Goal: Task Accomplishment & Management: Manage account settings

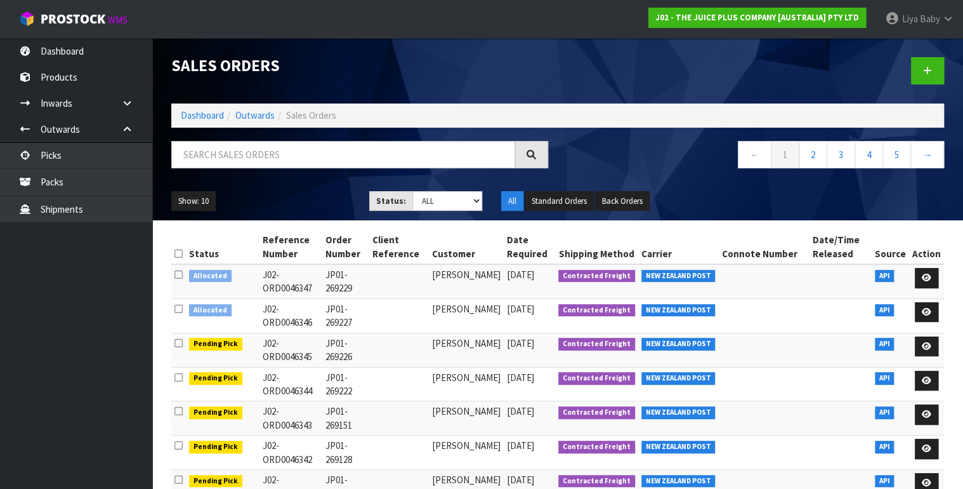
click at [218, 152] on input "text" at bounding box center [343, 154] width 344 height 27
click at [241, 161] on input "text" at bounding box center [343, 154] width 344 height 27
type input "JOB-0408506"
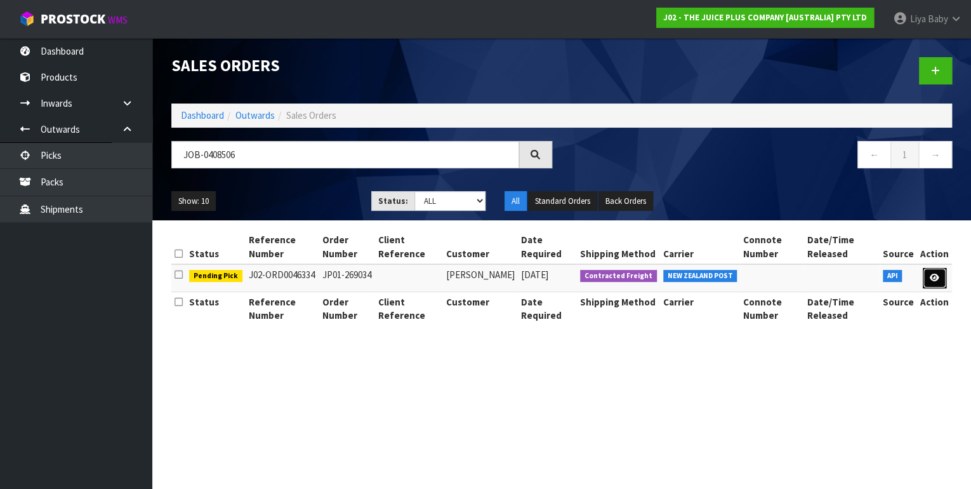
click at [928, 282] on link at bounding box center [933, 278] width 23 height 20
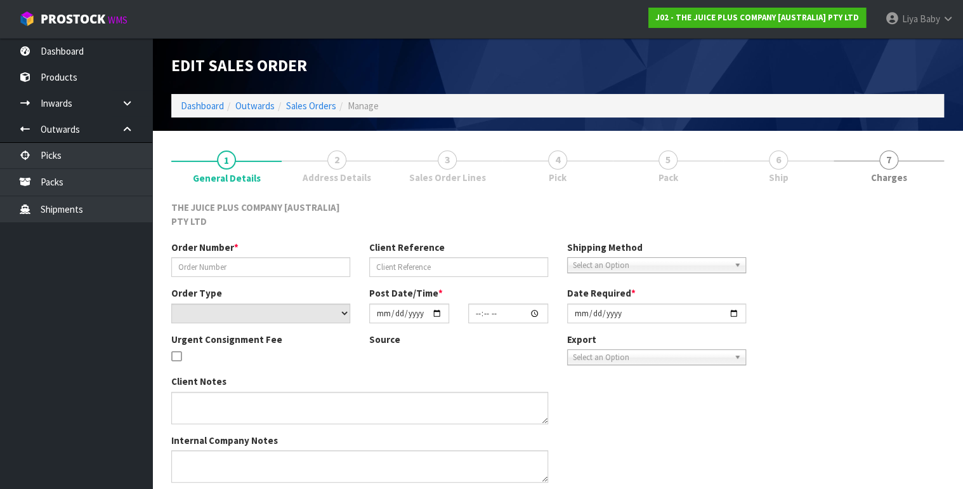
type input "JP01-269034"
select select "number:0"
type input "[DATE]"
type input "21:18:49.000"
type input "[DATE]"
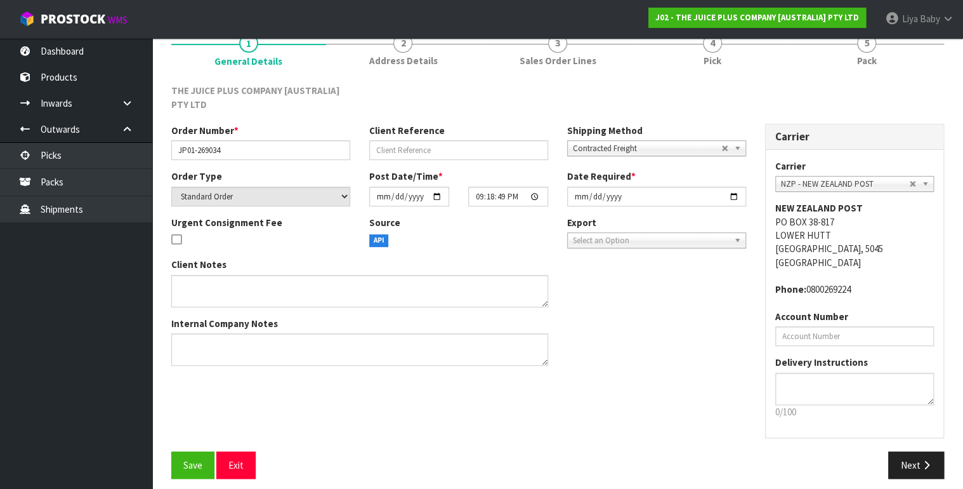
scroll to position [124, 0]
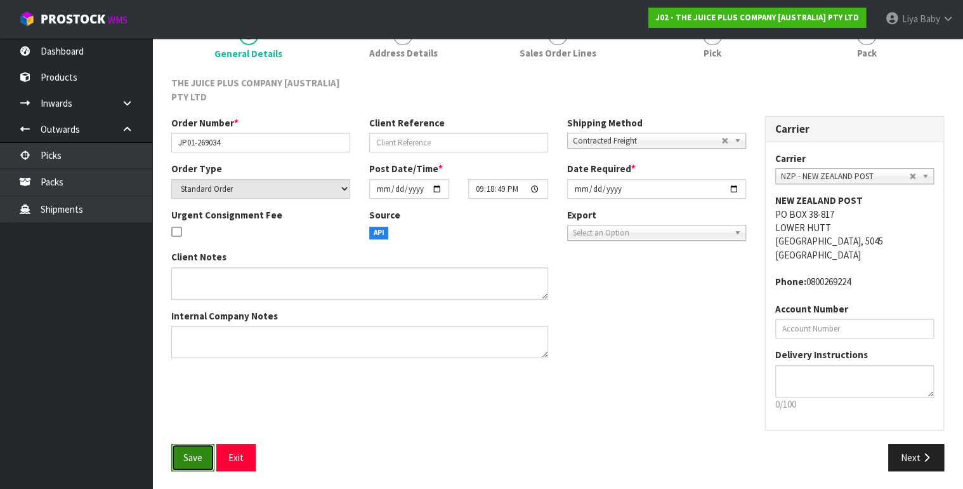
click at [192, 463] on button "Save" at bounding box center [192, 456] width 43 height 27
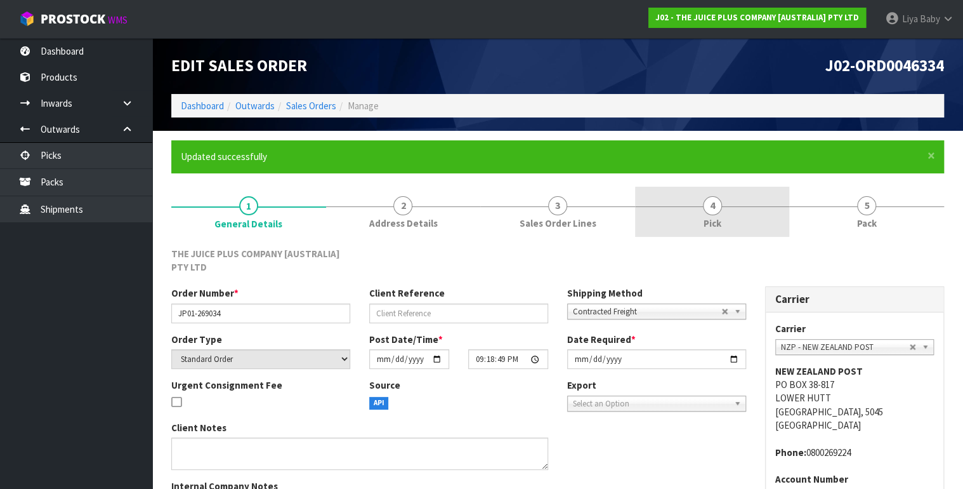
click at [694, 211] on link "4 Pick" at bounding box center [712, 212] width 155 height 50
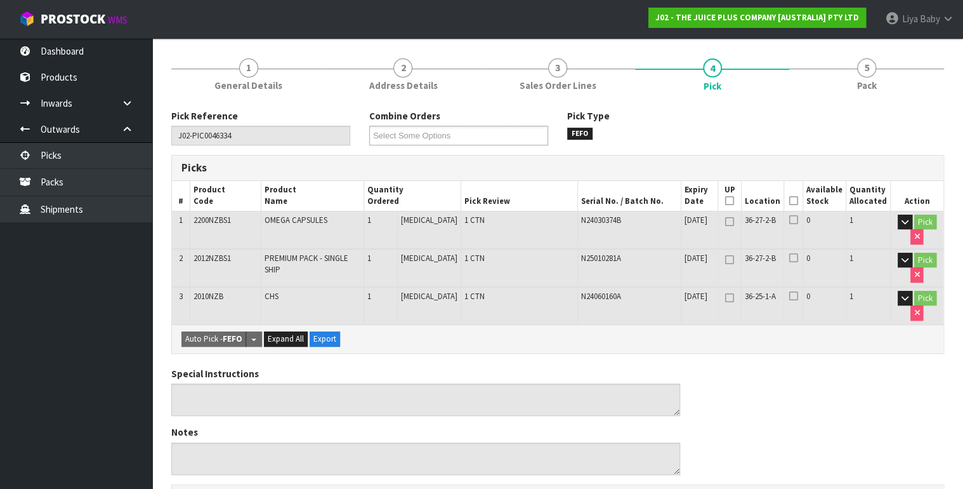
scroll to position [51, 0]
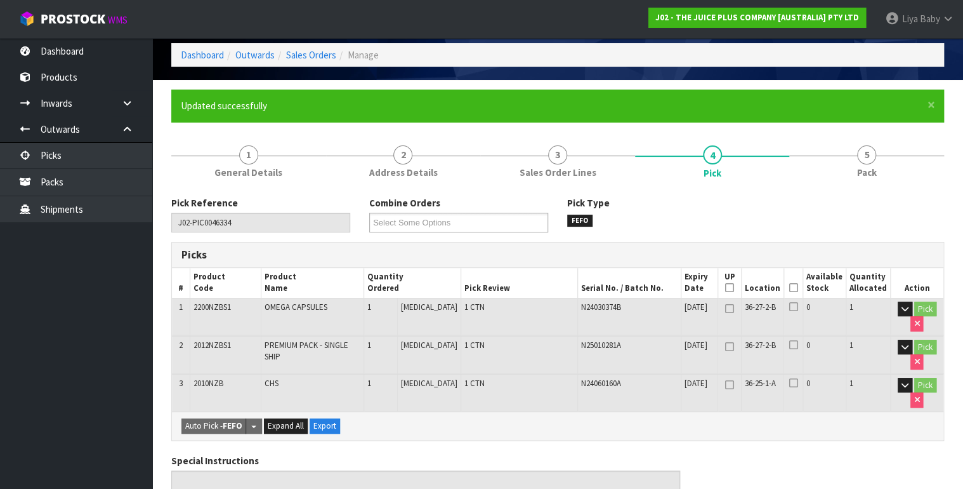
click at [797, 287] on icon at bounding box center [793, 287] width 9 height 1
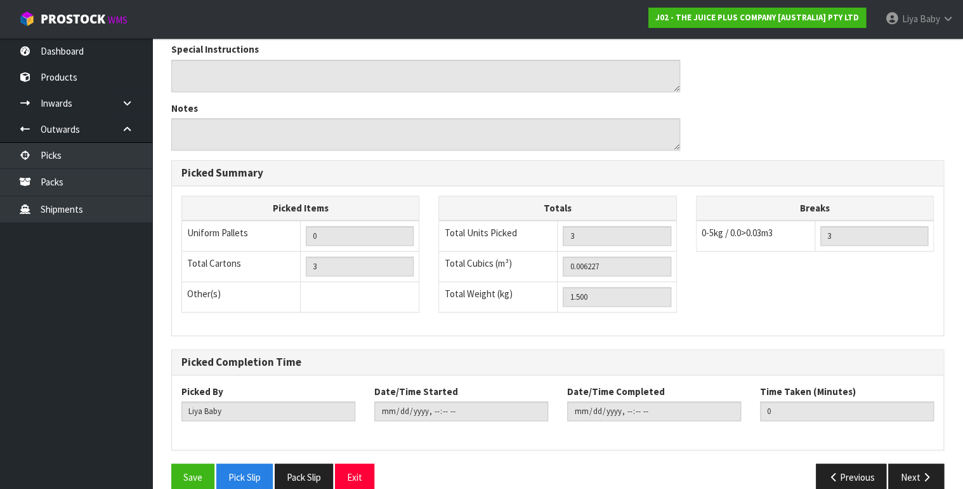
scroll to position [523, 0]
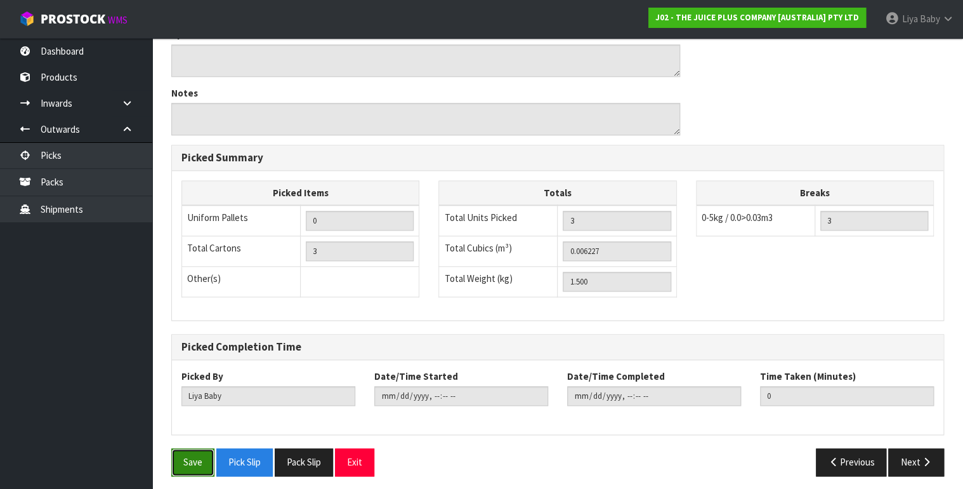
click at [181, 462] on button "Save" at bounding box center [192, 461] width 43 height 27
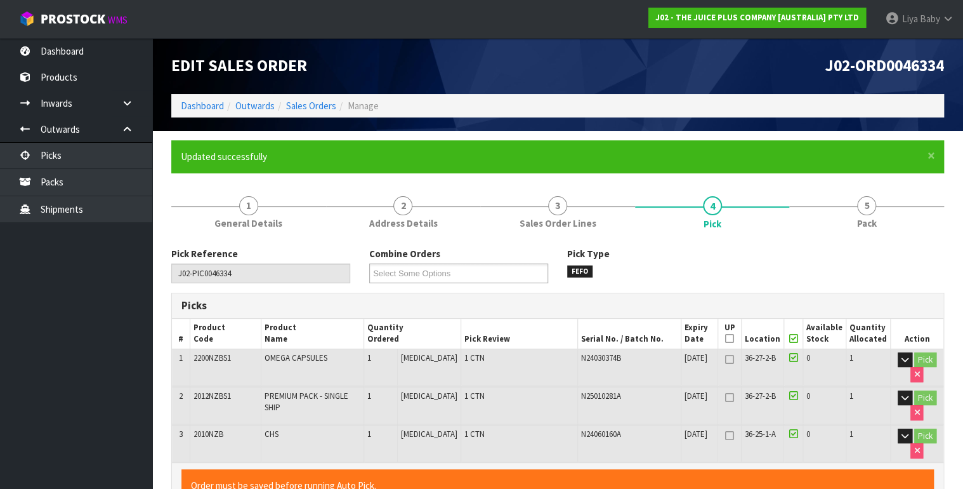
type input "[DATE]T12:40:13"
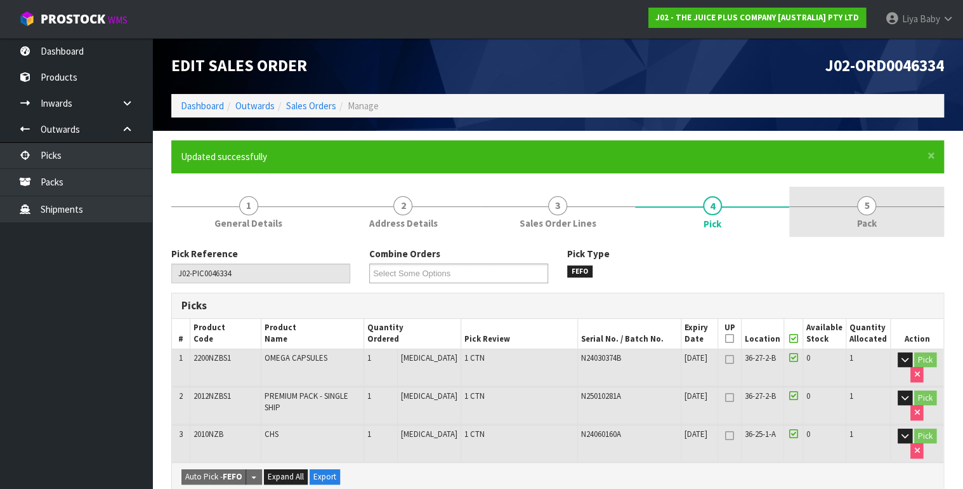
click at [827, 198] on link "5 Pack" at bounding box center [866, 212] width 155 height 50
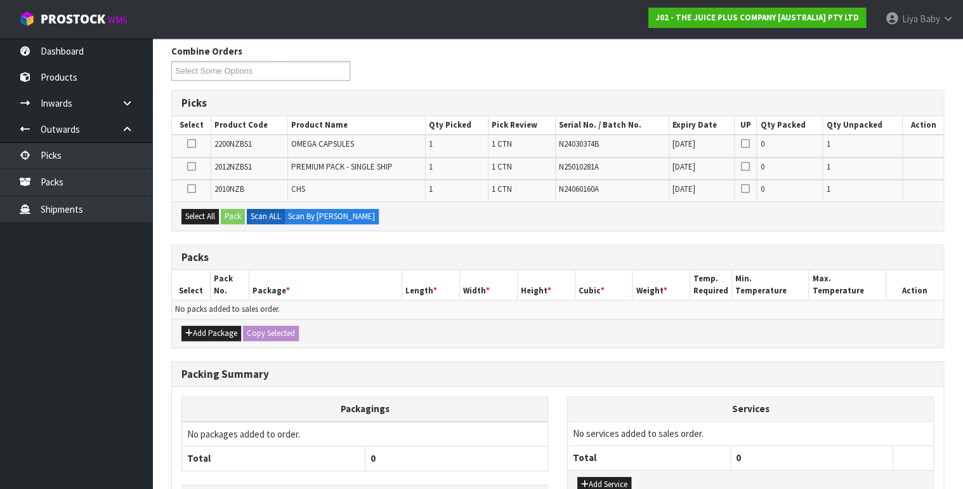
scroll to position [203, 0]
click at [236, 328] on button "Add Package" at bounding box center [211, 332] width 60 height 15
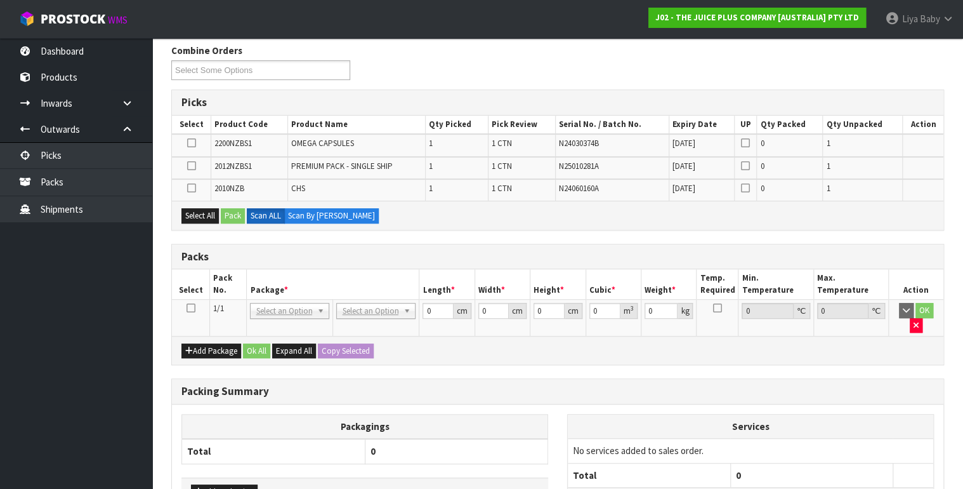
click at [192, 308] on icon at bounding box center [190, 308] width 9 height 1
click at [191, 215] on button "Select All" at bounding box center [199, 215] width 37 height 15
click at [232, 213] on button "Pack" at bounding box center [233, 215] width 24 height 15
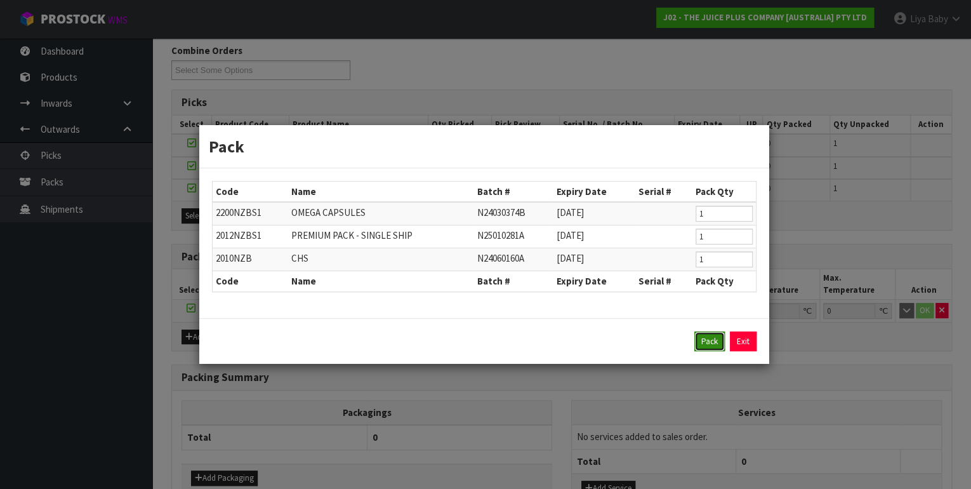
click at [711, 341] on button "Pack" at bounding box center [709, 341] width 30 height 20
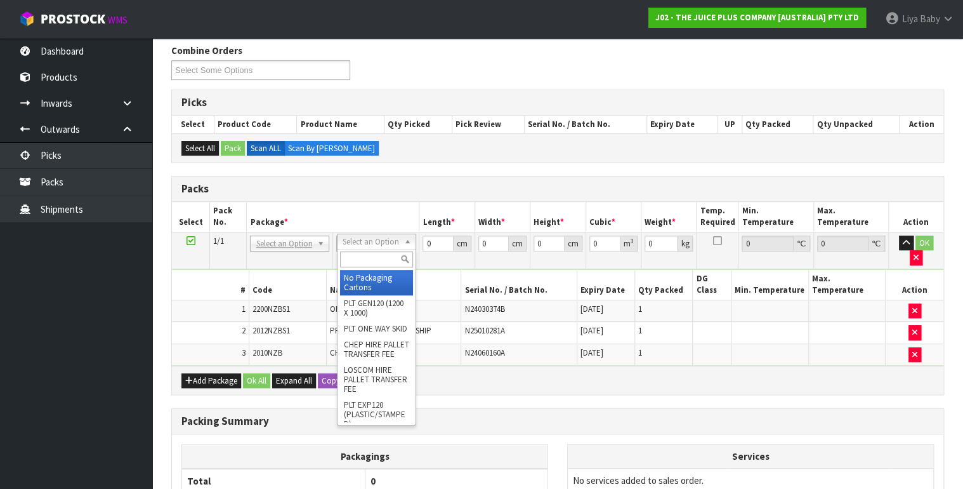
click at [382, 264] on input "text" at bounding box center [376, 259] width 73 height 16
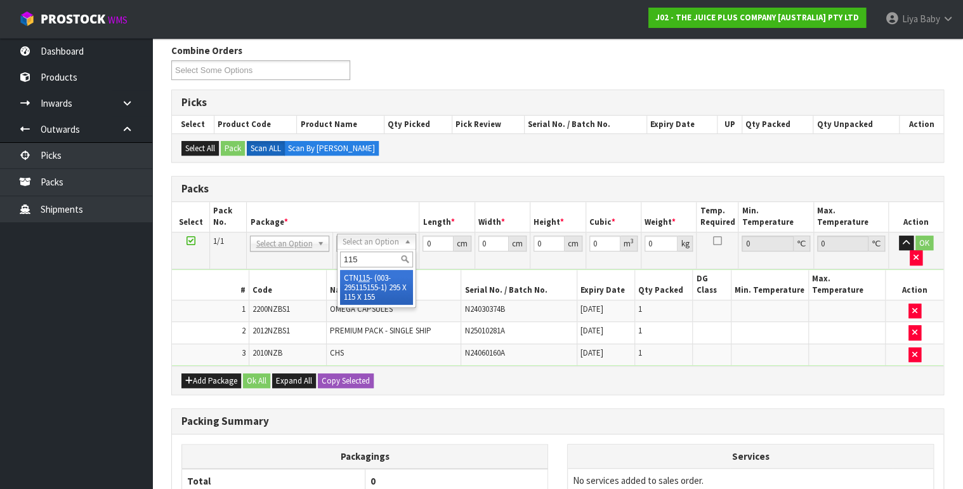
type input "115"
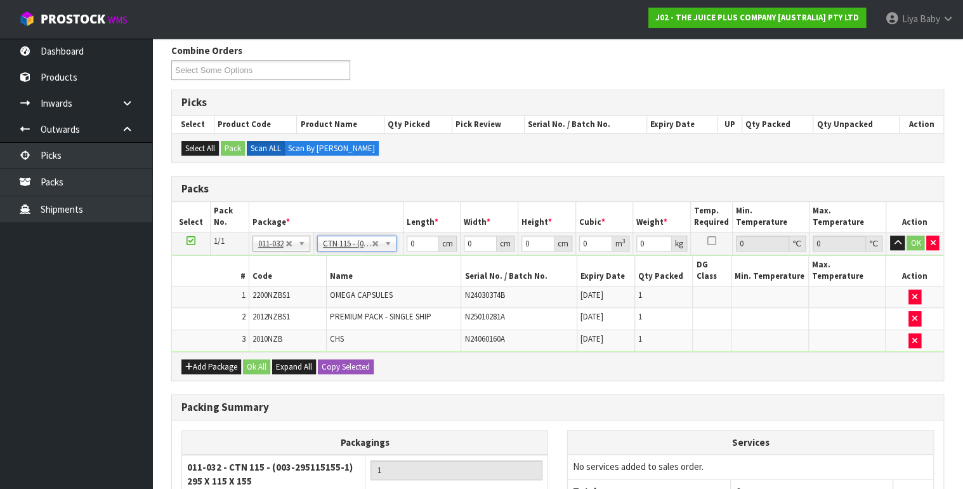
type input "29.5"
type input "11.5"
type input "15.5"
type input "0.005258"
type input "1.7"
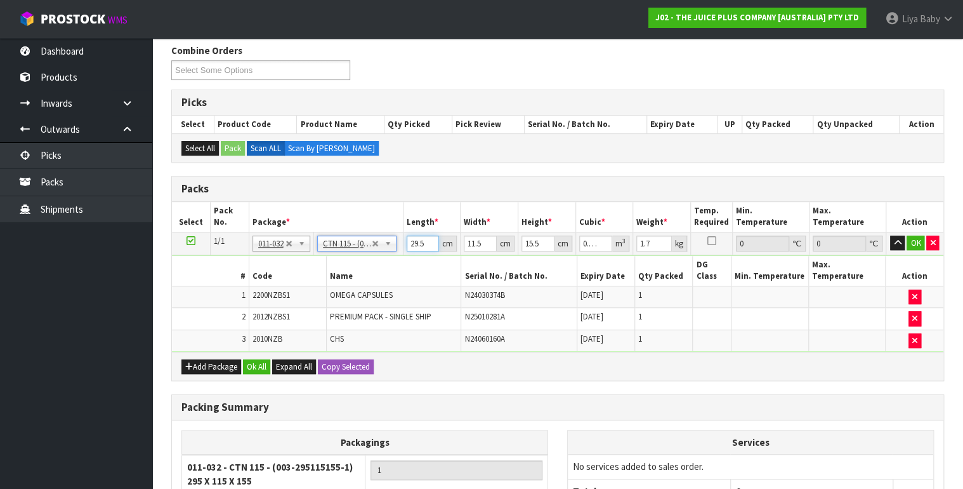
type input "29.501"
type input "0.005259"
click at [426, 239] on input "29.501" at bounding box center [423, 243] width 33 height 16
click at [421, 240] on input "29.501" at bounding box center [423, 243] width 33 height 16
type input "29501"
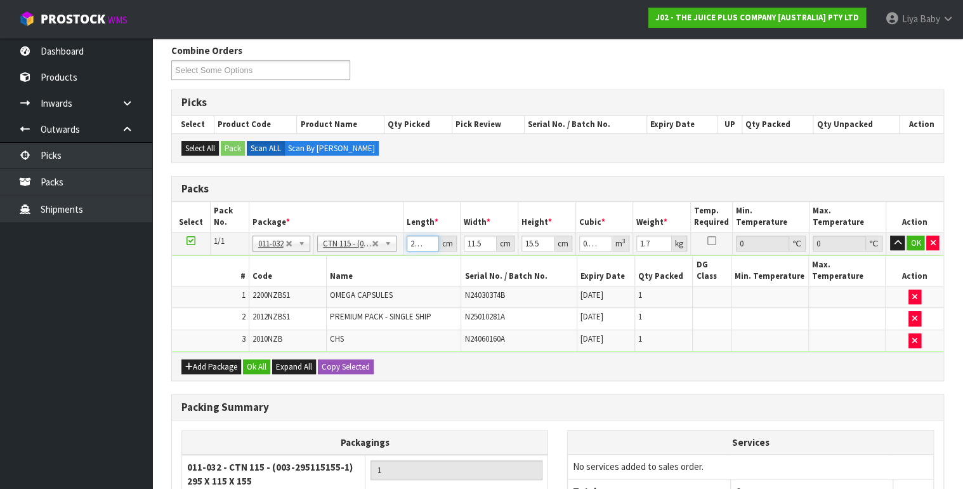
type input "5.258553"
type input "2501"
type input "0.445803"
type input "501"
type input "0.089303"
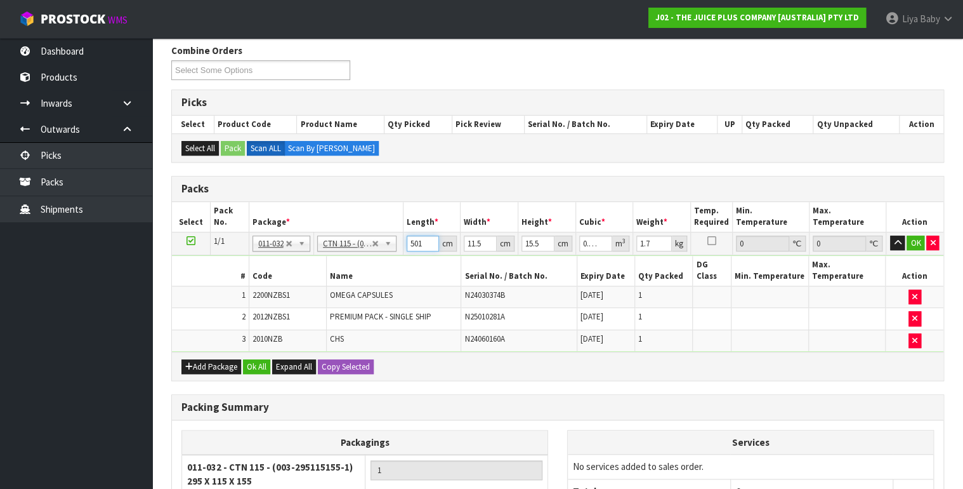
click at [424, 242] on input "501" at bounding box center [423, 243] width 33 height 16
type input "50"
type input "0.008913"
type input "5"
type input "0.000891"
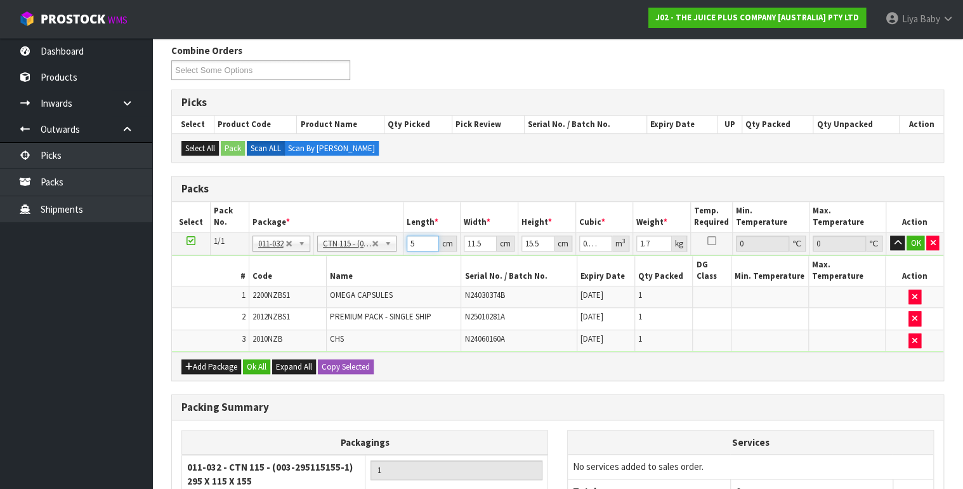
type input "0"
type input "2"
type input "0.000356"
type input "21"
type input "0.003743"
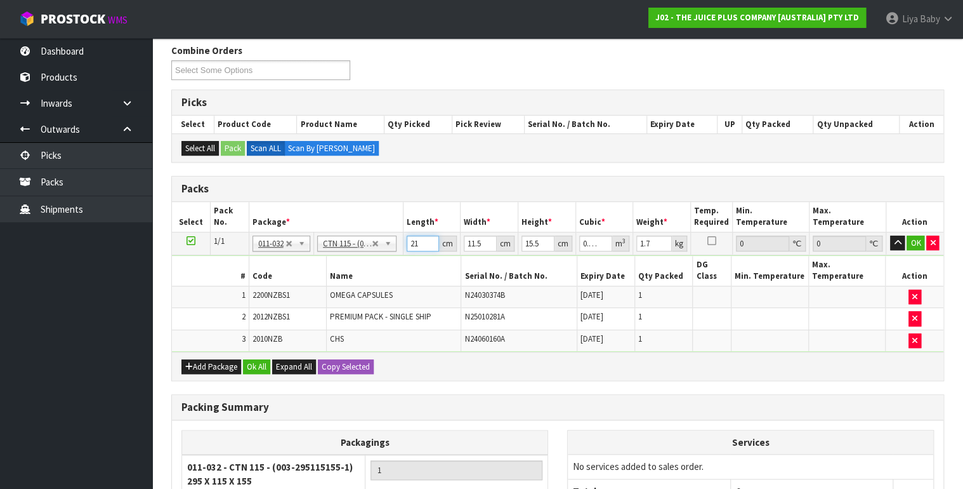
type input "21"
click at [481, 240] on input "11.5" at bounding box center [480, 243] width 33 height 16
type input "11"
type input "0.00358"
type input "1"
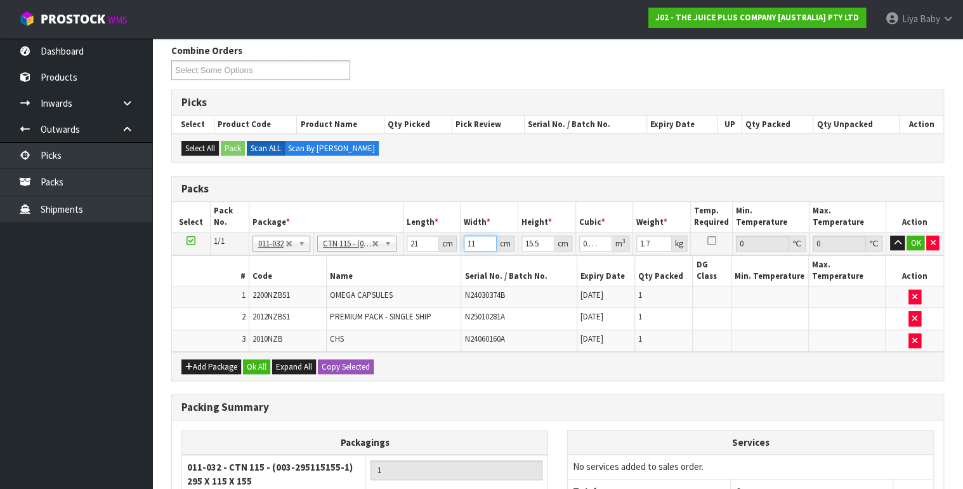
type input "0.000325"
type input "0"
click at [412, 240] on input "21" at bounding box center [423, 243] width 33 height 16
type input "31"
click at [469, 241] on input "number" at bounding box center [480, 243] width 33 height 16
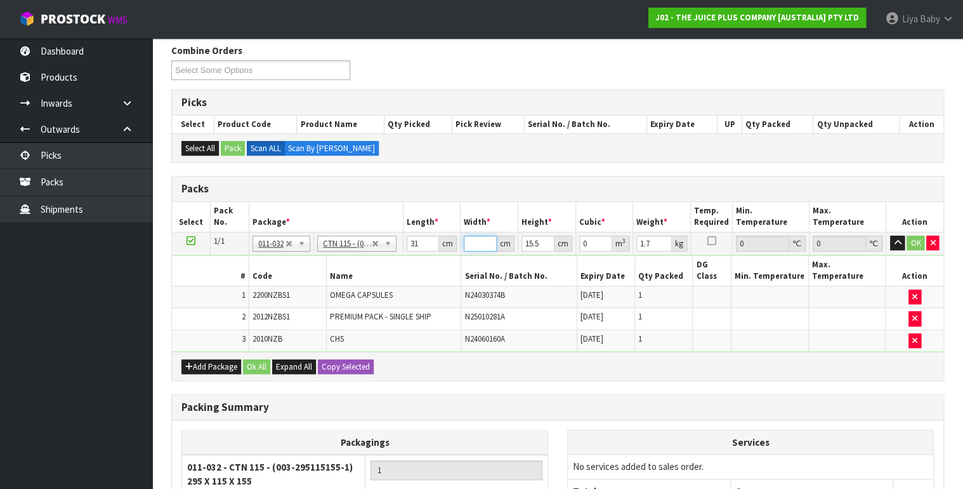
type input "2"
type input "0.000961"
type input "21"
type input "0.01009"
type input "21"
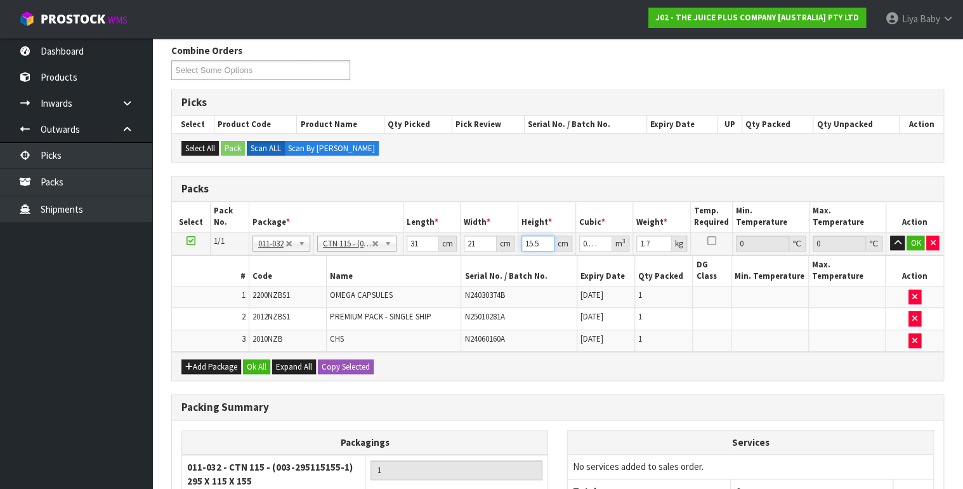
click at [539, 240] on input "15.5" at bounding box center [537, 243] width 33 height 16
type input "15"
type input "0.009765"
type input "1"
type input "0.000651"
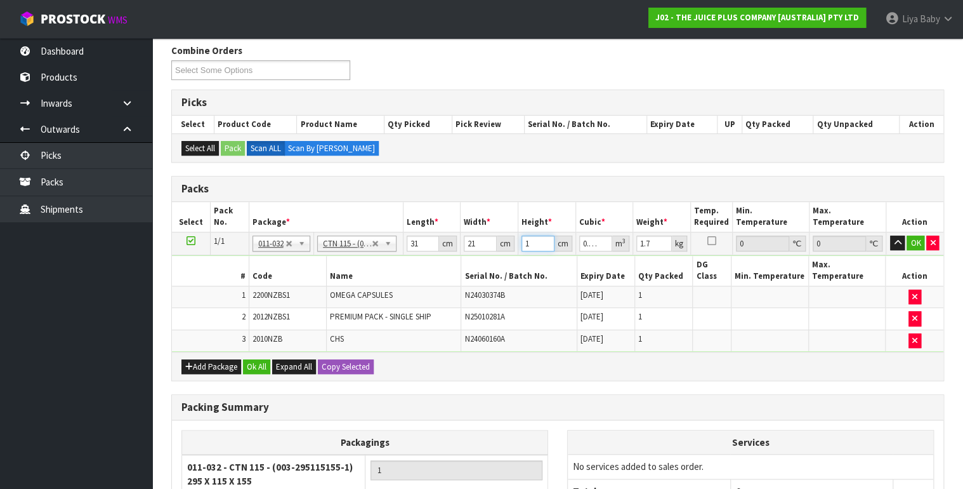
type input "0"
type input "1"
type input "0.000651"
type input "15"
type input "0.009765"
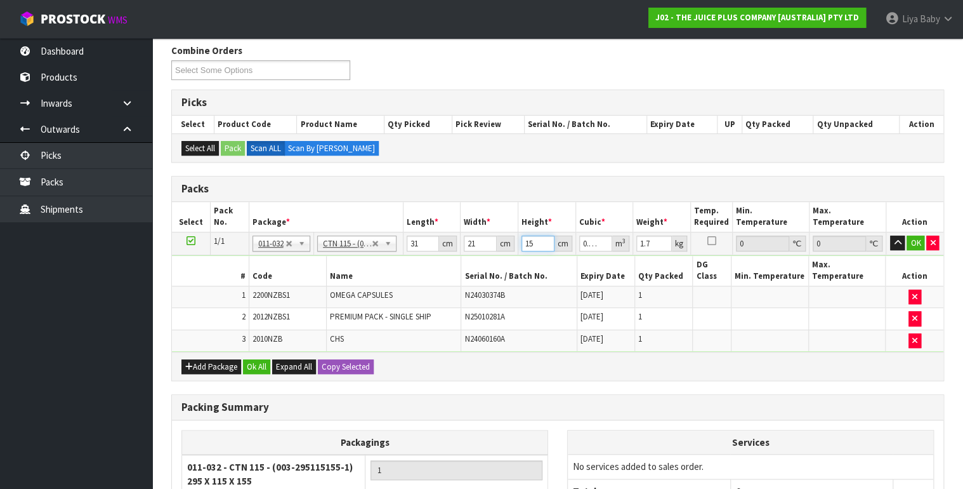
type input "15"
click at [659, 238] on input "1.7" at bounding box center [654, 243] width 36 height 16
type input "1"
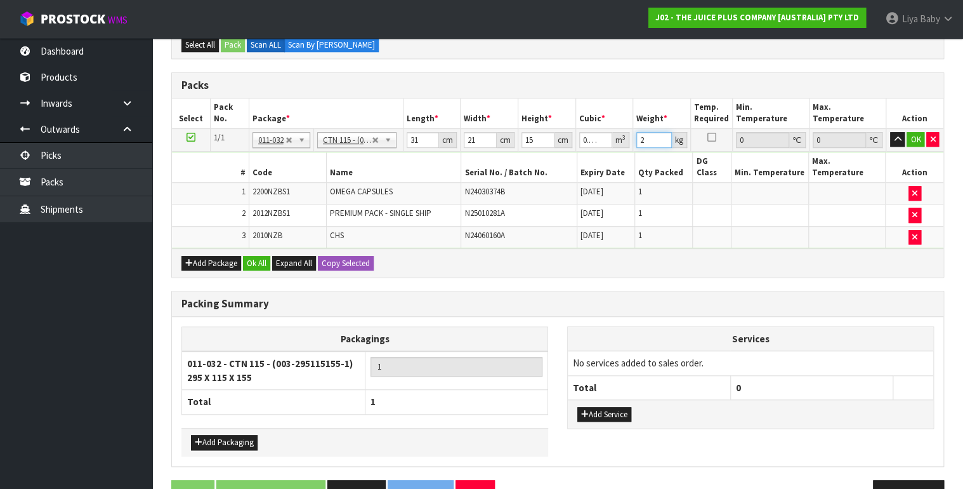
scroll to position [325, 0]
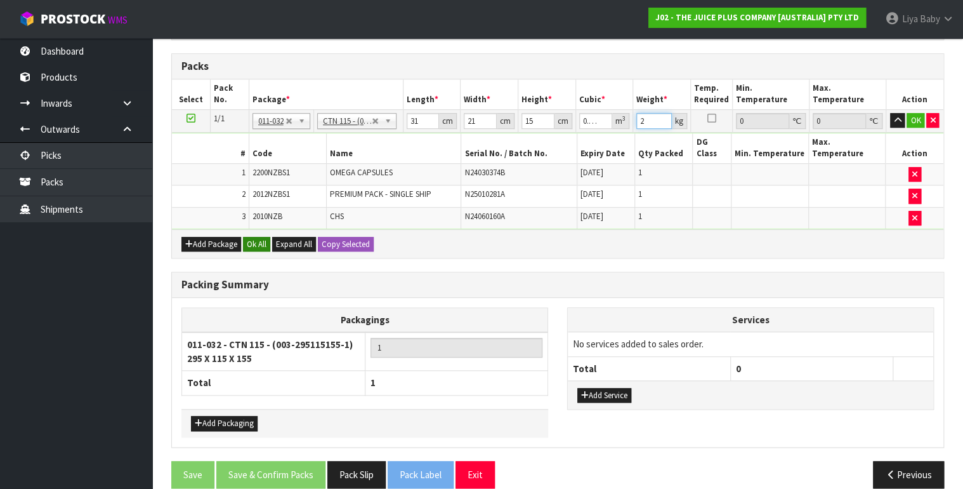
type input "2"
click at [247, 237] on button "Ok All" at bounding box center [256, 244] width 27 height 15
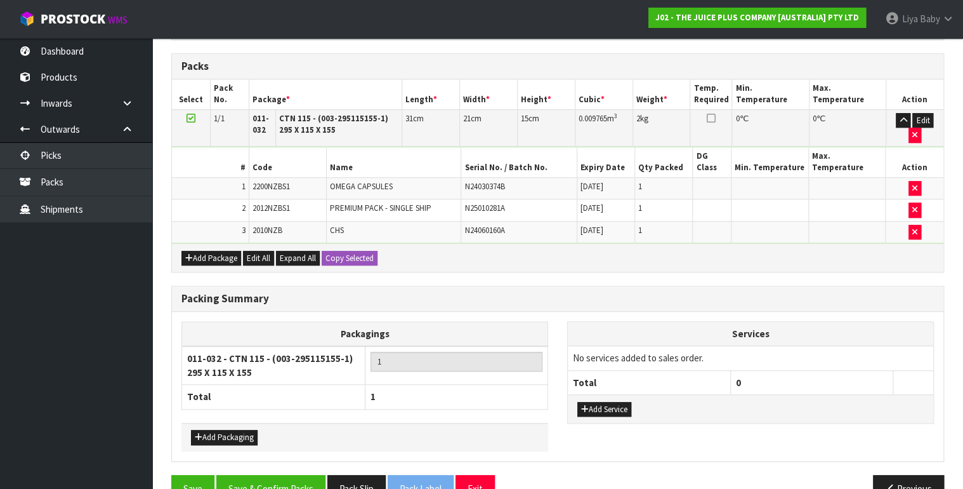
scroll to position [339, 0]
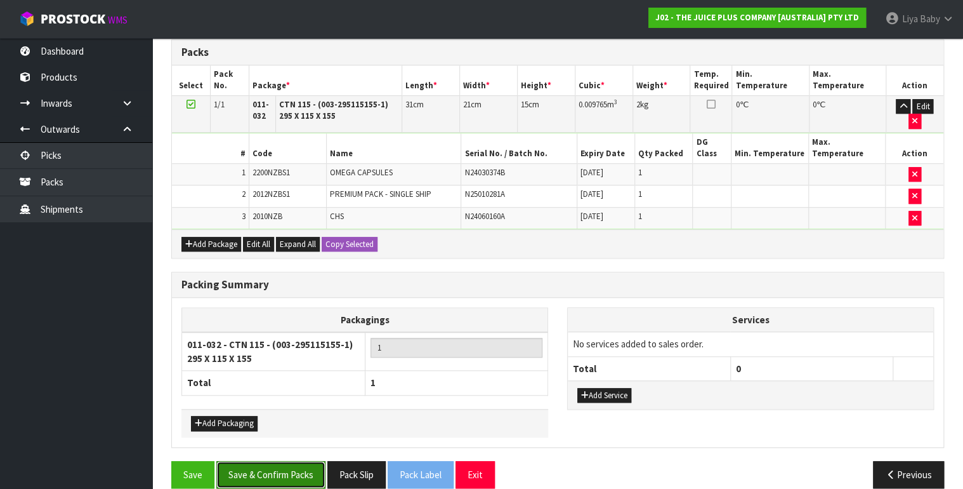
click at [279, 461] on button "Save & Confirm Packs" at bounding box center [270, 474] width 109 height 27
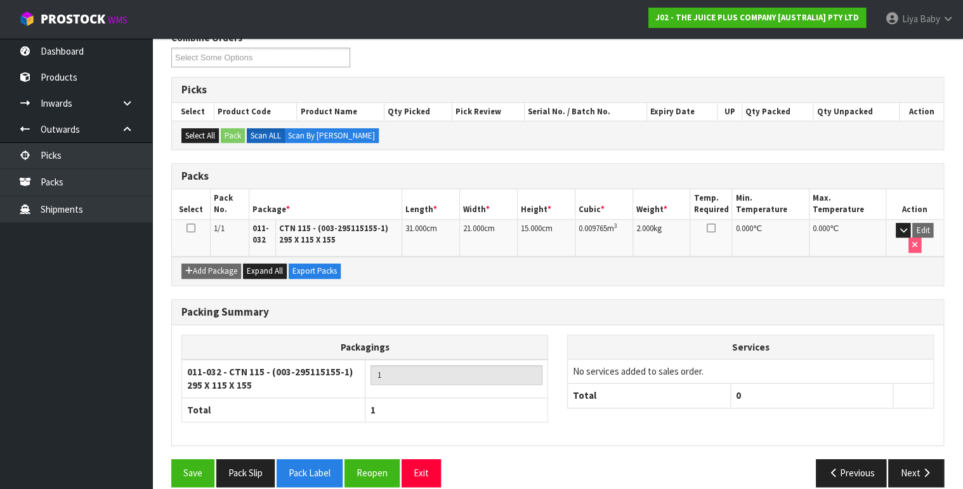
scroll to position [228, 0]
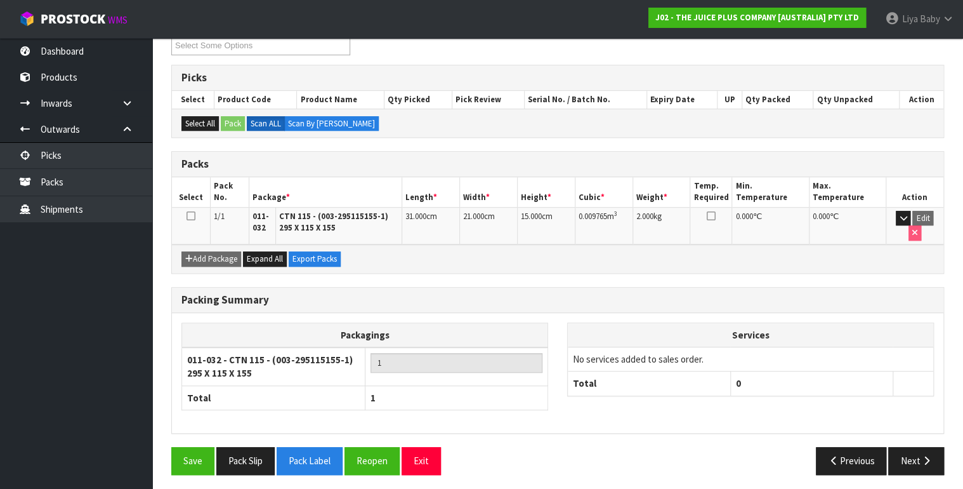
click at [188, 216] on icon at bounding box center [191, 216] width 9 height 1
click at [908, 451] on button "Next" at bounding box center [916, 460] width 56 height 27
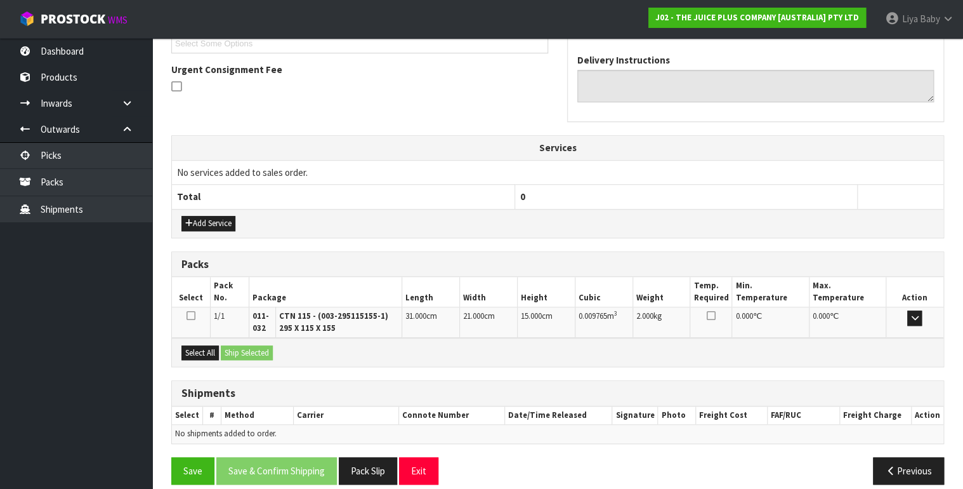
scroll to position [366, 0]
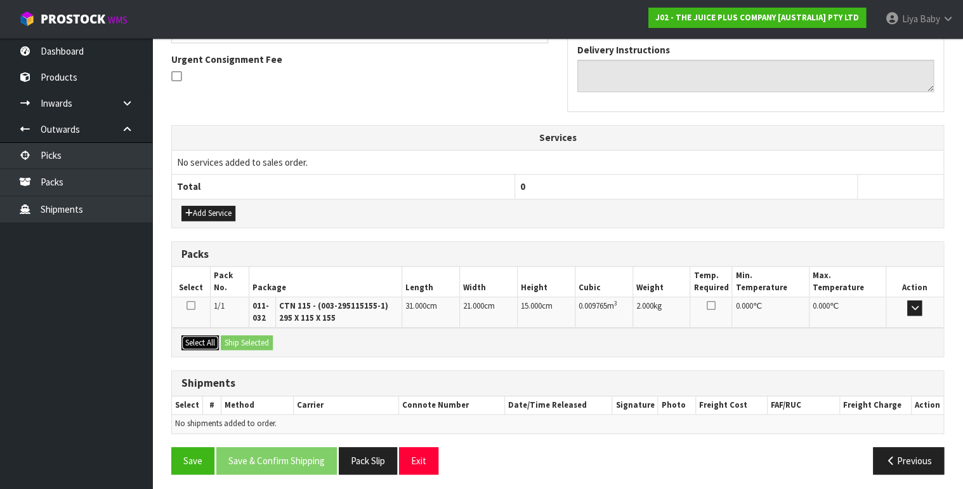
click at [200, 338] on button "Select All" at bounding box center [199, 342] width 37 height 15
click at [254, 329] on div "Select All Ship Selected" at bounding box center [557, 341] width 771 height 29
click at [256, 335] on button "Ship Selected" at bounding box center [247, 342] width 52 height 15
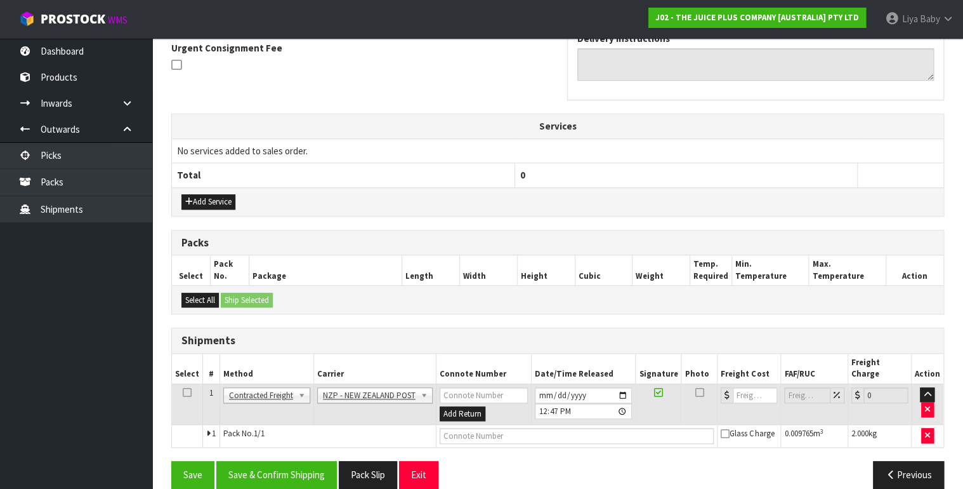
scroll to position [381, 0]
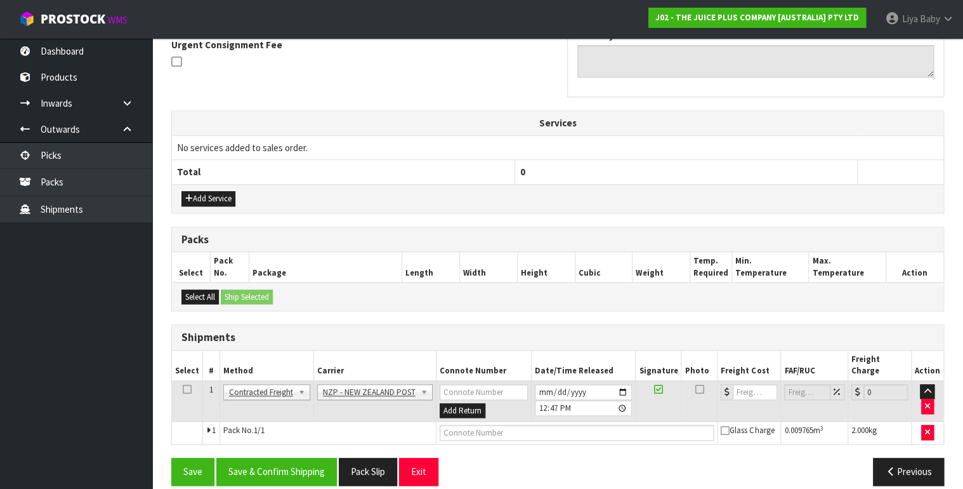
click at [189, 389] on icon at bounding box center [187, 389] width 9 height 1
click at [254, 457] on button "Save & Confirm Shipping" at bounding box center [276, 470] width 121 height 27
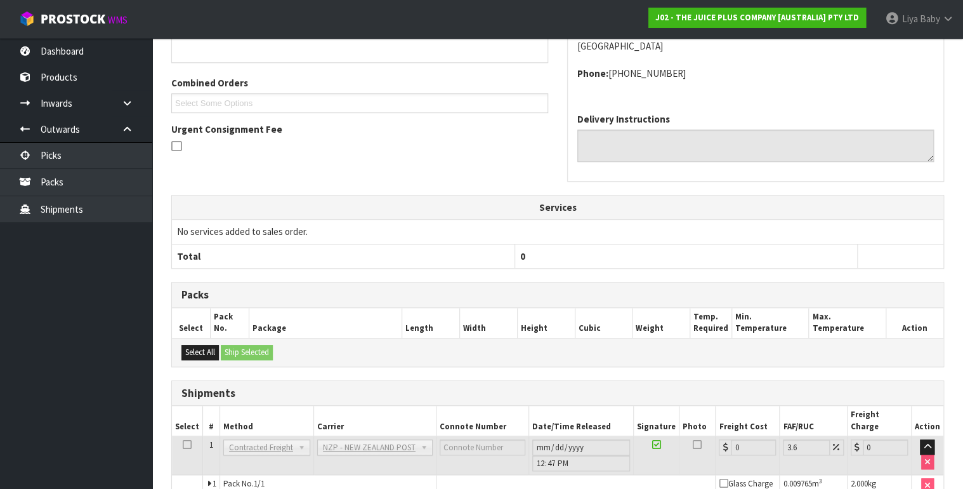
scroll to position [363, 0]
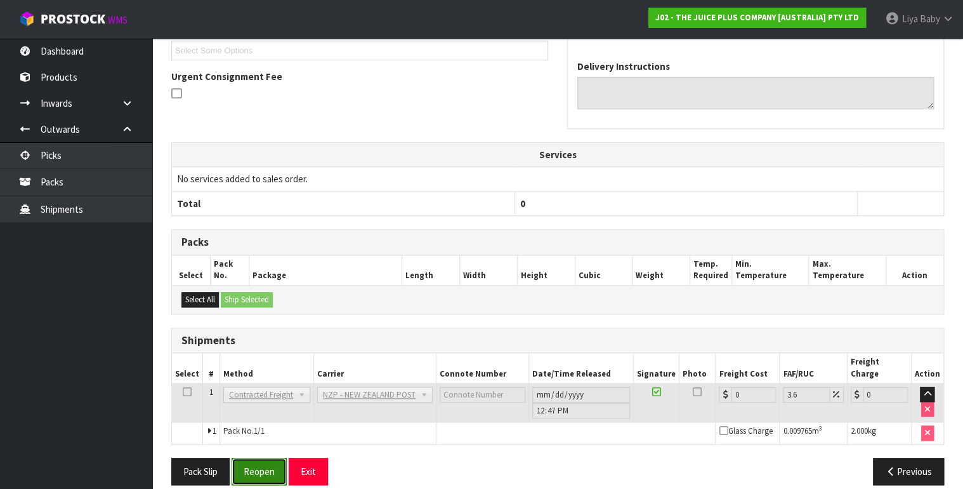
click at [246, 457] on button "Reopen" at bounding box center [259, 470] width 55 height 27
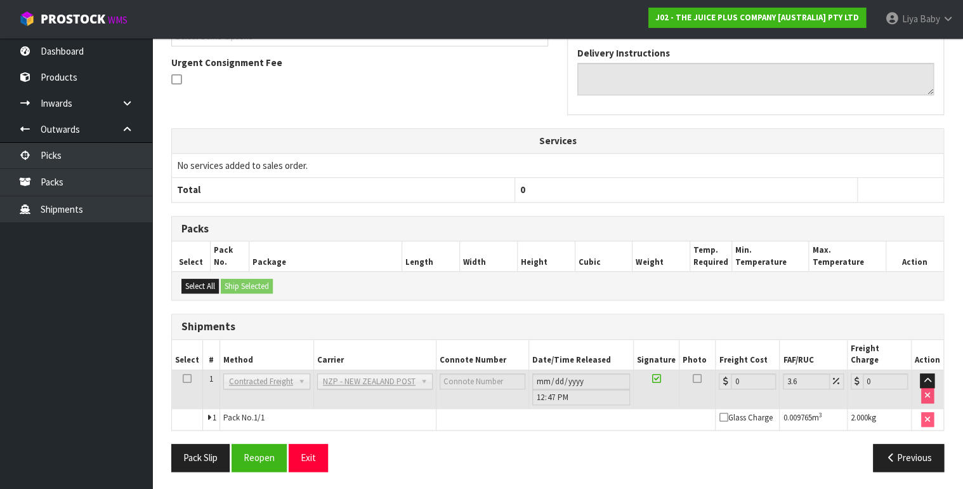
scroll to position [0, 0]
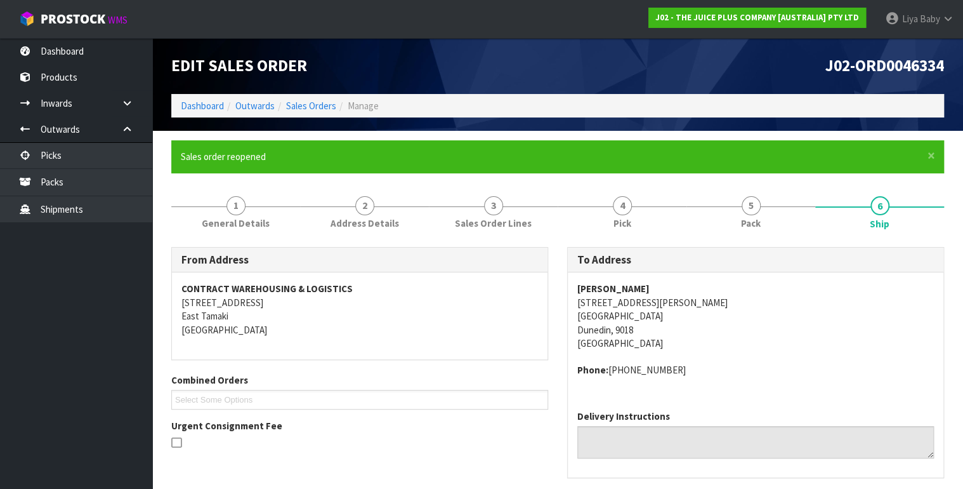
click at [744, 377] on div "[PERSON_NAME] [STREET_ADDRESS][PERSON_NAME] Phone: [PHONE_NUMBER]" at bounding box center [756, 336] width 376 height 128
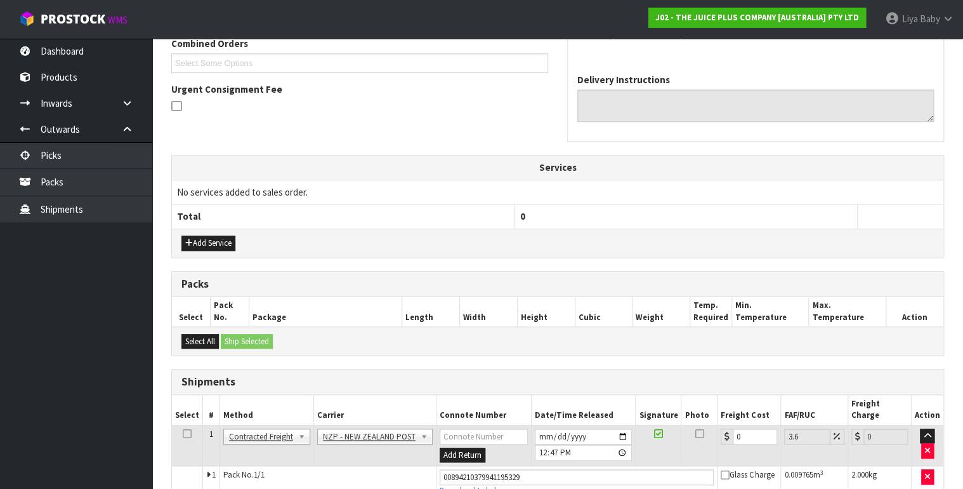
scroll to position [392, 0]
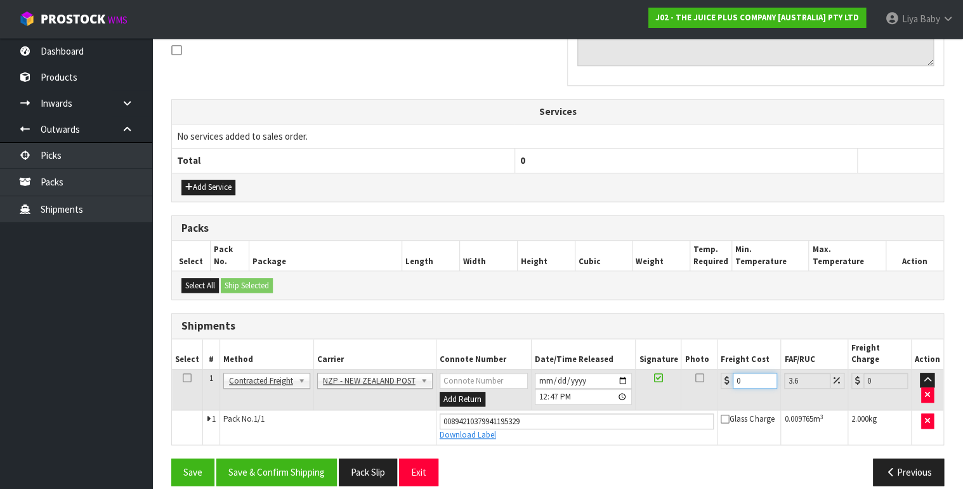
click at [744, 372] on input "0" at bounding box center [755, 380] width 44 height 16
type input "1"
type input "1.04"
type input "11"
type input "11.4"
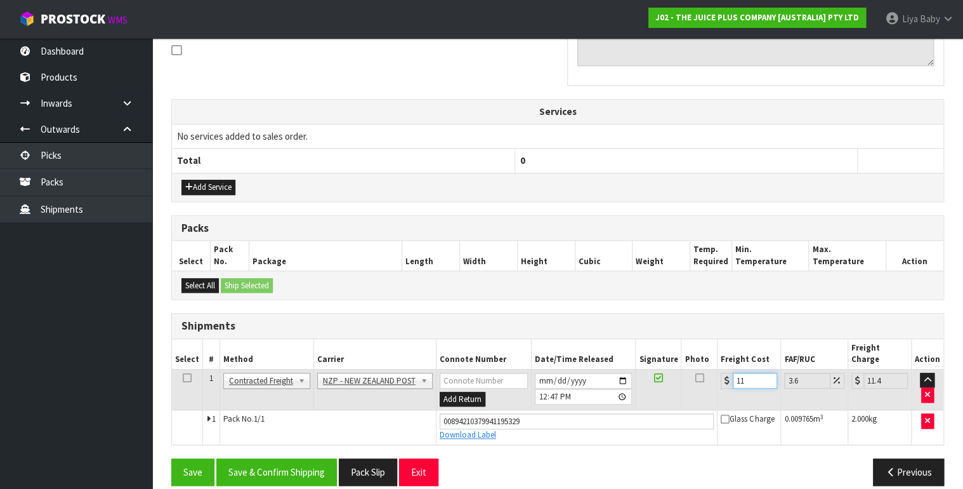
type input "11.6"
type input "12.02"
type input "11.61"
type input "12.03"
type input "11.61"
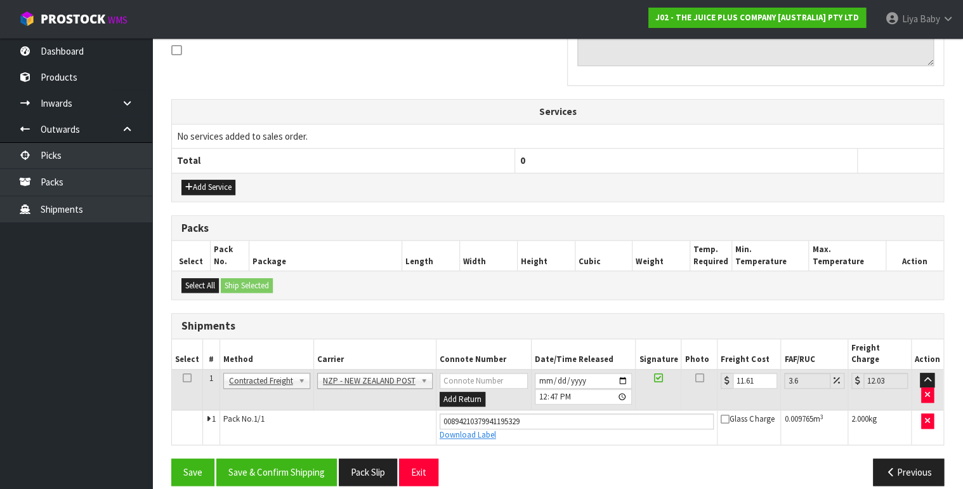
click at [185, 377] on icon at bounding box center [187, 377] width 9 height 1
click at [241, 459] on button "Save & Confirm Shipping" at bounding box center [276, 471] width 121 height 27
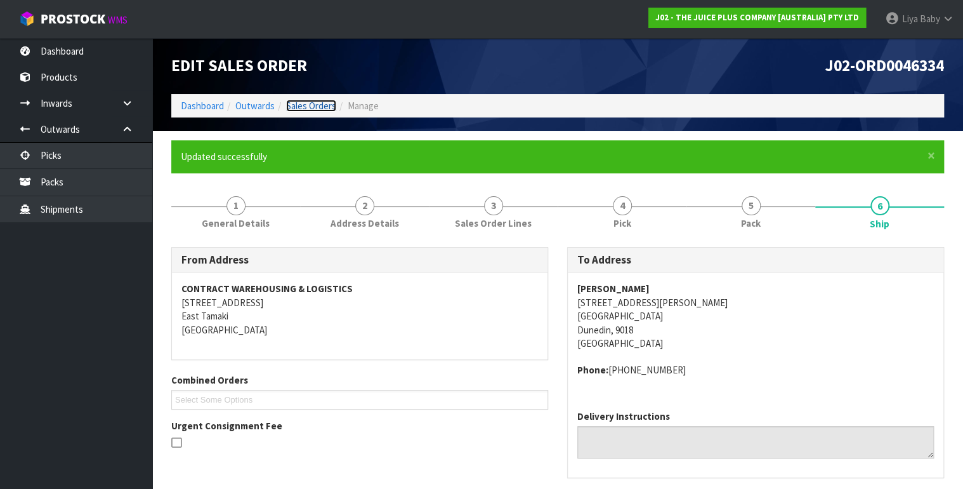
click at [294, 100] on link "Sales Orders" at bounding box center [311, 106] width 50 height 12
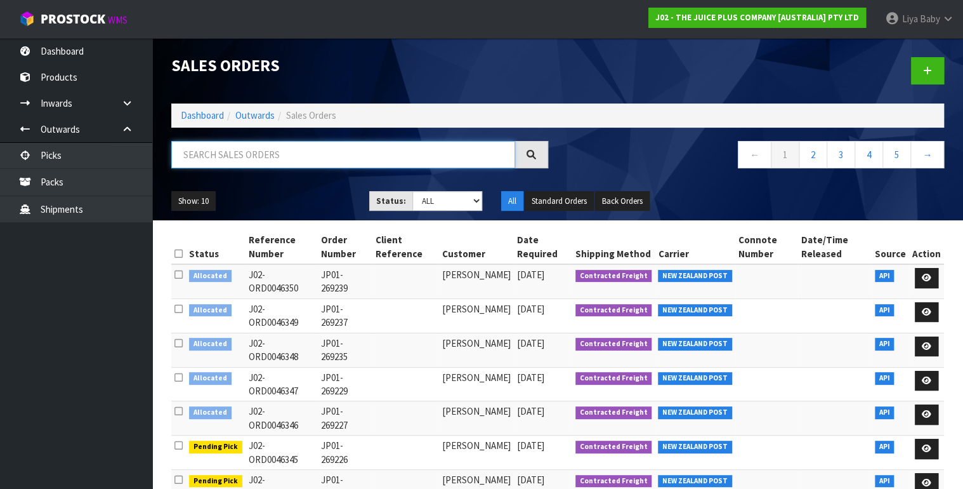
click at [201, 155] on input "text" at bounding box center [343, 154] width 344 height 27
type input "JOB-0408521"
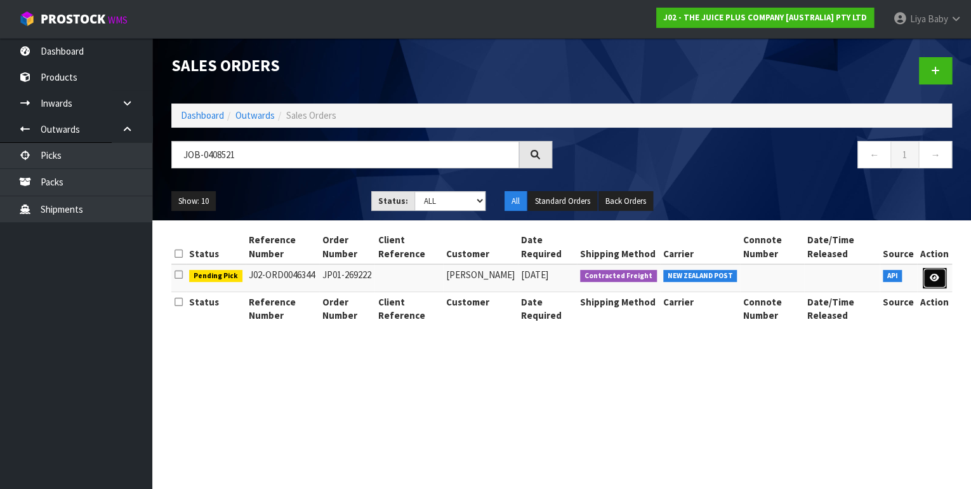
click at [931, 279] on icon at bounding box center [934, 277] width 10 height 8
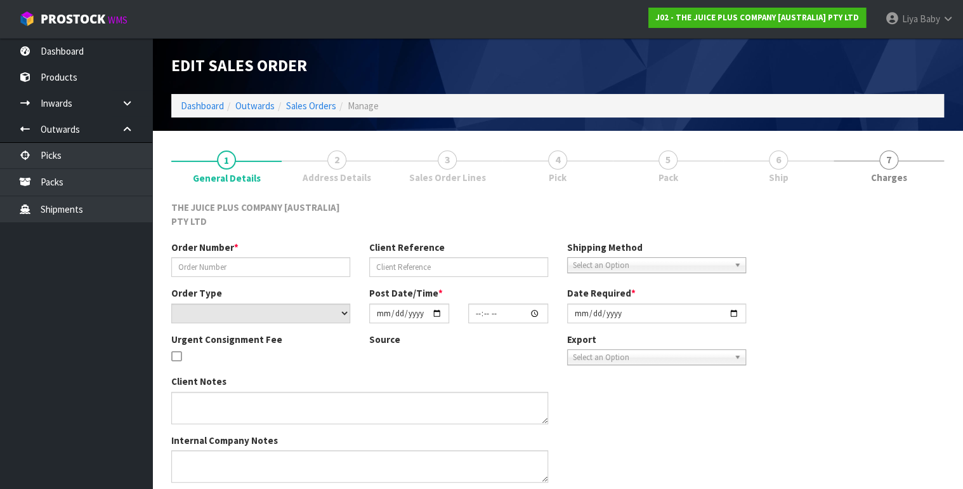
type input "JP01-269222"
select select "number:0"
type input "[DATE]"
type input "03:21:14.000"
type input "[DATE]"
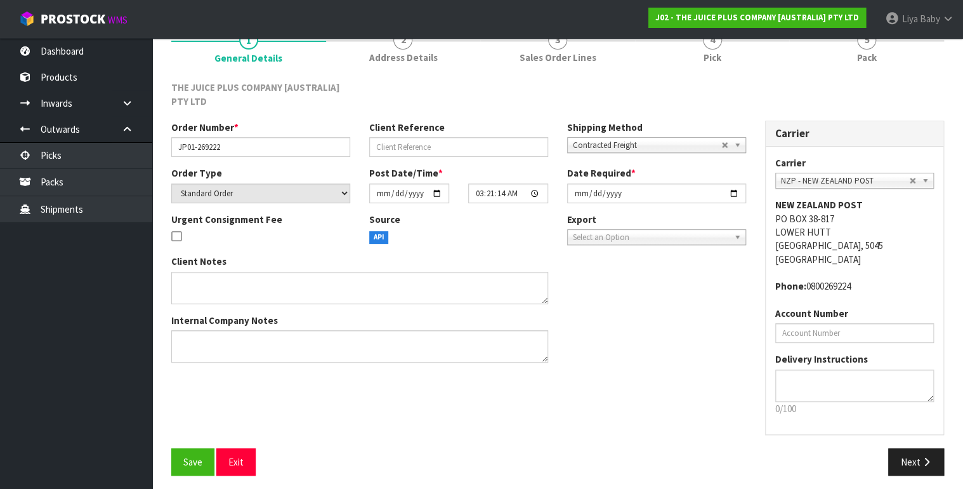
scroll to position [124, 0]
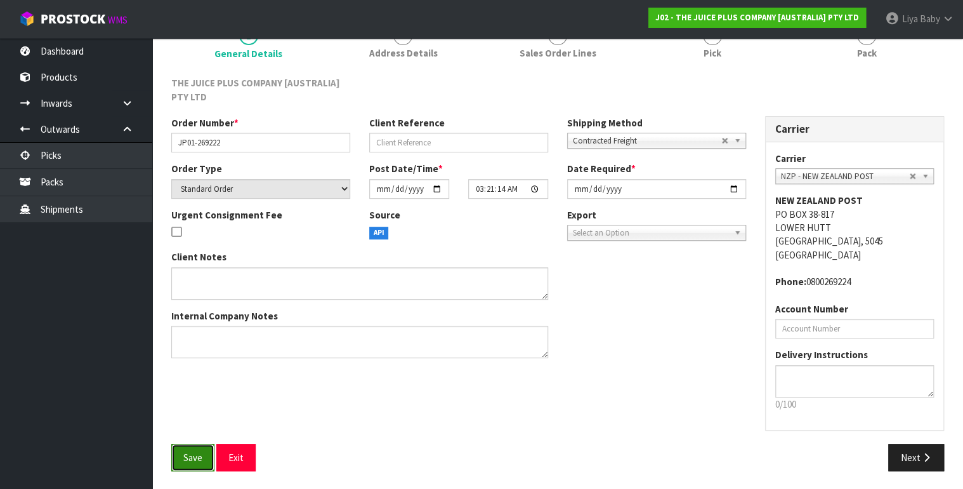
click at [186, 454] on span "Save" at bounding box center [192, 457] width 19 height 12
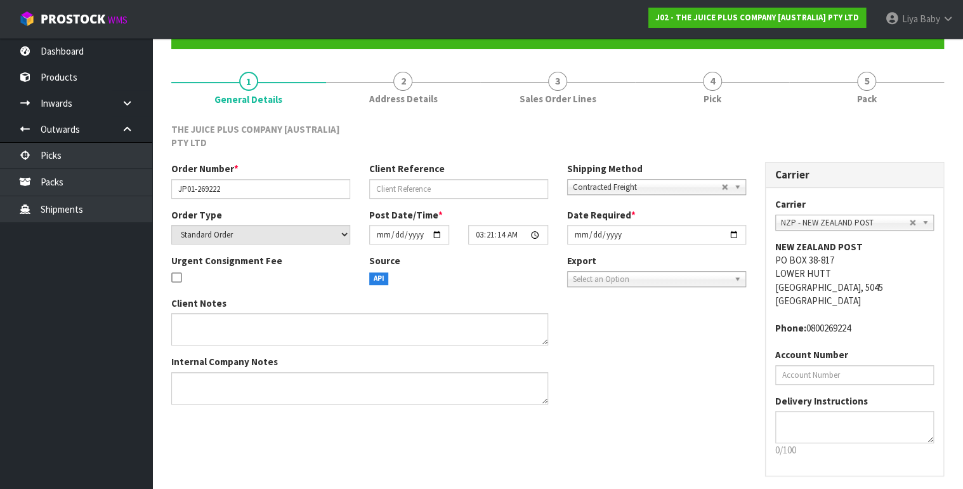
scroll to position [0, 0]
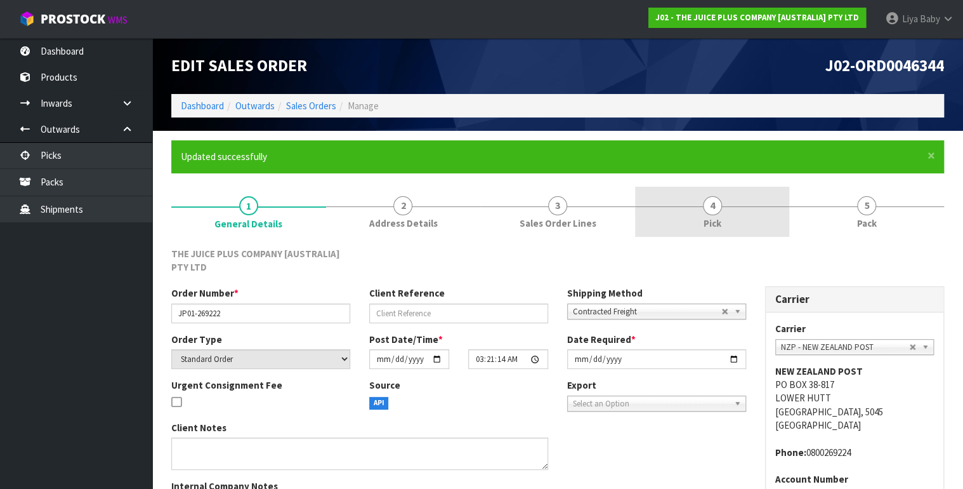
click at [725, 203] on link "4 Pick" at bounding box center [712, 212] width 155 height 50
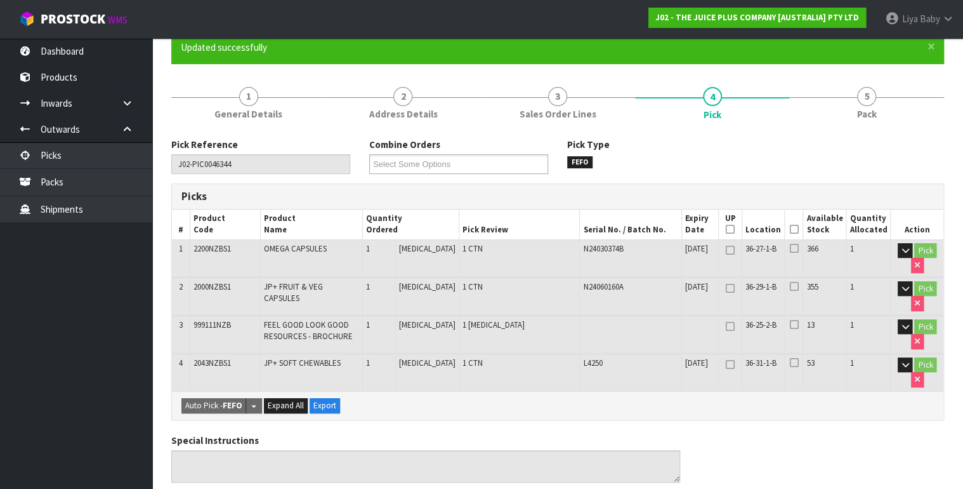
scroll to position [102, 0]
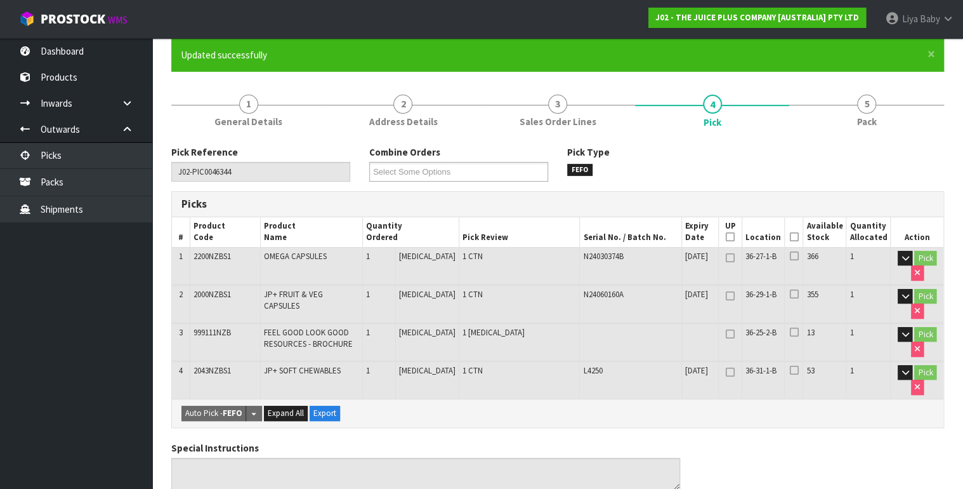
click at [798, 237] on icon at bounding box center [793, 237] width 9 height 1
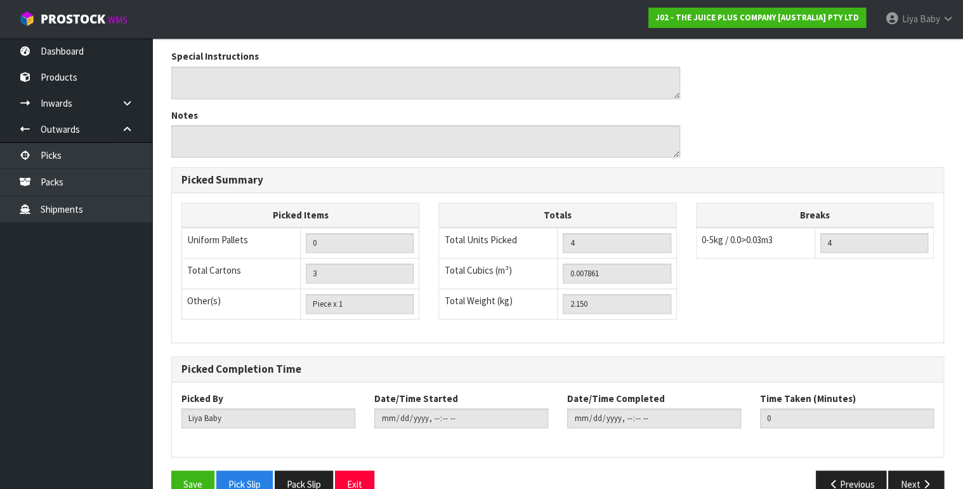
scroll to position [560, 0]
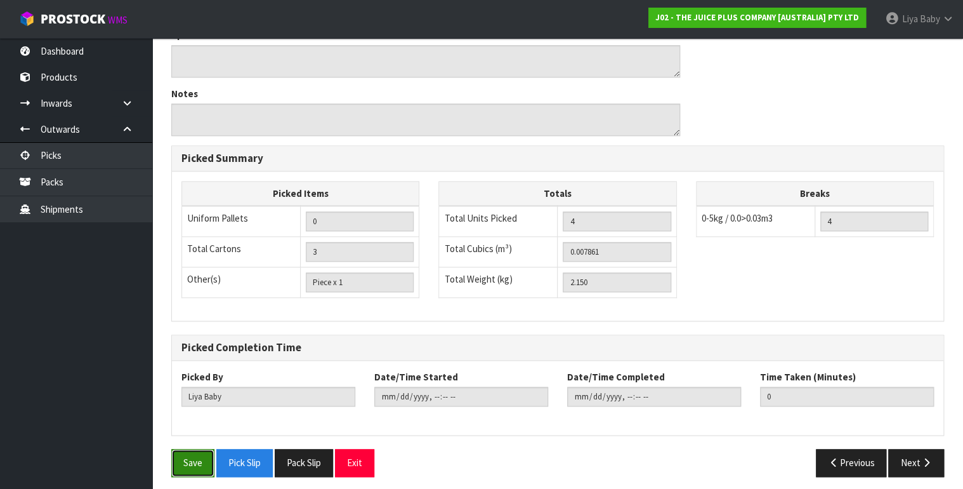
click at [192, 452] on button "Save" at bounding box center [192, 462] width 43 height 27
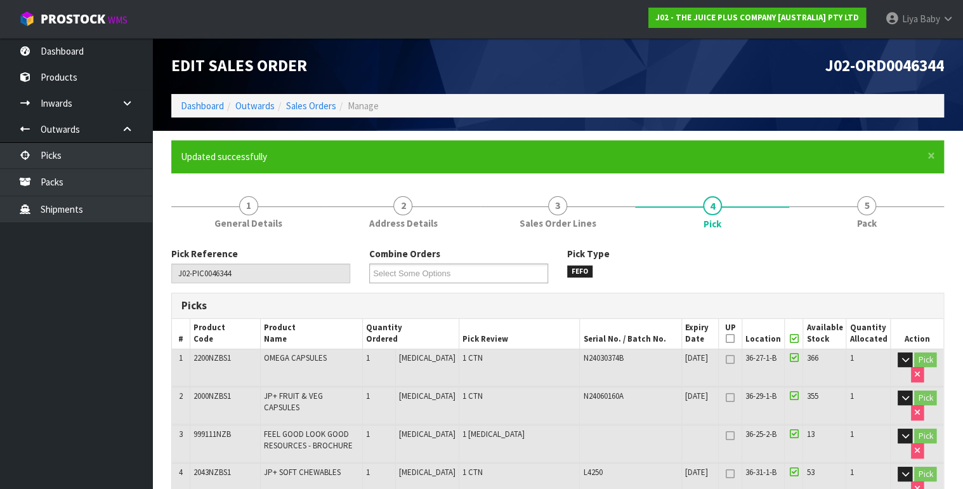
type input "[DATE]T12:53:12"
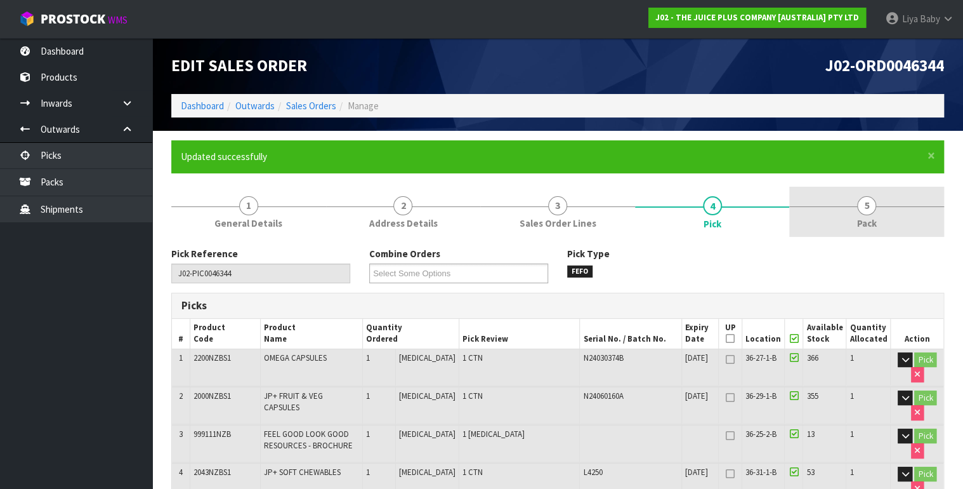
click at [891, 204] on link "5 Pack" at bounding box center [866, 212] width 155 height 50
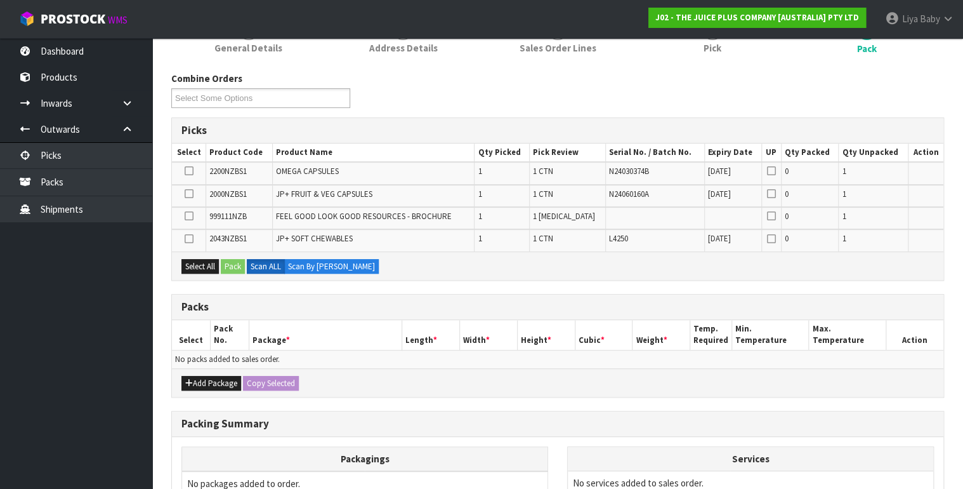
scroll to position [152, 0]
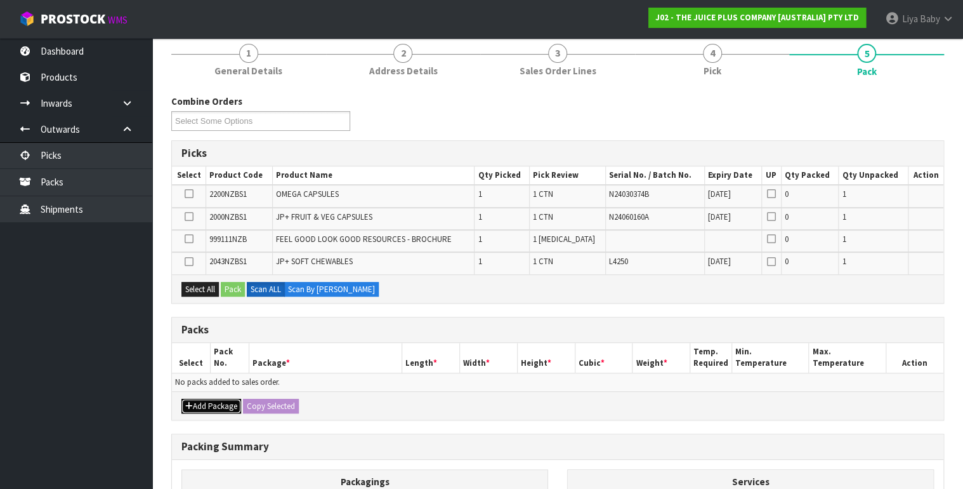
click at [209, 405] on button "Add Package" at bounding box center [211, 405] width 60 height 15
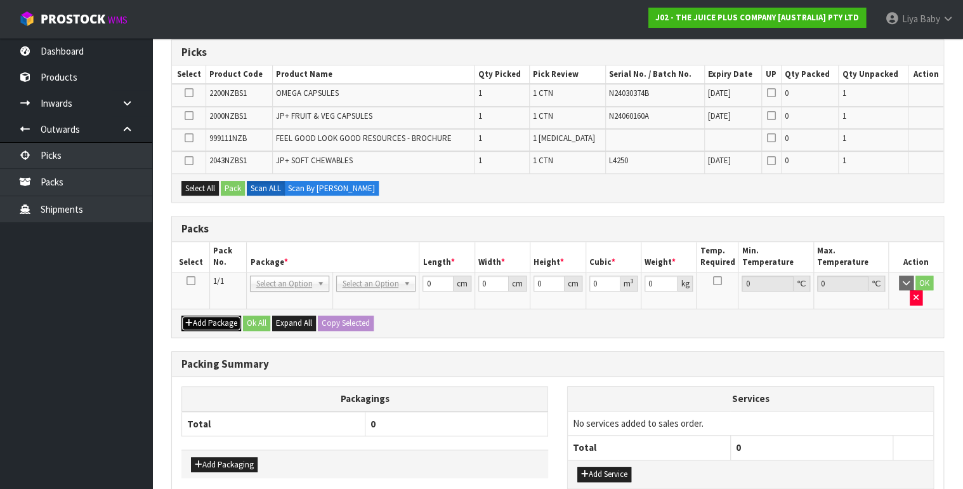
scroll to position [254, 0]
click at [188, 280] on icon at bounding box center [190, 280] width 9 height 1
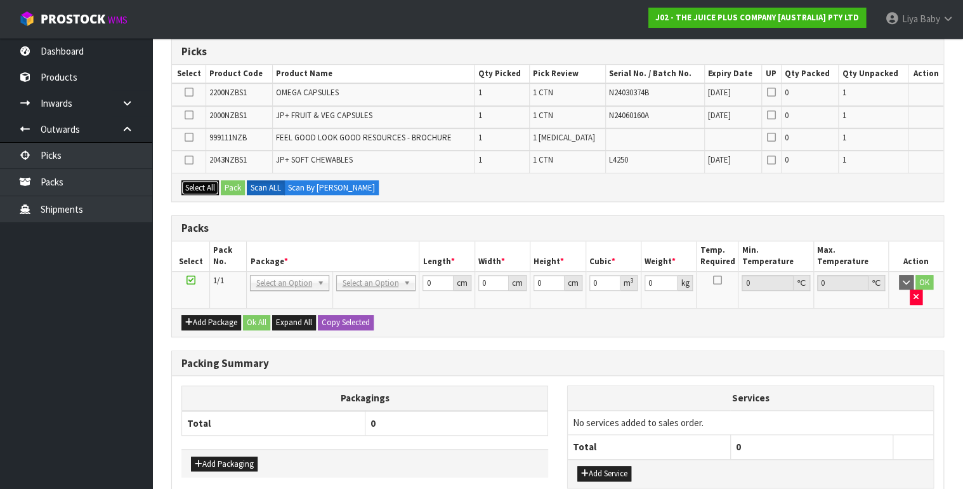
click at [191, 183] on button "Select All" at bounding box center [199, 187] width 37 height 15
click at [226, 180] on button "Pack" at bounding box center [233, 187] width 24 height 15
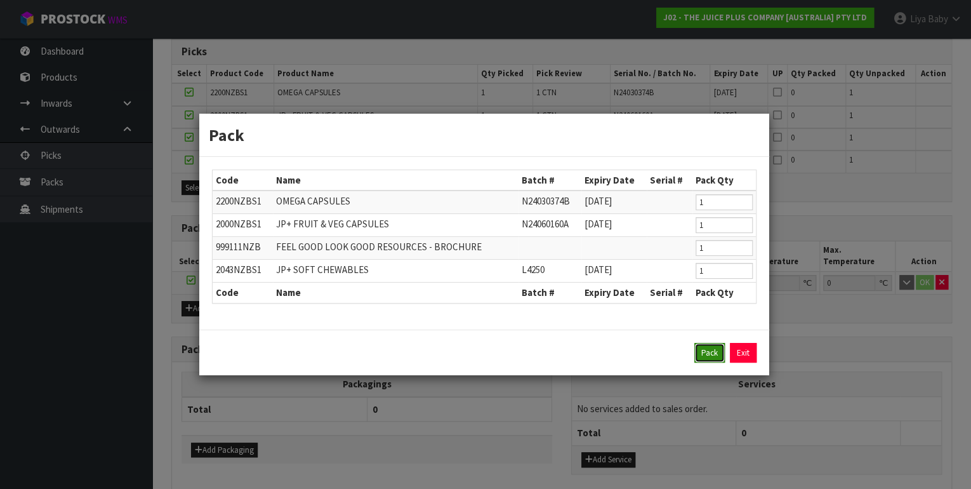
click at [717, 350] on button "Pack" at bounding box center [709, 353] width 30 height 20
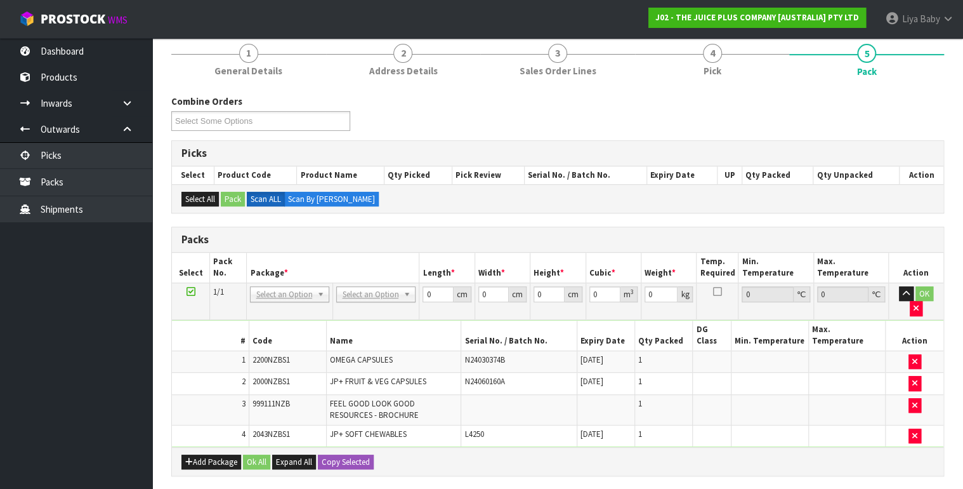
scroll to position [102, 0]
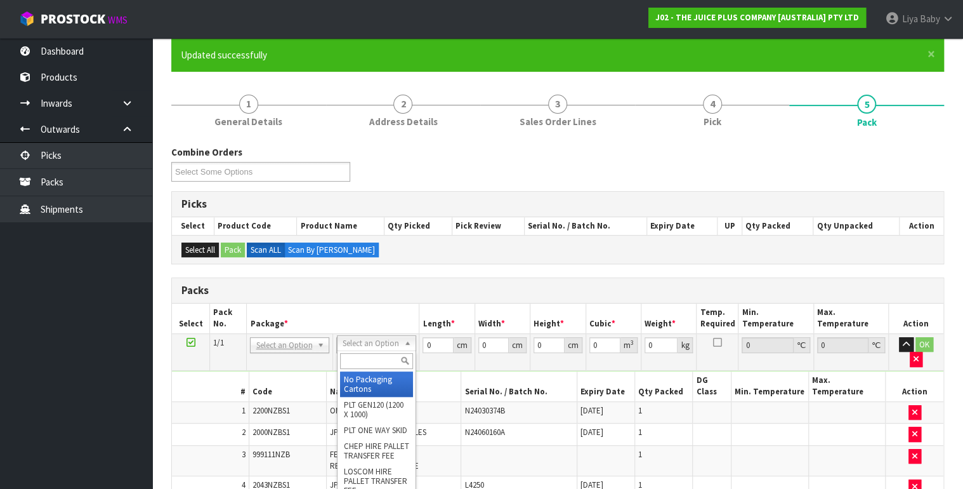
click at [360, 362] on input "text" at bounding box center [376, 361] width 73 height 16
type input "114"
click at [365, 362] on input "114" at bounding box center [376, 361] width 73 height 16
type input "1"
type input "c"
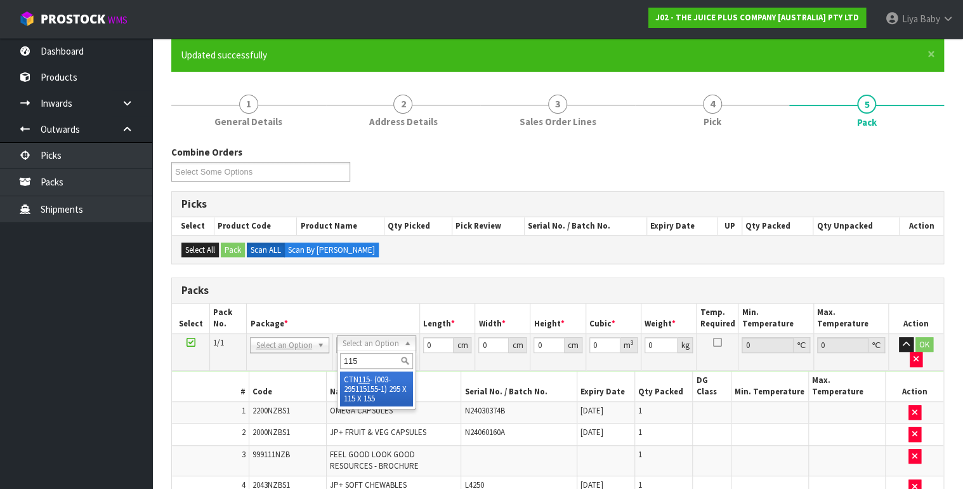
type input "115"
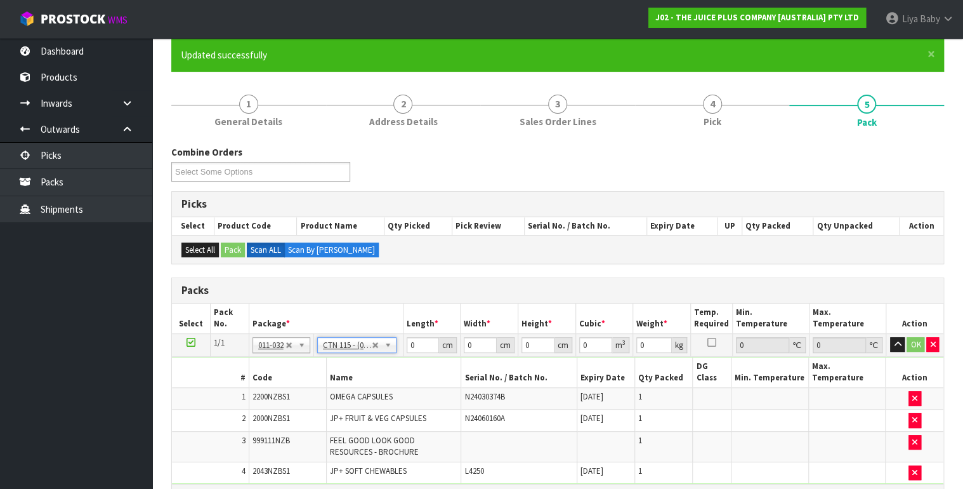
type input "29.5"
type input "11.5"
type input "15.5"
type input "0.005258"
type input "2.35"
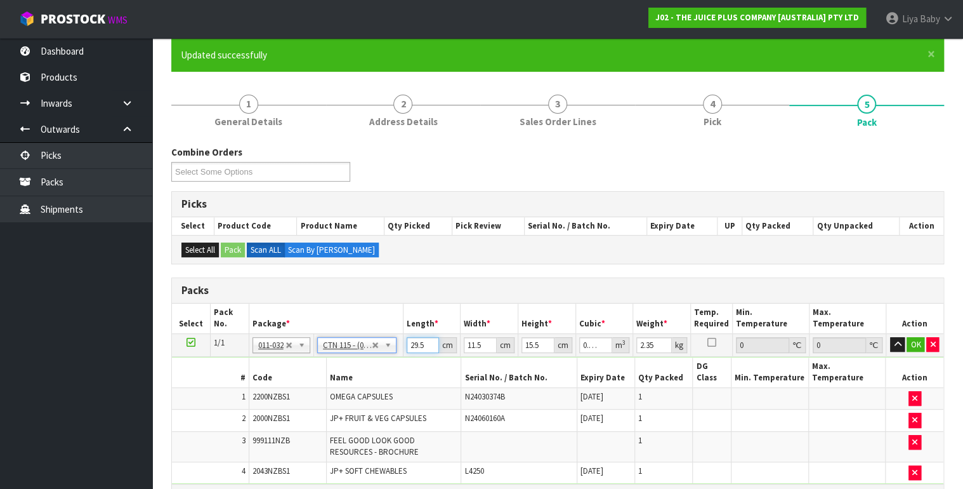
click at [424, 343] on input "29.5" at bounding box center [423, 345] width 33 height 16
type input "29"
type input "0.005169"
type input "2"
type input "0.000356"
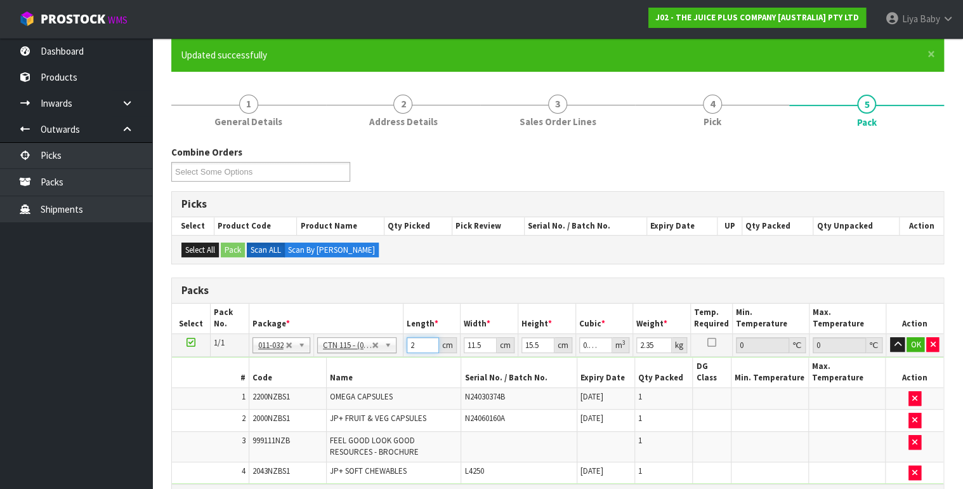
type input "0"
type input "3"
type input "0.000535"
type input "33"
type input "0.005882"
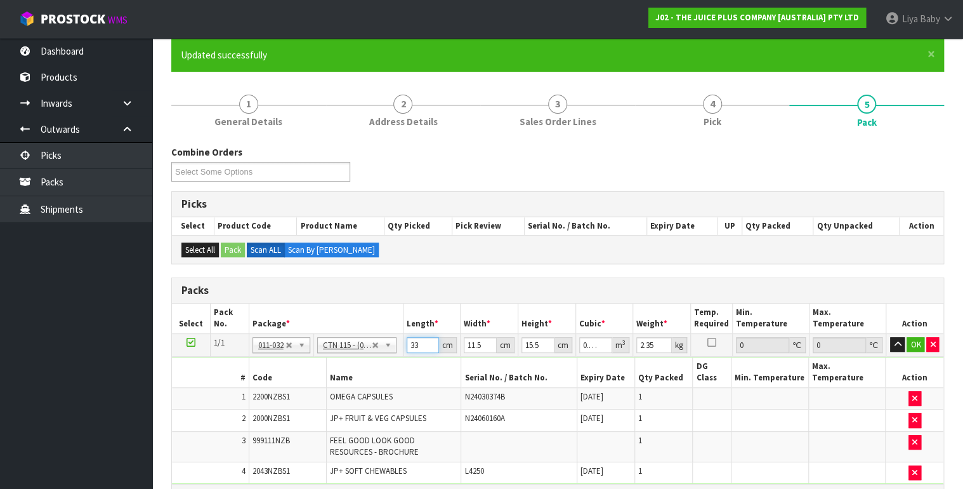
scroll to position [51, 0]
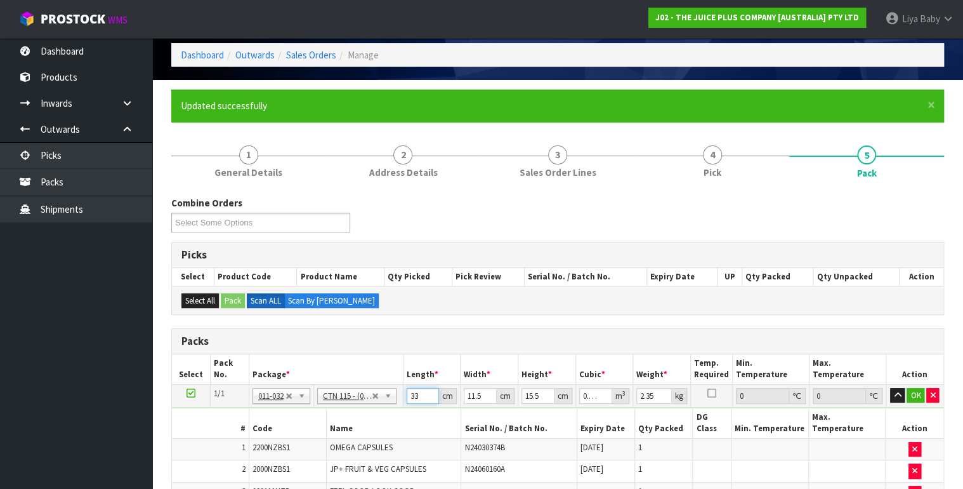
type input "33"
click at [481, 397] on input "11.5" at bounding box center [480, 396] width 33 height 16
type input "11"
type input "0.005626"
type input "1"
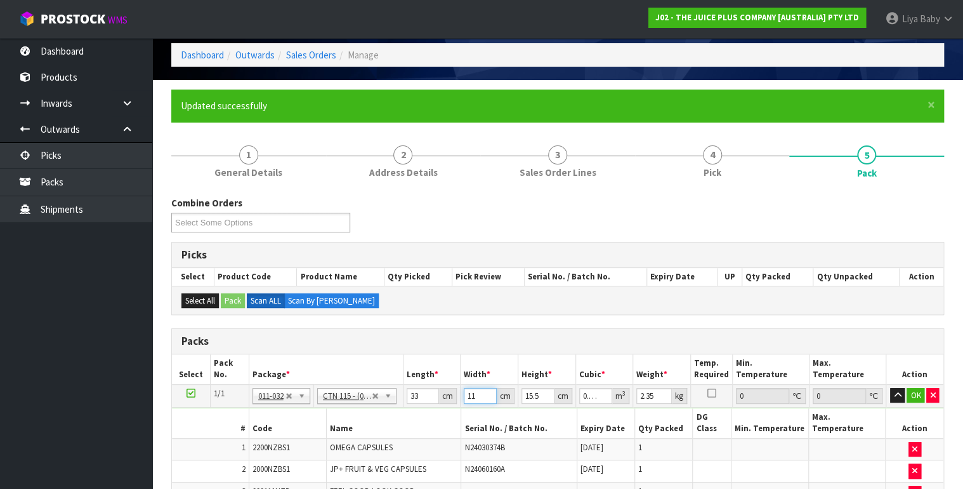
type input "0.000512"
type input "0"
type input "2"
type input "0.001023"
type input "21"
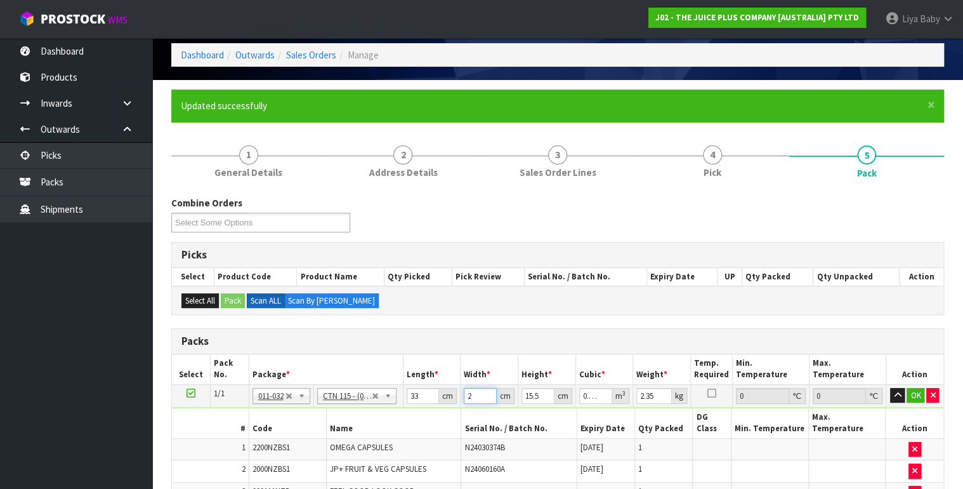
type input "0.010741"
type input "21"
click at [540, 395] on input "15.5" at bounding box center [537, 396] width 33 height 16
type input "15"
type input "0.010395"
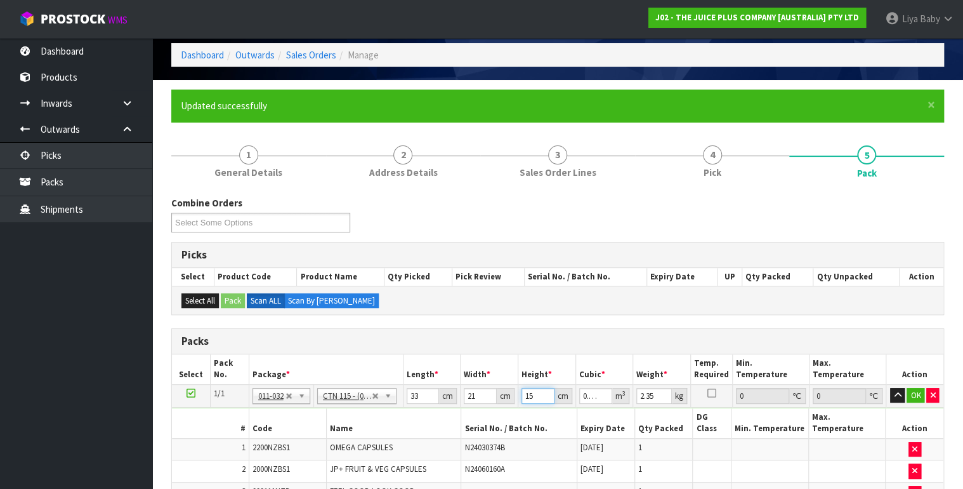
type input "1"
type input "0.000693"
type input "0"
type input "1"
type input "0.000693"
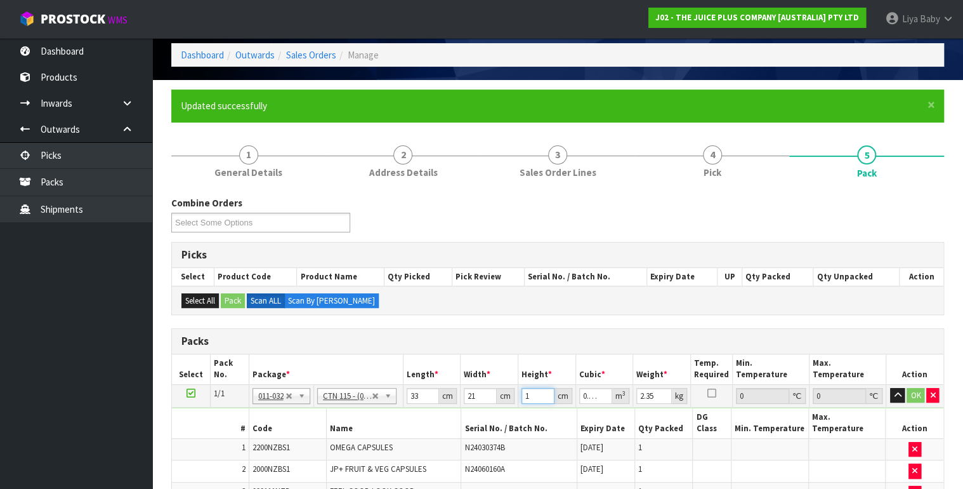
type input "15"
type input "0.010395"
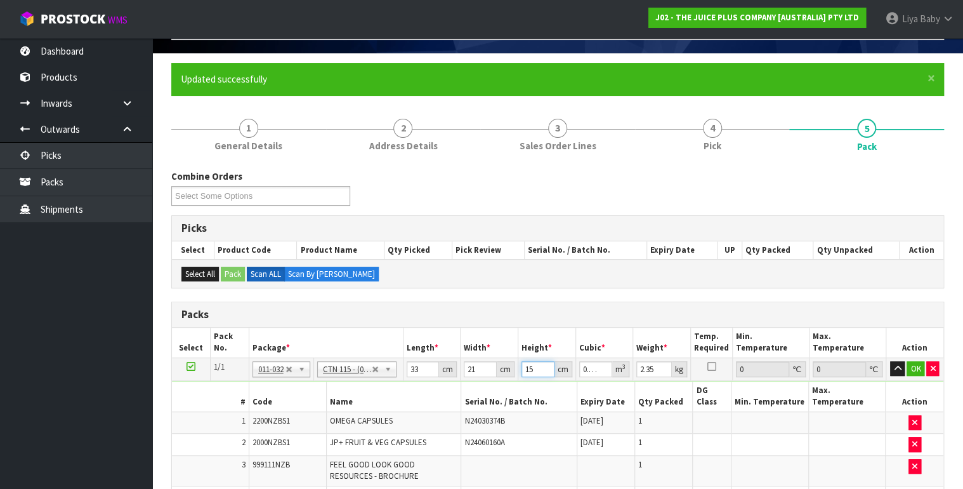
scroll to position [102, 0]
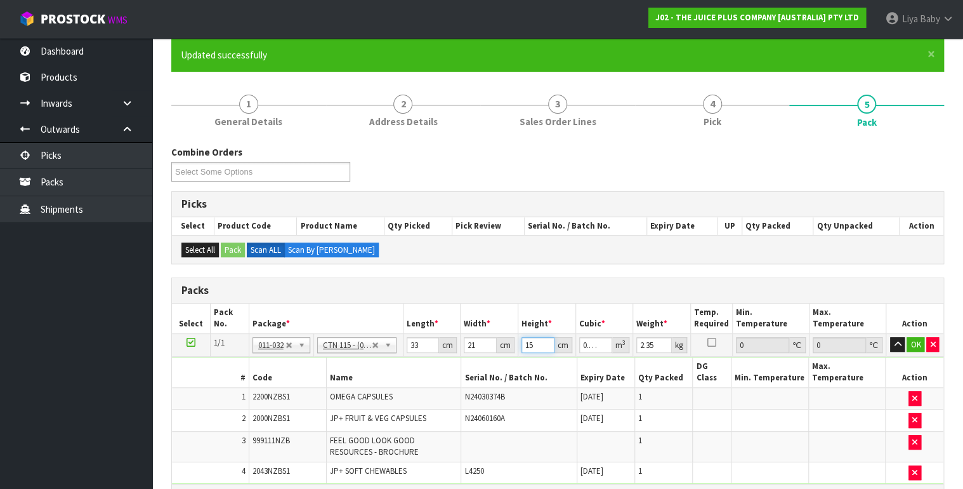
type input "15"
click at [657, 340] on input "2.35" at bounding box center [654, 345] width 36 height 16
type input "2"
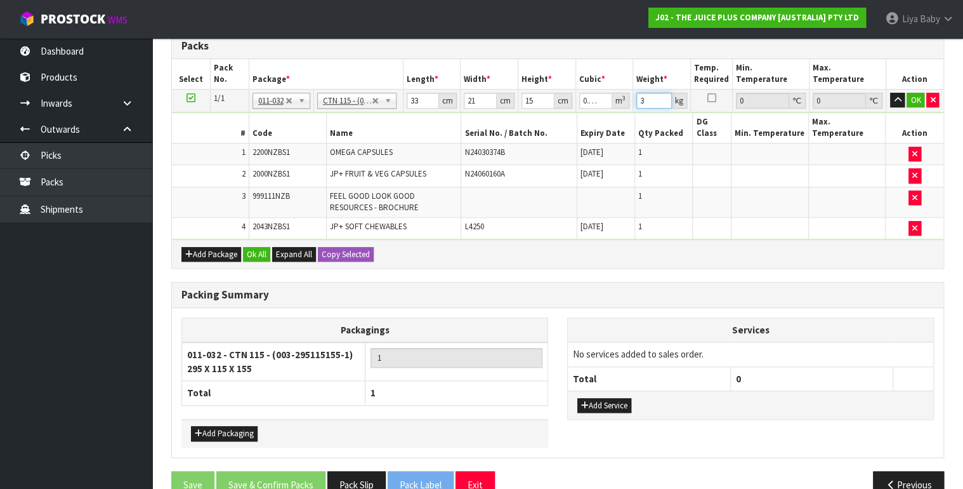
scroll to position [355, 0]
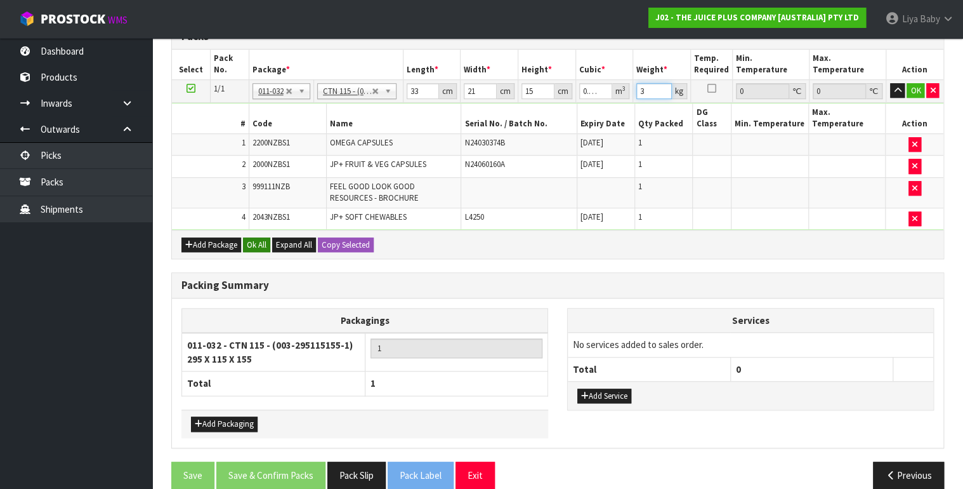
type input "3"
click at [261, 237] on button "Ok All" at bounding box center [256, 244] width 27 height 15
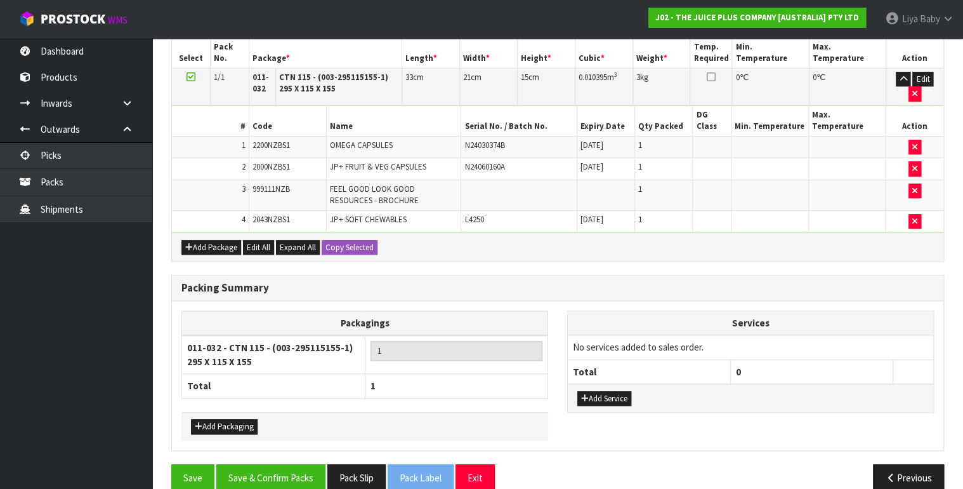
scroll to position [370, 0]
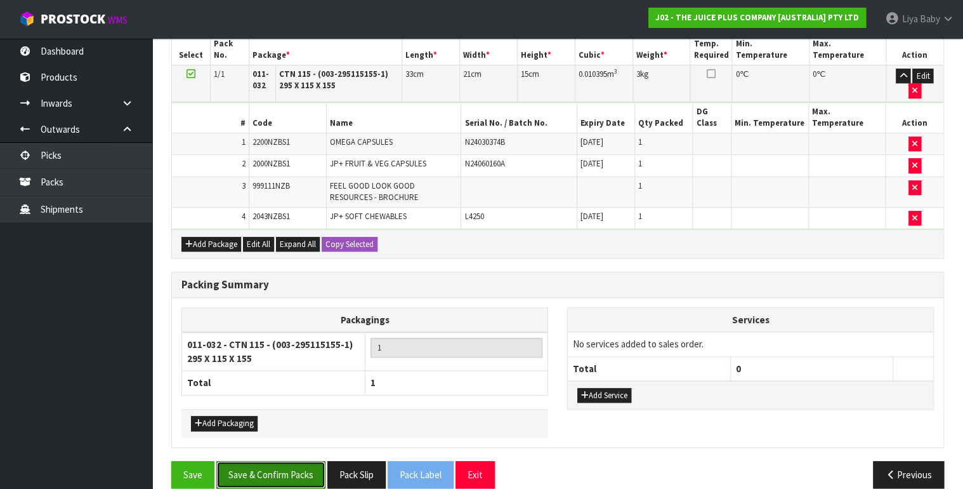
click at [266, 461] on button "Save & Confirm Packs" at bounding box center [270, 474] width 109 height 27
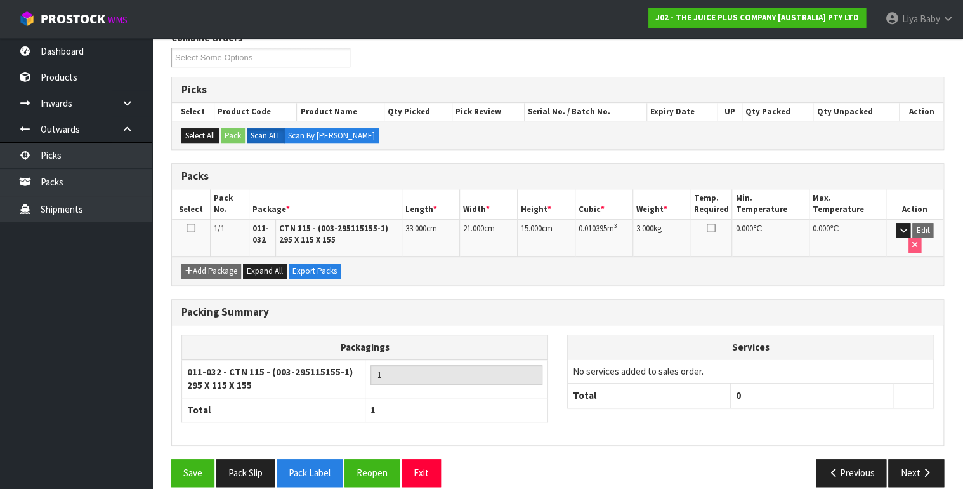
scroll to position [228, 0]
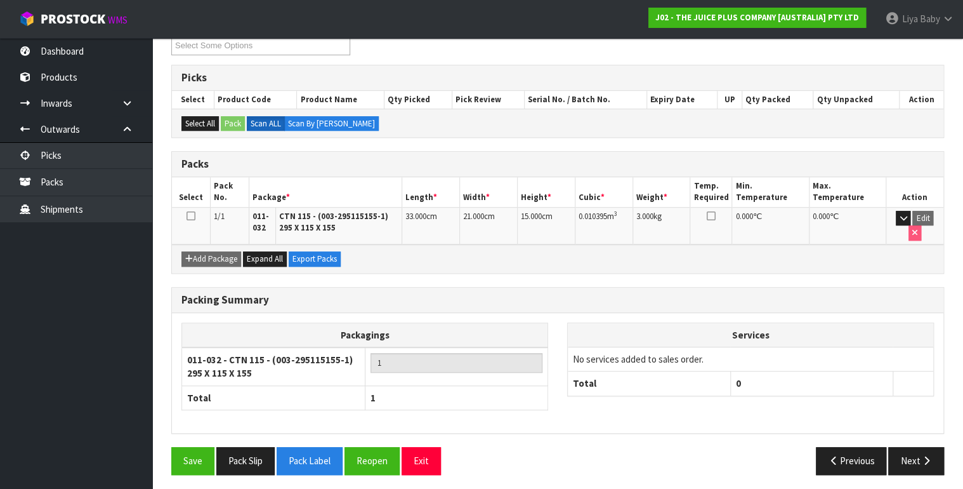
click at [193, 216] on icon at bounding box center [191, 216] width 9 height 1
click at [935, 459] on button "Next" at bounding box center [916, 460] width 56 height 27
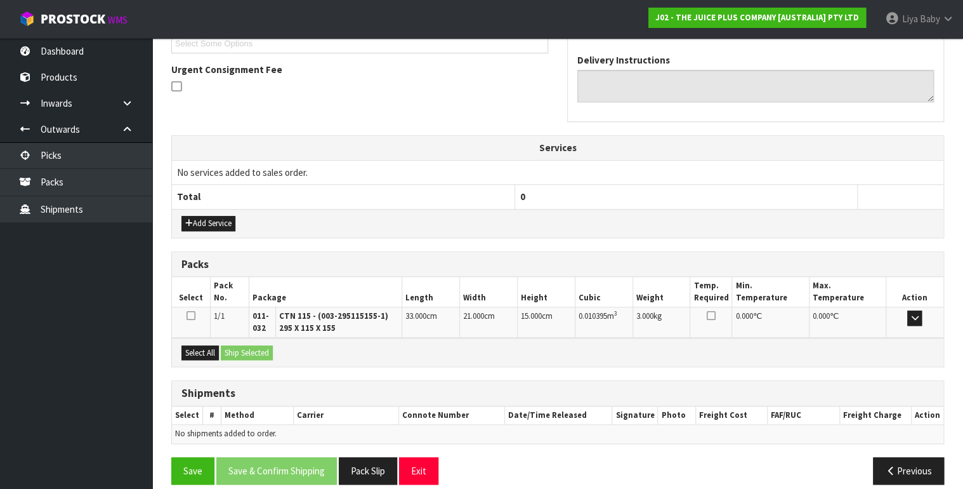
scroll to position [366, 0]
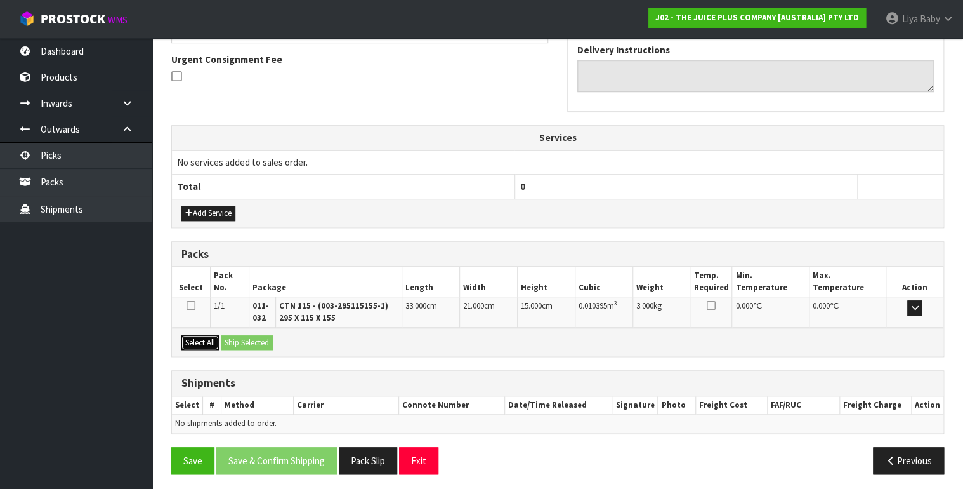
click at [190, 340] on button "Select All" at bounding box center [199, 342] width 37 height 15
click at [231, 338] on button "Ship Selected" at bounding box center [247, 342] width 52 height 15
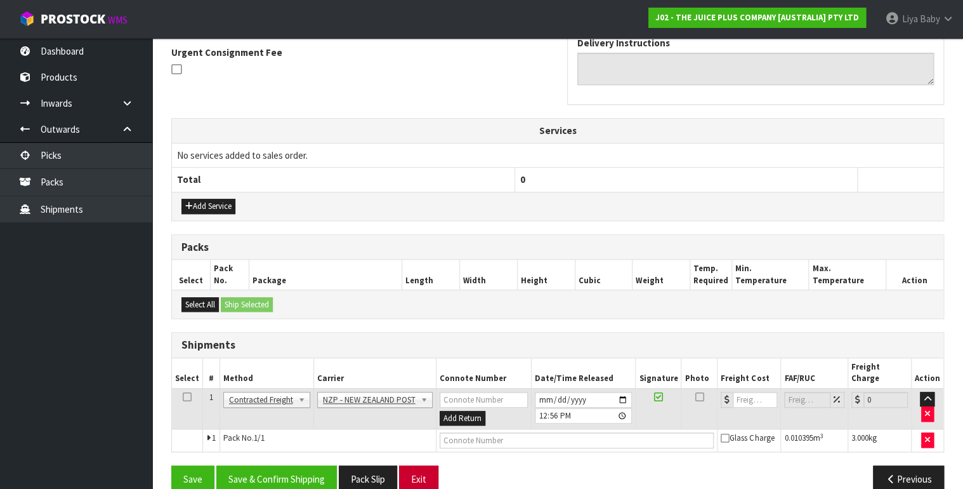
scroll to position [381, 0]
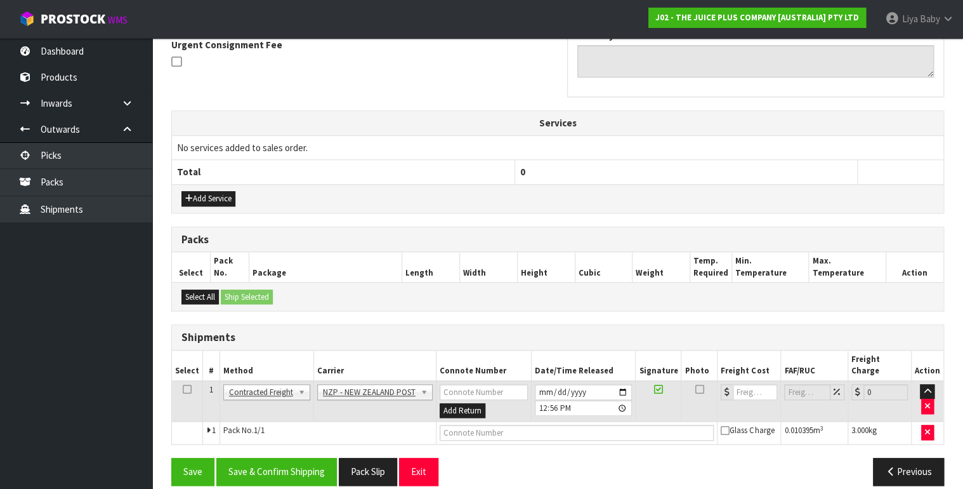
click at [188, 389] on icon at bounding box center [187, 389] width 9 height 1
click at [259, 457] on button "Save & Confirm Shipping" at bounding box center [276, 470] width 121 height 27
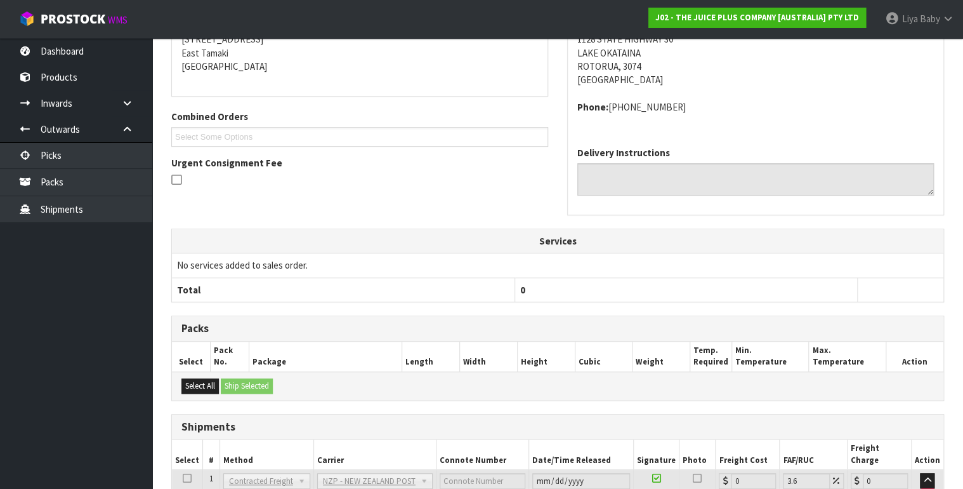
scroll to position [363, 0]
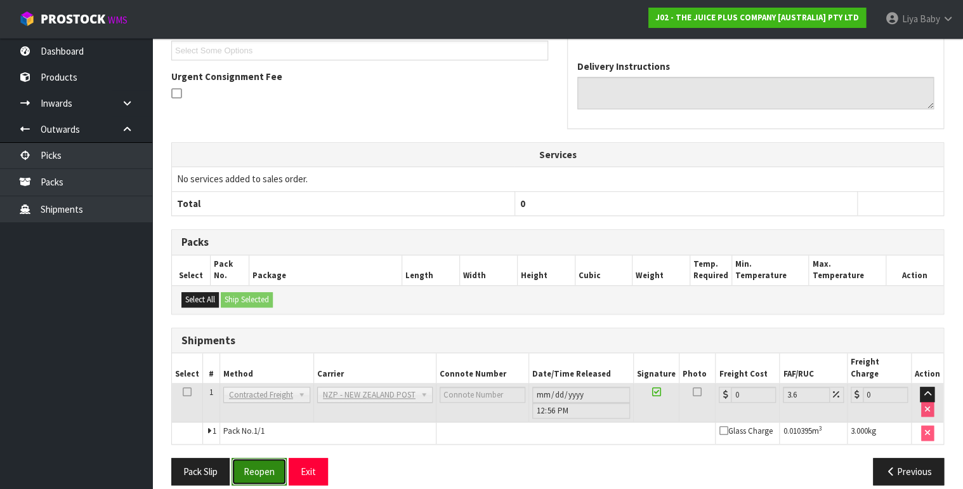
click at [246, 457] on button "Reopen" at bounding box center [259, 470] width 55 height 27
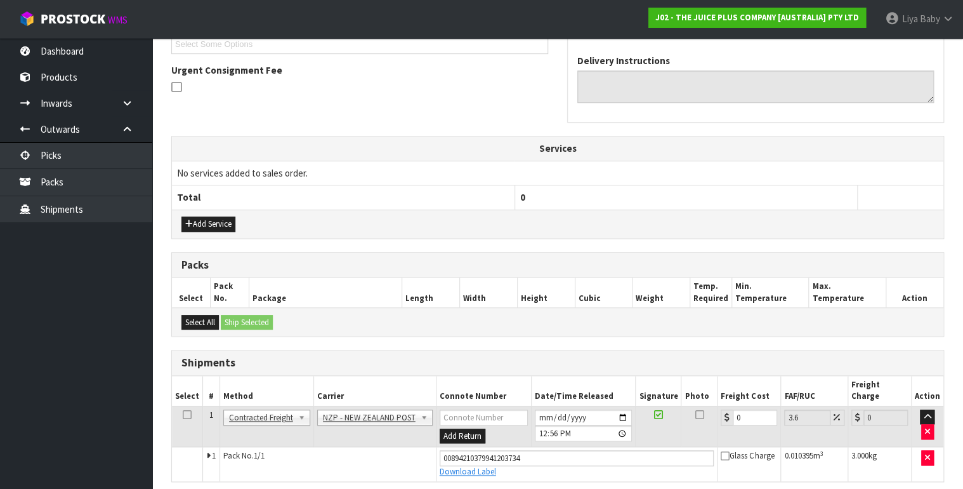
scroll to position [392, 0]
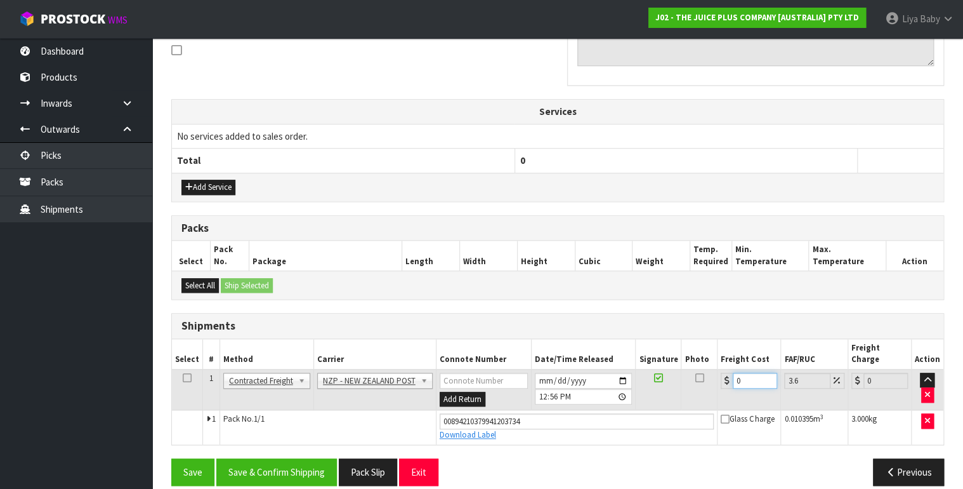
click at [746, 372] on input "0" at bounding box center [755, 380] width 44 height 16
type input "8"
type input "8.29"
type input "8.4"
type input "8.7"
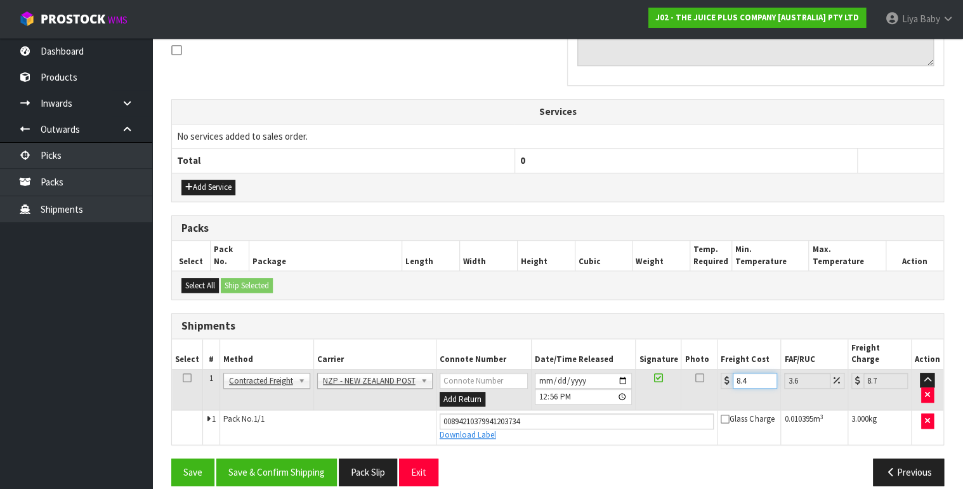
type input "8.45"
type input "8.75"
type input "8.45"
drag, startPoint x: 185, startPoint y: 358, endPoint x: 189, endPoint y: 365, distance: 7.4
click at [185, 377] on icon at bounding box center [187, 377] width 9 height 1
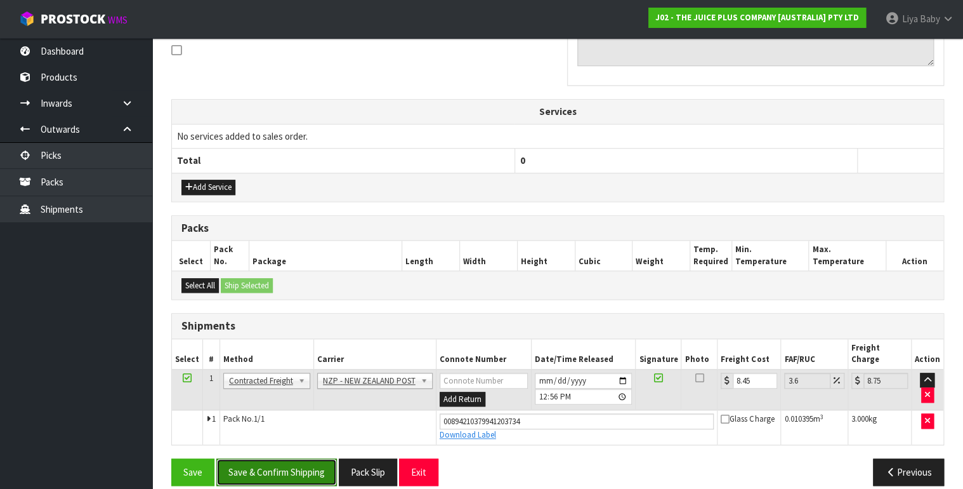
click at [280, 461] on button "Save & Confirm Shipping" at bounding box center [276, 471] width 121 height 27
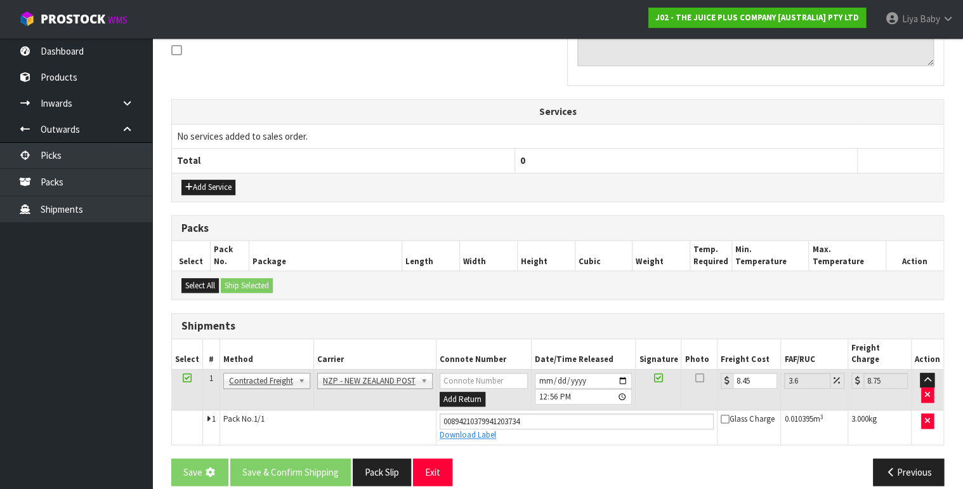
scroll to position [0, 0]
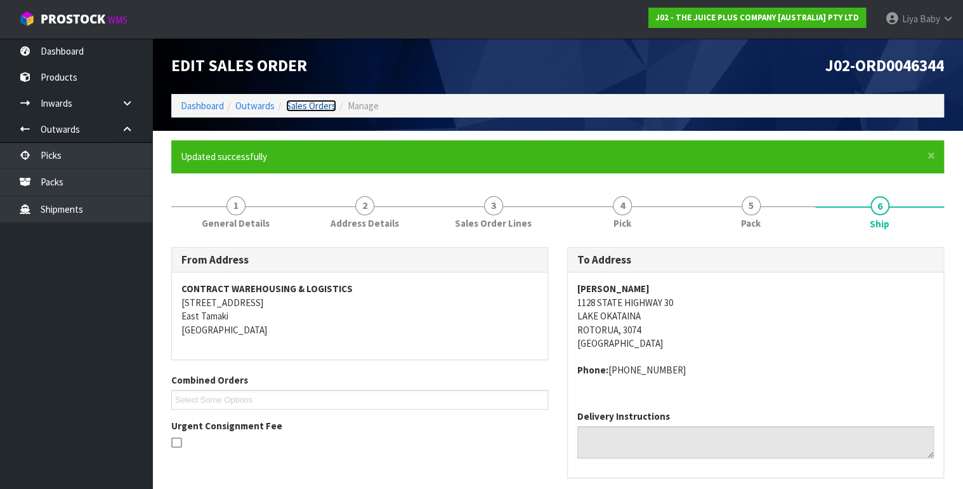
click at [290, 103] on link "Sales Orders" at bounding box center [311, 106] width 50 height 12
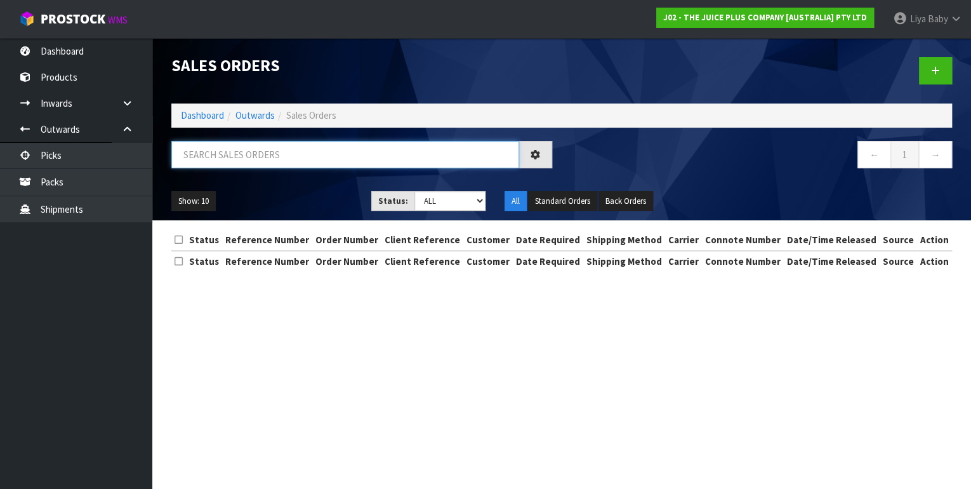
click at [242, 161] on input "text" at bounding box center [345, 154] width 348 height 27
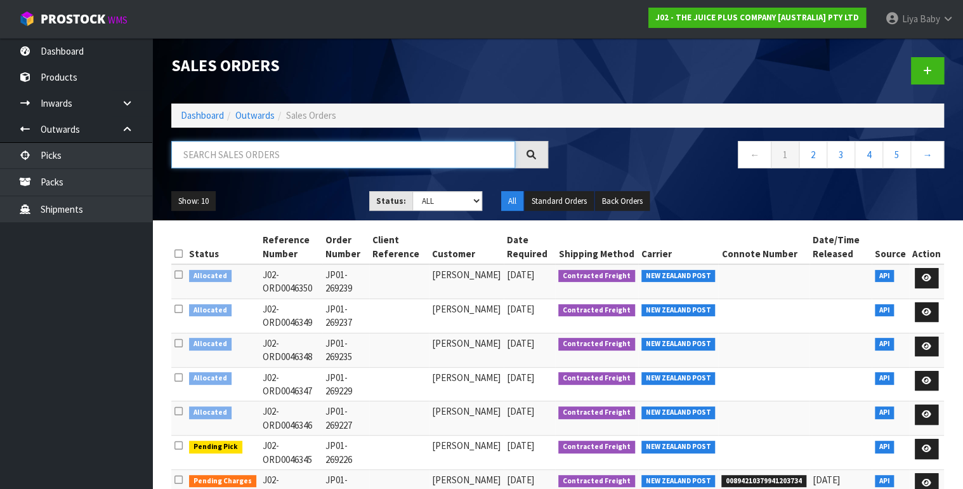
click at [282, 157] on input "text" at bounding box center [343, 154] width 344 height 27
type input "JOB-0408518"
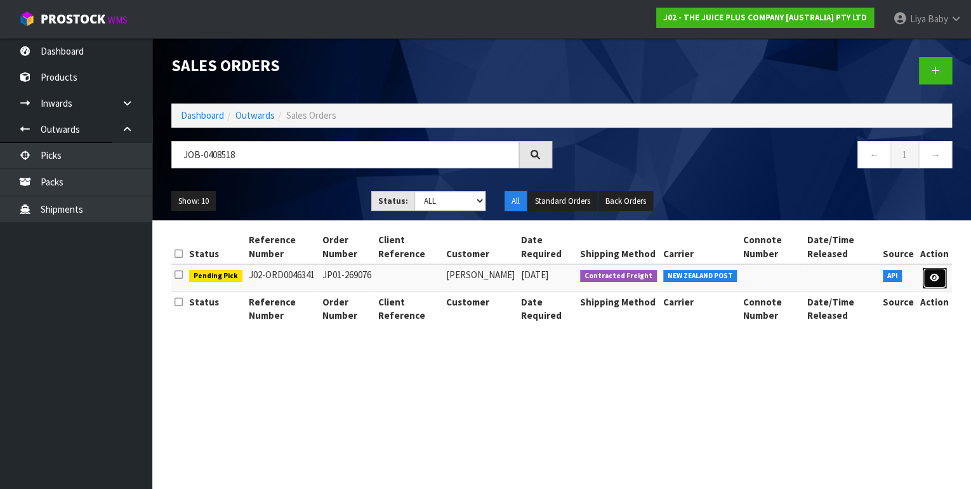
click at [939, 270] on link at bounding box center [933, 278] width 23 height 20
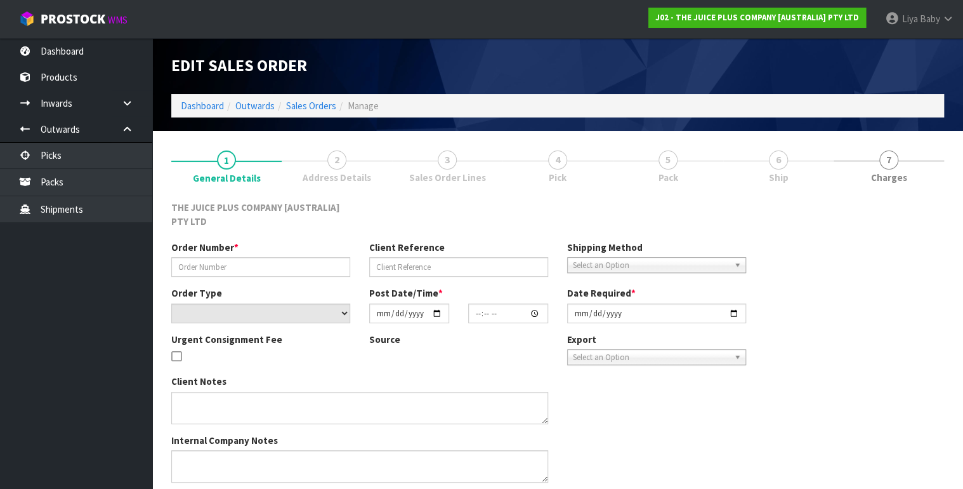
type input "JP01-269076"
select select "number:0"
type input "[DATE]"
type input "03:01:25.000"
type input "[DATE]"
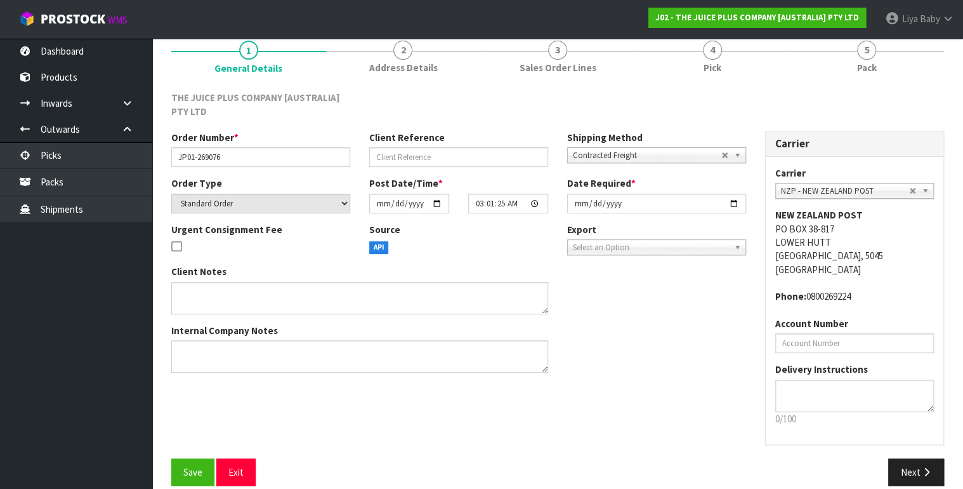
scroll to position [124, 0]
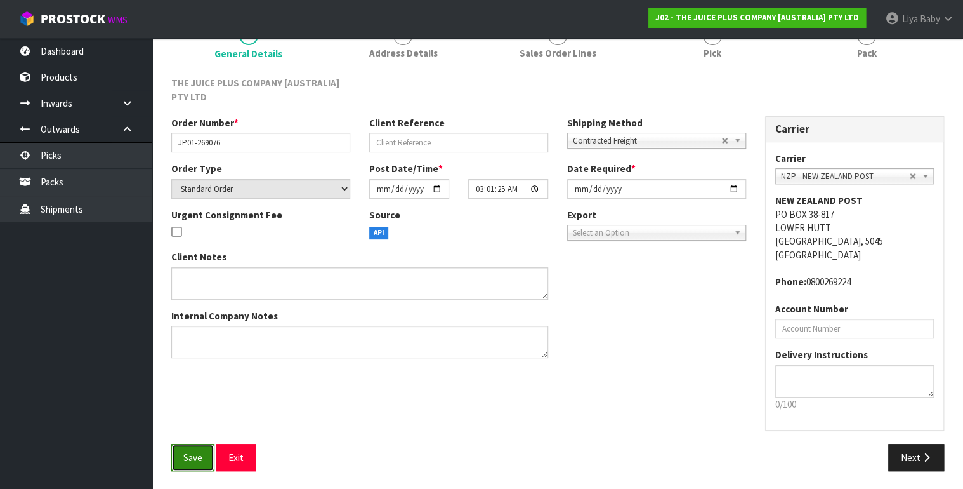
click at [193, 462] on button "Save" at bounding box center [192, 456] width 43 height 27
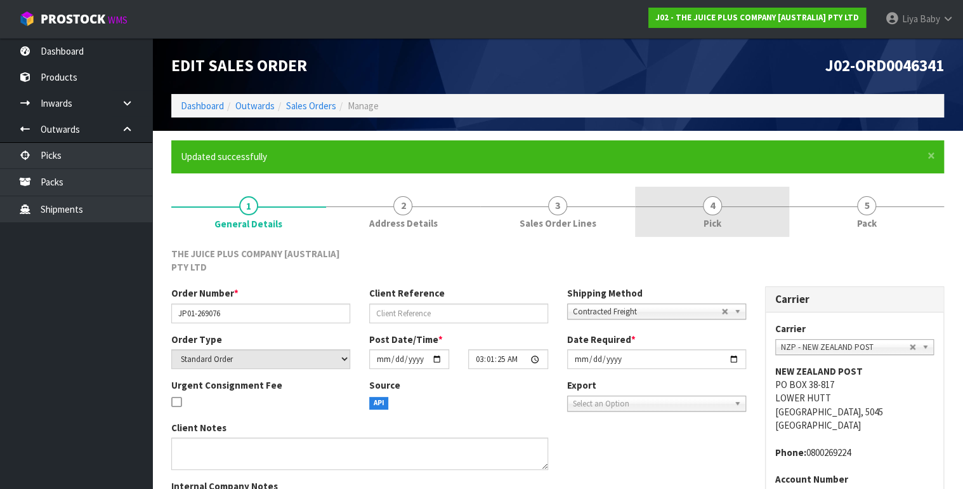
click at [734, 225] on link "4 Pick" at bounding box center [712, 212] width 155 height 50
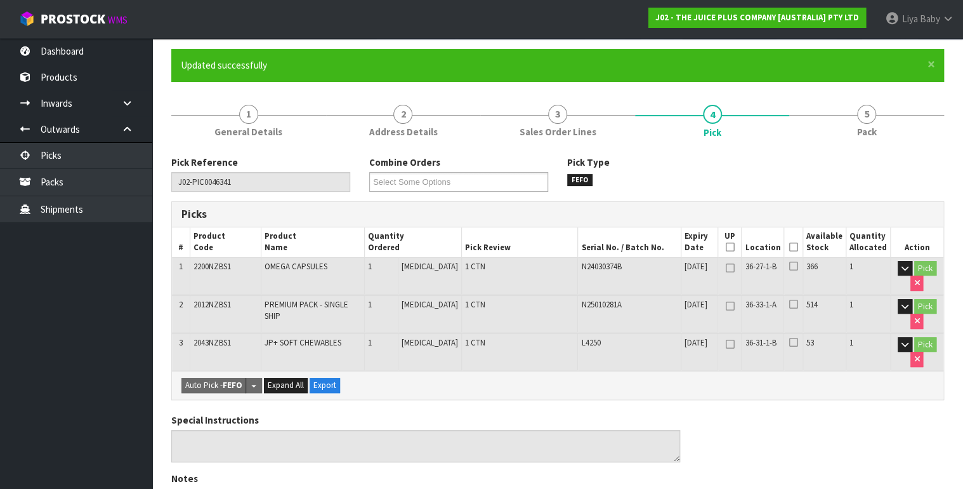
scroll to position [102, 0]
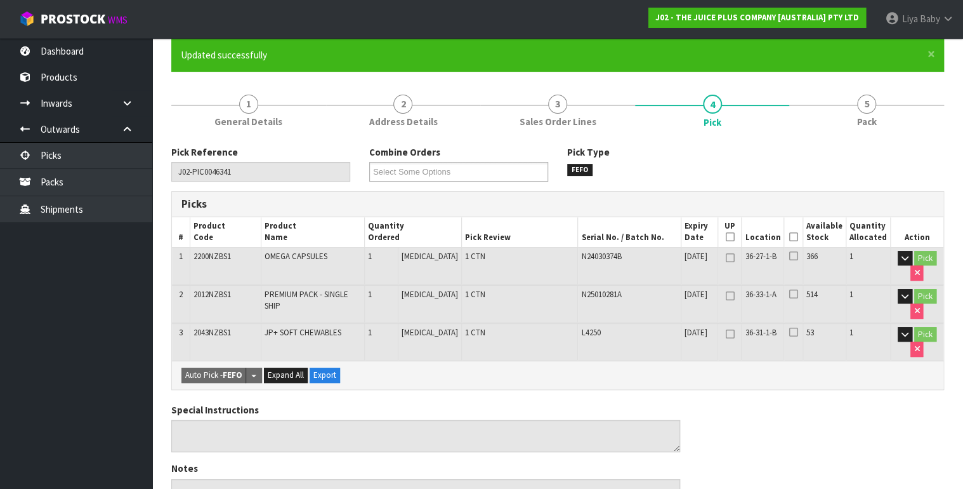
click at [797, 237] on icon at bounding box center [793, 237] width 9 height 1
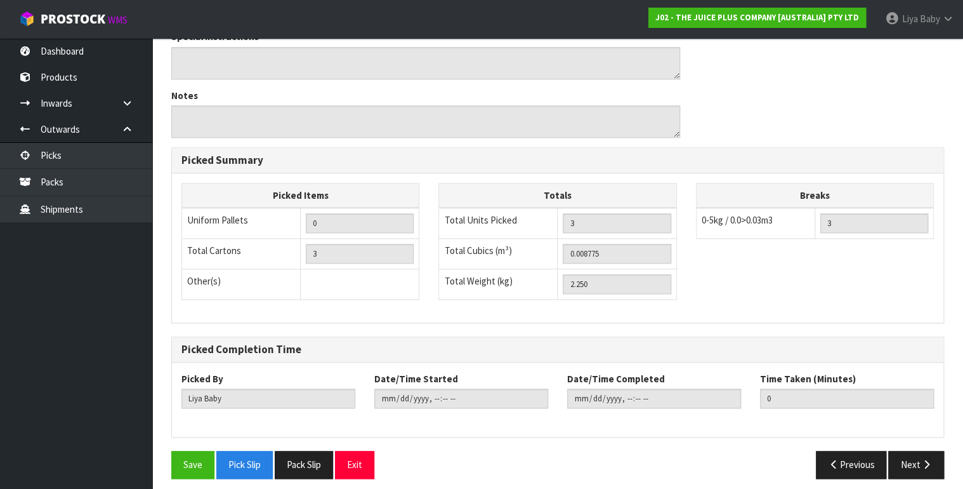
scroll to position [523, 0]
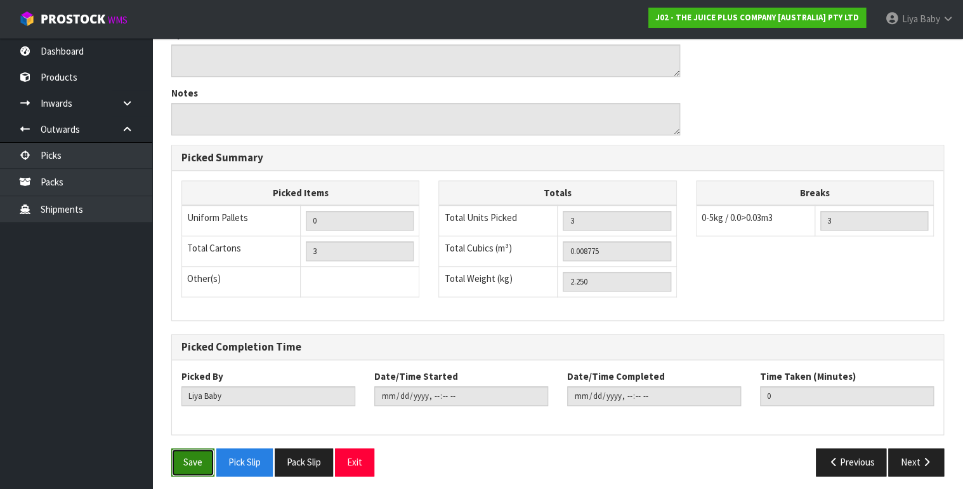
click at [174, 456] on button "Save" at bounding box center [192, 461] width 43 height 27
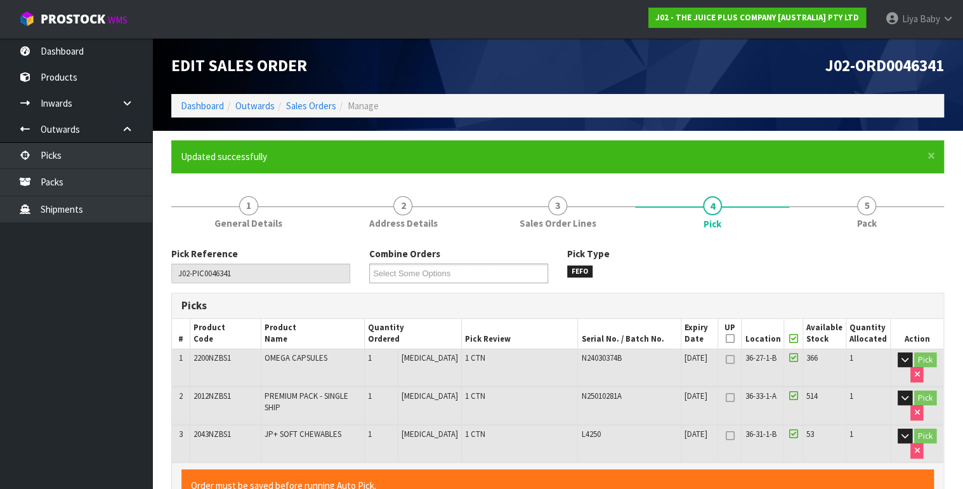
type input "[DATE]T13:01:50"
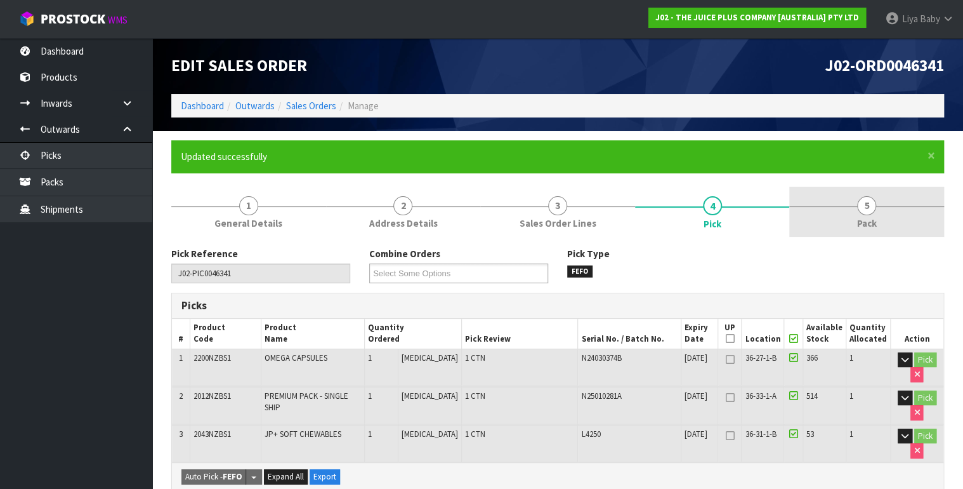
click at [846, 223] on link "5 Pack" at bounding box center [866, 212] width 155 height 50
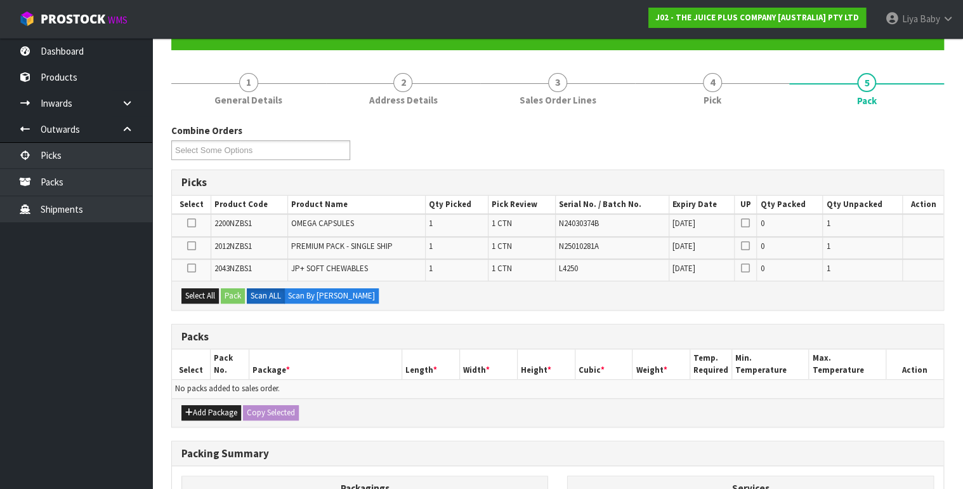
scroll to position [152, 0]
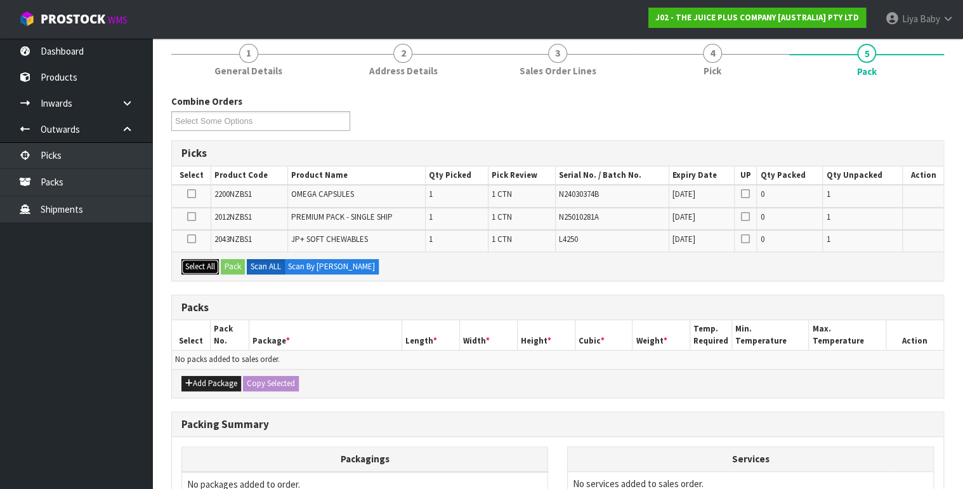
click at [197, 266] on button "Select All" at bounding box center [199, 266] width 37 height 15
click at [193, 239] on icon at bounding box center [191, 239] width 9 height 1
click at [0, 0] on input "checkbox" at bounding box center [0, 0] width 0 height 0
click at [188, 217] on icon at bounding box center [191, 216] width 9 height 1
click at [0, 0] on input "checkbox" at bounding box center [0, 0] width 0 height 0
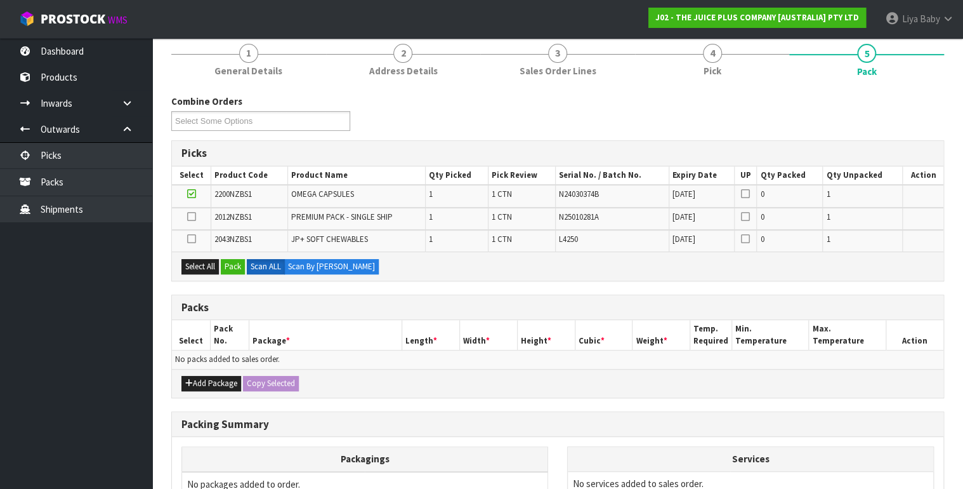
click at [187, 193] on icon at bounding box center [191, 193] width 9 height 1
click at [0, 0] on input "checkbox" at bounding box center [0, 0] width 0 height 0
click at [216, 382] on button "Add Package" at bounding box center [211, 383] width 60 height 15
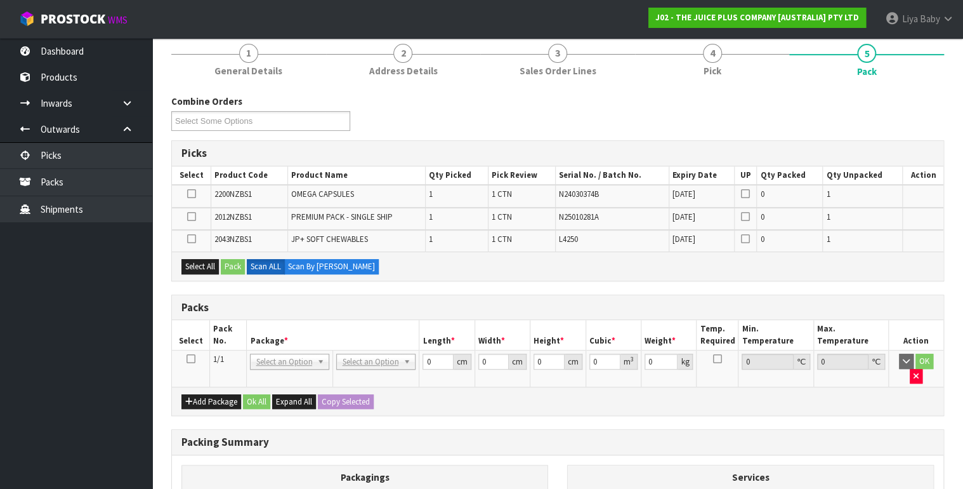
click at [188, 358] on icon at bounding box center [190, 358] width 9 height 1
click at [199, 259] on button "Select All" at bounding box center [199, 266] width 37 height 15
click at [223, 265] on button "Pack" at bounding box center [233, 266] width 24 height 15
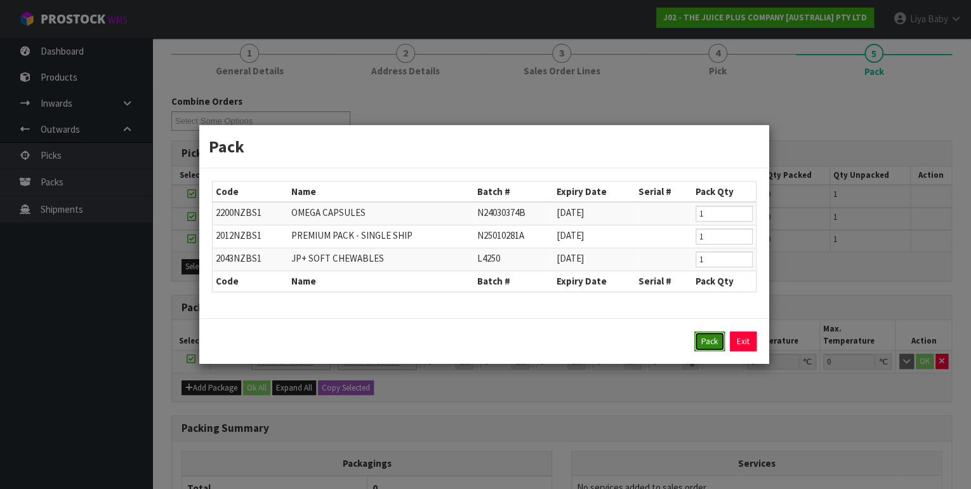
click at [714, 339] on button "Pack" at bounding box center [709, 341] width 30 height 20
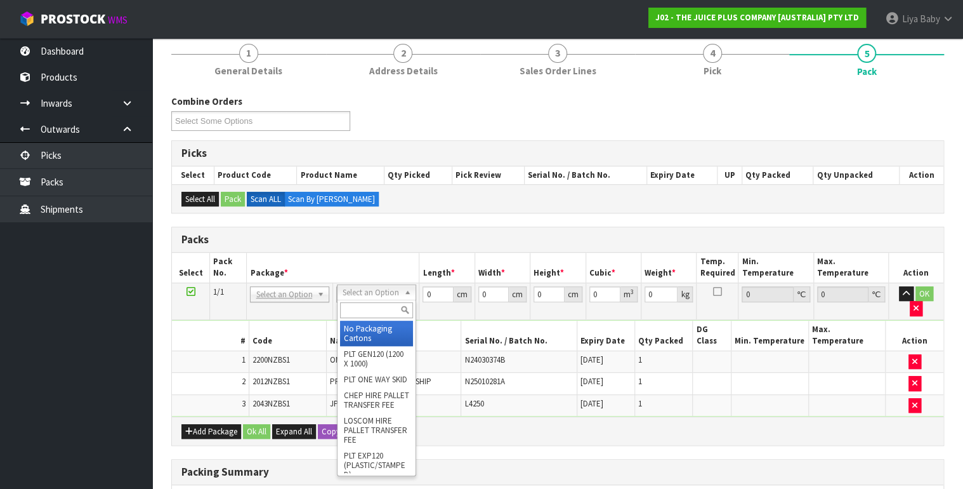
click at [374, 308] on input "text" at bounding box center [376, 310] width 73 height 16
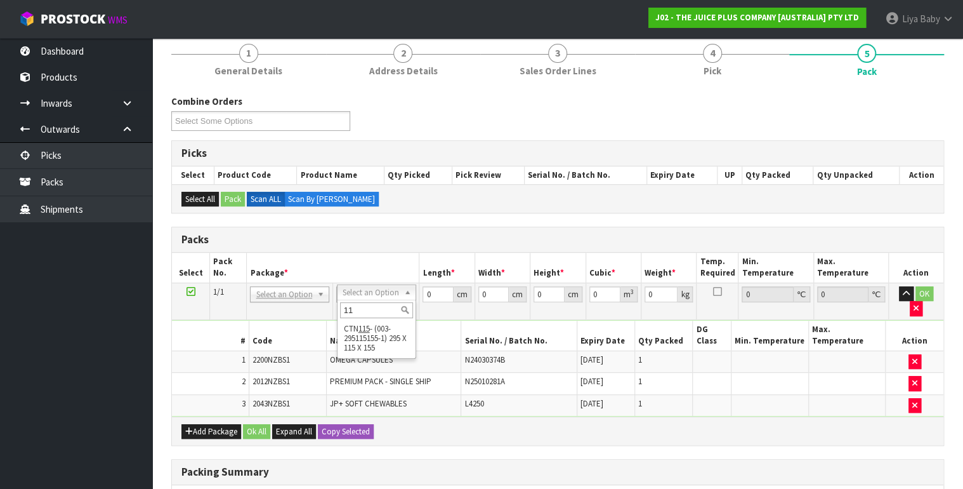
type input "1"
type input "ctna4"
type input "31"
type input "22.5"
type input "25"
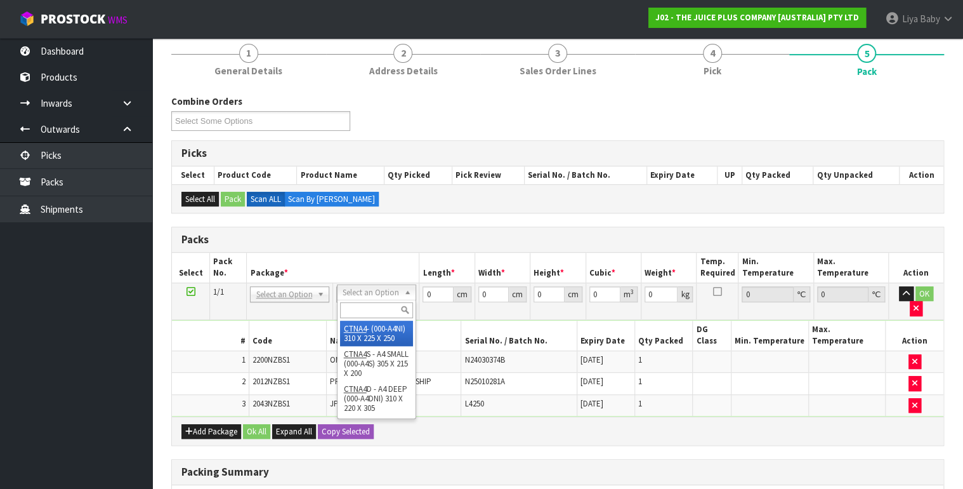
type input "0.017438"
type input "2.45"
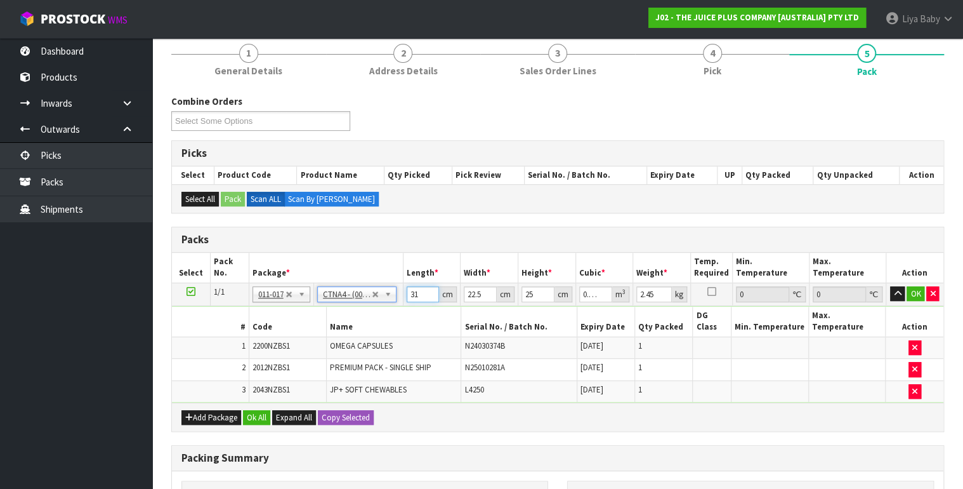
click at [422, 291] on input "31" at bounding box center [423, 294] width 33 height 16
type input "3"
type input "0.001687"
type input "0"
type input "3"
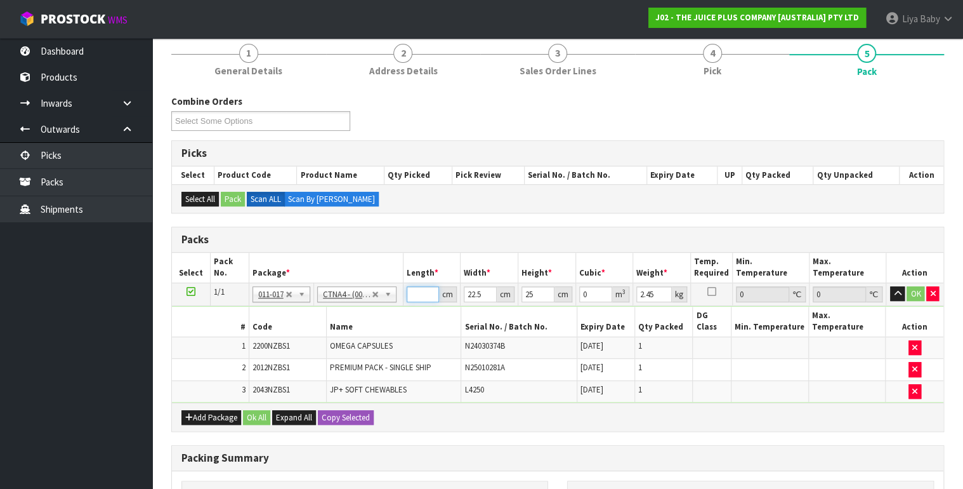
type input "0.001687"
type input "32"
type input "0.018"
type input "32"
click at [480, 289] on input "22.5" at bounding box center [480, 294] width 33 height 16
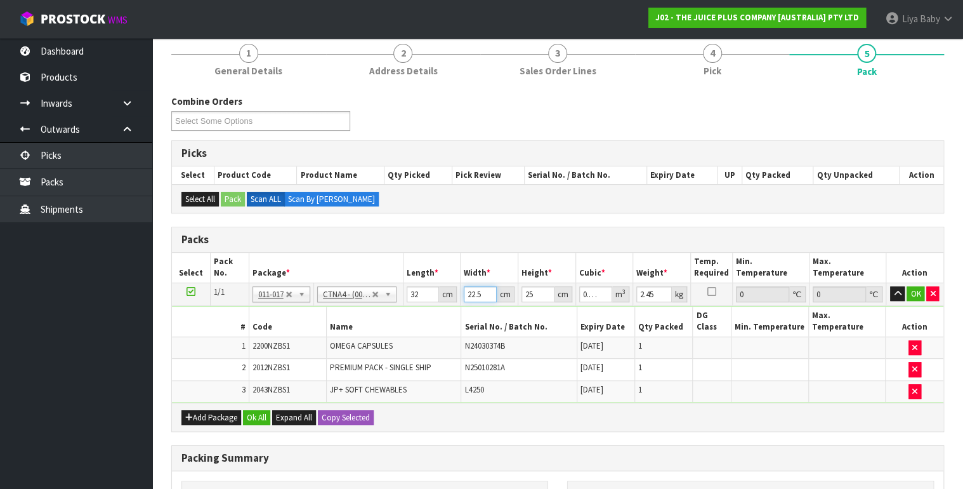
type input "22"
type input "0.0176"
type input "2"
type input "0.0016"
type input "0"
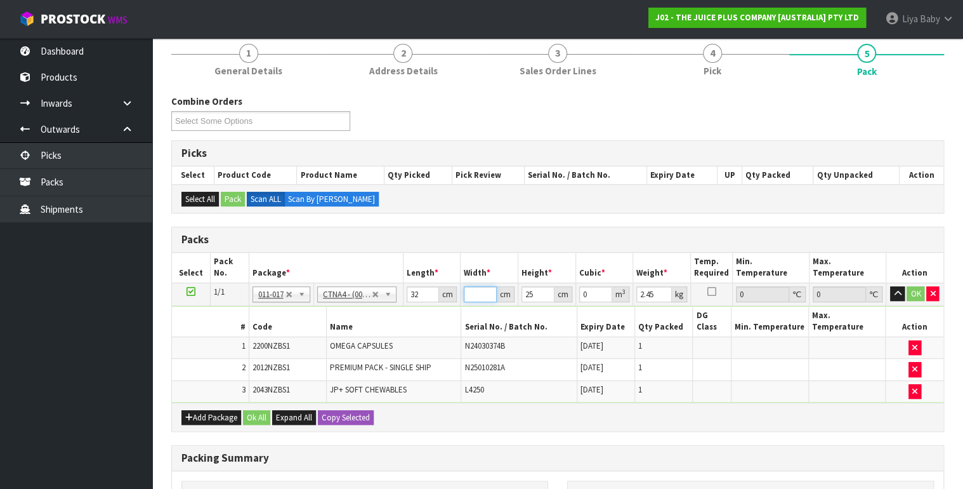
type input "2"
type input "0.0016"
type input "25"
type input "0.02"
type input "25"
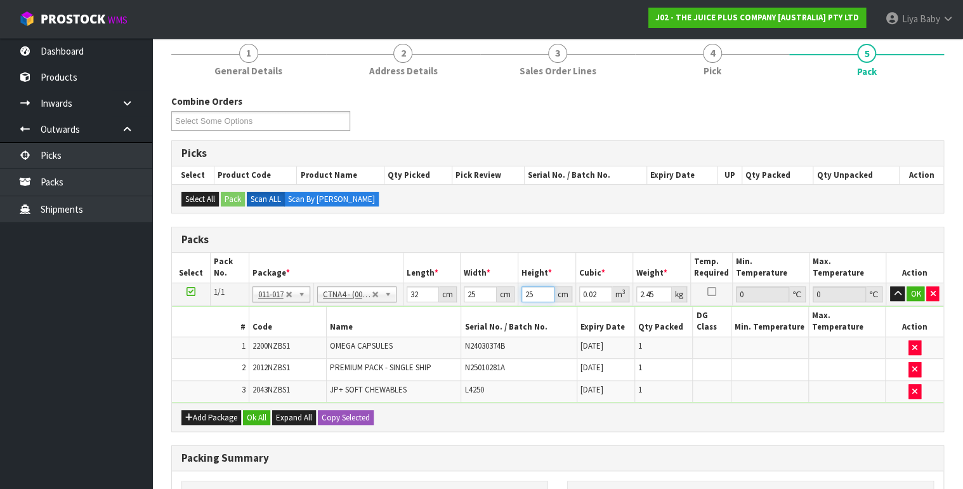
click at [538, 291] on input "25" at bounding box center [537, 294] width 33 height 16
type input "2"
type input "0.0016"
type input "0"
type input "2"
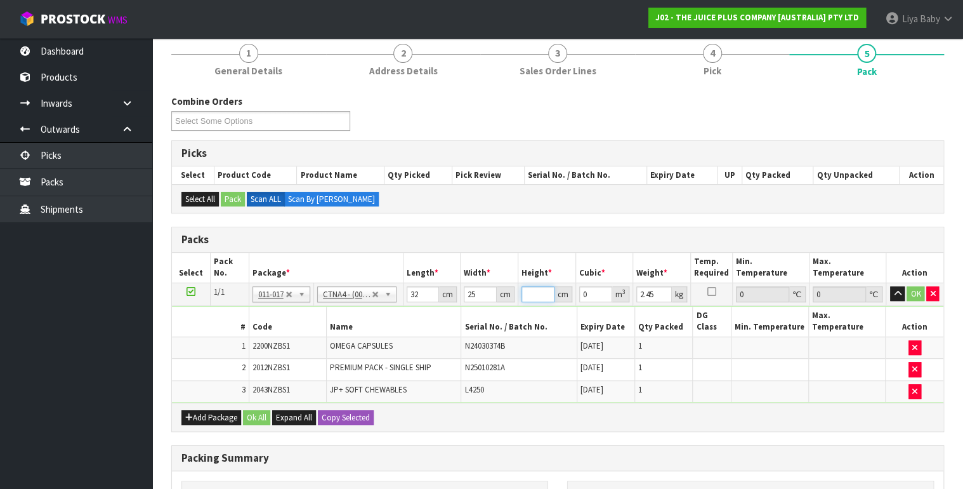
type input "0.0016"
type input "27"
type input "0.0216"
type input "27"
click at [656, 292] on input "2.45" at bounding box center [654, 294] width 36 height 16
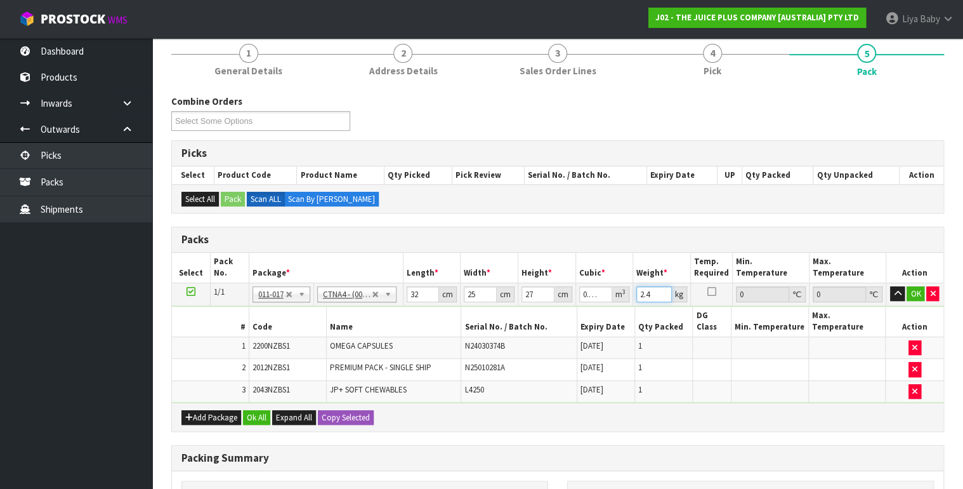
type input "2"
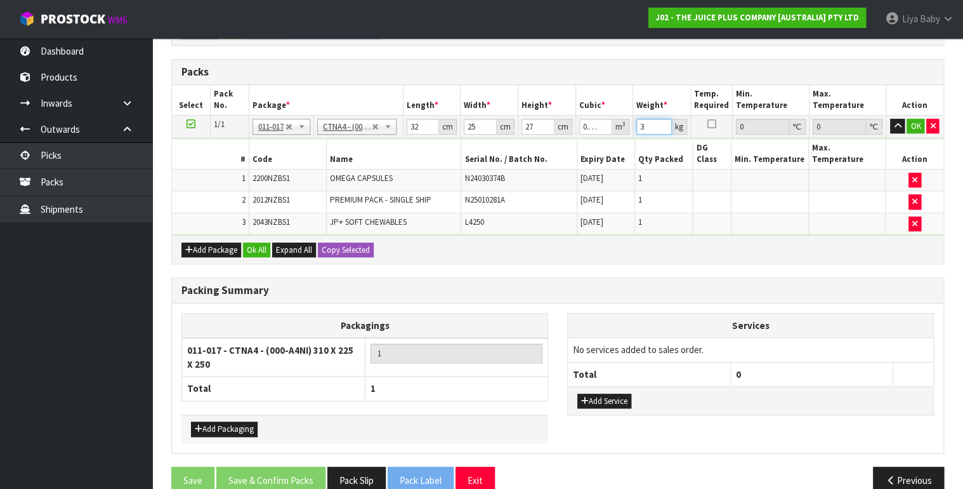
scroll to position [325, 0]
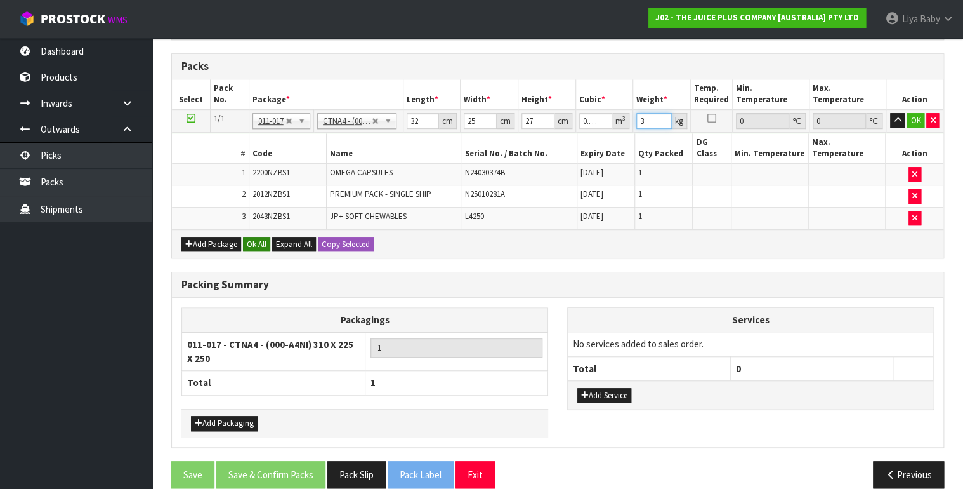
type input "3"
click at [249, 237] on button "Ok All" at bounding box center [256, 244] width 27 height 15
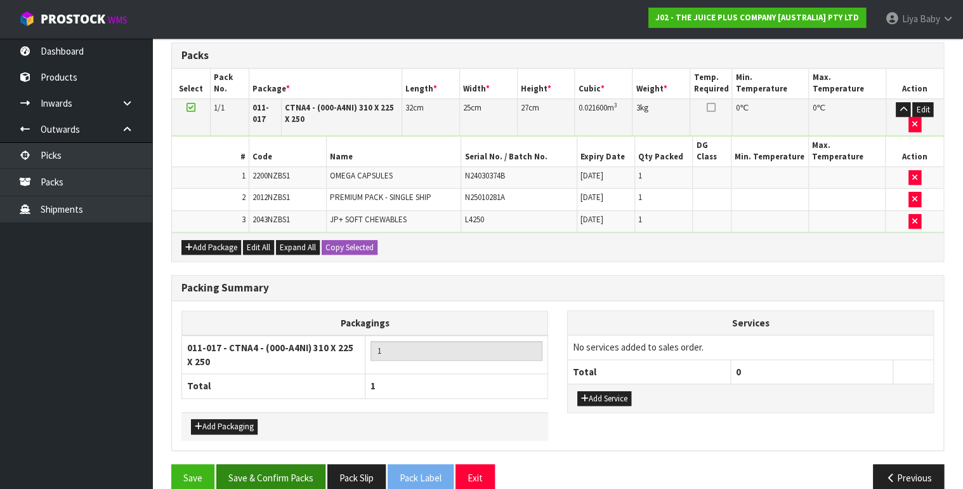
scroll to position [339, 0]
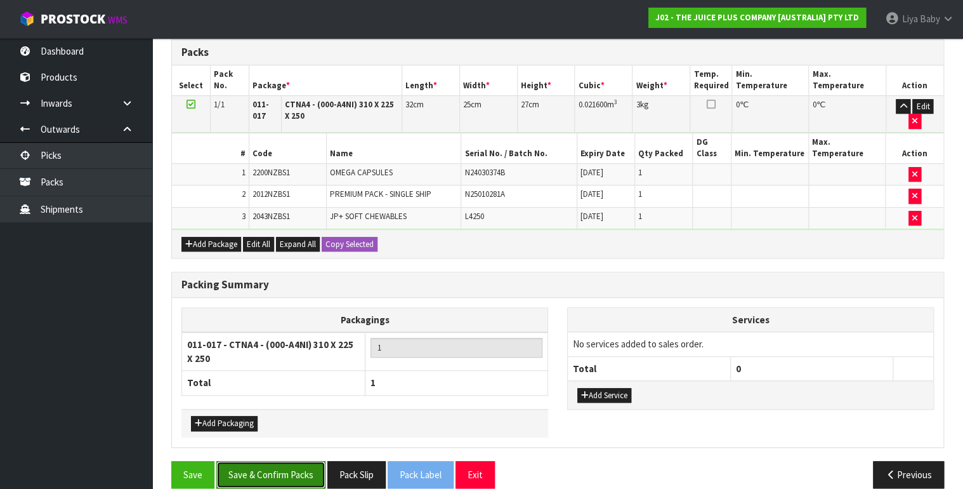
click at [282, 461] on button "Save & Confirm Packs" at bounding box center [270, 474] width 109 height 27
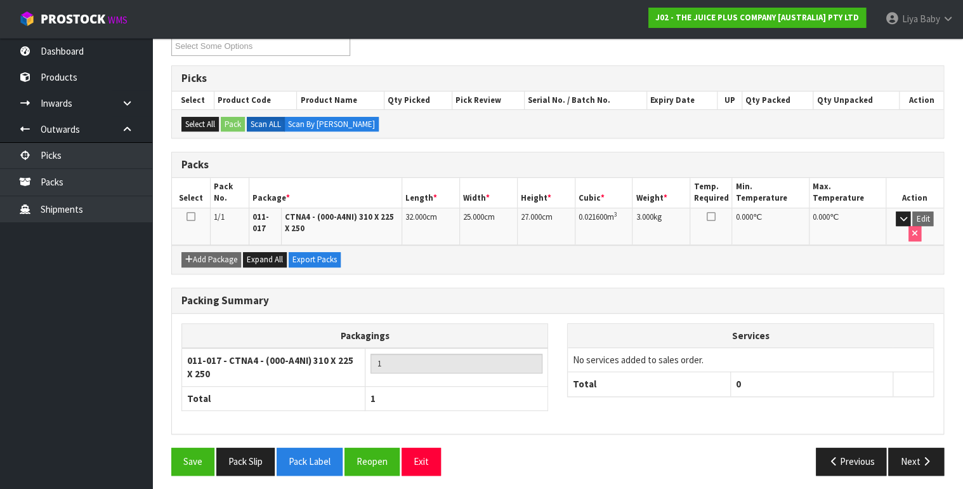
scroll to position [228, 0]
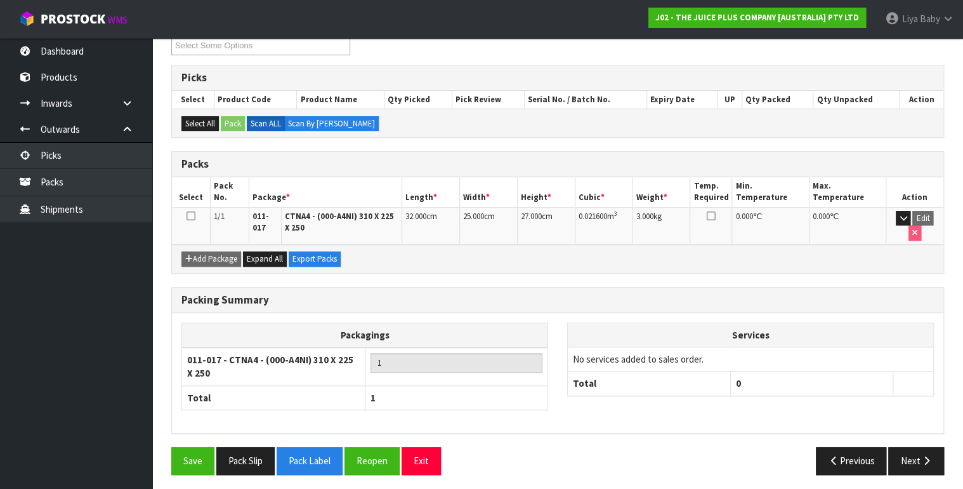
click at [190, 216] on icon at bounding box center [191, 216] width 9 height 1
click at [931, 455] on button "Next" at bounding box center [916, 460] width 56 height 27
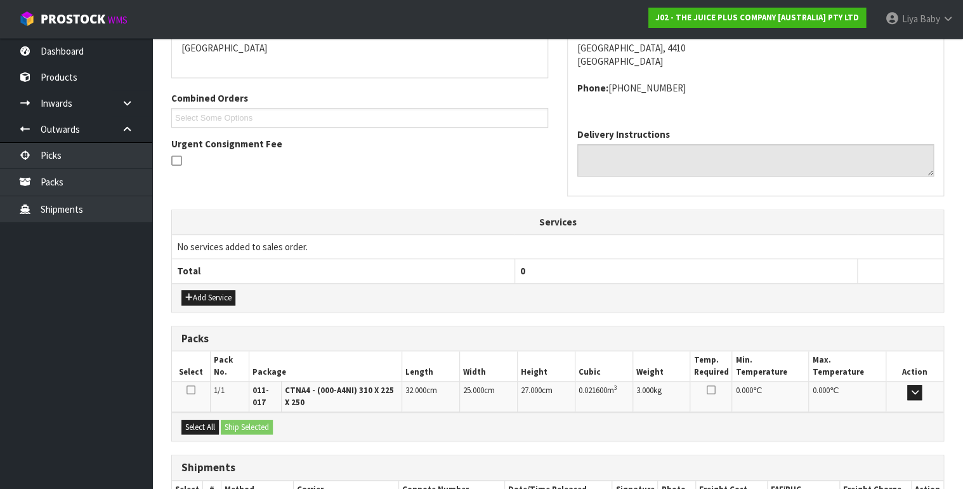
scroll to position [366, 0]
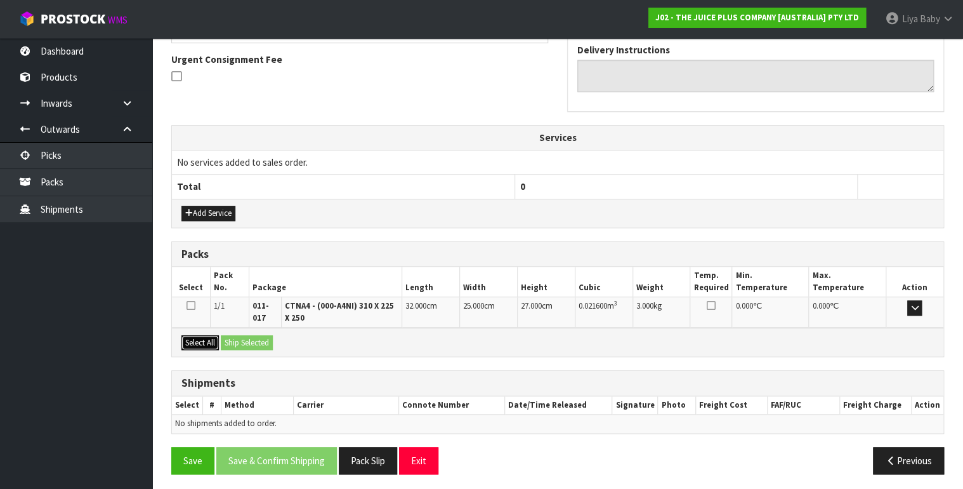
click at [198, 337] on button "Select All" at bounding box center [199, 342] width 37 height 15
click at [236, 341] on button "Ship Selected" at bounding box center [247, 342] width 52 height 15
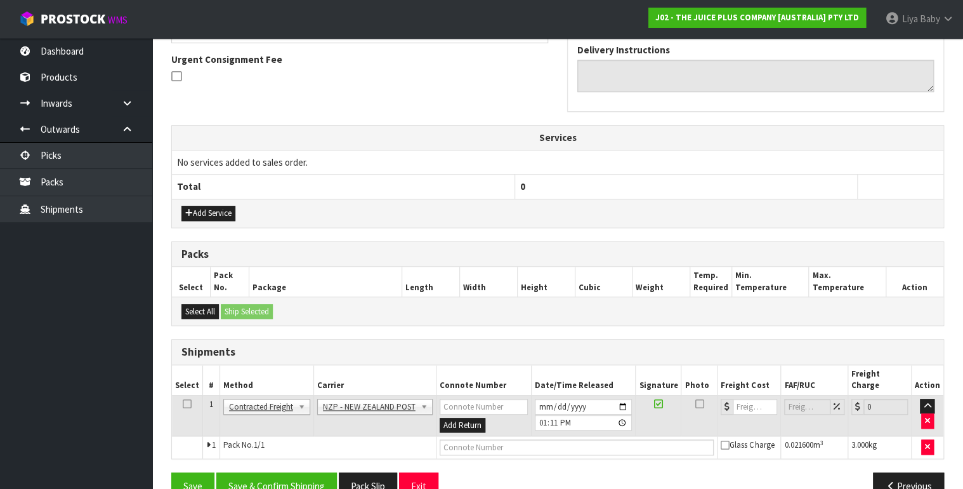
click at [184, 403] on icon at bounding box center [187, 403] width 9 height 1
click at [279, 472] on button "Save & Confirm Shipping" at bounding box center [276, 485] width 121 height 27
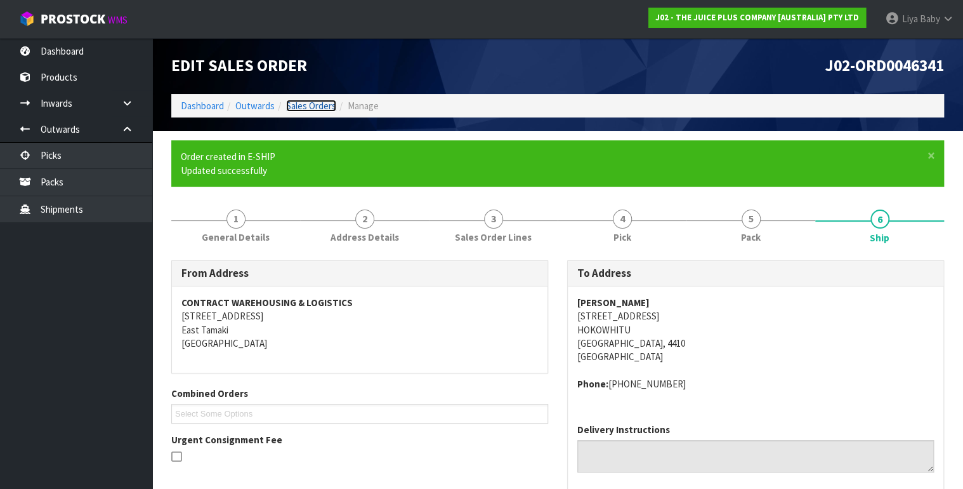
click at [318, 105] on link "Sales Orders" at bounding box center [311, 106] width 50 height 12
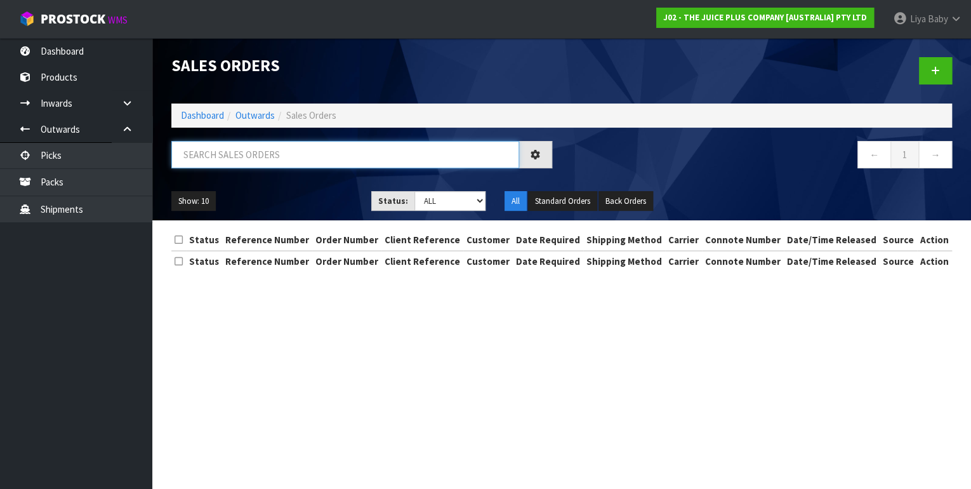
click at [245, 152] on input "text" at bounding box center [345, 154] width 348 height 27
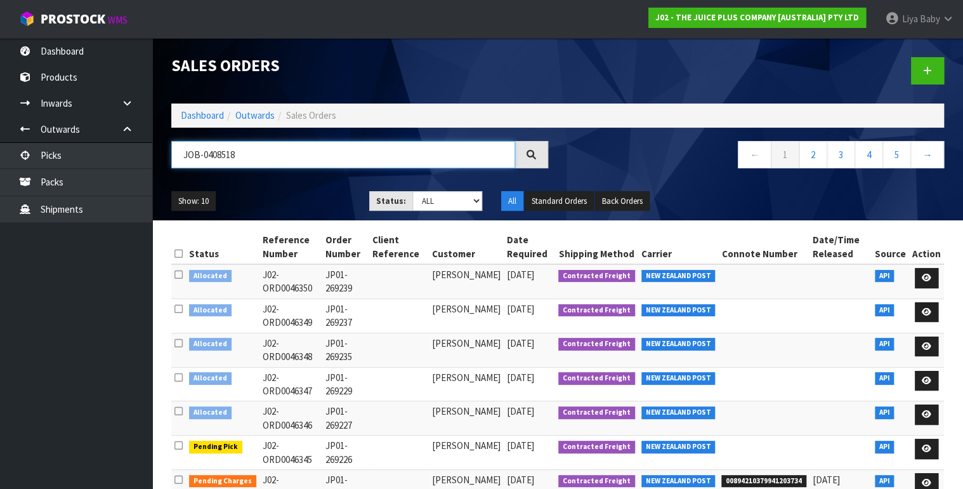
type input "JOB-0408518"
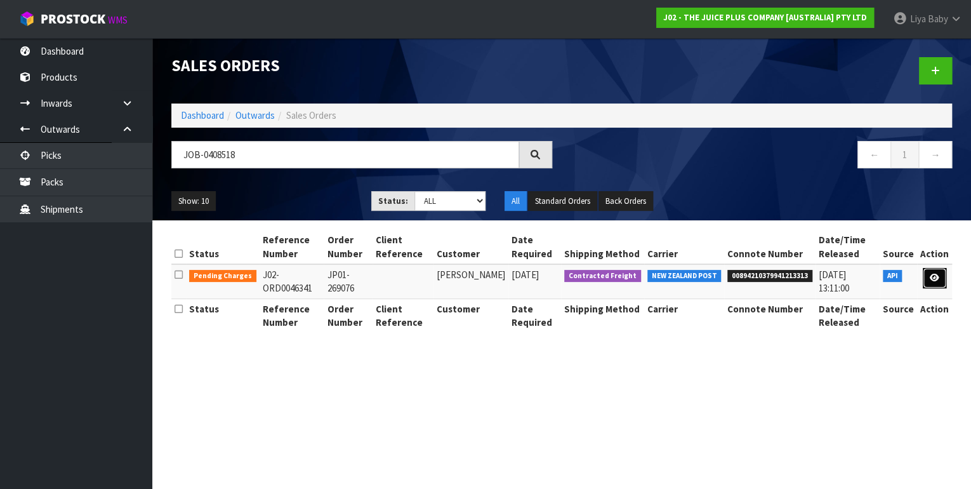
click at [940, 271] on link at bounding box center [933, 278] width 23 height 20
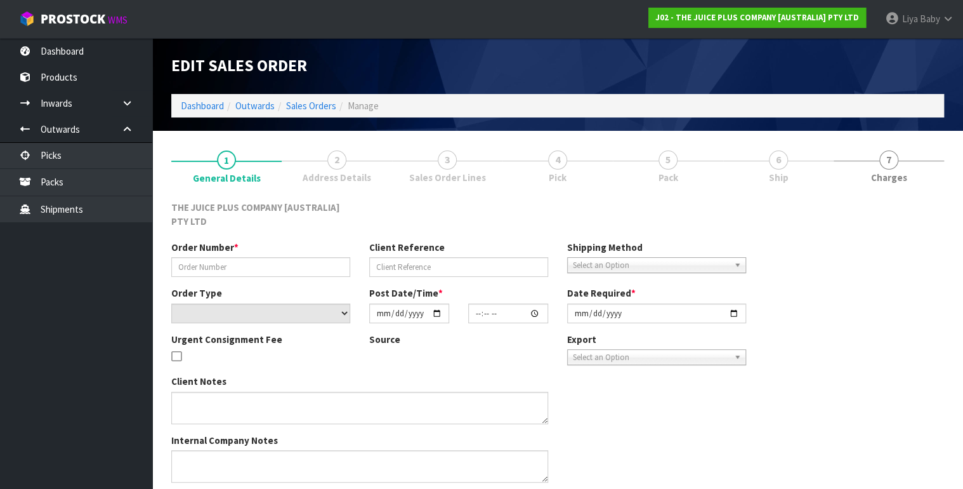
type input "JP01-269076"
select select "number:0"
type input "[DATE]"
type input "03:01:25.000"
type input "[DATE]"
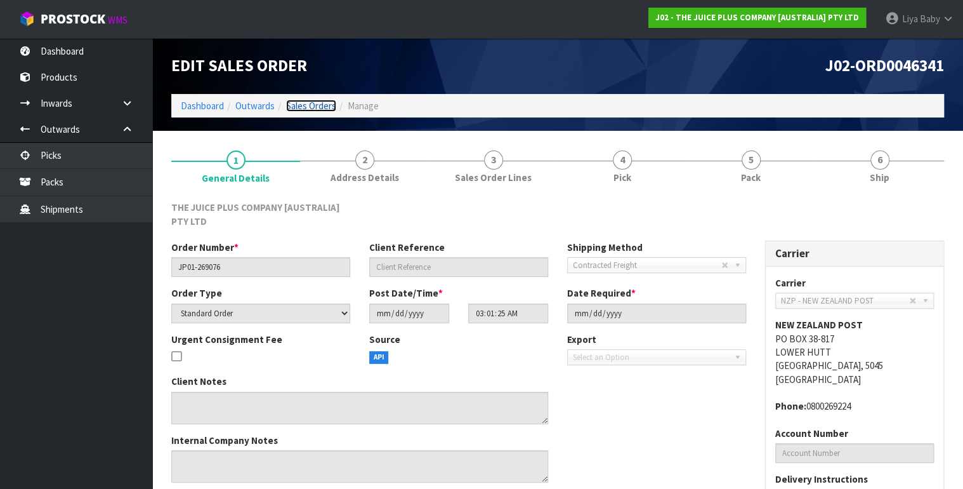
click at [315, 107] on link "Sales Orders" at bounding box center [311, 106] width 50 height 12
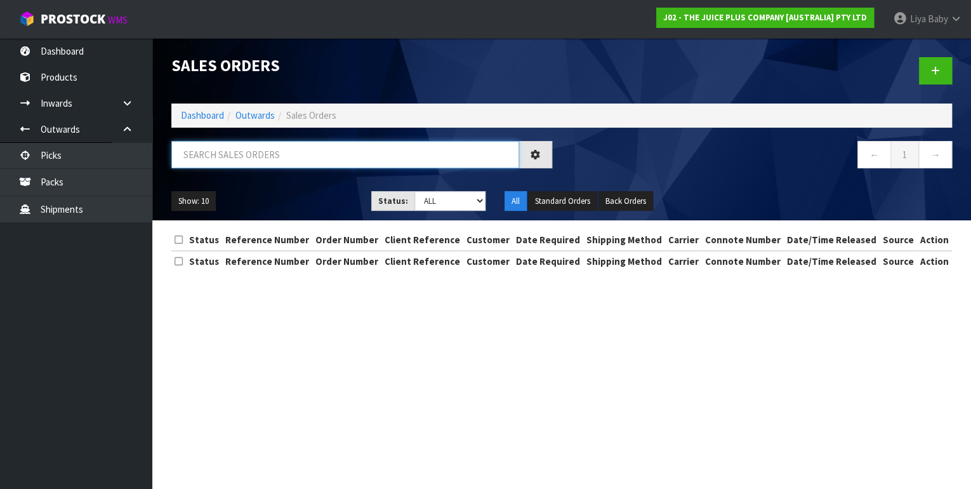
click at [261, 152] on input "text" at bounding box center [345, 154] width 348 height 27
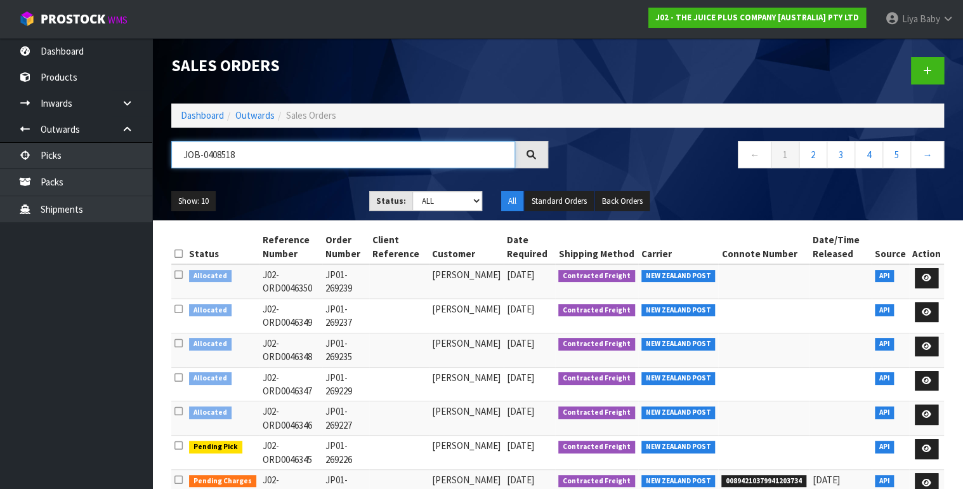
type input "JOB-0408518"
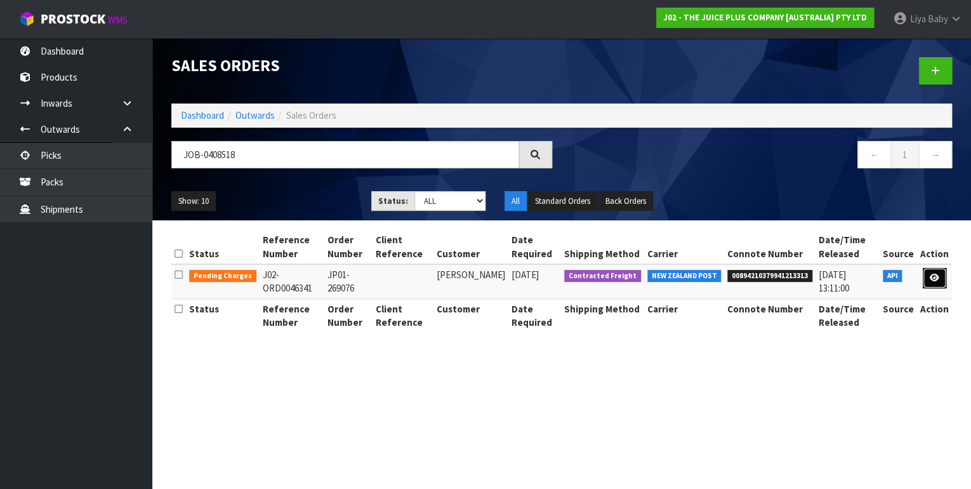
click at [931, 274] on icon at bounding box center [934, 277] width 10 height 8
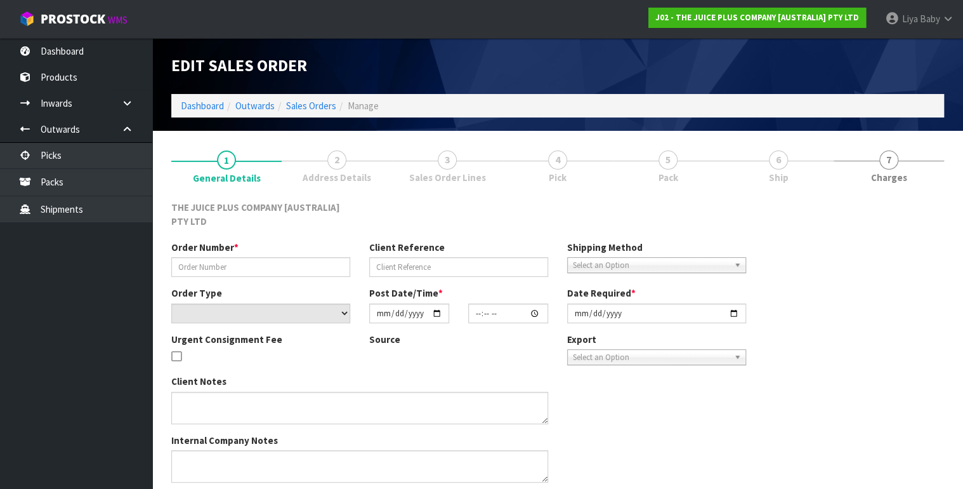
type input "JP01-269076"
select select "number:0"
type input "[DATE]"
type input "03:01:25.000"
type input "[DATE]"
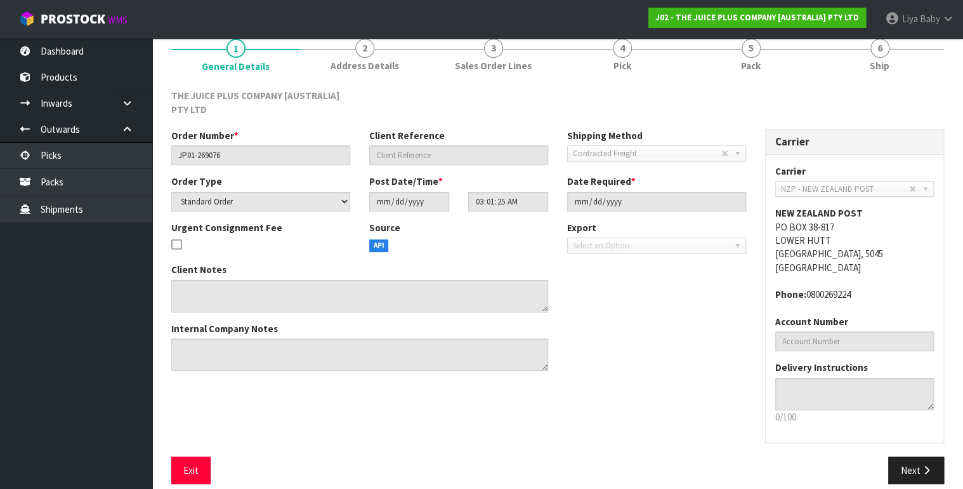
scroll to position [124, 0]
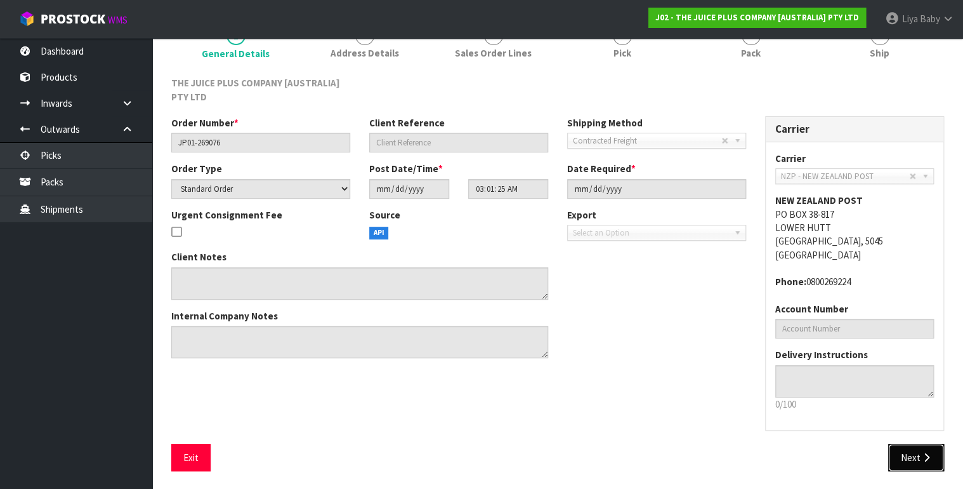
click at [927, 453] on icon "button" at bounding box center [926, 457] width 12 height 10
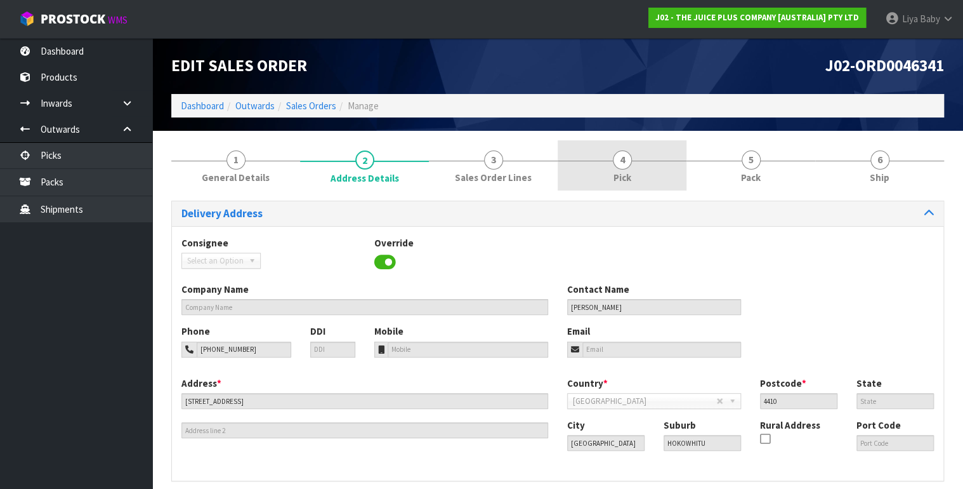
click at [632, 179] on link "4 Pick" at bounding box center [622, 165] width 129 height 50
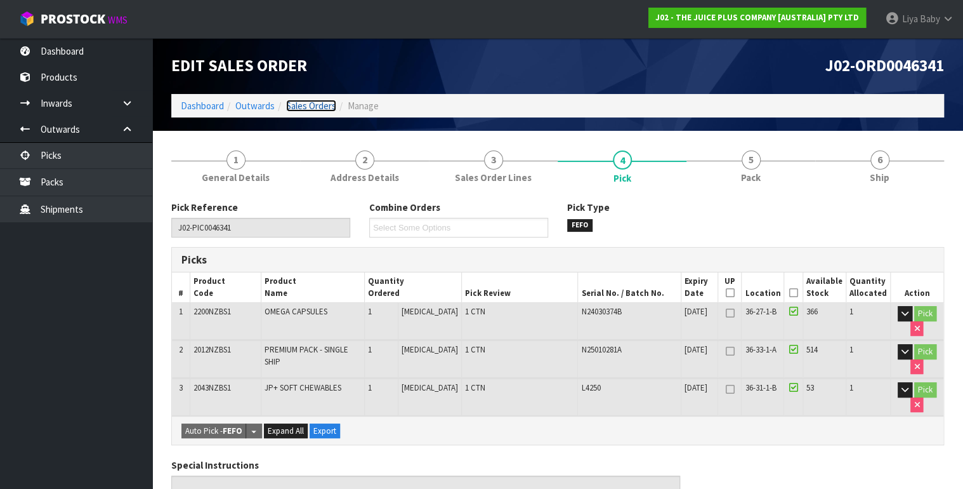
click at [318, 106] on link "Sales Orders" at bounding box center [311, 106] width 50 height 12
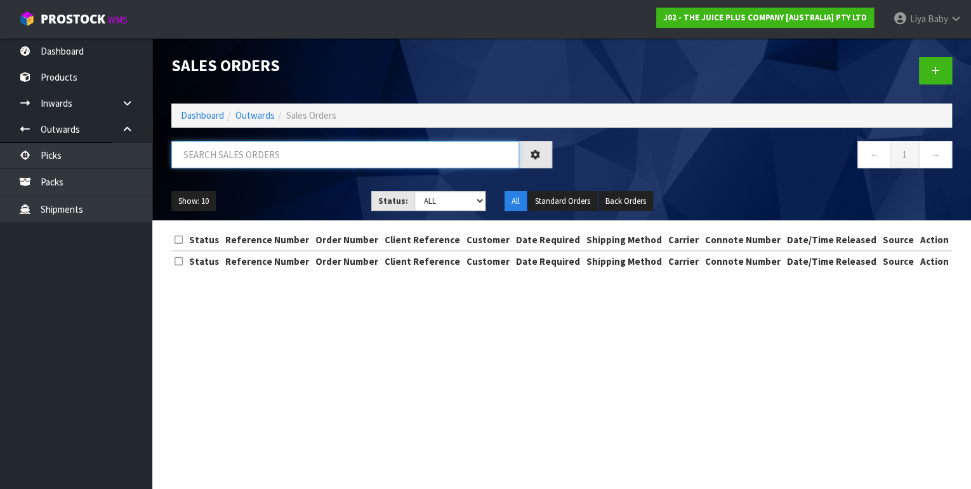
click at [264, 161] on input "text" at bounding box center [345, 154] width 348 height 27
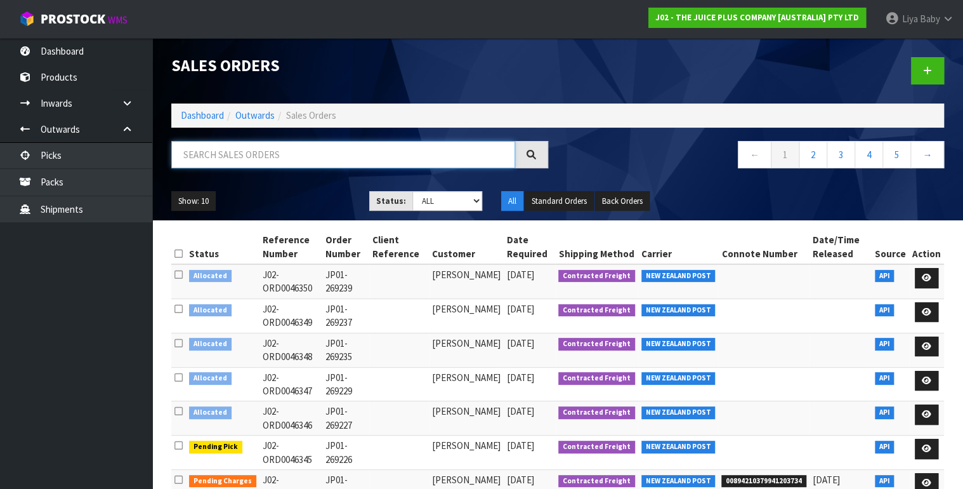
click at [268, 155] on input "text" at bounding box center [343, 154] width 344 height 27
type input "JOB-0408522"
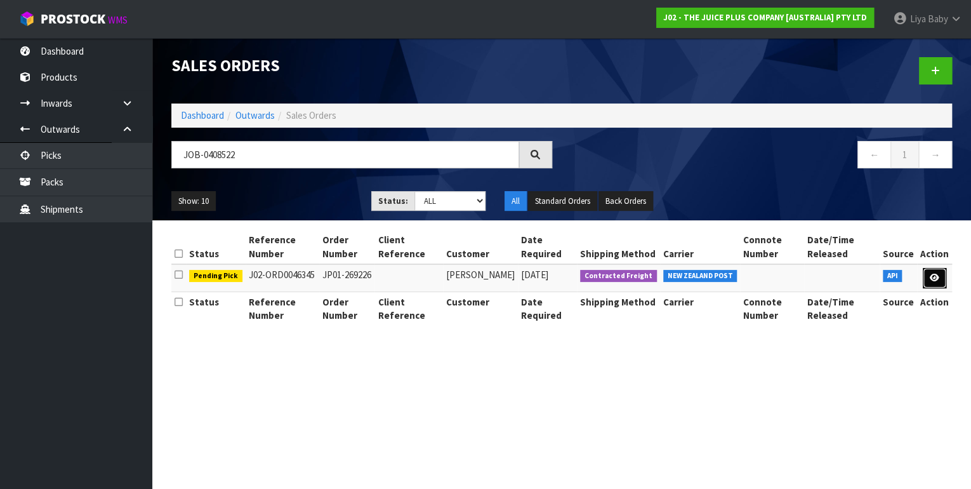
click at [940, 277] on link at bounding box center [933, 278] width 23 height 20
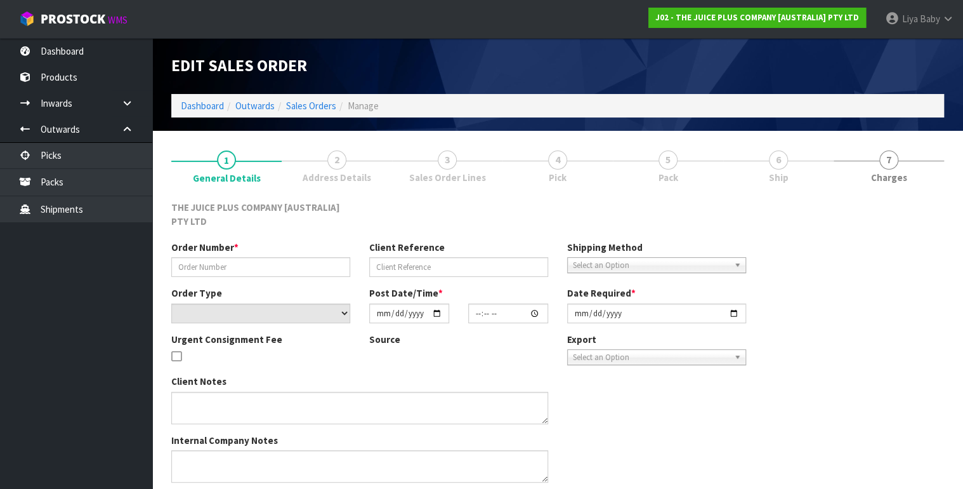
type input "JP01-269226"
select select "number:0"
type input "[DATE]"
type input "04:52:01.000"
type input "[DATE]"
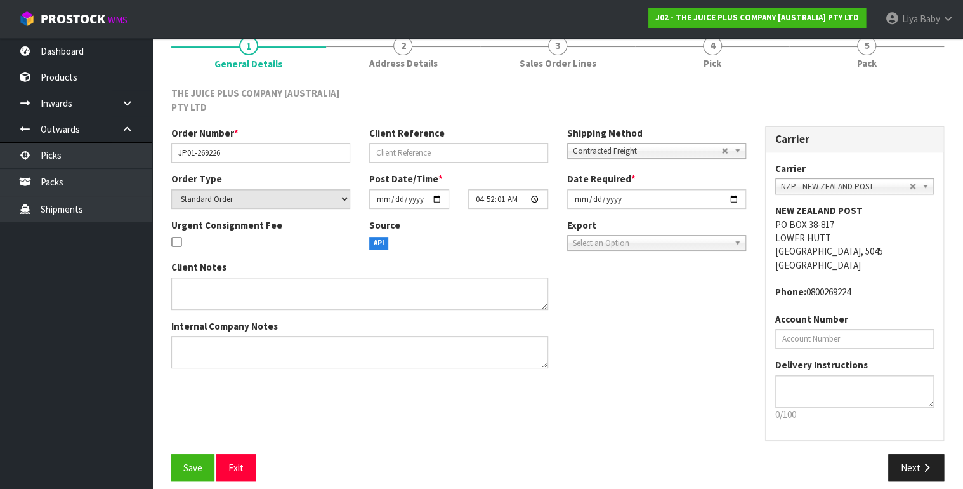
scroll to position [124, 0]
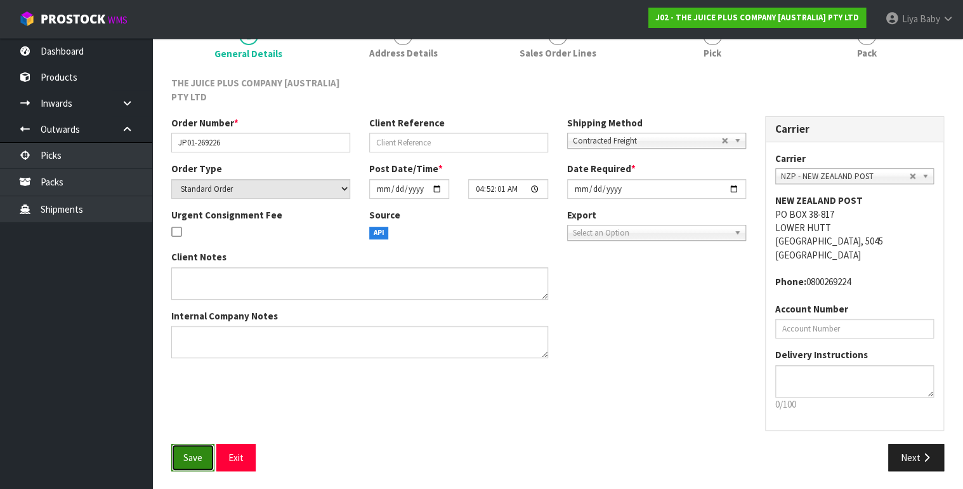
click at [187, 459] on span "Save" at bounding box center [192, 457] width 19 height 12
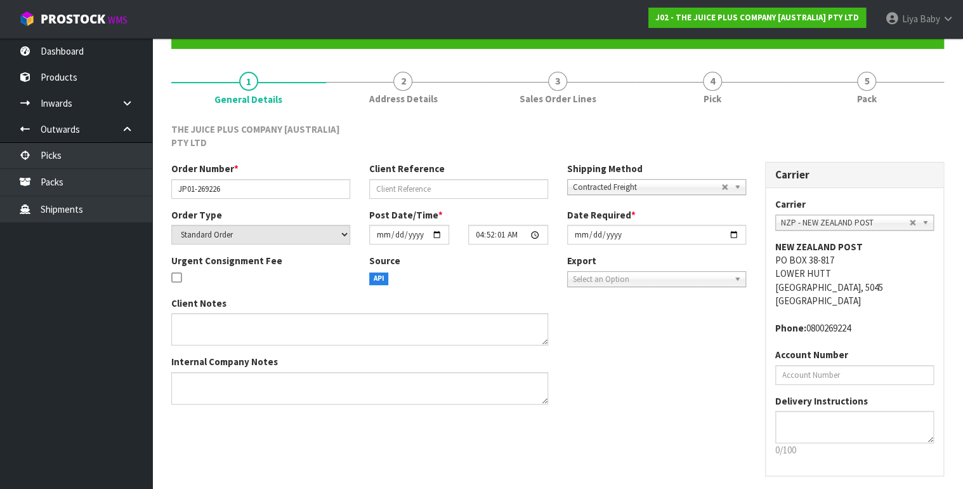
scroll to position [0, 0]
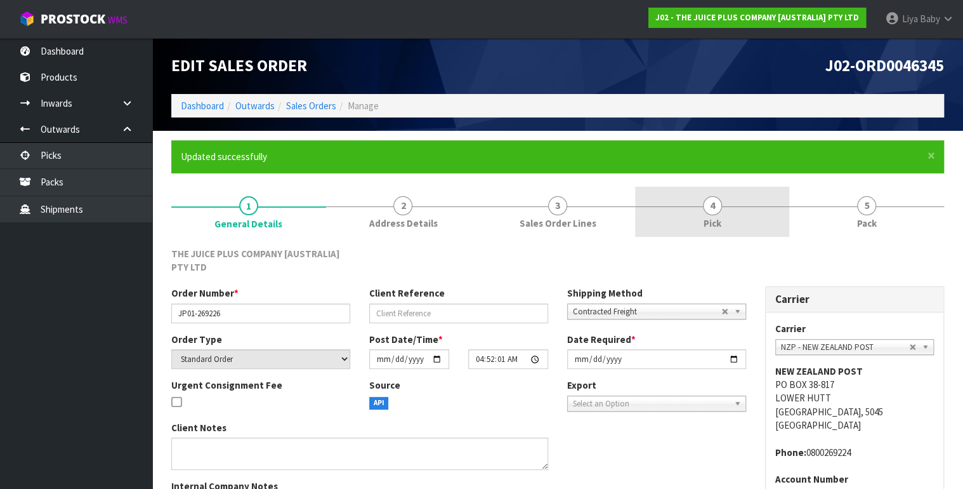
click at [707, 200] on span "4" at bounding box center [712, 205] width 19 height 19
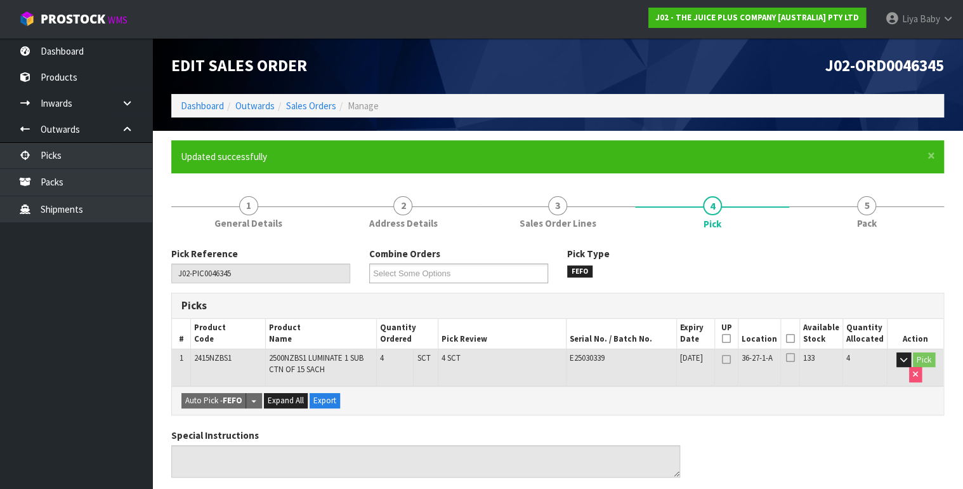
scroll to position [51, 0]
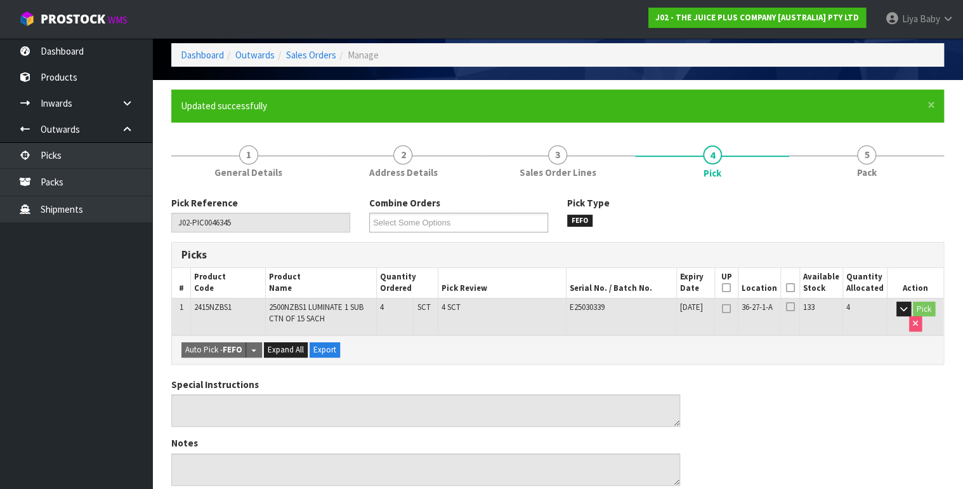
click at [795, 287] on icon at bounding box center [790, 287] width 9 height 1
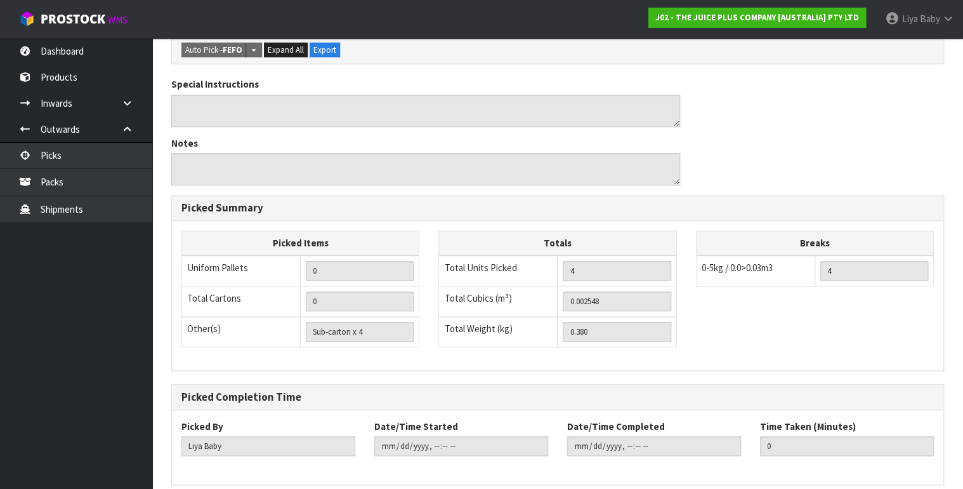
scroll to position [449, 0]
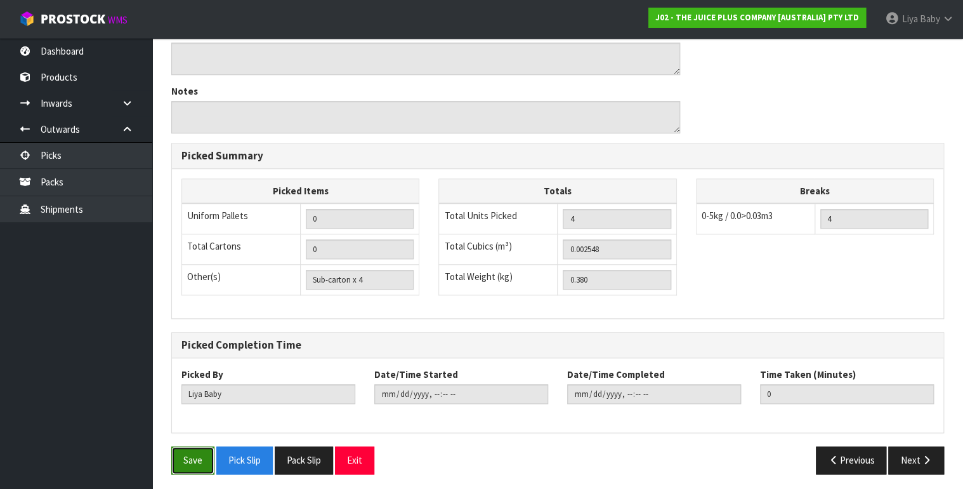
click at [188, 464] on button "Save" at bounding box center [192, 459] width 43 height 27
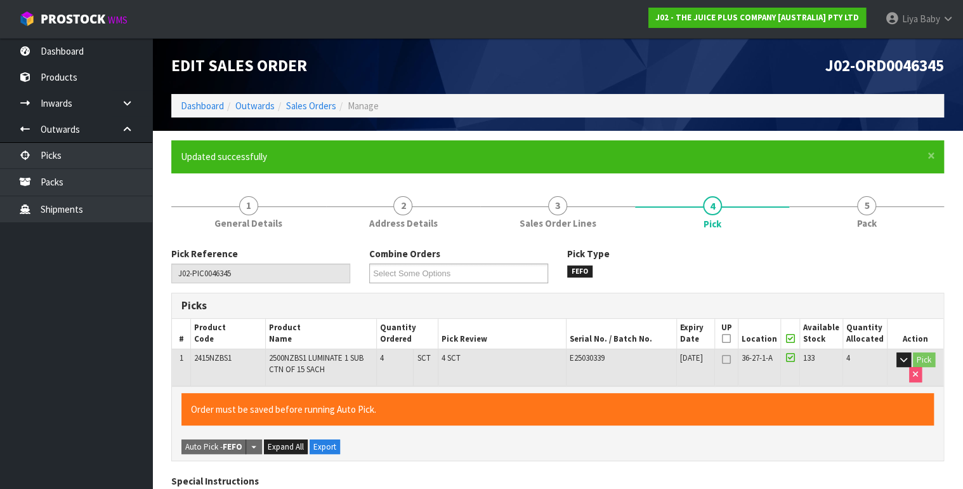
type input "[DATE]T13:17:15"
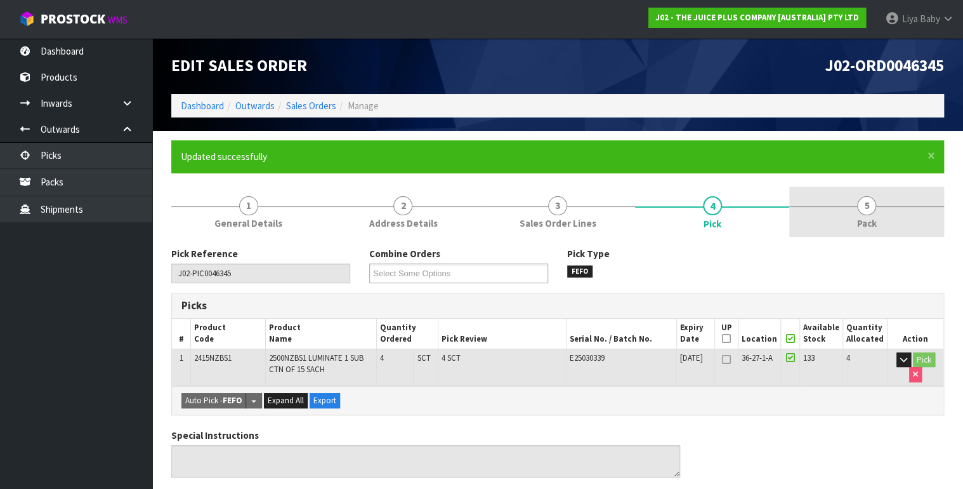
click at [895, 200] on link "5 Pack" at bounding box center [866, 212] width 155 height 50
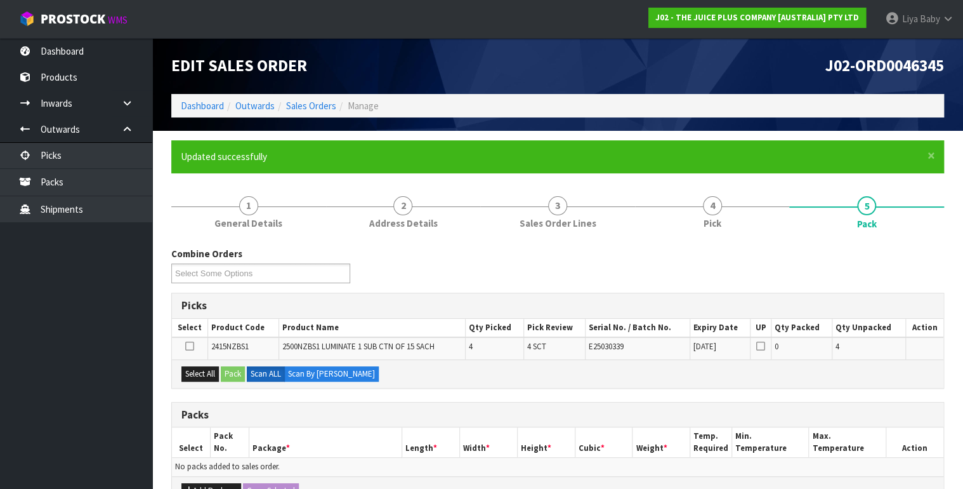
scroll to position [51, 0]
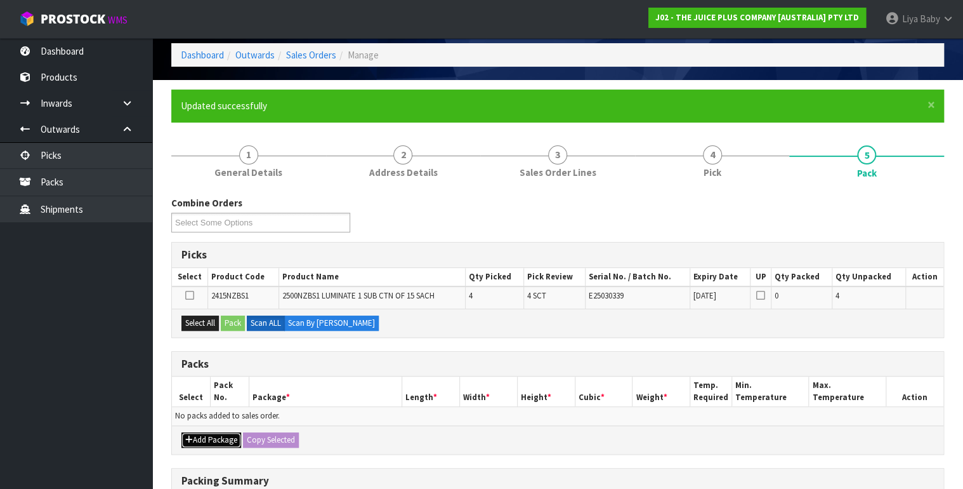
click at [195, 433] on button "Add Package" at bounding box center [211, 439] width 60 height 15
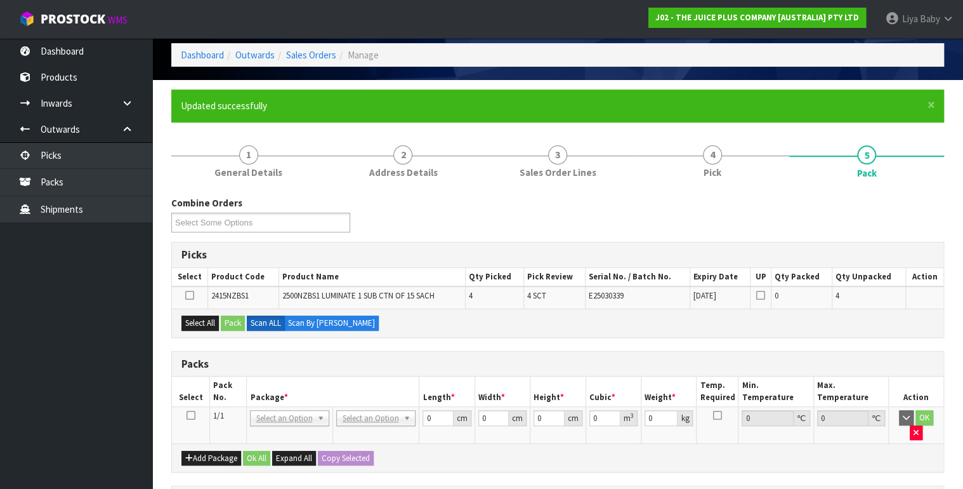
click at [187, 415] on icon at bounding box center [190, 415] width 9 height 1
click at [195, 321] on button "Select All" at bounding box center [199, 322] width 37 height 15
click at [229, 325] on button "Pack" at bounding box center [233, 322] width 24 height 15
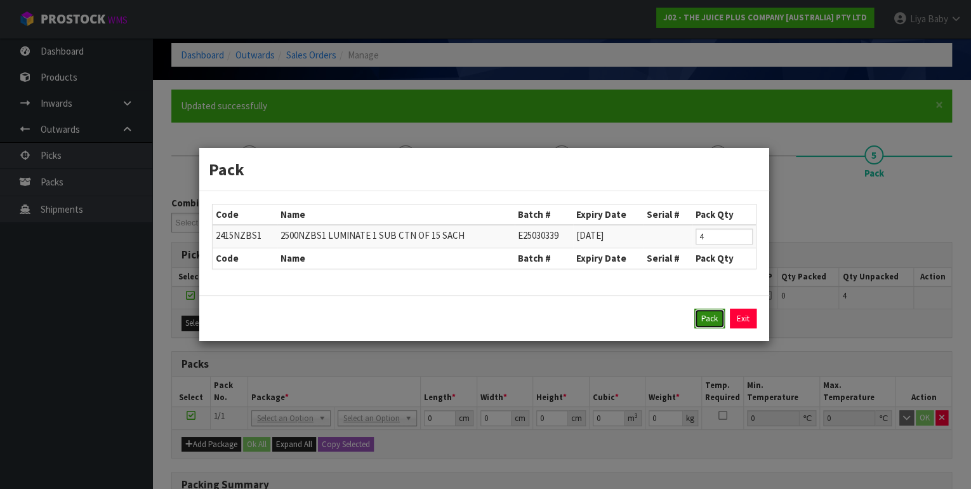
click at [705, 311] on button "Pack" at bounding box center [709, 318] width 30 height 20
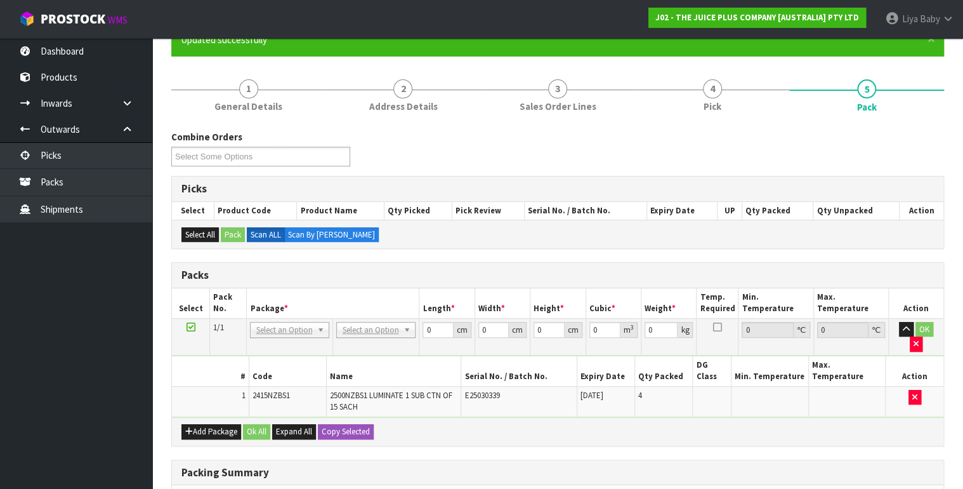
scroll to position [152, 0]
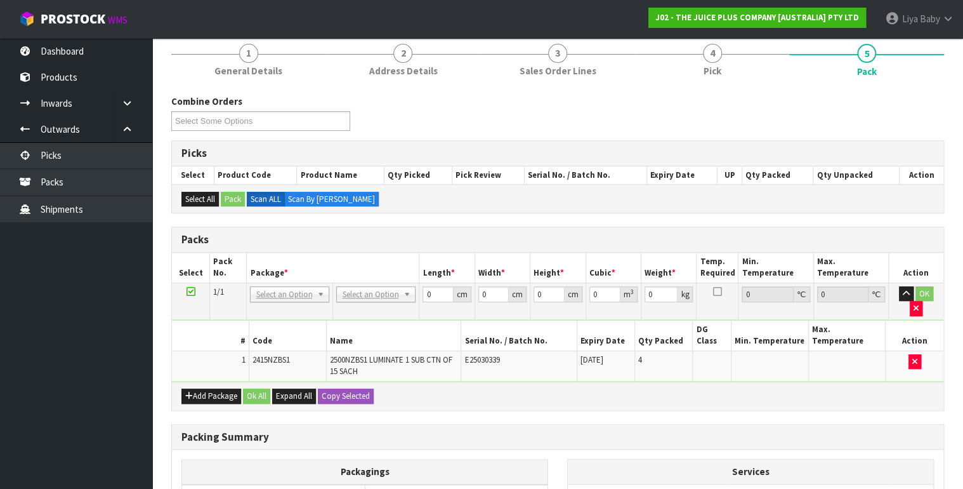
click at [395, 282] on td "No Packaging Cartons PLT GEN120 (1200 X 1000) PLT ONE WAY SKID CHEP HIRE PALLET…" at bounding box center [376, 300] width 86 height 37
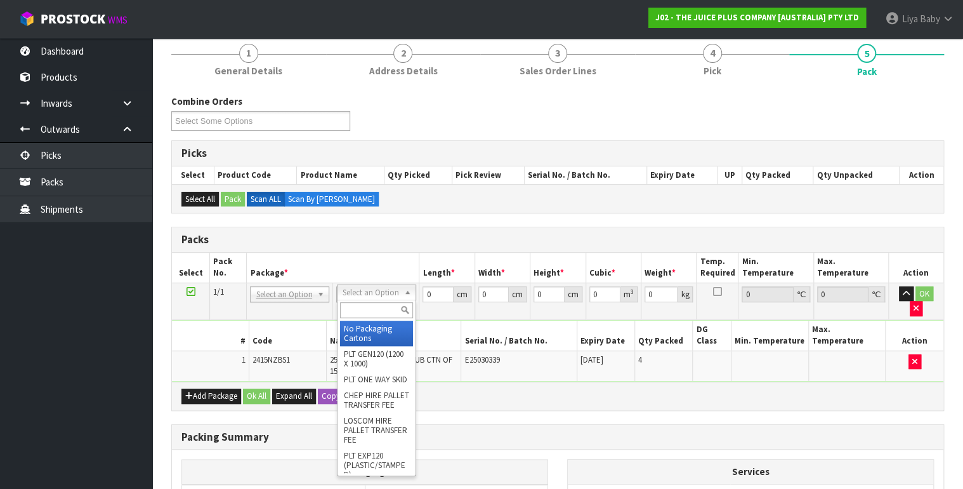
click at [391, 305] on input "text" at bounding box center [376, 310] width 73 height 16
type input "3"
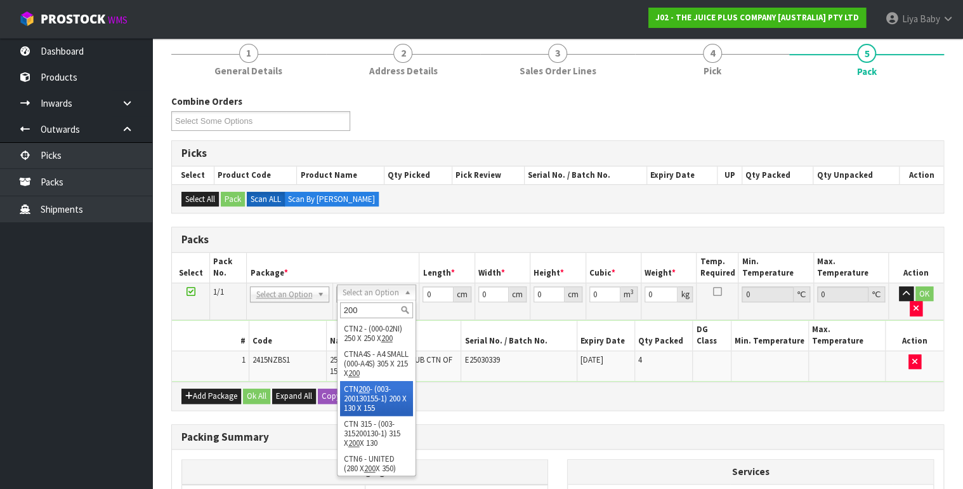
type input "200"
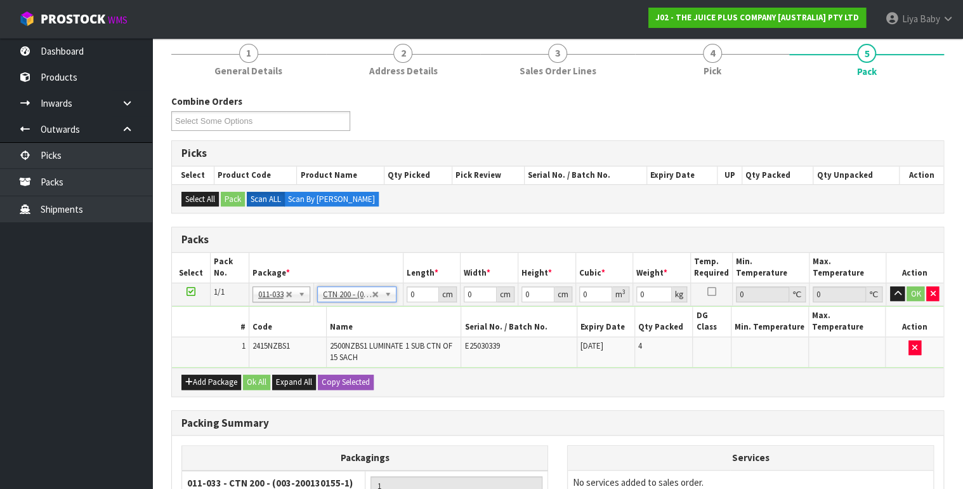
type input "20"
type input "13"
type input "15.5"
type input "0.00403"
type input "0.58"
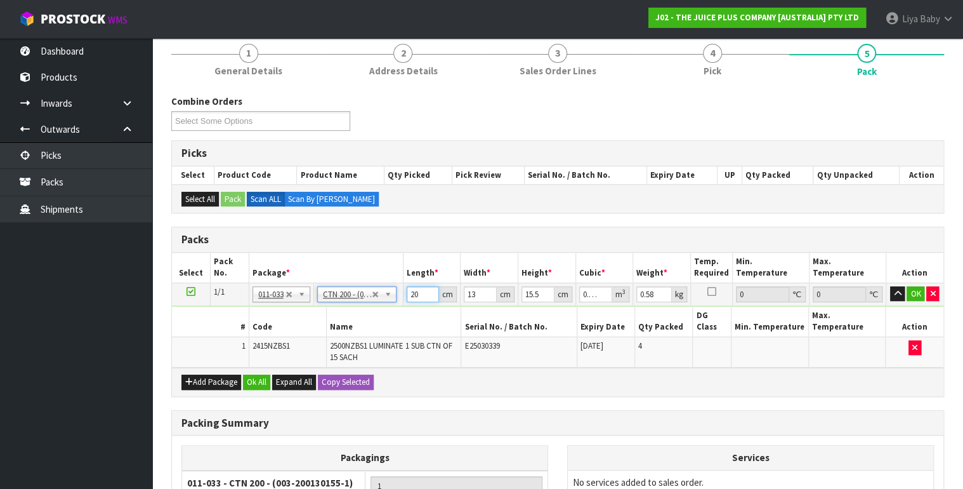
click at [417, 292] on input "20" at bounding box center [423, 294] width 33 height 16
type input "2"
type input "0.000403"
type input "0"
click at [480, 290] on input "13" at bounding box center [480, 294] width 33 height 16
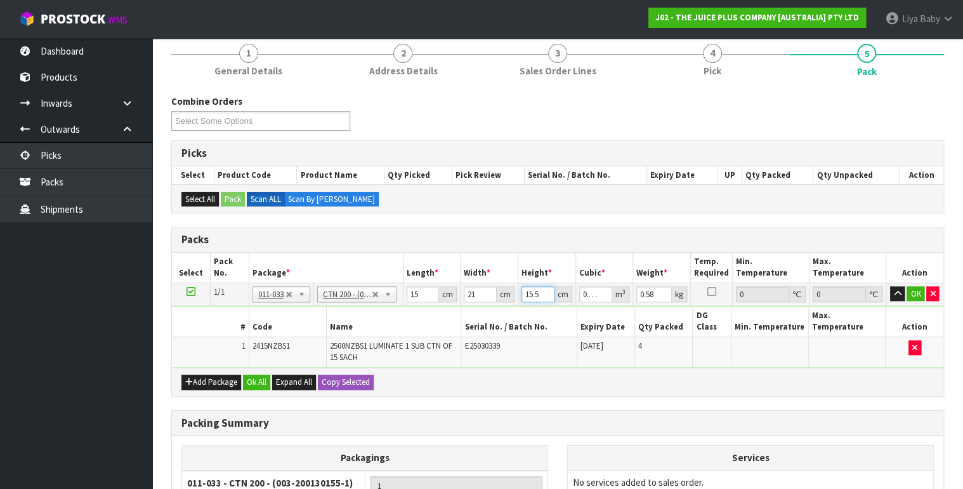
click at [541, 287] on input "15.5" at bounding box center [537, 294] width 33 height 16
click at [656, 292] on input "0.58" at bounding box center [654, 294] width 36 height 16
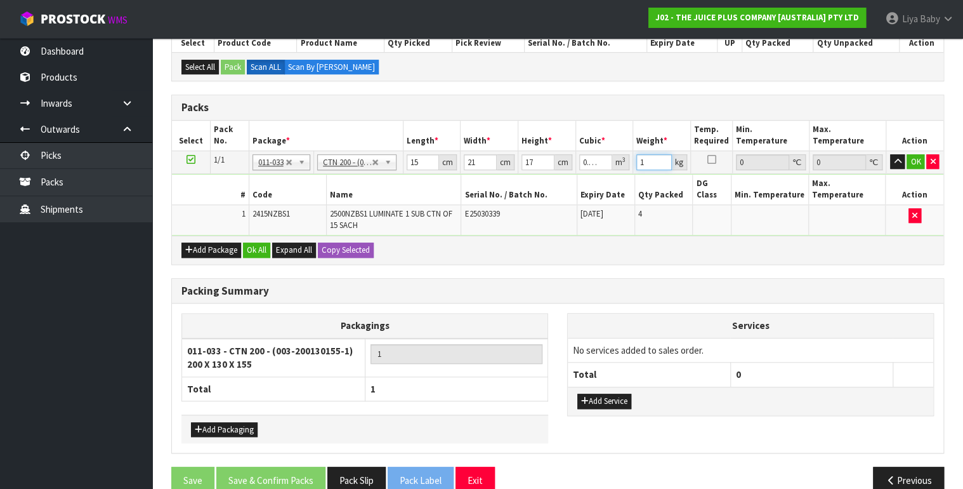
scroll to position [292, 0]
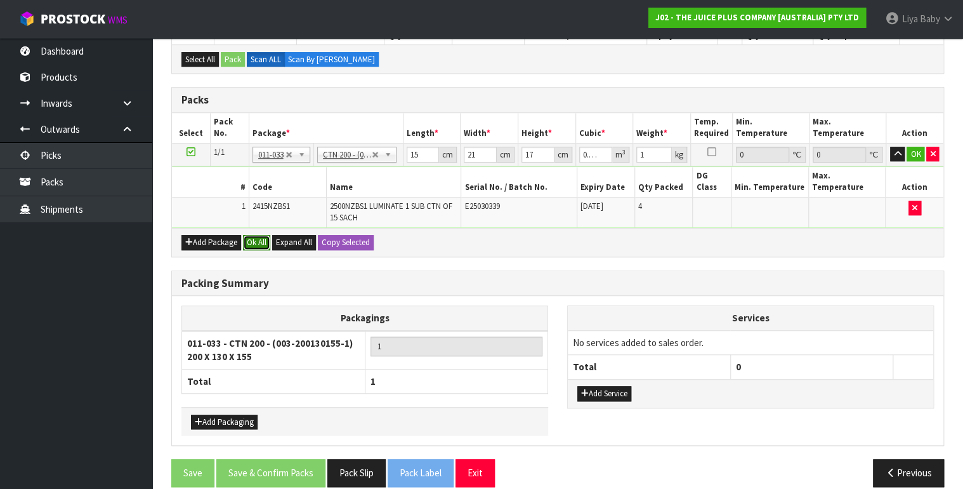
click at [259, 235] on button "Ok All" at bounding box center [256, 242] width 27 height 15
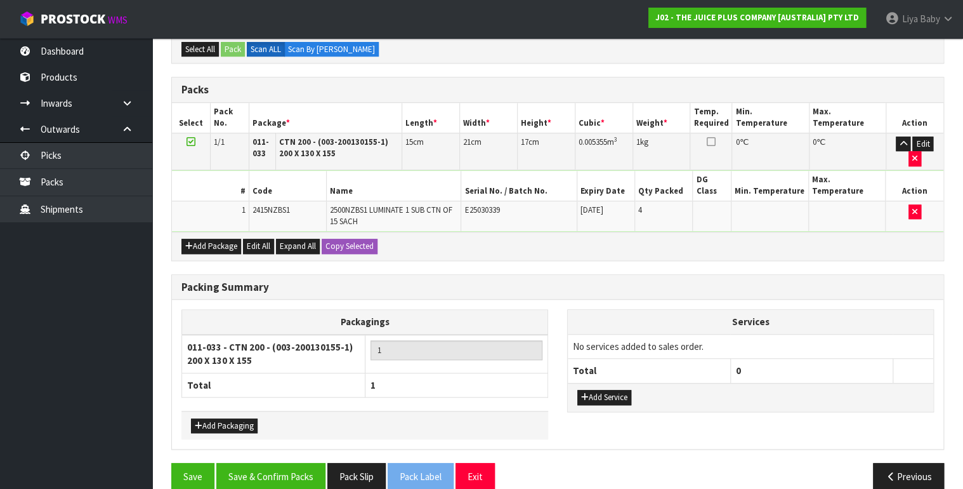
scroll to position [305, 0]
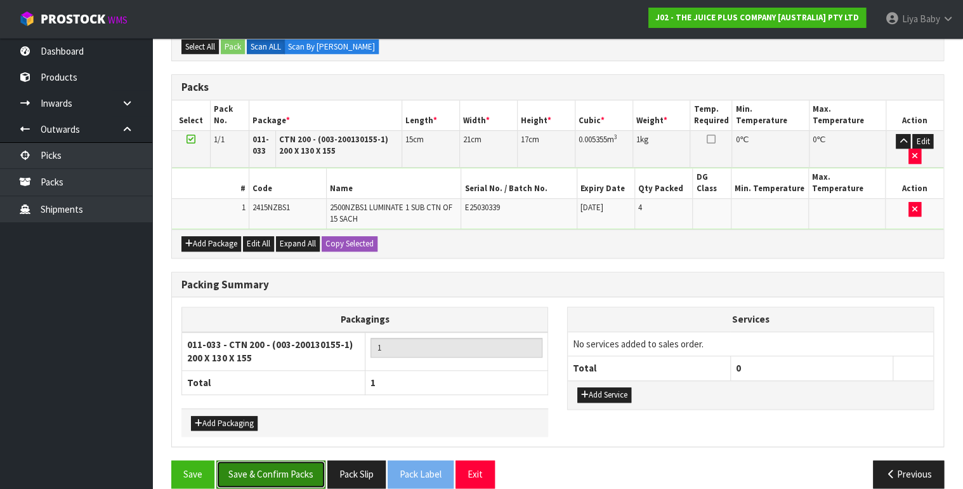
click at [268, 460] on button "Save & Confirm Packs" at bounding box center [270, 473] width 109 height 27
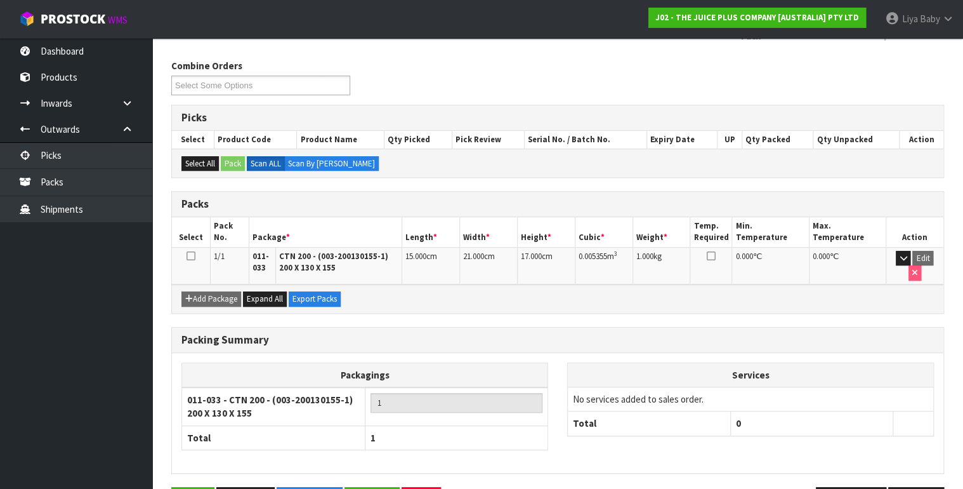
scroll to position [228, 0]
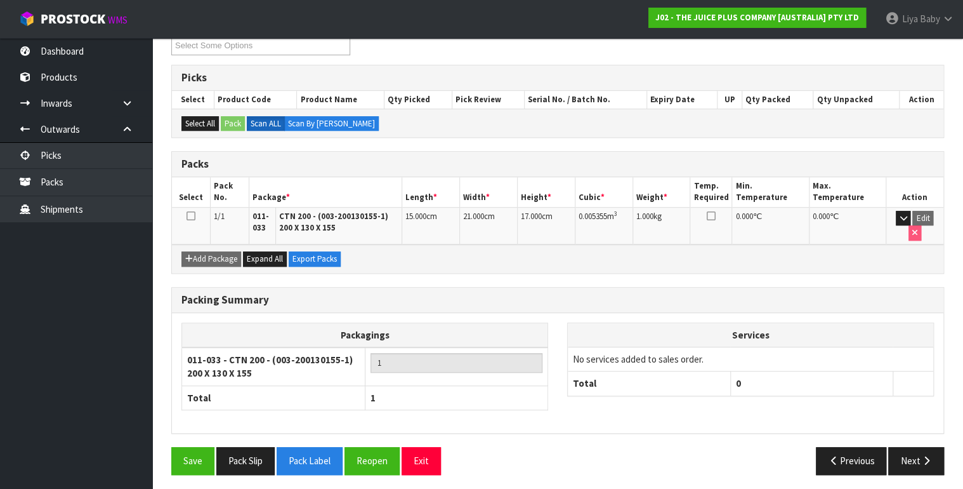
click at [195, 216] on icon at bounding box center [191, 216] width 9 height 1
click at [914, 455] on button "Next" at bounding box center [916, 460] width 56 height 27
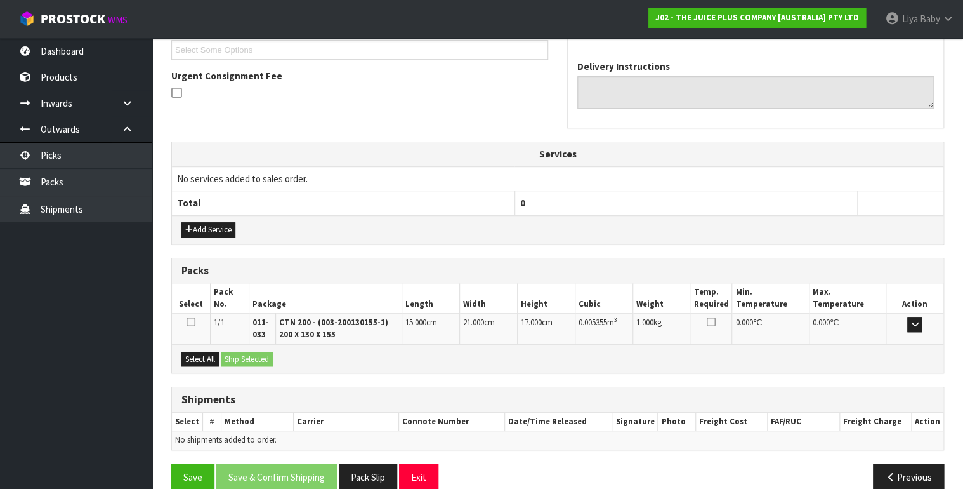
scroll to position [366, 0]
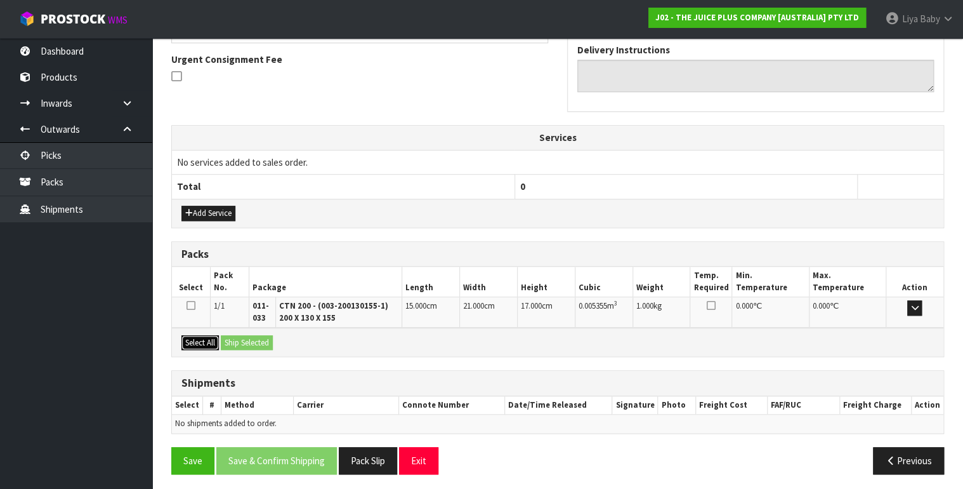
click at [200, 338] on button "Select All" at bounding box center [199, 342] width 37 height 15
click at [244, 337] on button "Ship Selected" at bounding box center [247, 342] width 52 height 15
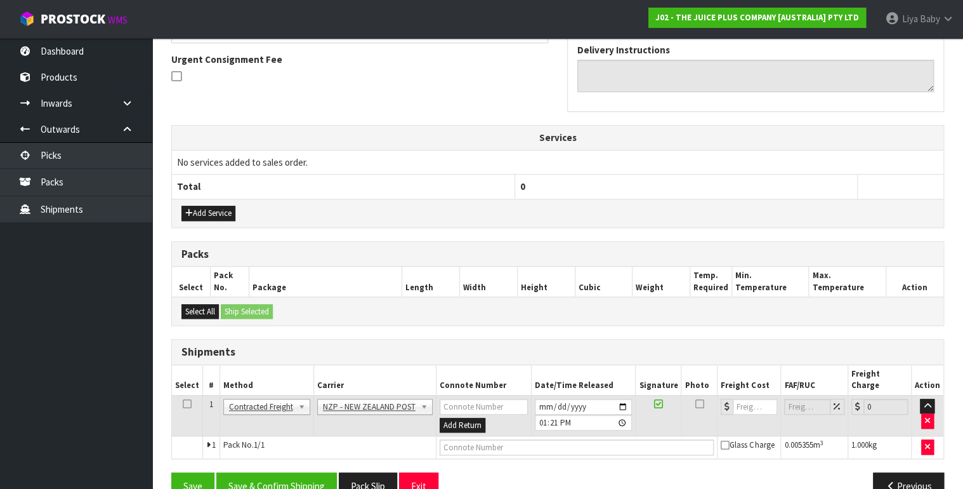
scroll to position [381, 0]
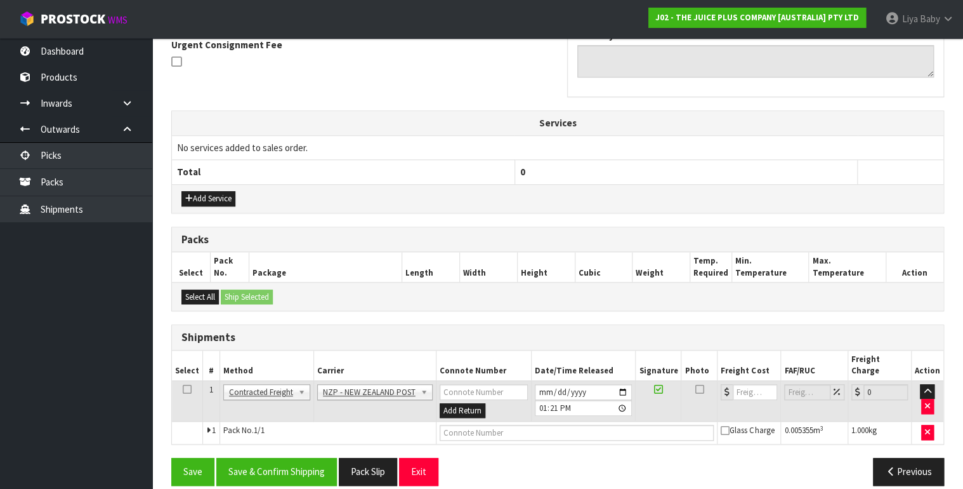
click at [187, 389] on icon at bounding box center [187, 389] width 9 height 1
click at [251, 457] on button "Save & Confirm Shipping" at bounding box center [276, 470] width 121 height 27
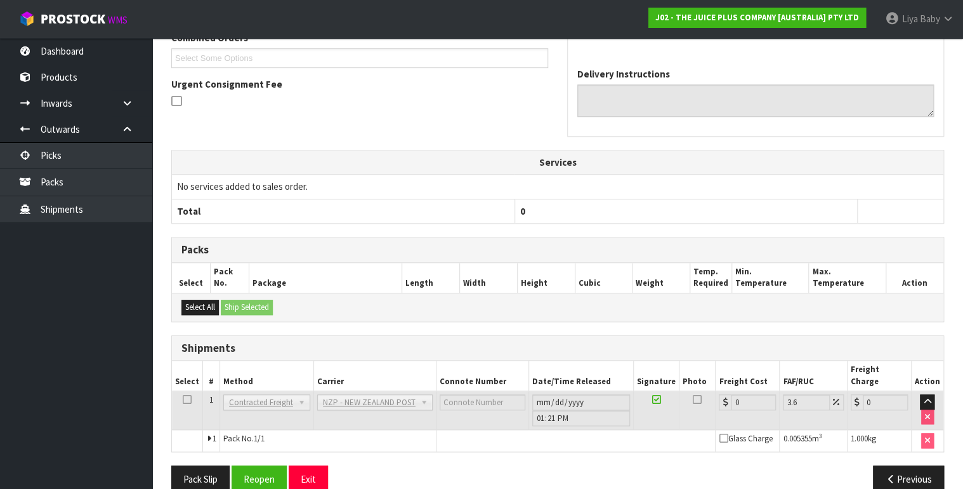
scroll to position [363, 0]
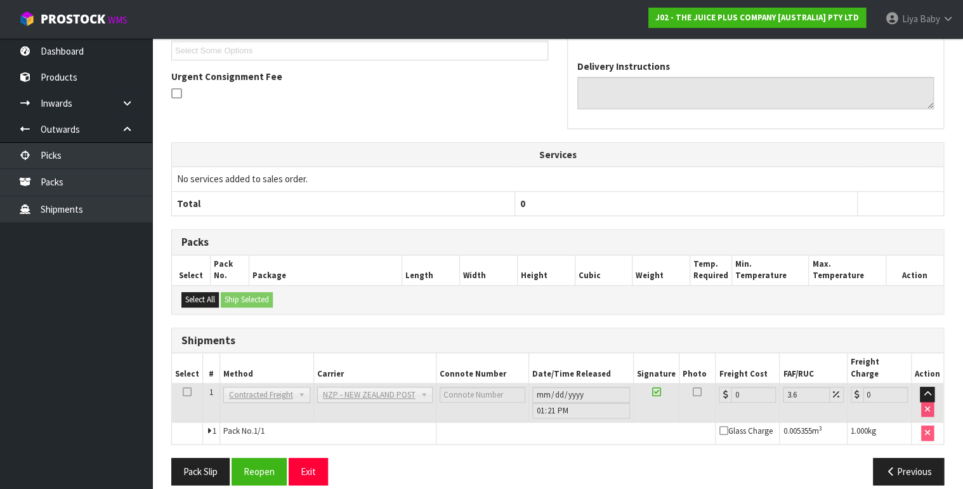
click at [241, 473] on div "Pack Slip Reopen Exit Previous" at bounding box center [558, 475] width 792 height 37
click at [251, 459] on button "Reopen" at bounding box center [259, 470] width 55 height 27
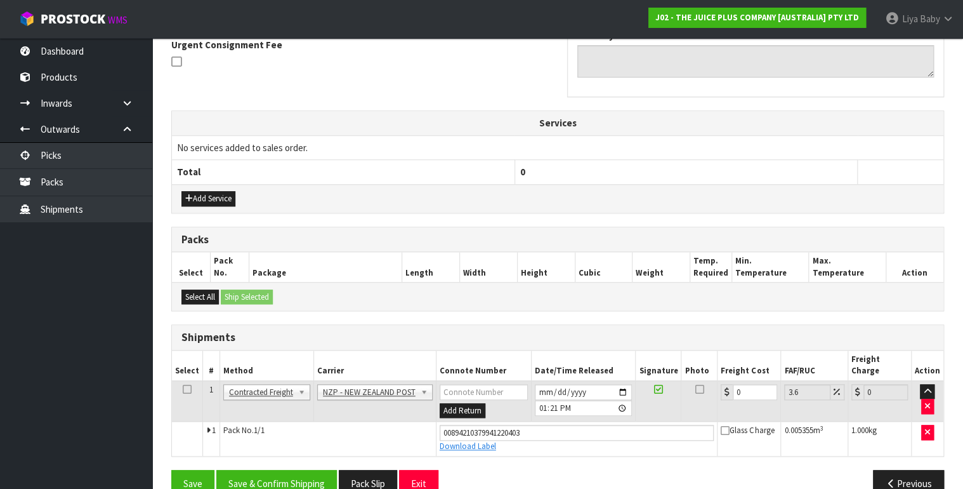
scroll to position [392, 0]
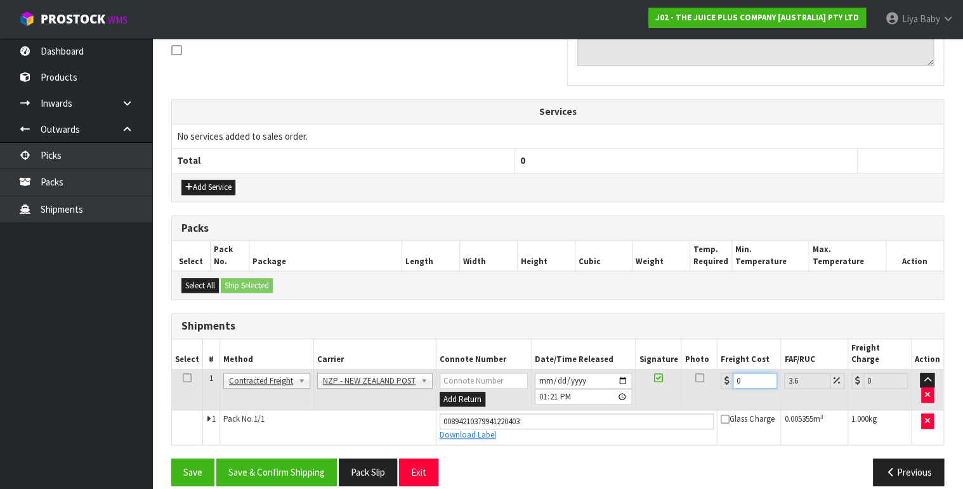
click at [738, 372] on input "0" at bounding box center [755, 380] width 44 height 16
click at [744, 372] on input "number" at bounding box center [755, 380] width 44 height 16
click at [185, 377] on icon at bounding box center [187, 377] width 9 height 1
click at [233, 458] on button "Save & Confirm Shipping" at bounding box center [276, 471] width 121 height 27
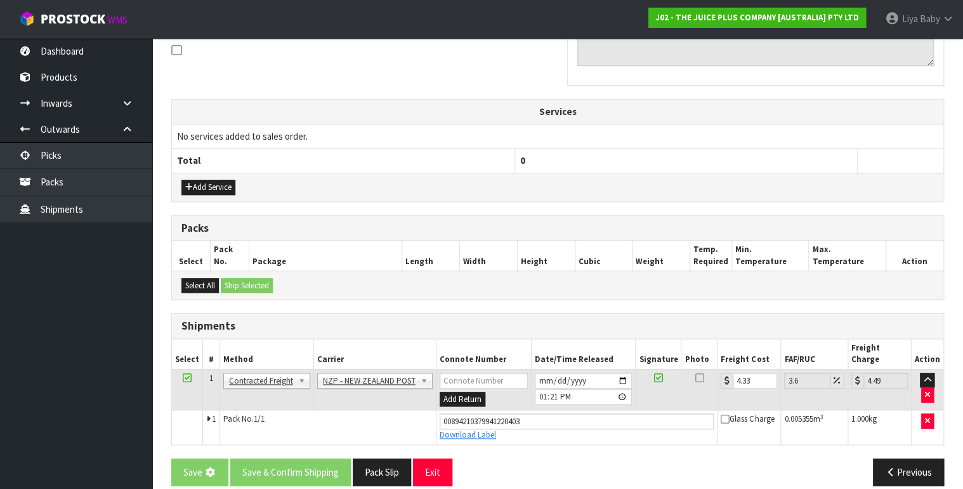
scroll to position [0, 0]
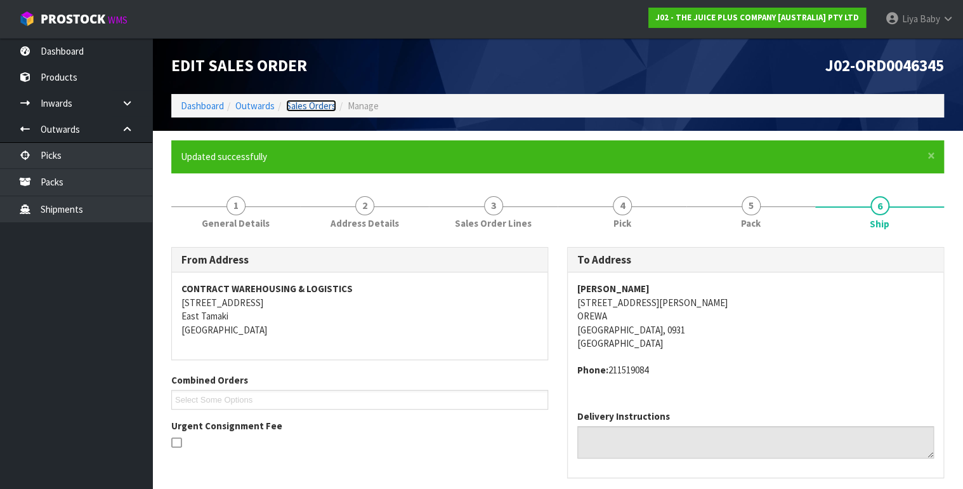
click at [312, 105] on link "Sales Orders" at bounding box center [311, 106] width 50 height 12
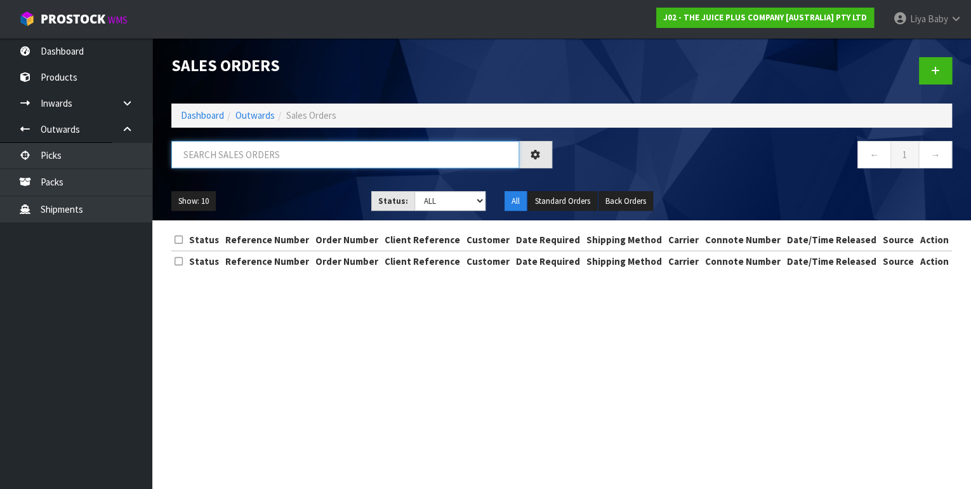
click at [272, 155] on input "text" at bounding box center [345, 154] width 348 height 27
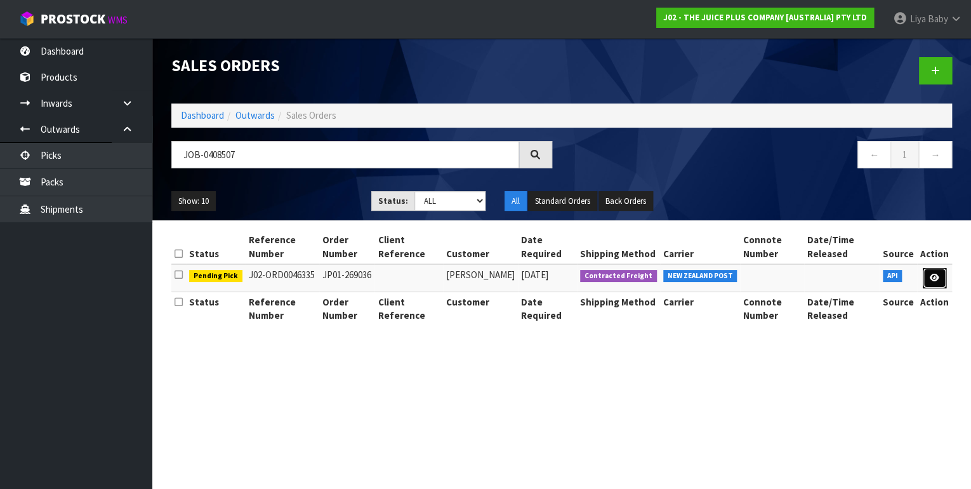
click at [943, 279] on link at bounding box center [933, 278] width 23 height 20
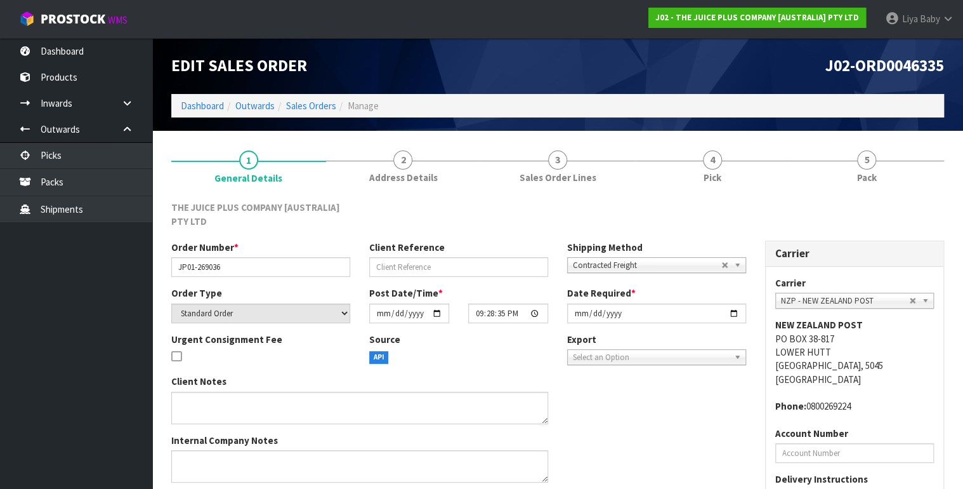
scroll to position [124, 0]
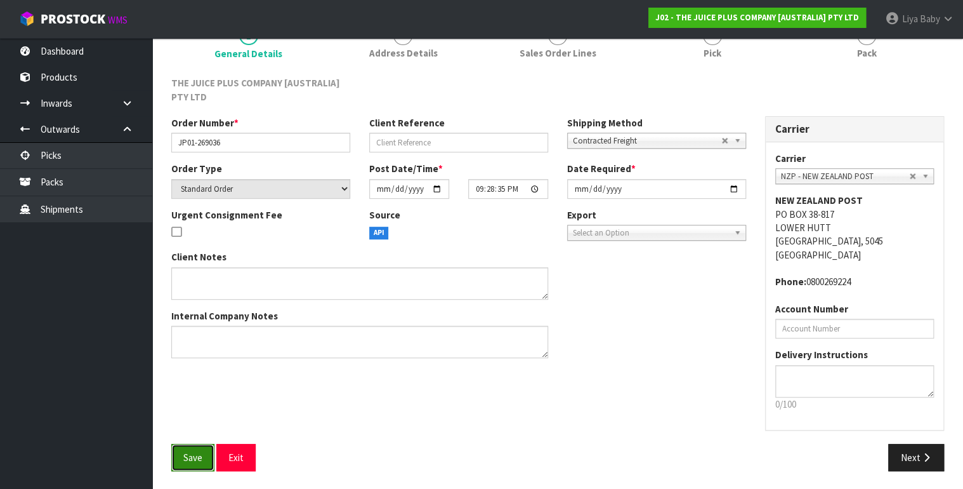
click at [193, 452] on span "Save" at bounding box center [192, 457] width 19 height 12
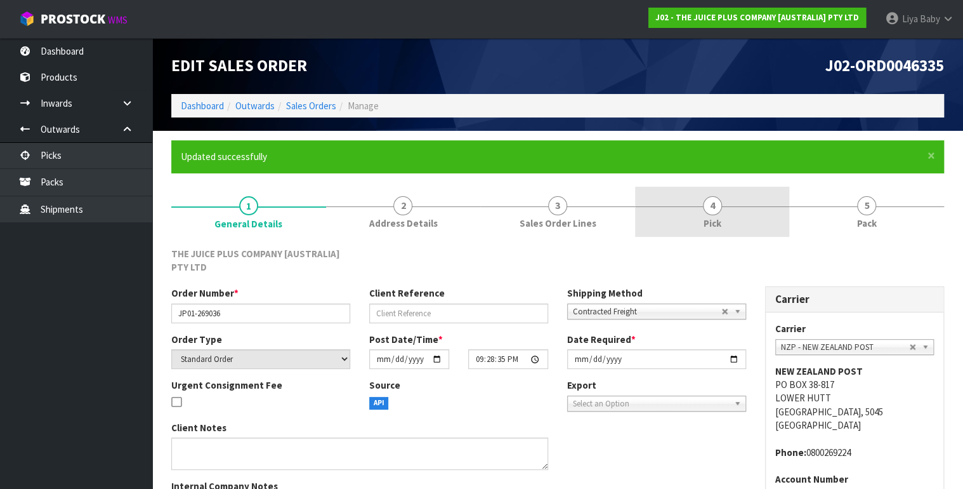
click at [725, 211] on link "4 Pick" at bounding box center [712, 212] width 155 height 50
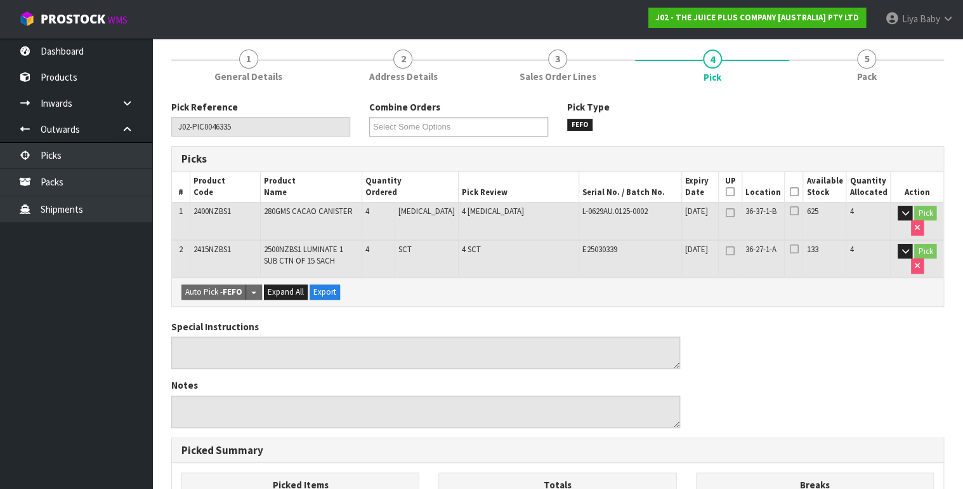
scroll to position [152, 0]
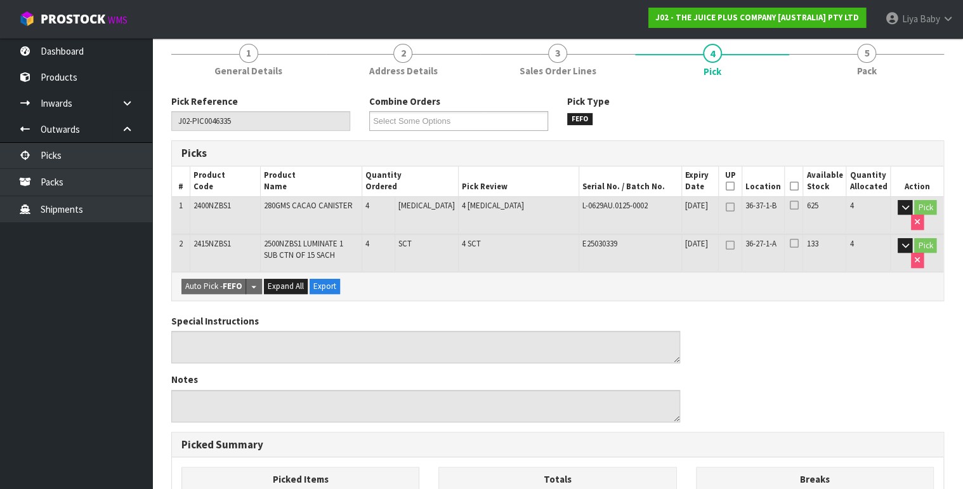
click at [794, 186] on icon at bounding box center [793, 186] width 9 height 1
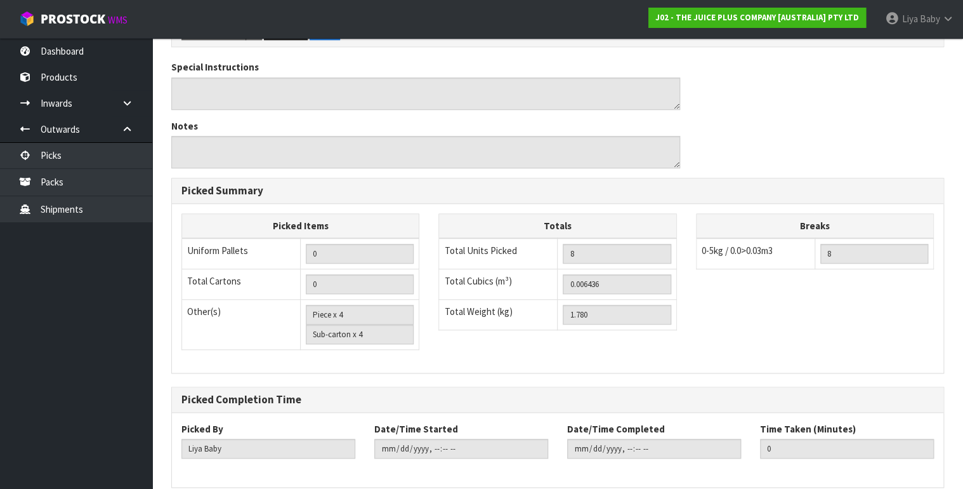
scroll to position [505, 0]
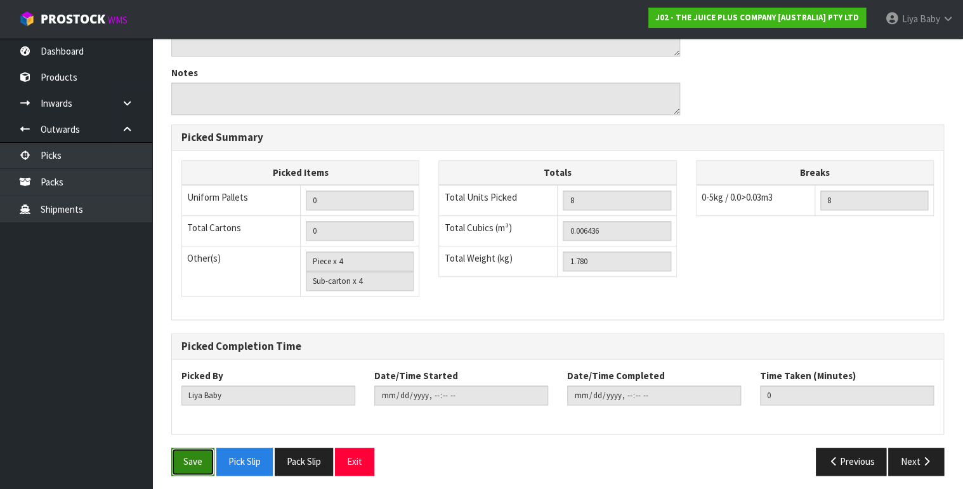
click at [200, 460] on button "Save" at bounding box center [192, 460] width 43 height 27
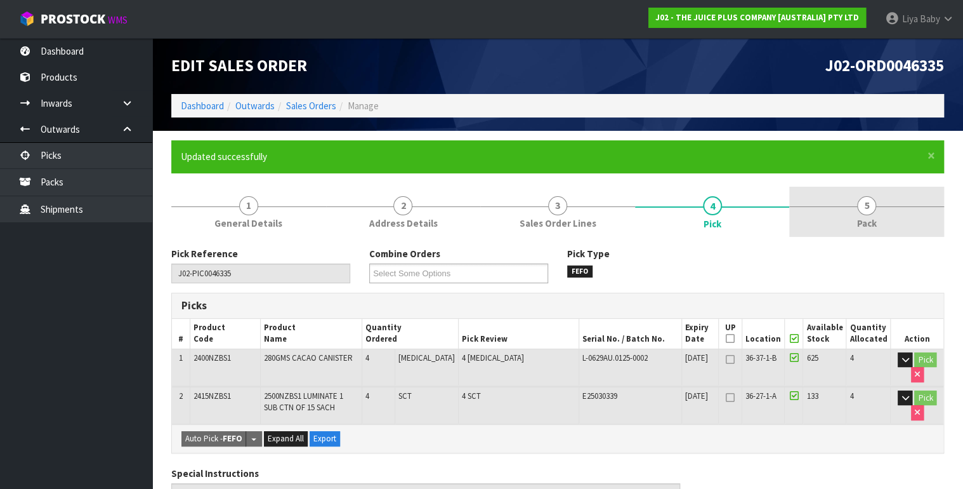
click at [850, 207] on link "5 Pack" at bounding box center [866, 212] width 155 height 50
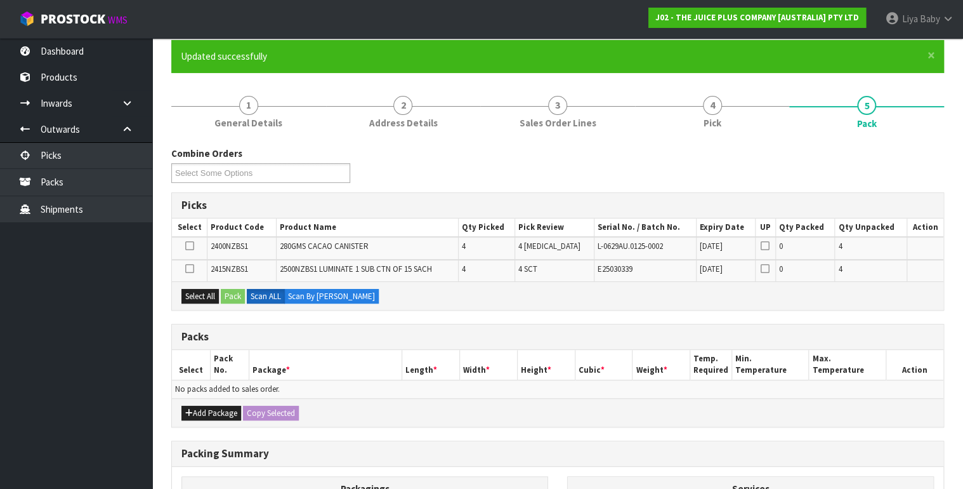
scroll to position [102, 0]
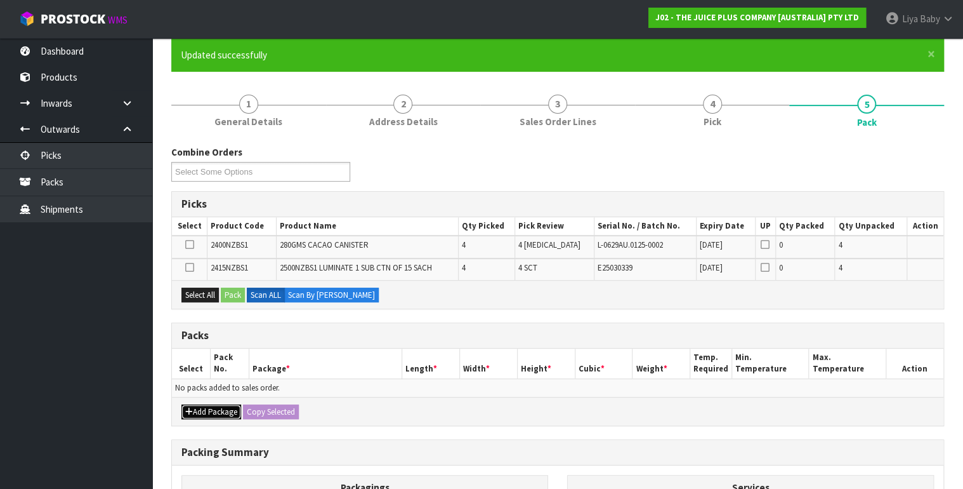
click at [200, 405] on button "Add Package" at bounding box center [211, 411] width 60 height 15
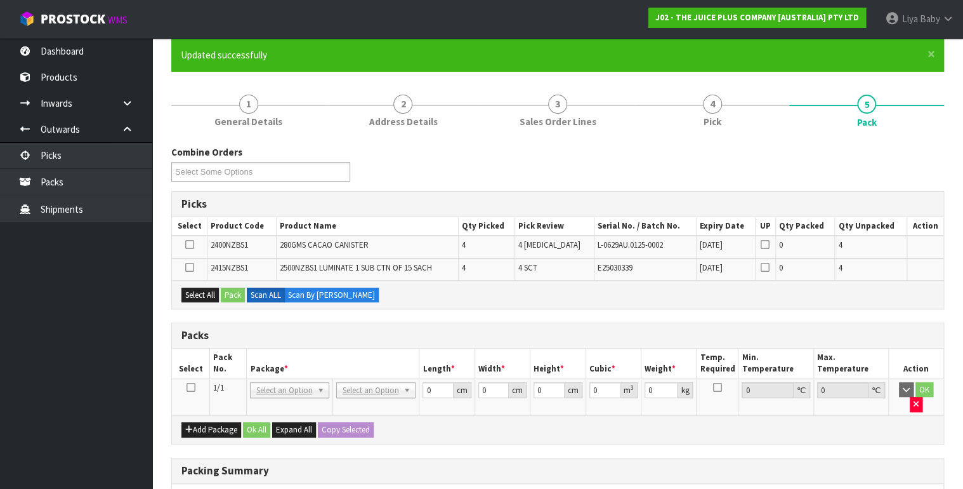
click at [190, 387] on icon at bounding box center [190, 387] width 9 height 1
click at [198, 294] on button "Select All" at bounding box center [199, 294] width 37 height 15
click at [233, 292] on button "Pack" at bounding box center [233, 294] width 24 height 15
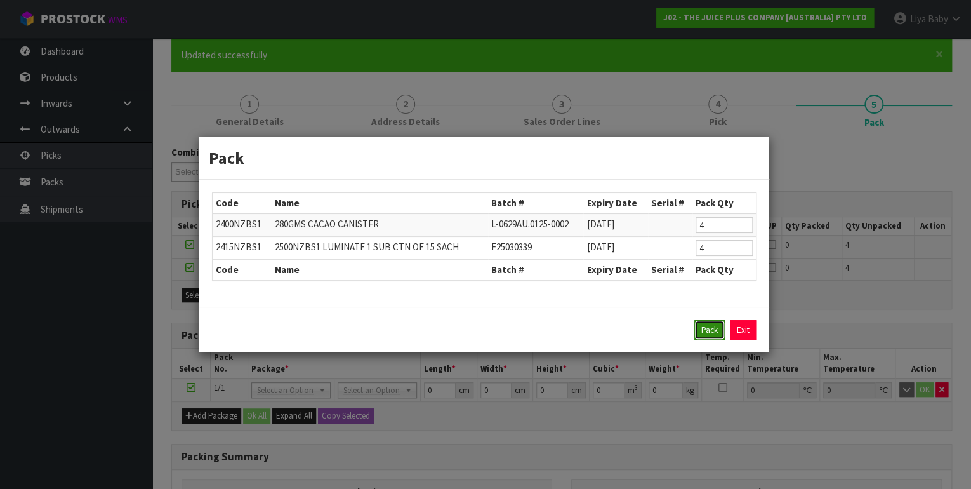
click at [700, 324] on button "Pack" at bounding box center [709, 330] width 30 height 20
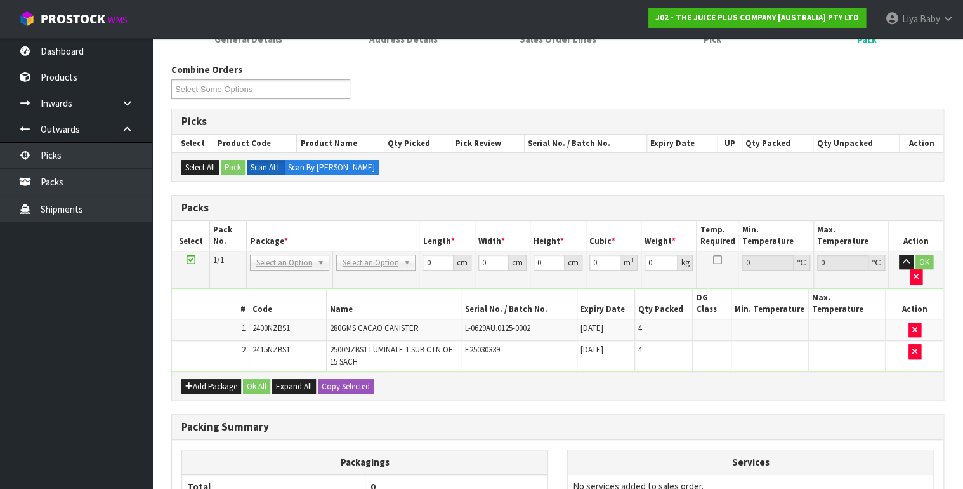
scroll to position [203, 0]
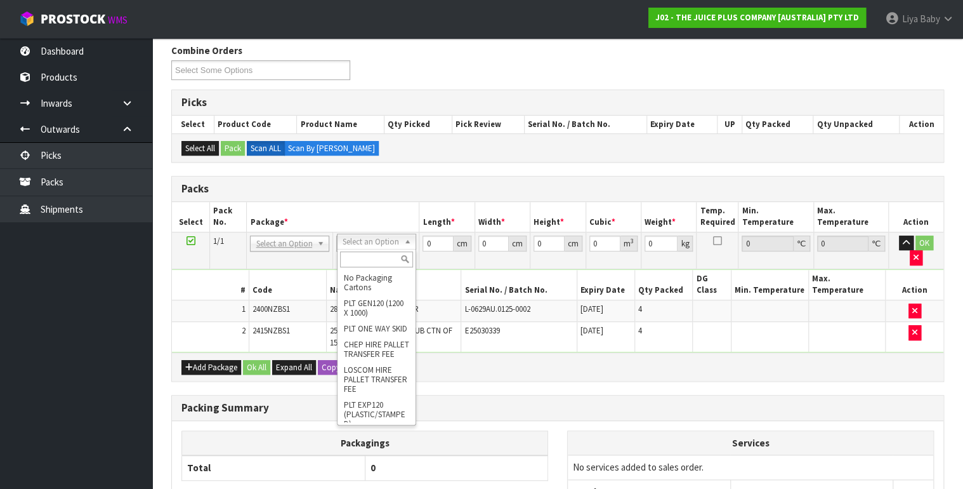
click at [365, 264] on input "text" at bounding box center [376, 259] width 73 height 16
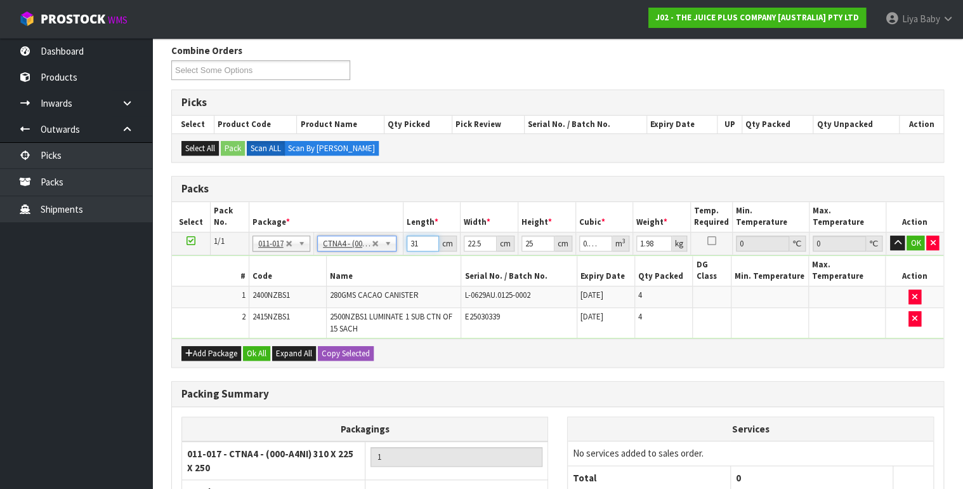
click at [420, 238] on input "31" at bounding box center [423, 243] width 33 height 16
click at [483, 242] on input "22.5" at bounding box center [480, 243] width 33 height 16
click at [534, 240] on input "25" at bounding box center [537, 243] width 33 height 16
click at [659, 242] on input "1.98" at bounding box center [654, 243] width 36 height 16
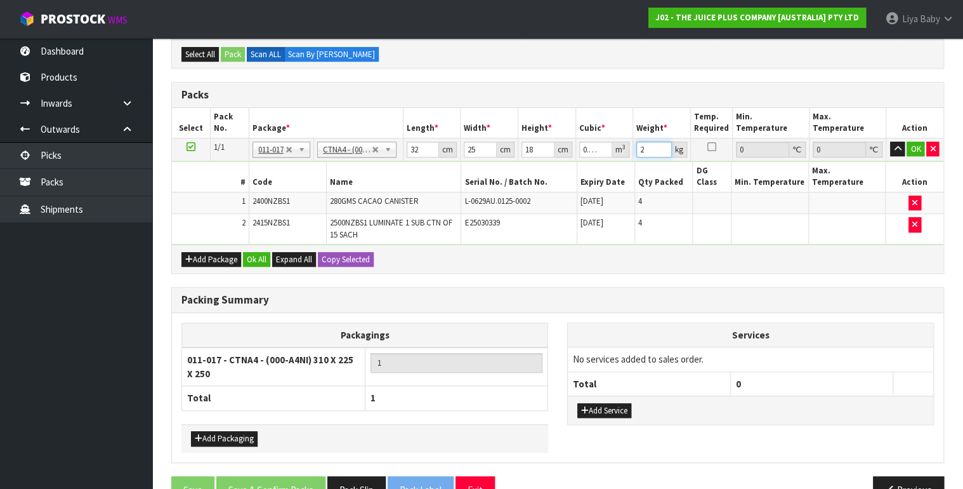
scroll to position [305, 0]
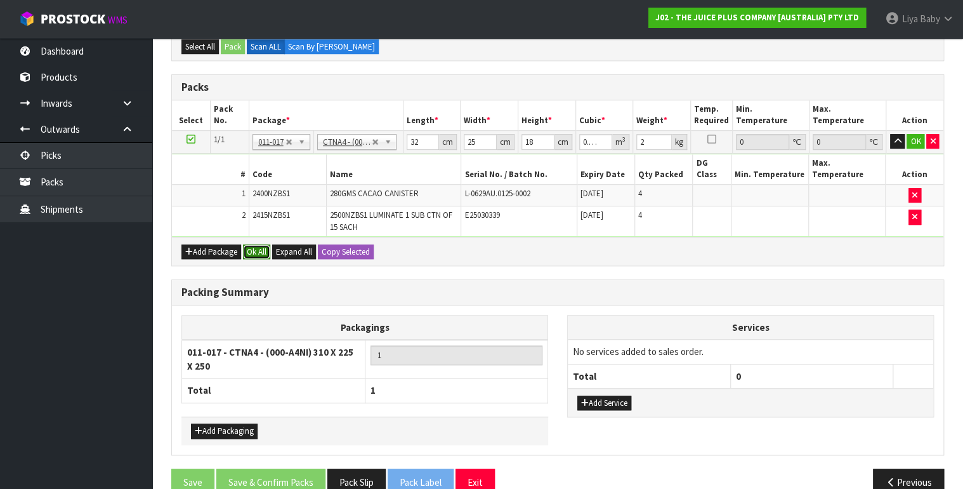
click at [264, 244] on button "Ok All" at bounding box center [256, 251] width 27 height 15
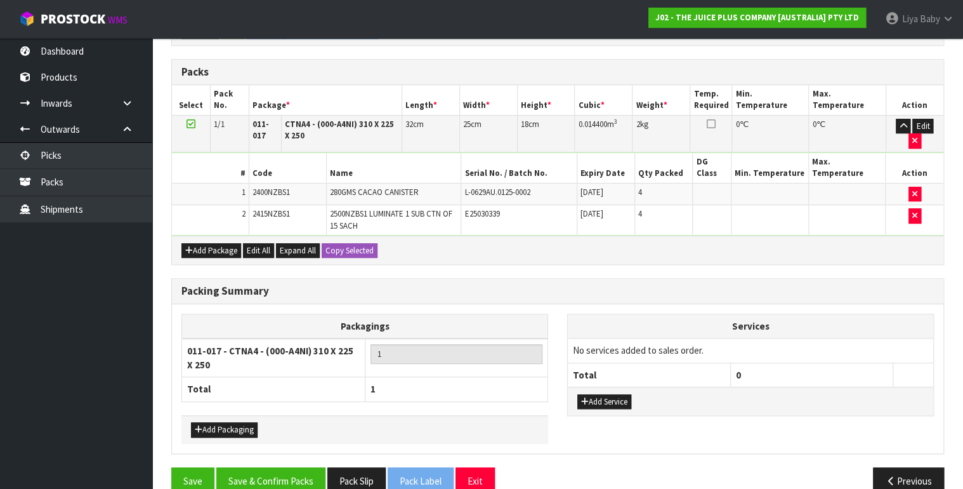
scroll to position [327, 0]
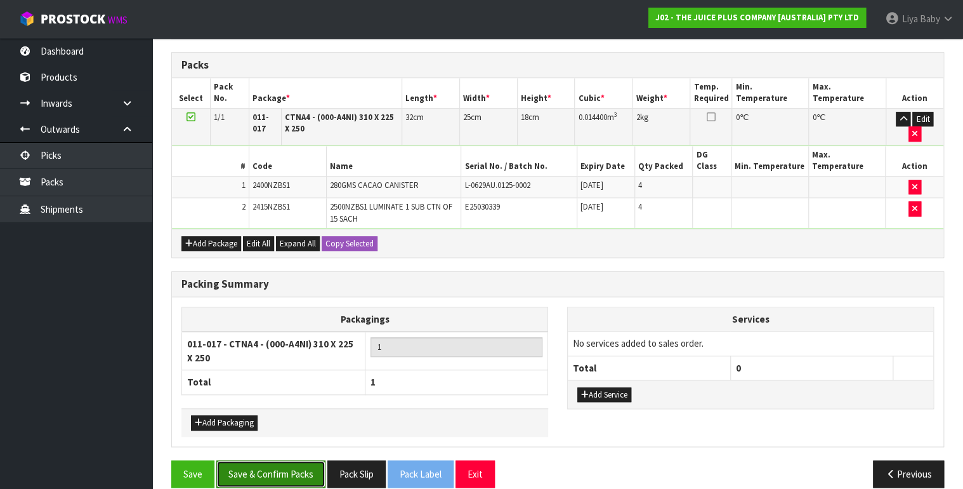
click at [261, 460] on button "Save & Confirm Packs" at bounding box center [270, 473] width 109 height 27
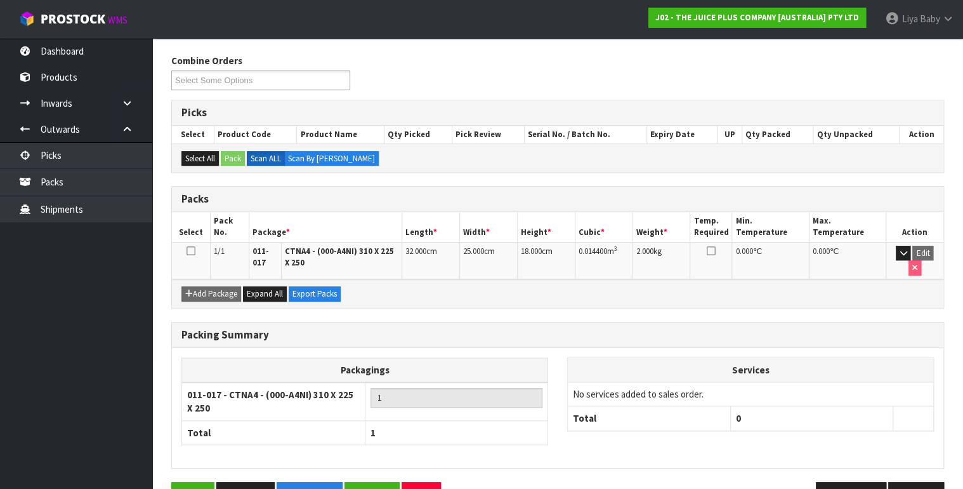
scroll to position [228, 0]
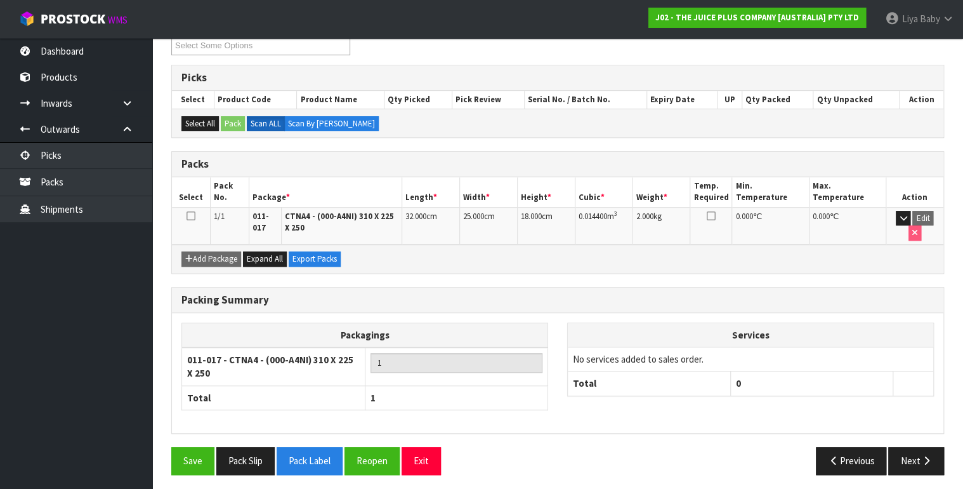
click at [190, 216] on icon at bounding box center [191, 216] width 9 height 1
click at [898, 447] on button "Next" at bounding box center [916, 460] width 56 height 27
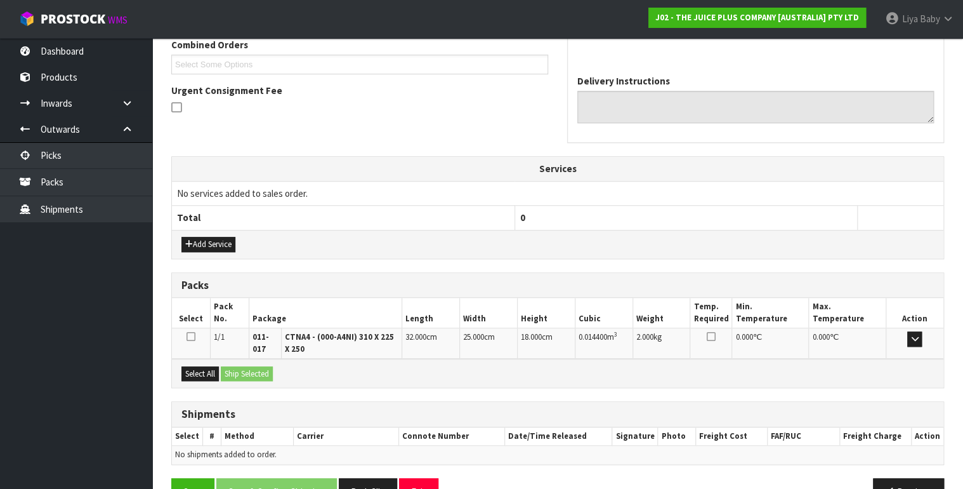
scroll to position [366, 0]
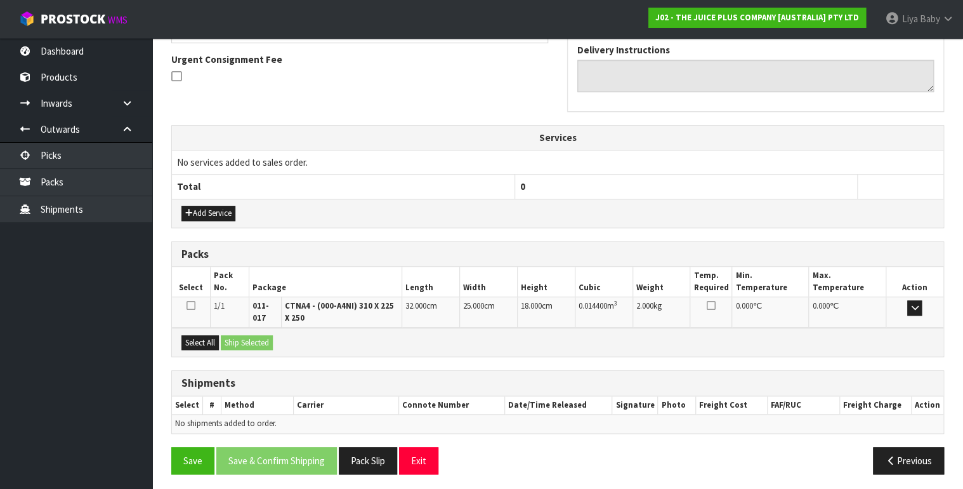
click at [190, 300] on icon at bounding box center [191, 305] width 9 height 10
click at [0, 0] on input "checkbox" at bounding box center [0, 0] width 0 height 0
click at [196, 339] on button "Select All" at bounding box center [199, 342] width 37 height 15
click at [254, 339] on button "Ship Selected" at bounding box center [247, 342] width 52 height 15
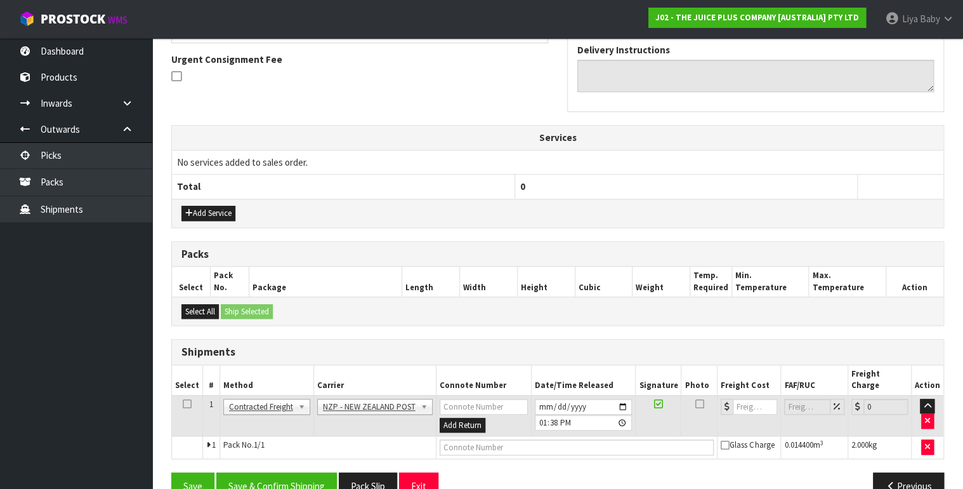
click at [185, 403] on icon at bounding box center [187, 403] width 9 height 1
click at [249, 472] on button "Save & Confirm Shipping" at bounding box center [276, 485] width 121 height 27
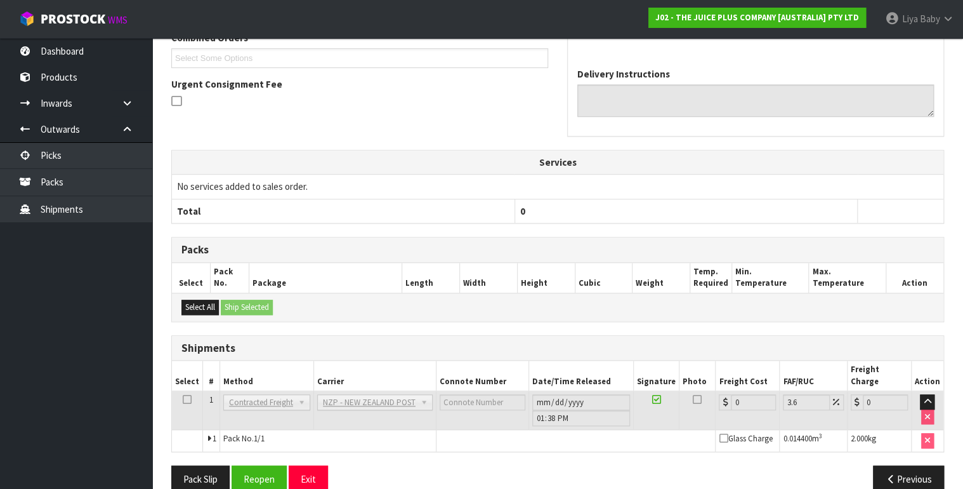
scroll to position [363, 0]
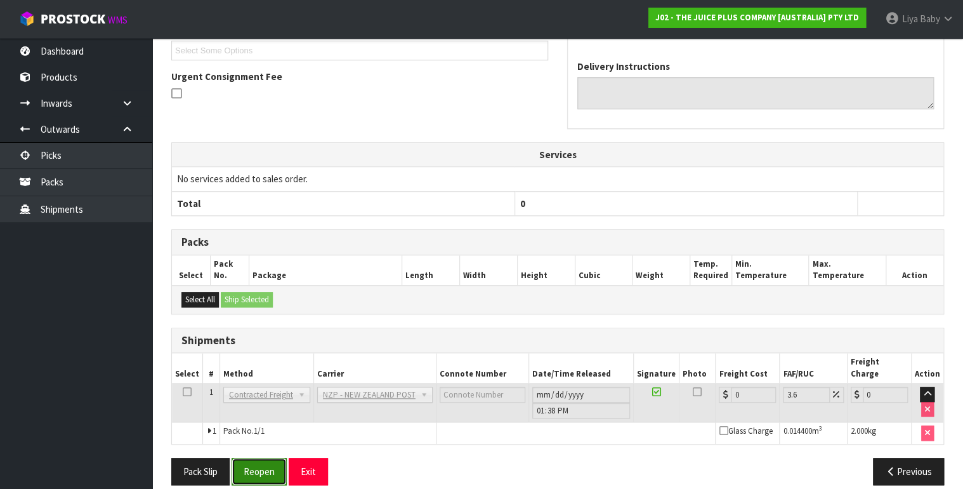
click at [254, 457] on button "Reopen" at bounding box center [259, 470] width 55 height 27
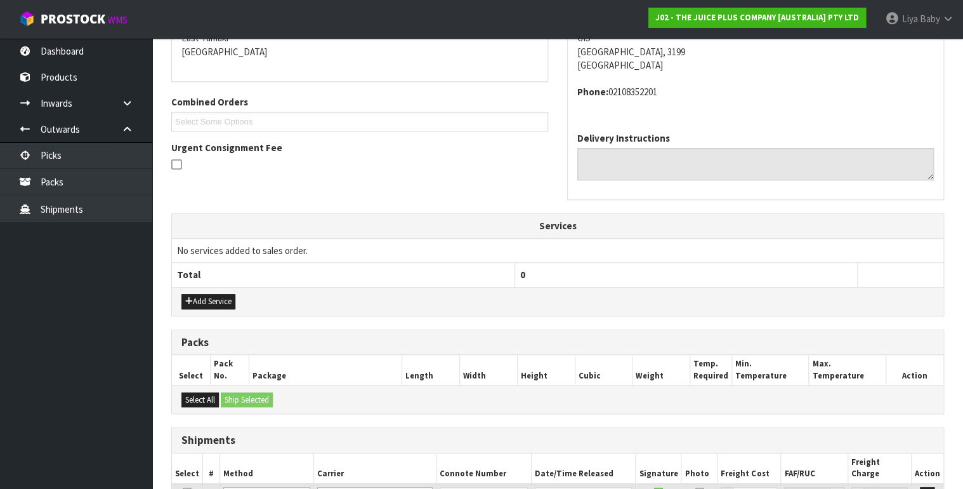
scroll to position [392, 0]
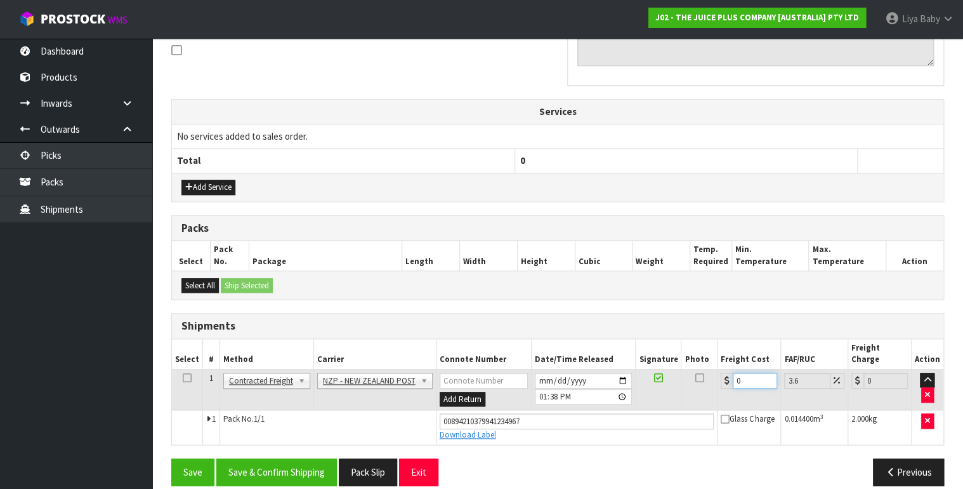
click at [744, 372] on input "0" at bounding box center [755, 380] width 44 height 16
click at [190, 377] on icon at bounding box center [187, 377] width 9 height 1
click at [257, 459] on button "Save & Confirm Shipping" at bounding box center [276, 471] width 121 height 27
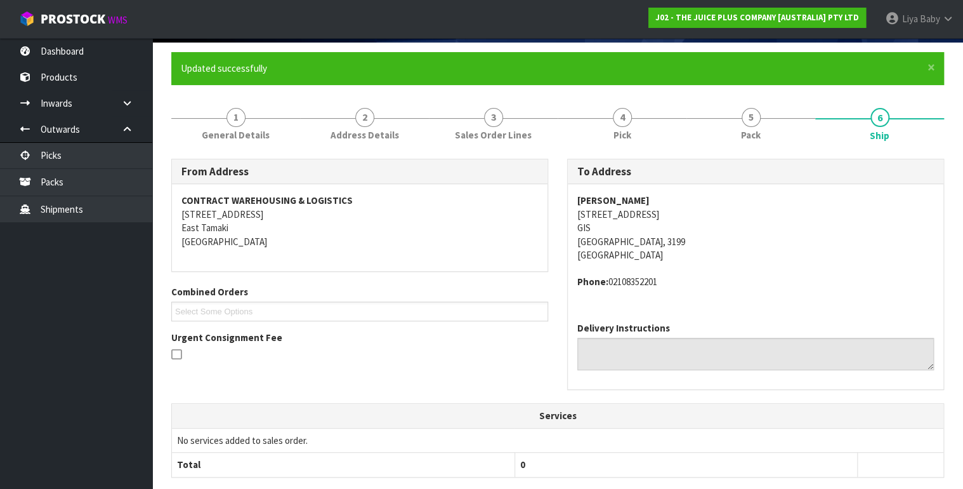
scroll to position [0, 0]
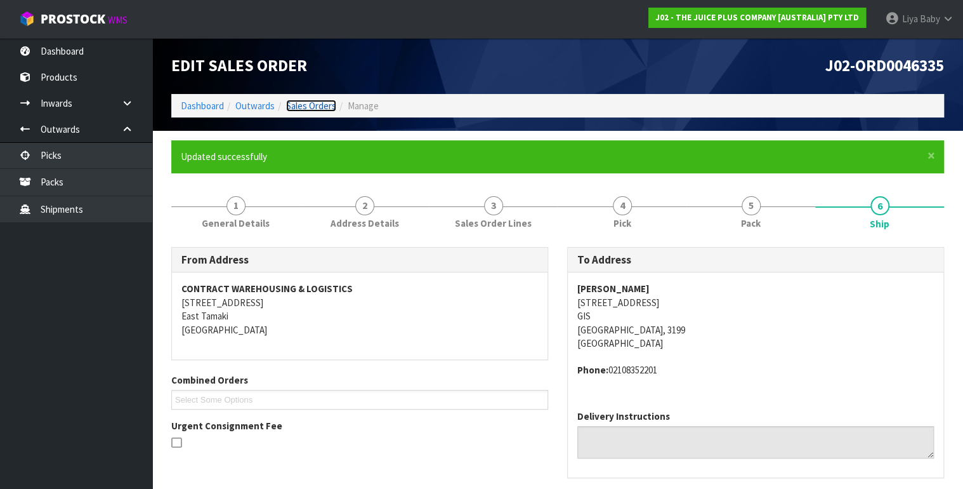
click at [316, 107] on link "Sales Orders" at bounding box center [311, 106] width 50 height 12
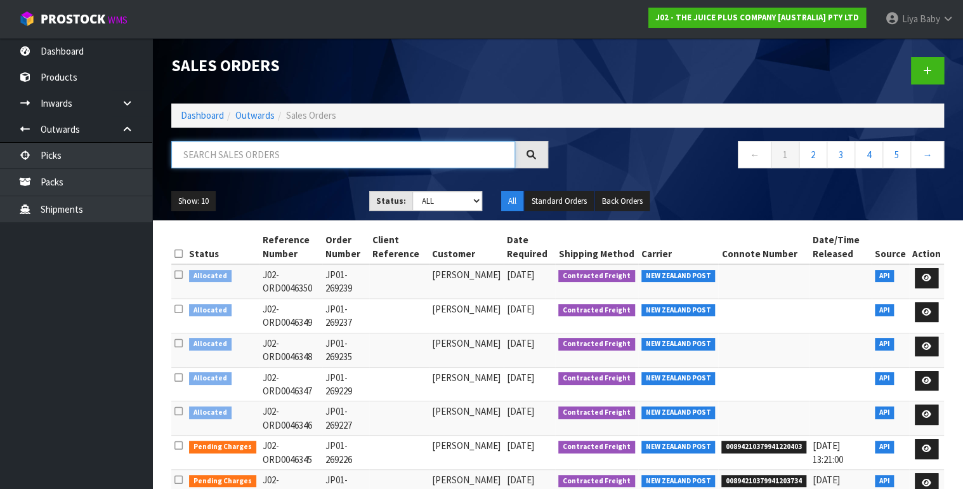
click at [223, 161] on input "text" at bounding box center [343, 154] width 344 height 27
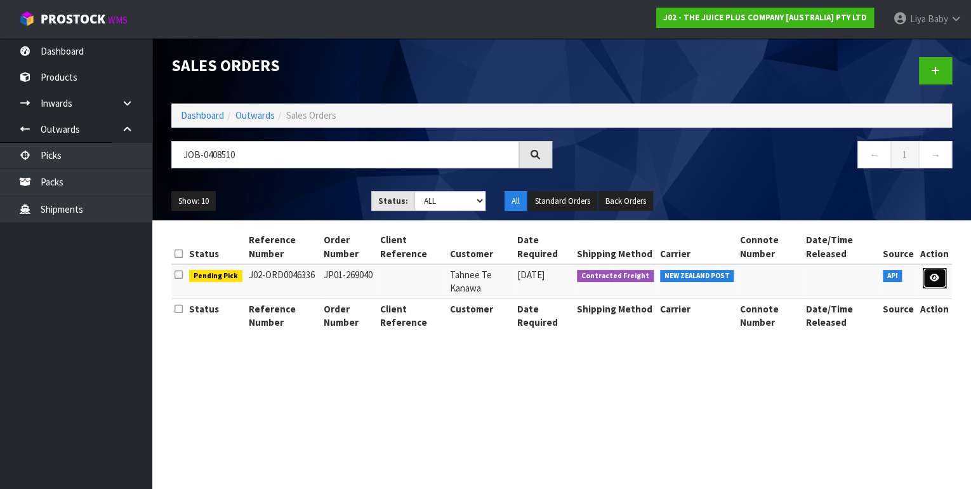
click at [933, 272] on link at bounding box center [933, 278] width 23 height 20
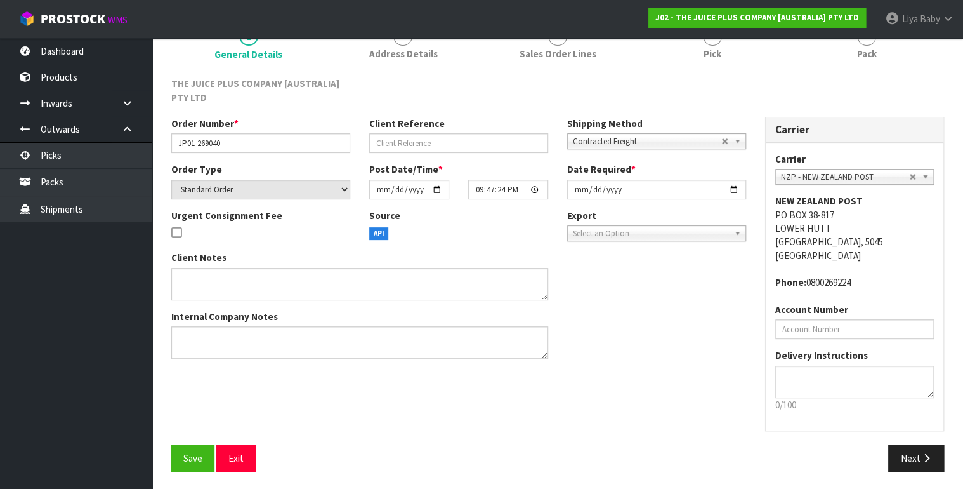
scroll to position [124, 0]
click at [185, 455] on span "Save" at bounding box center [192, 457] width 19 height 12
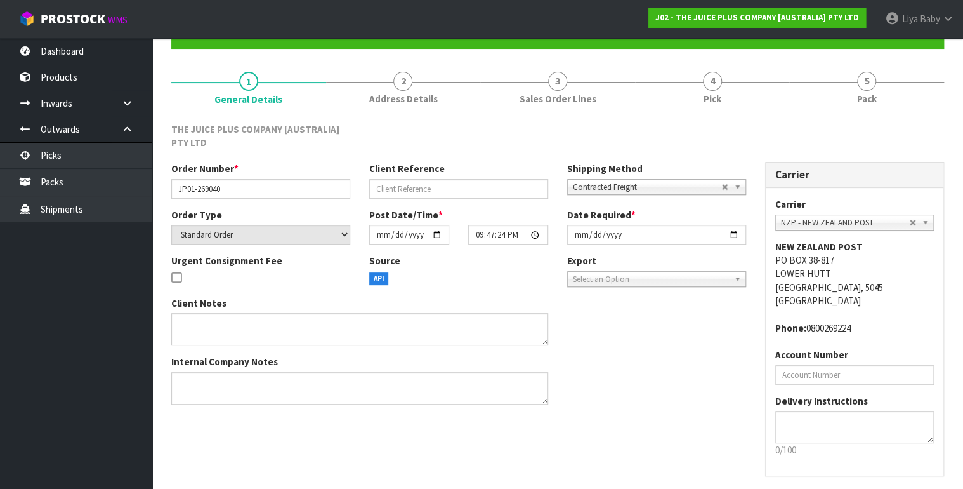
scroll to position [0, 0]
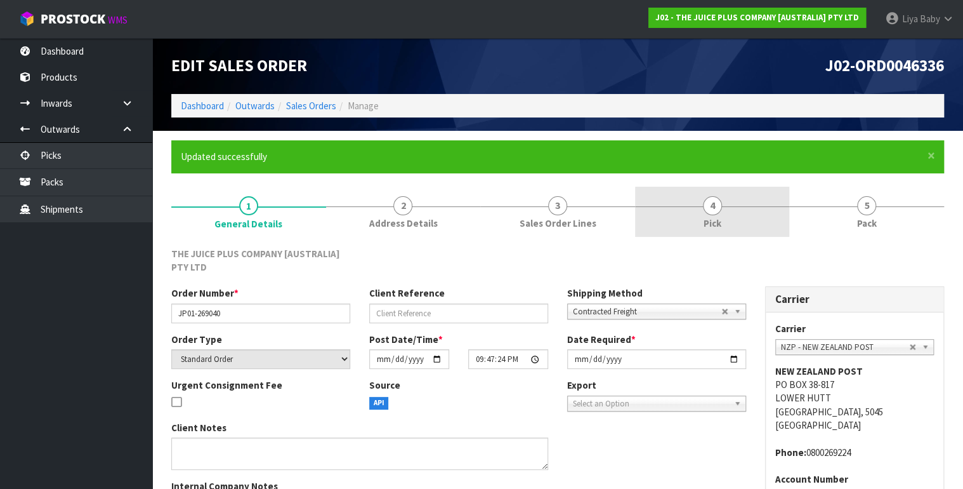
click at [713, 211] on span "4" at bounding box center [712, 205] width 19 height 19
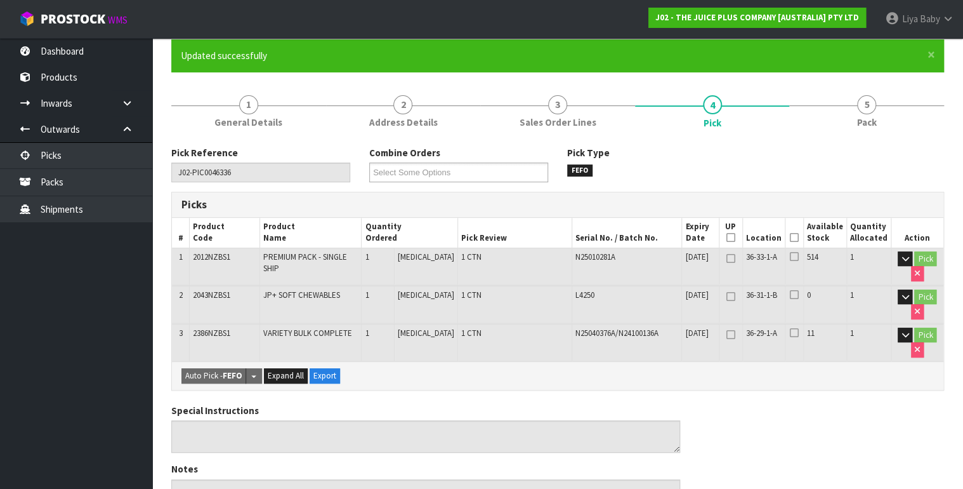
scroll to position [102, 0]
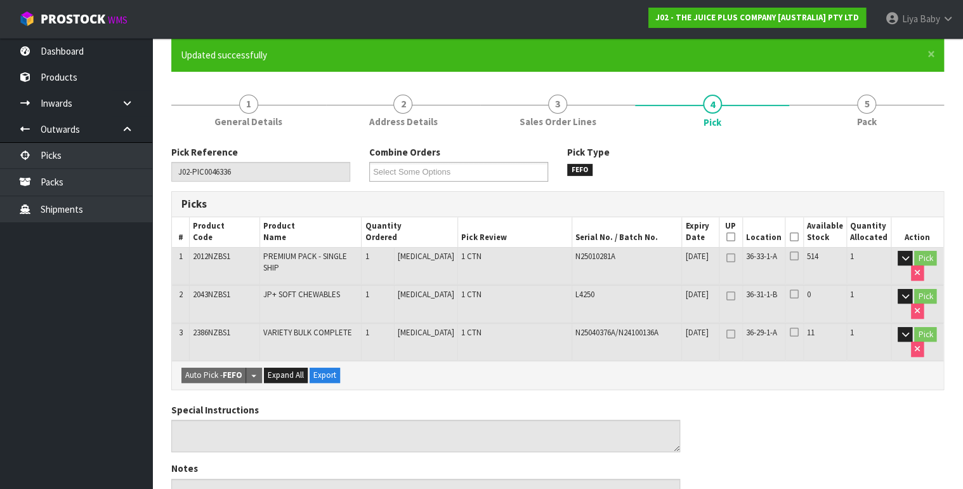
click at [793, 237] on icon at bounding box center [794, 237] width 9 height 1
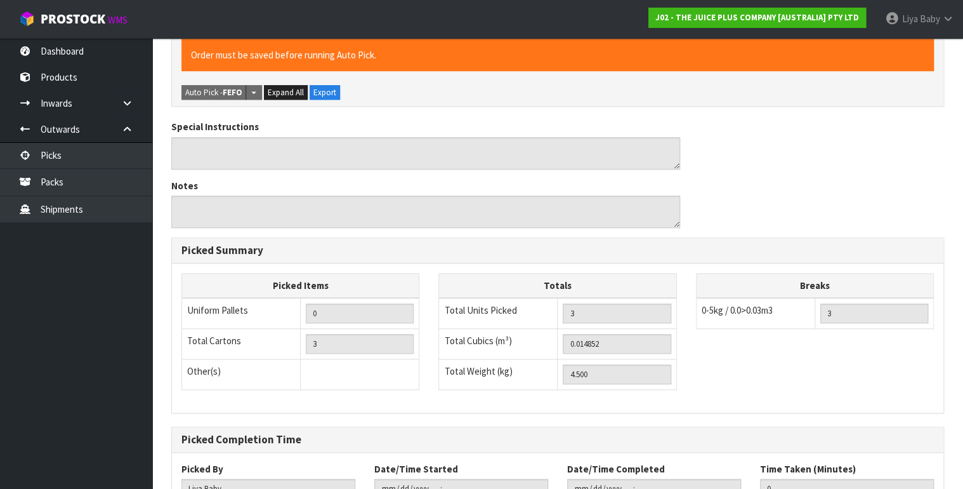
scroll to position [508, 0]
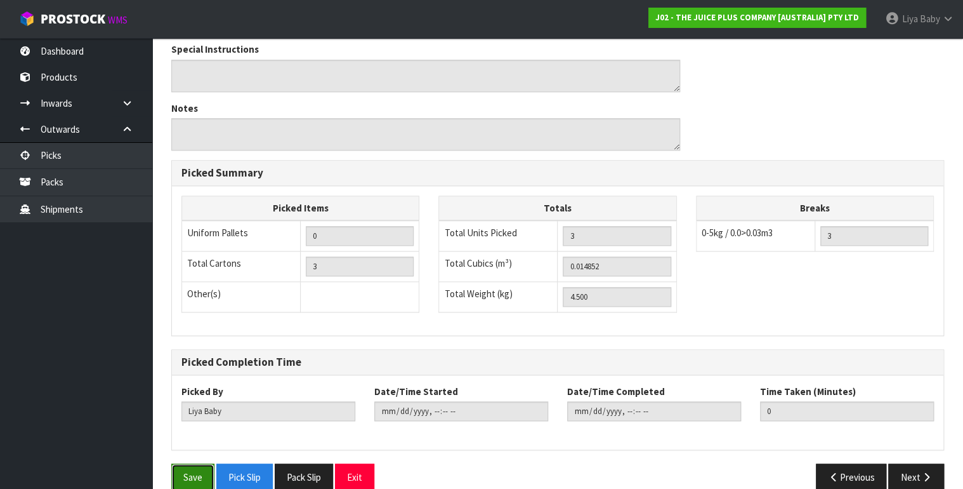
click at [190, 468] on button "Save" at bounding box center [192, 476] width 43 height 27
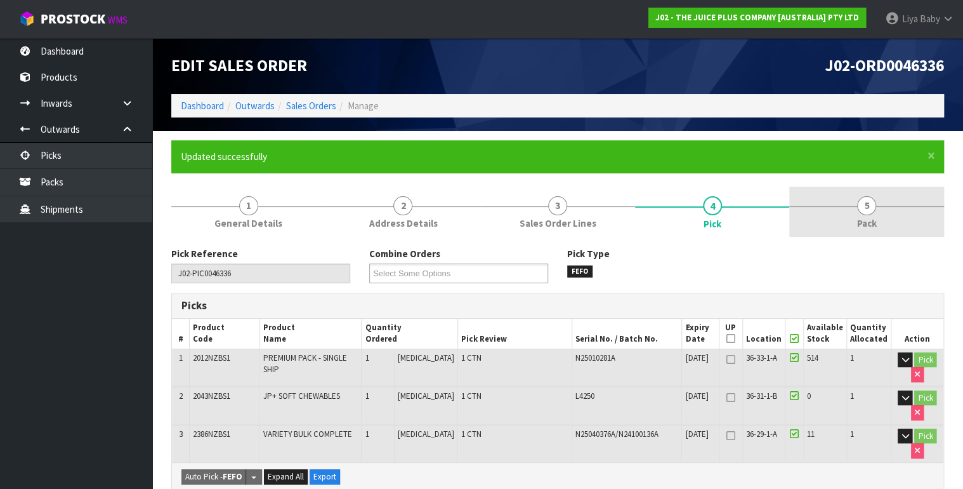
click at [880, 230] on link "5 Pack" at bounding box center [866, 212] width 155 height 50
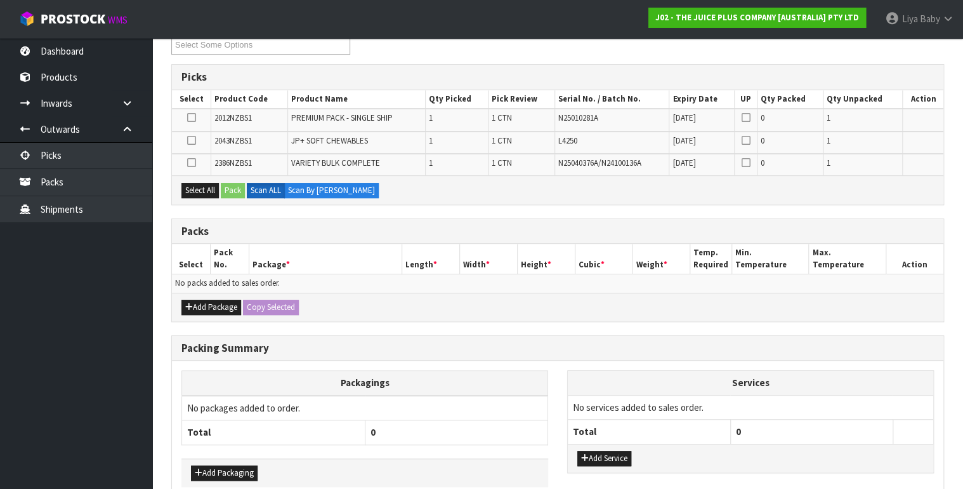
scroll to position [254, 0]
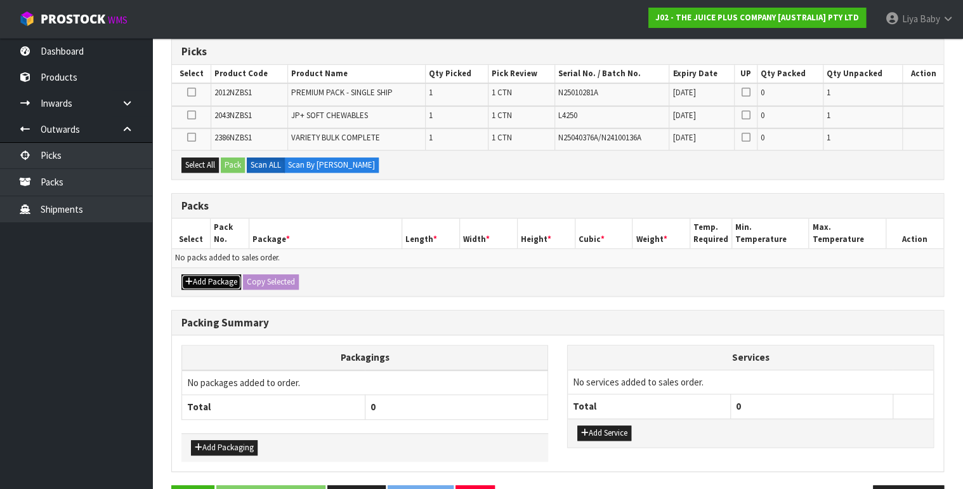
click at [210, 280] on button "Add Package" at bounding box center [211, 281] width 60 height 15
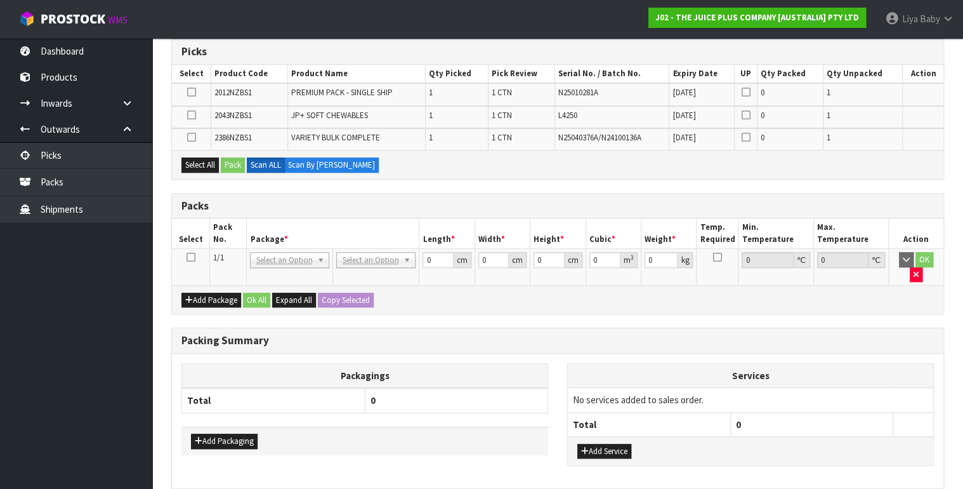
click at [190, 257] on icon at bounding box center [190, 257] width 9 height 1
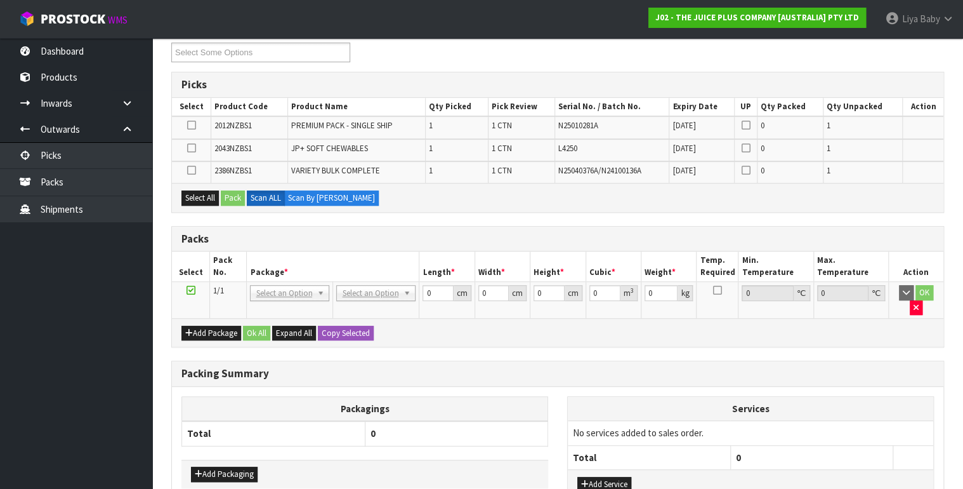
scroll to position [203, 0]
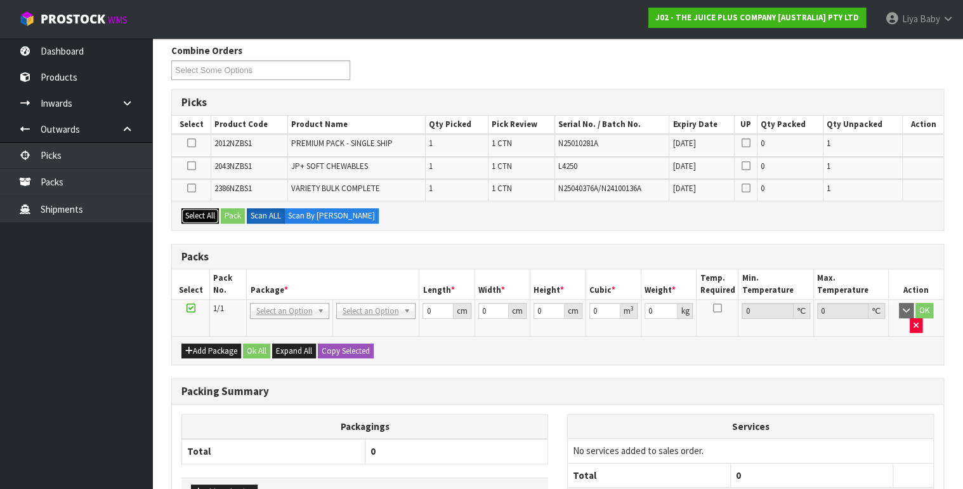
click at [195, 209] on button "Select All" at bounding box center [199, 215] width 37 height 15
click at [238, 216] on button "Pack" at bounding box center [233, 215] width 24 height 15
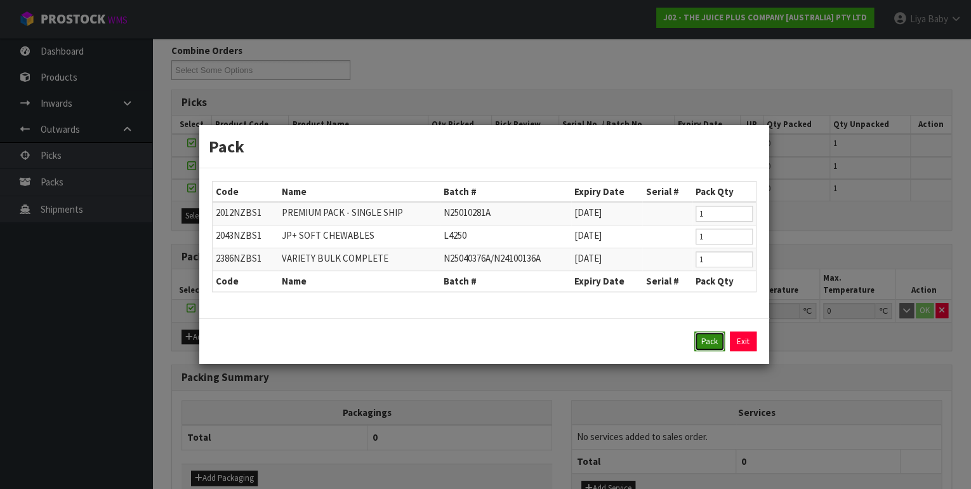
click at [714, 338] on button "Pack" at bounding box center [709, 341] width 30 height 20
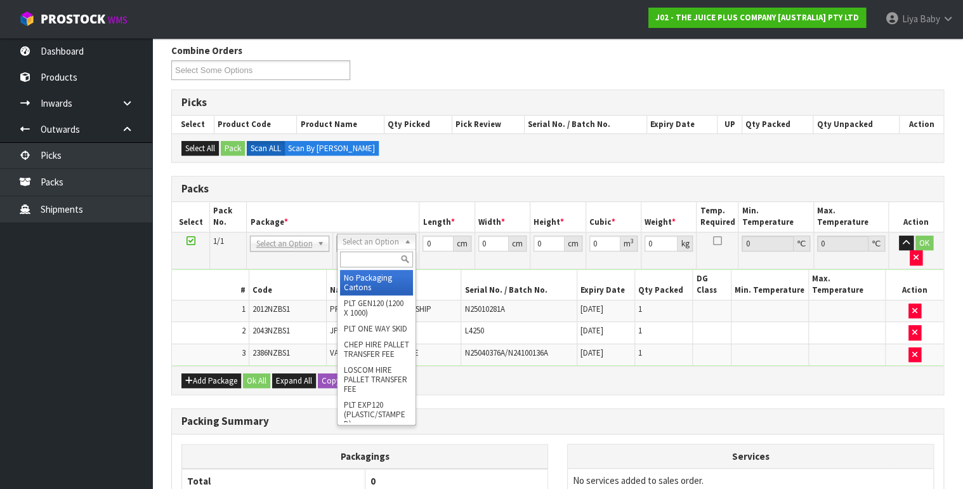
click at [348, 261] on input "text" at bounding box center [376, 259] width 73 height 16
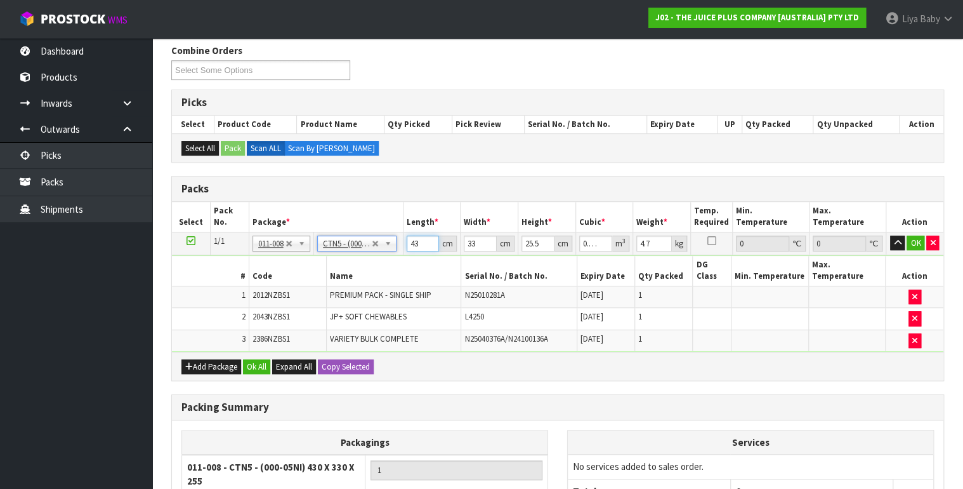
click at [417, 236] on input "43" at bounding box center [423, 243] width 33 height 16
click at [482, 239] on input "33" at bounding box center [480, 243] width 33 height 16
click at [539, 239] on input "25.5" at bounding box center [537, 243] width 33 height 16
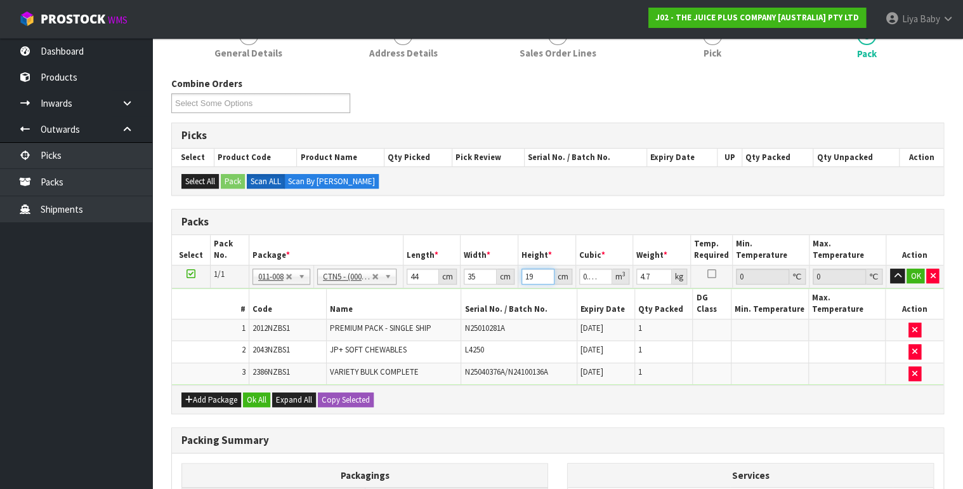
scroll to position [152, 0]
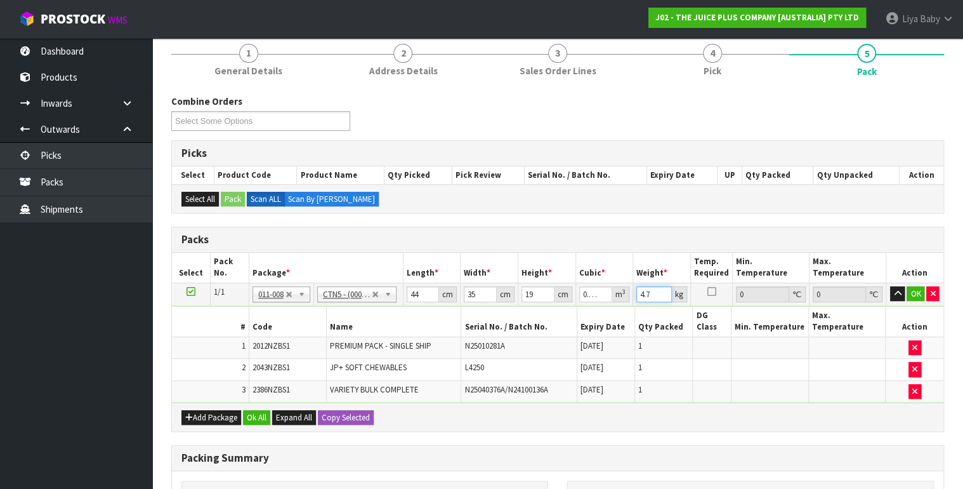
click at [655, 292] on input "4.7" at bounding box center [654, 294] width 36 height 16
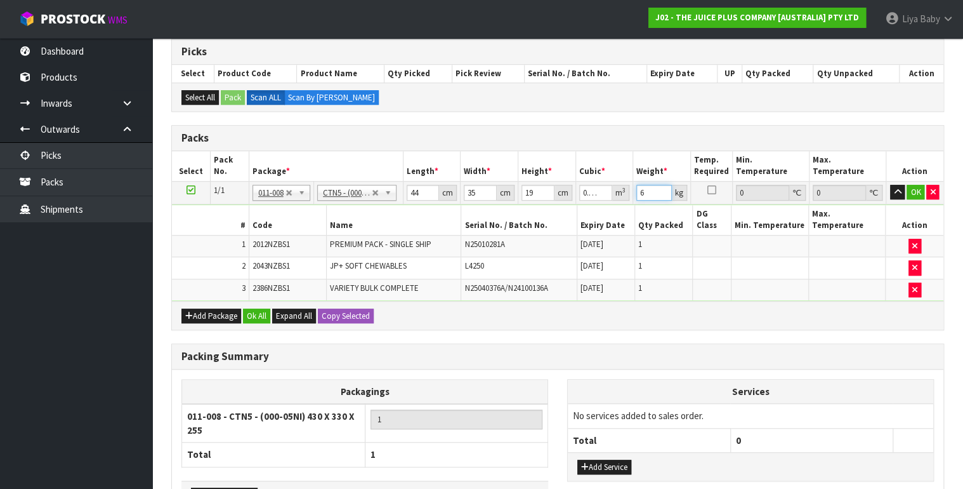
scroll to position [305, 0]
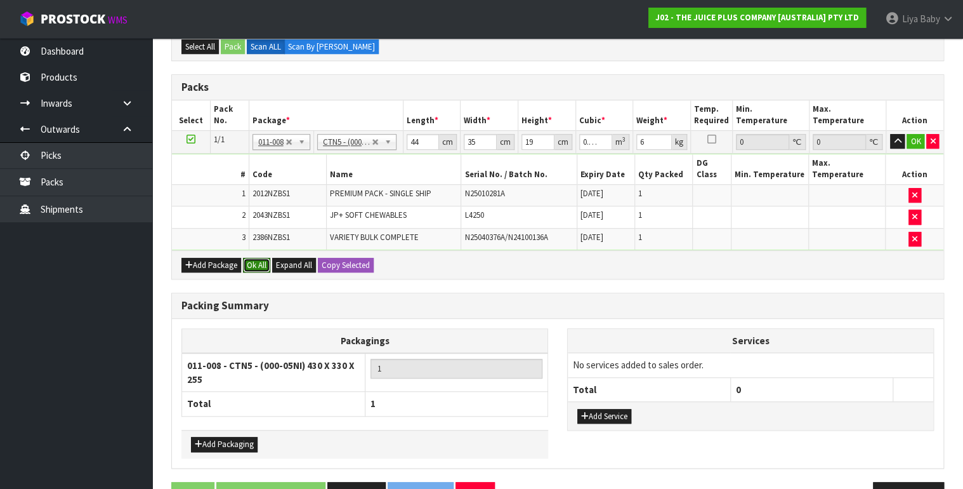
click at [254, 250] on div "Add Package Ok All Expand All Copy Selected" at bounding box center [557, 264] width 771 height 29
click at [264, 258] on button "Ok All" at bounding box center [256, 265] width 27 height 15
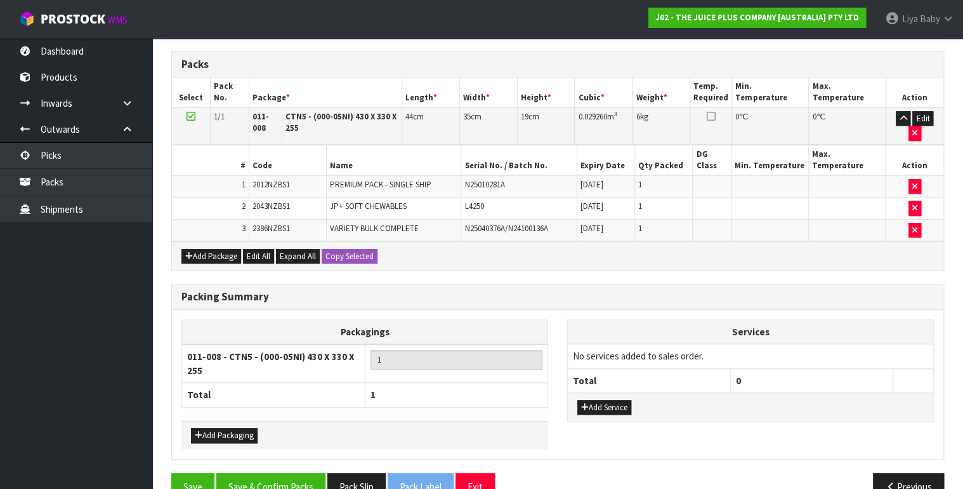
scroll to position [339, 0]
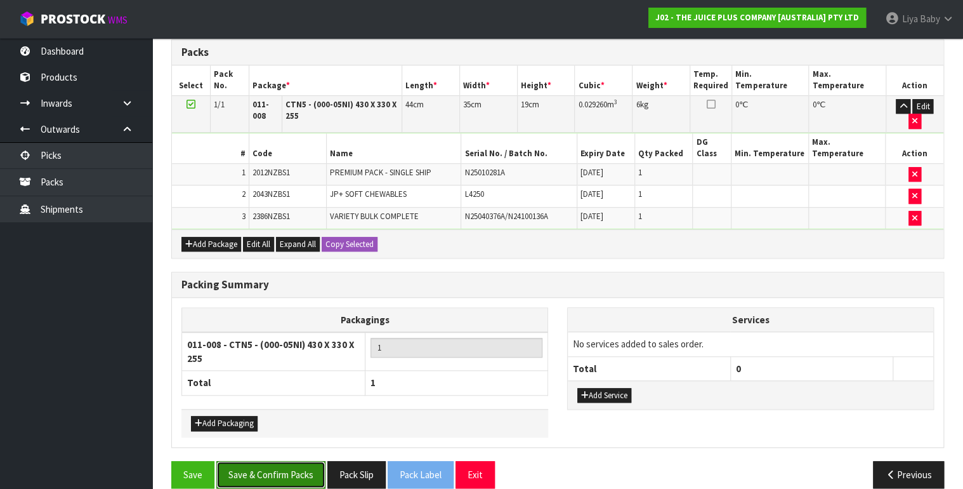
click at [292, 461] on button "Save & Confirm Packs" at bounding box center [270, 474] width 109 height 27
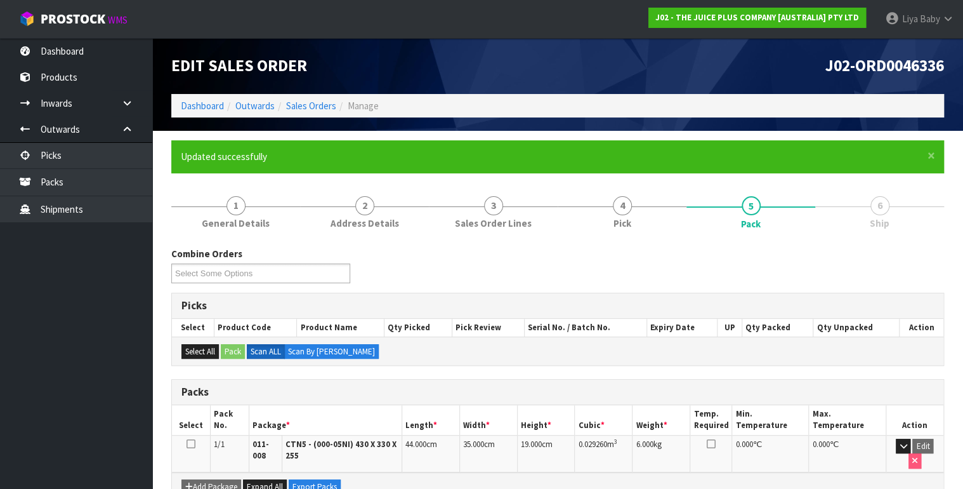
scroll to position [228, 0]
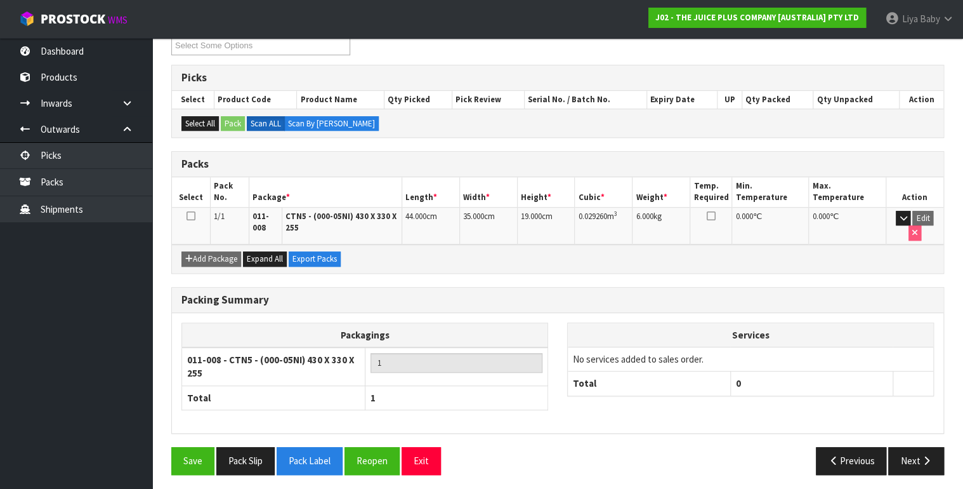
click at [190, 216] on icon at bounding box center [191, 216] width 9 height 1
click at [922, 456] on icon "button" at bounding box center [926, 461] width 12 height 10
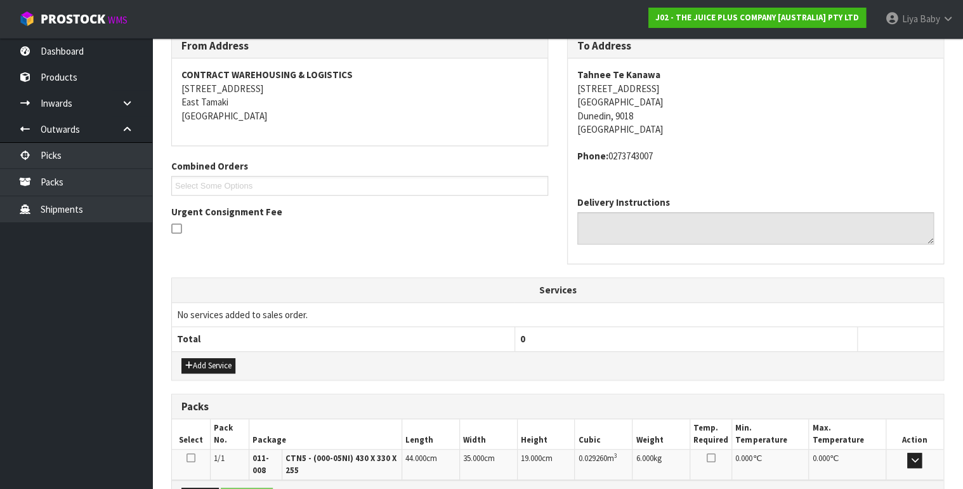
scroll to position [366, 0]
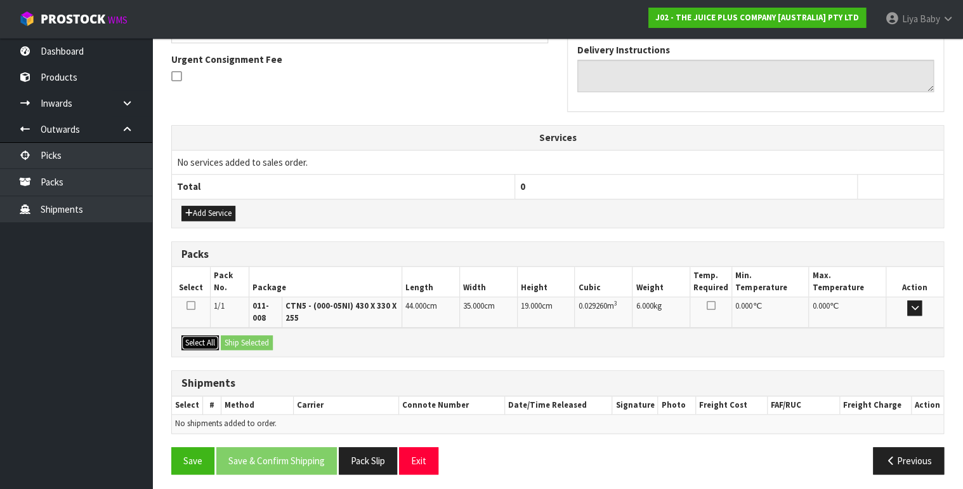
click at [199, 341] on button "Select All" at bounding box center [199, 342] width 37 height 15
click at [242, 342] on button "Ship Selected" at bounding box center [247, 342] width 52 height 15
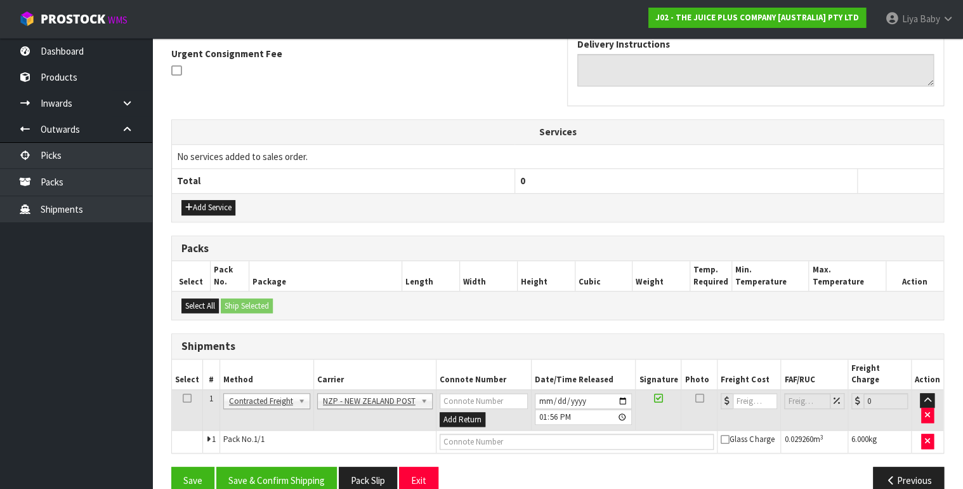
scroll to position [381, 0]
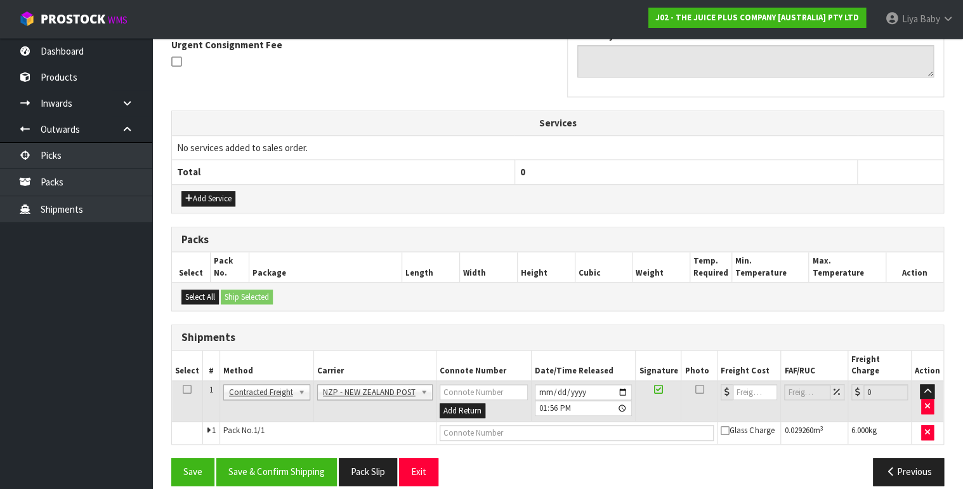
click at [190, 389] on icon at bounding box center [187, 389] width 9 height 1
click at [266, 457] on button "Save & Confirm Shipping" at bounding box center [276, 470] width 121 height 27
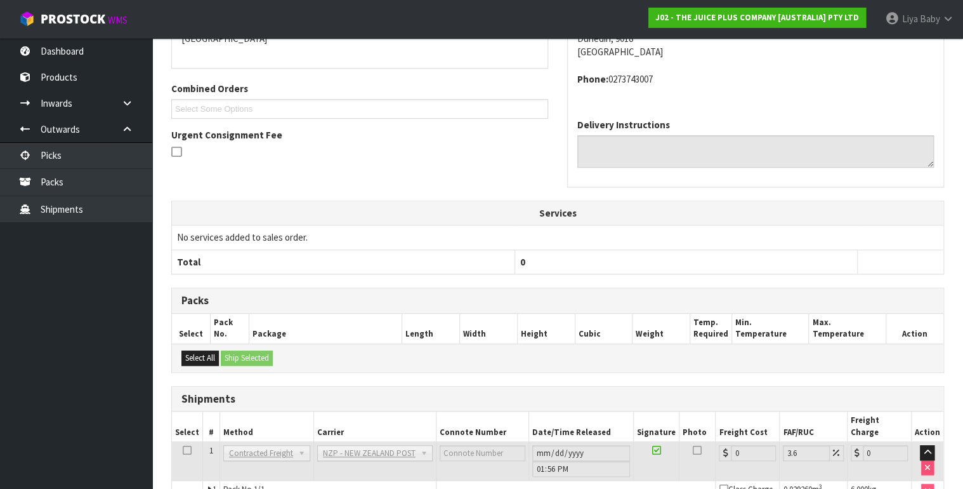
scroll to position [355, 0]
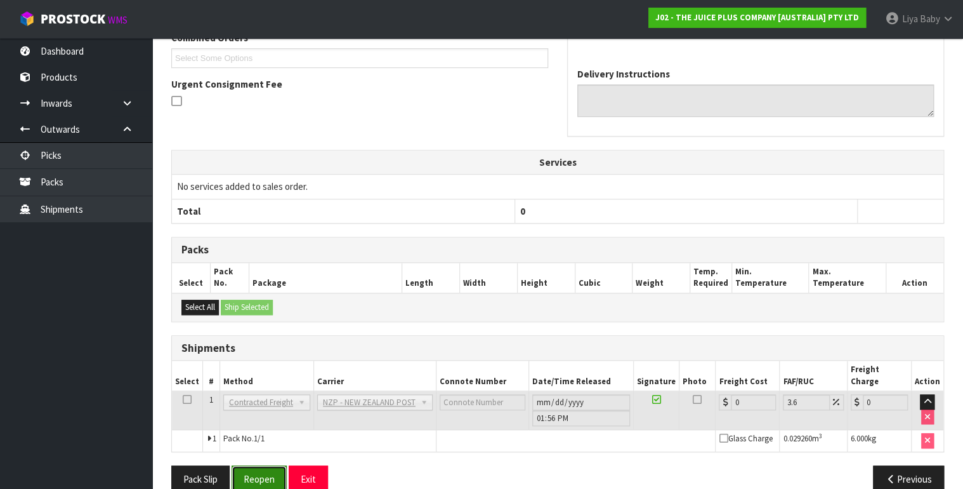
drag, startPoint x: 254, startPoint y: 461, endPoint x: 258, endPoint y: 450, distance: 11.7
click at [258, 465] on button "Reopen" at bounding box center [259, 478] width 55 height 27
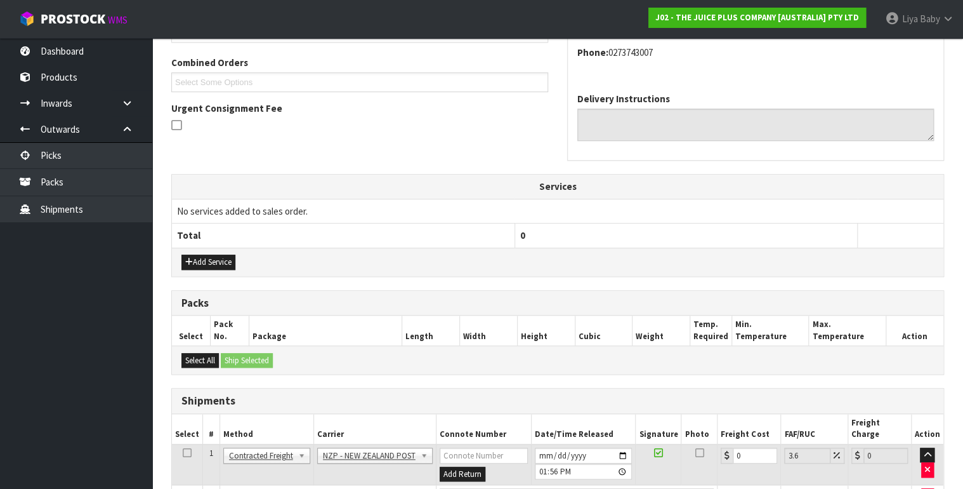
scroll to position [392, 0]
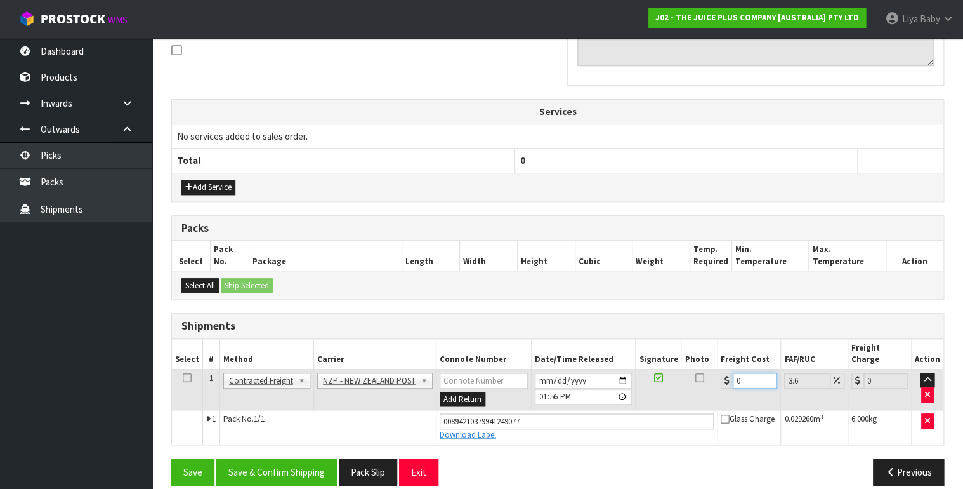
click at [740, 372] on input "0" at bounding box center [755, 380] width 44 height 16
click at [185, 377] on icon at bounding box center [187, 377] width 9 height 1
click at [264, 458] on button "Save & Confirm Shipping" at bounding box center [276, 471] width 121 height 27
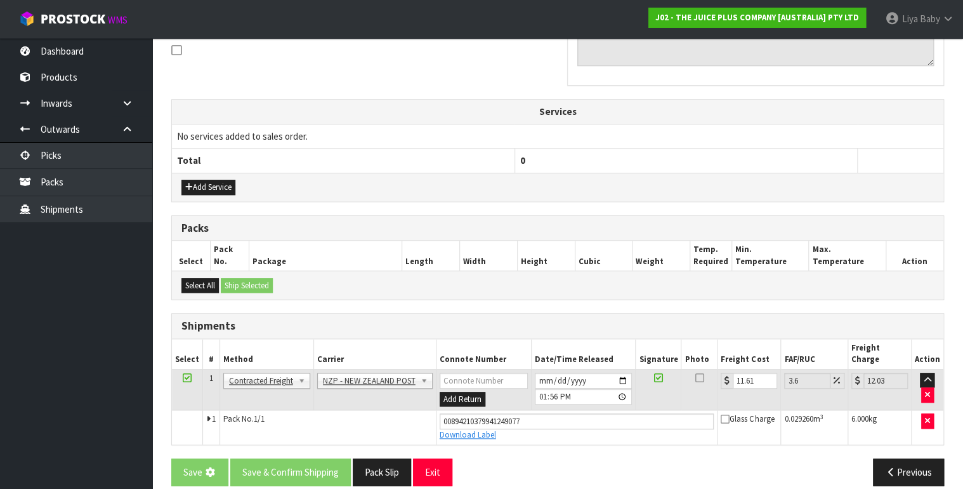
scroll to position [0, 0]
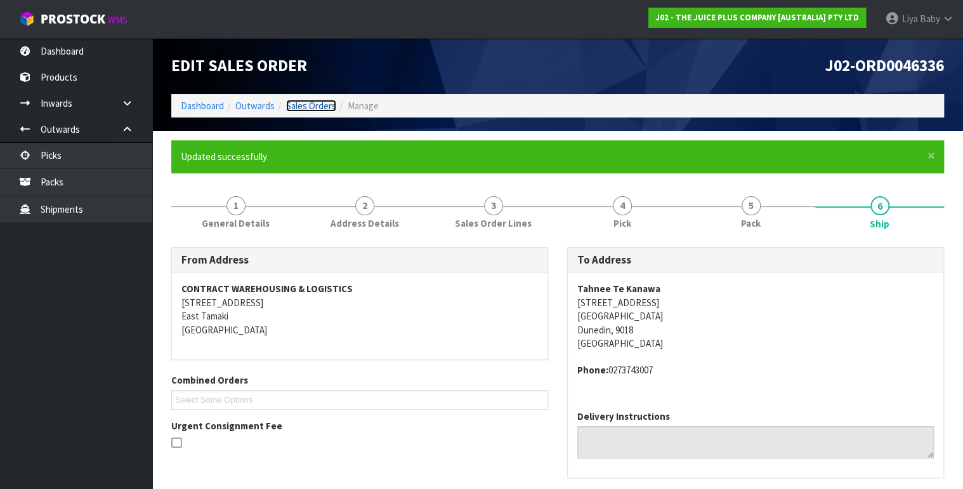
click at [322, 106] on link "Sales Orders" at bounding box center [311, 106] width 50 height 12
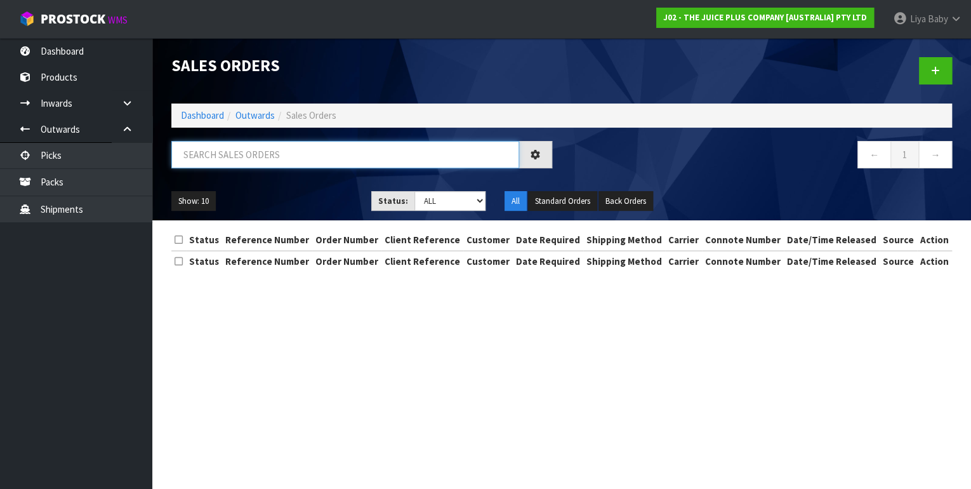
click at [258, 156] on input "text" at bounding box center [345, 154] width 348 height 27
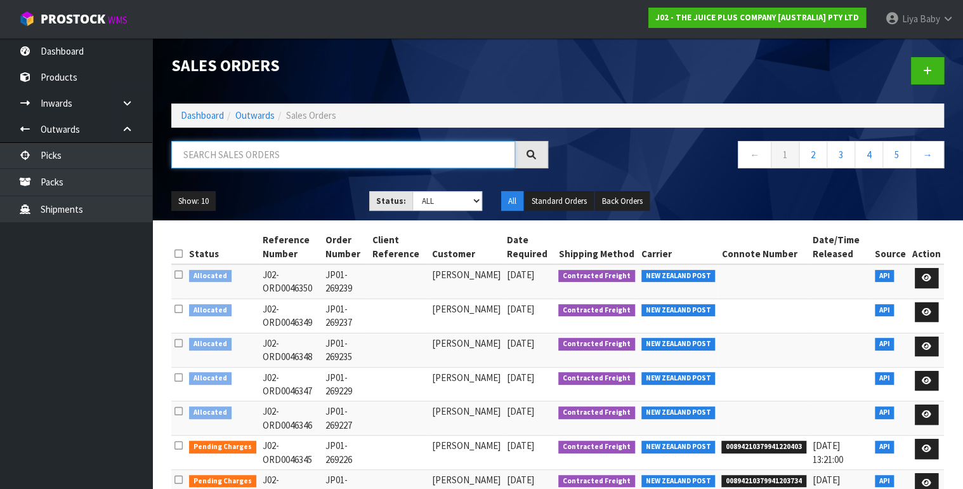
click at [198, 154] on input "text" at bounding box center [343, 154] width 344 height 27
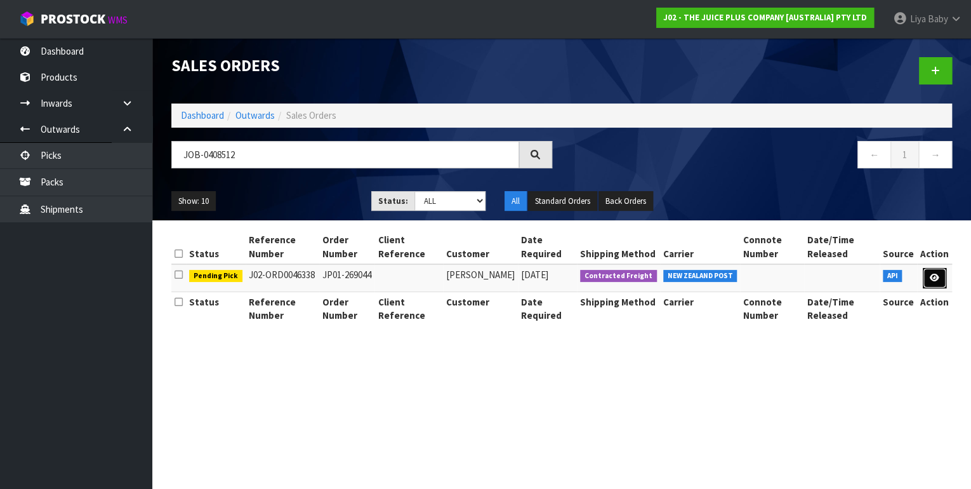
click at [941, 272] on link at bounding box center [933, 278] width 23 height 20
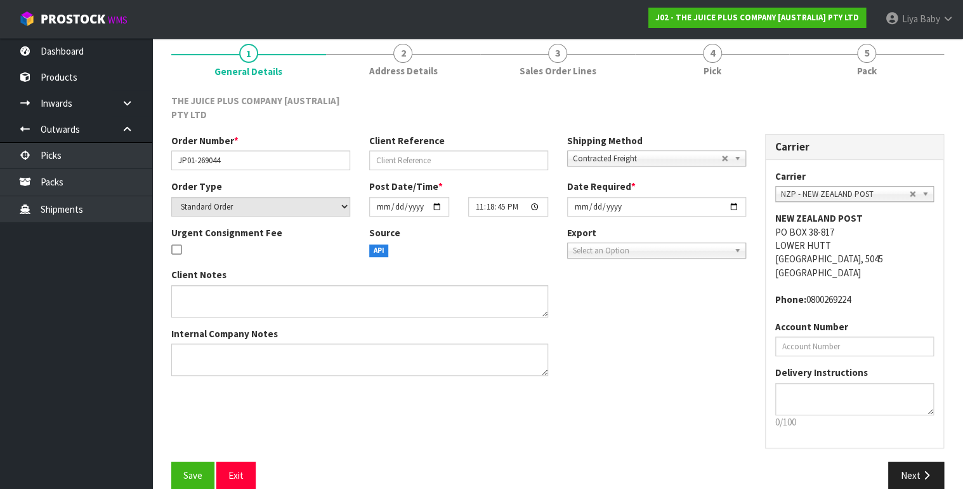
scroll to position [124, 0]
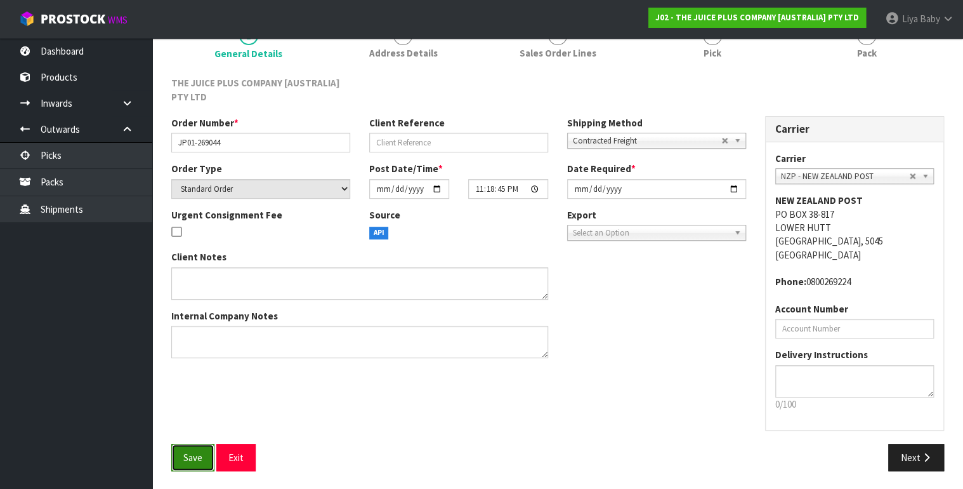
click at [208, 452] on button "Save" at bounding box center [192, 456] width 43 height 27
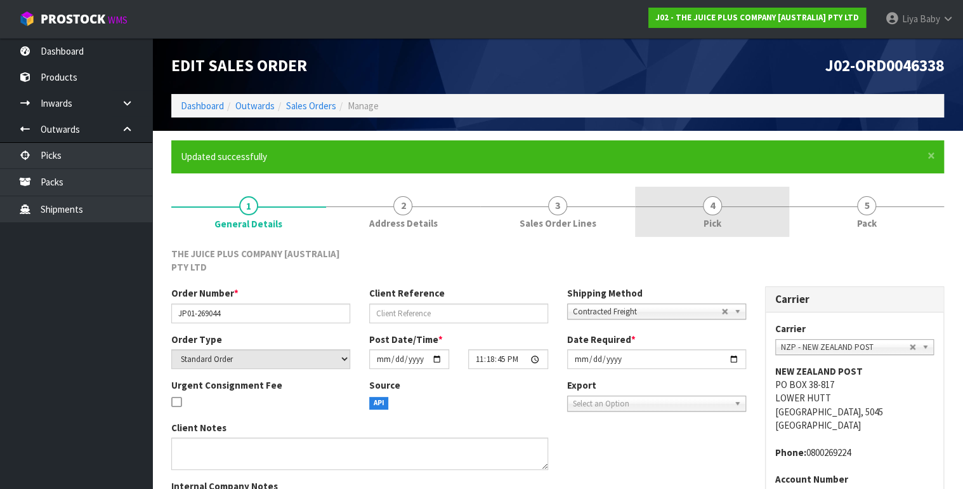
click at [729, 217] on link "4 Pick" at bounding box center [712, 212] width 155 height 50
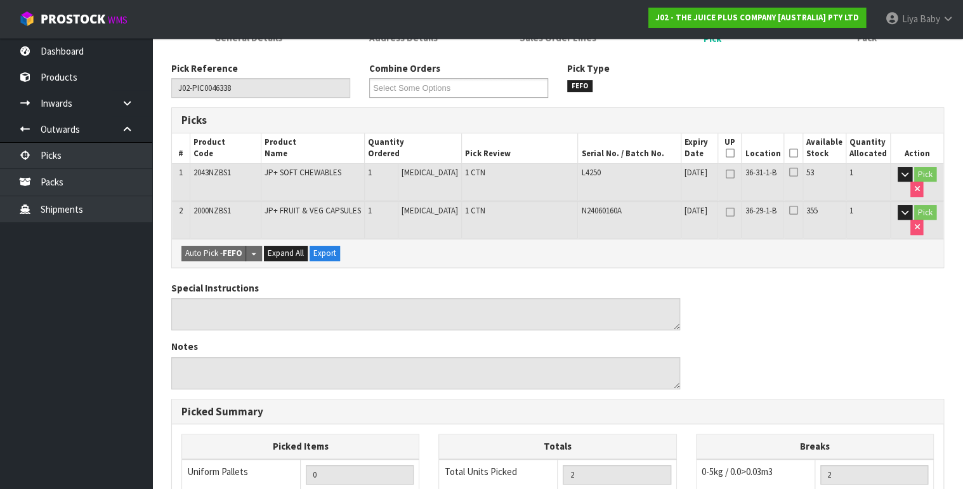
scroll to position [203, 0]
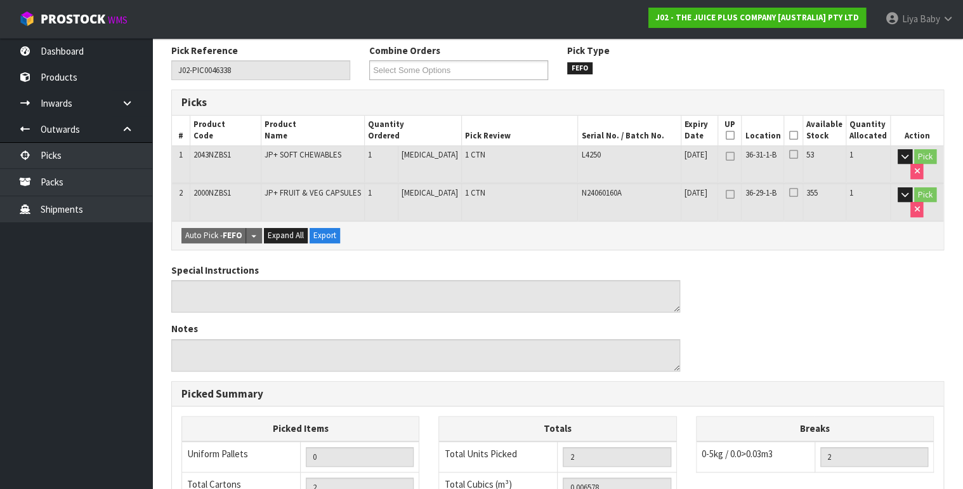
click at [793, 135] on icon at bounding box center [793, 135] width 9 height 1
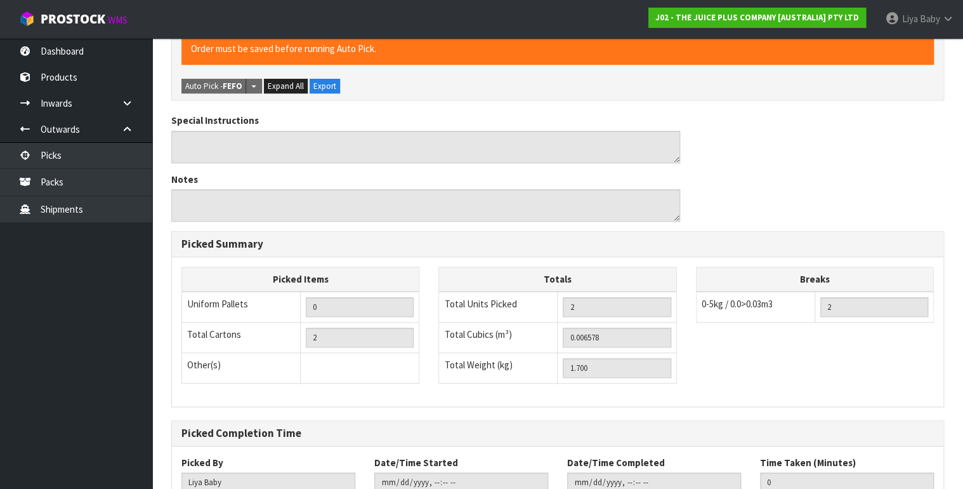
scroll to position [485, 0]
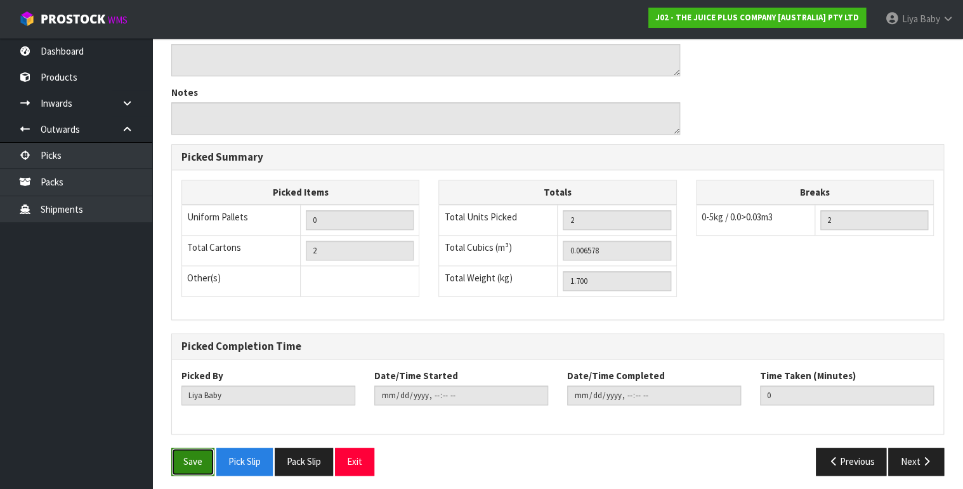
click at [192, 447] on button "Save" at bounding box center [192, 460] width 43 height 27
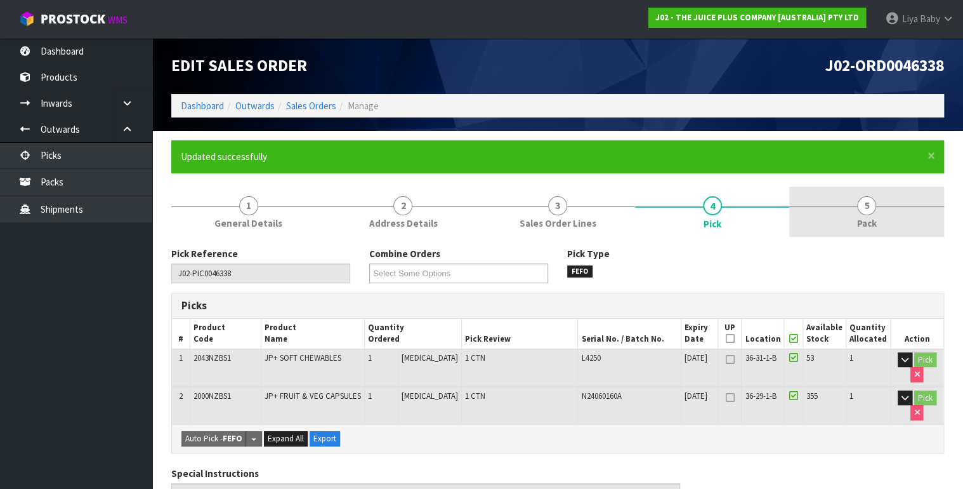
click at [840, 203] on link "5 Pack" at bounding box center [866, 212] width 155 height 50
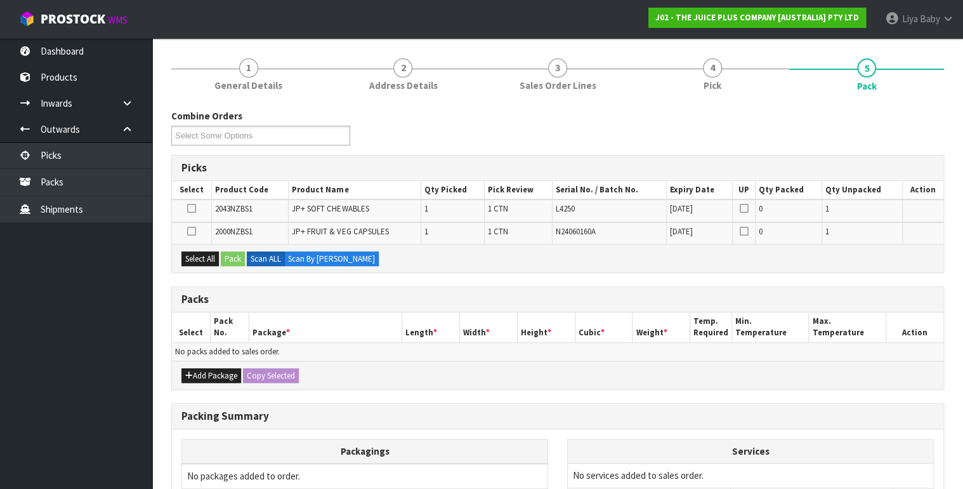
scroll to position [152, 0]
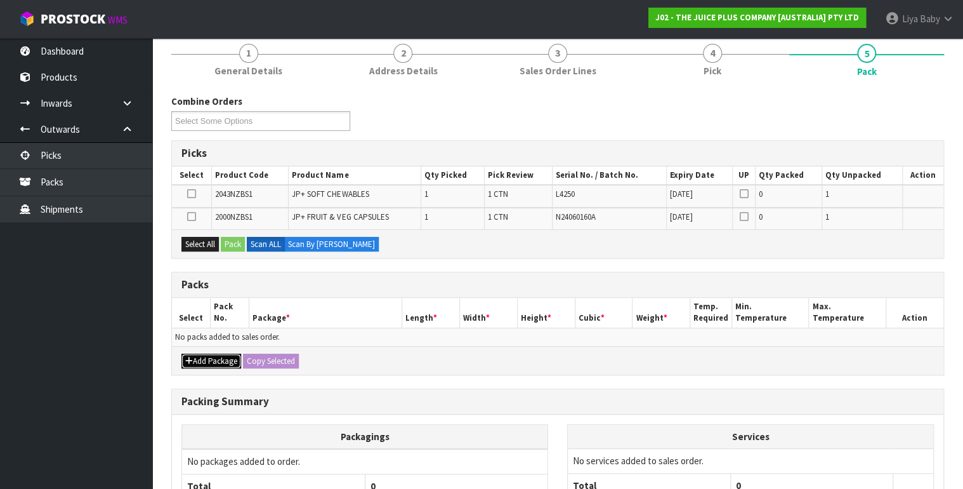
click at [204, 355] on button "Add Package" at bounding box center [211, 360] width 60 height 15
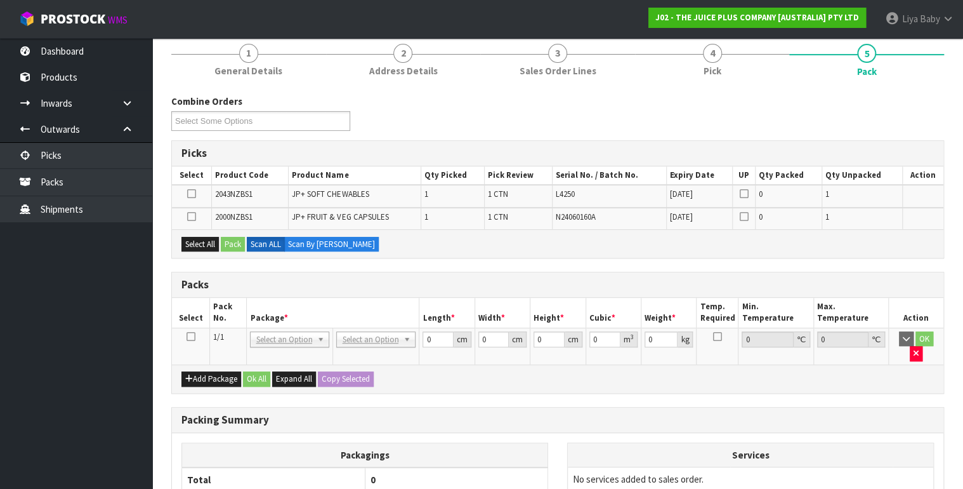
click at [190, 336] on icon at bounding box center [190, 336] width 9 height 1
click at [207, 237] on button "Select All" at bounding box center [199, 244] width 37 height 15
click at [228, 238] on button "Pack" at bounding box center [233, 244] width 24 height 15
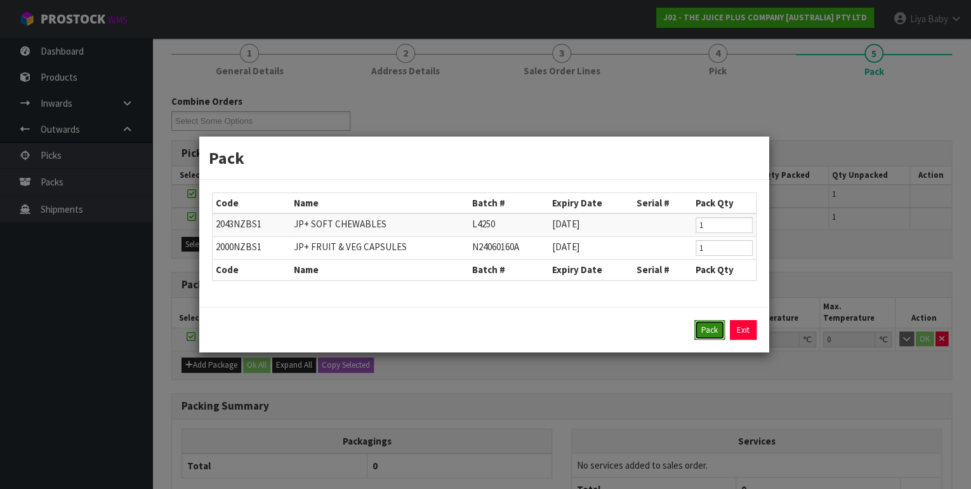
click at [712, 330] on button "Pack" at bounding box center [709, 330] width 30 height 20
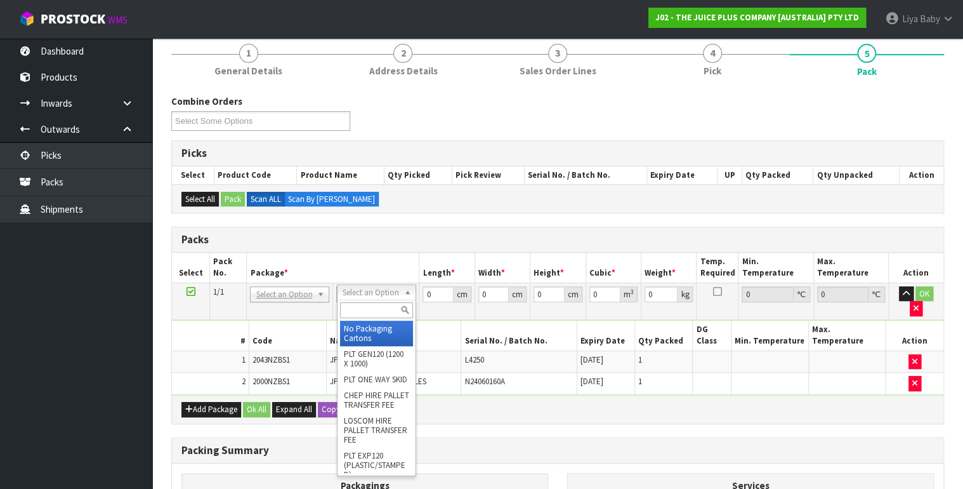
click at [386, 313] on input "text" at bounding box center [376, 310] width 73 height 16
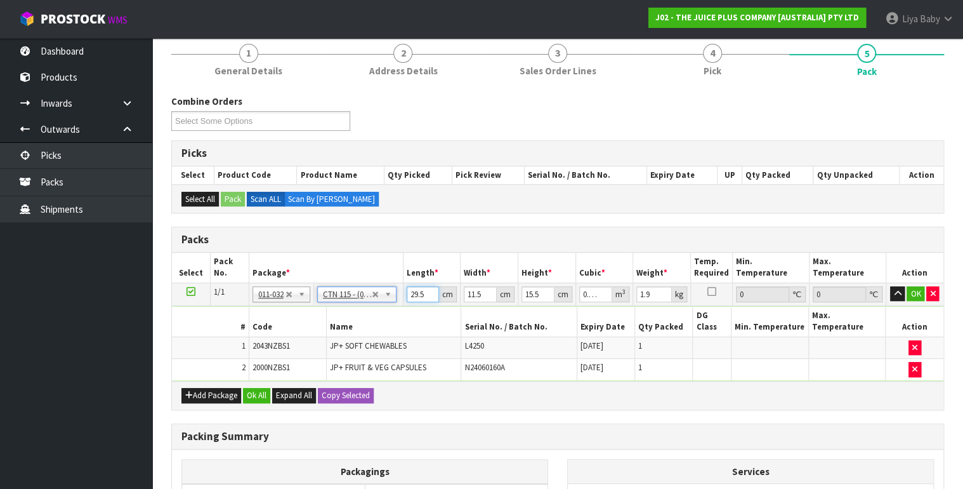
click at [424, 290] on input "29.5" at bounding box center [423, 294] width 33 height 16
click at [480, 289] on input "11.5" at bounding box center [480, 294] width 33 height 16
click at [484, 289] on input "11.501" at bounding box center [480, 294] width 33 height 16
click at [482, 293] on input "11.501" at bounding box center [480, 294] width 33 height 16
click at [482, 292] on input "101" at bounding box center [480, 294] width 33 height 16
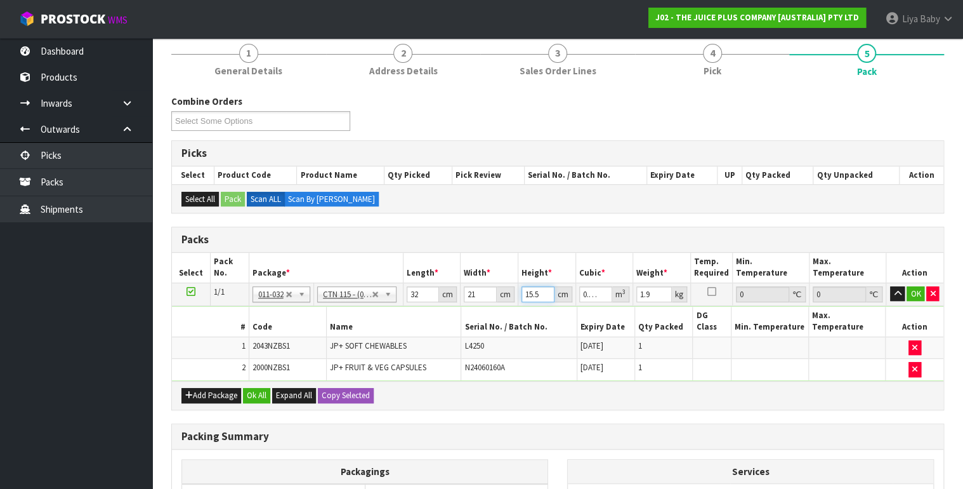
click at [540, 290] on input "15.5" at bounding box center [537, 294] width 33 height 16
click at [650, 292] on input "1.9" at bounding box center [654, 294] width 36 height 16
click at [254, 388] on button "Ok All" at bounding box center [256, 395] width 27 height 15
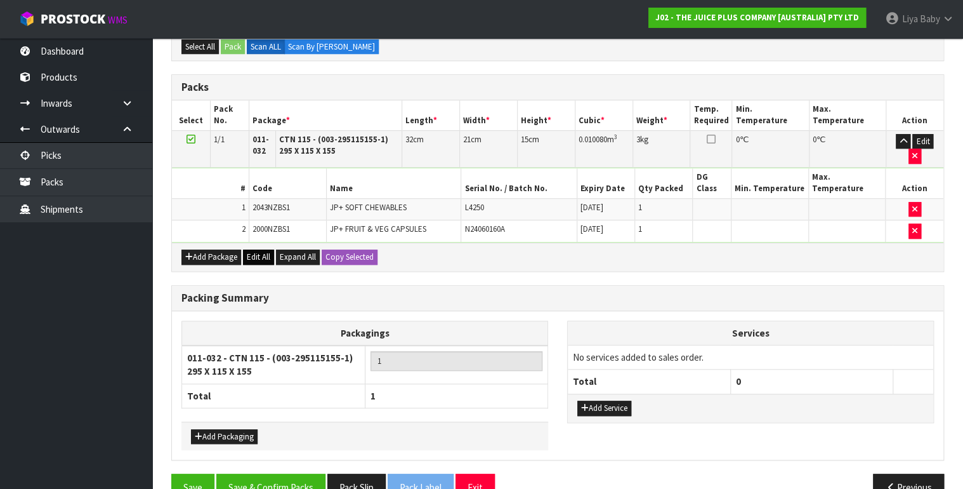
scroll to position [318, 0]
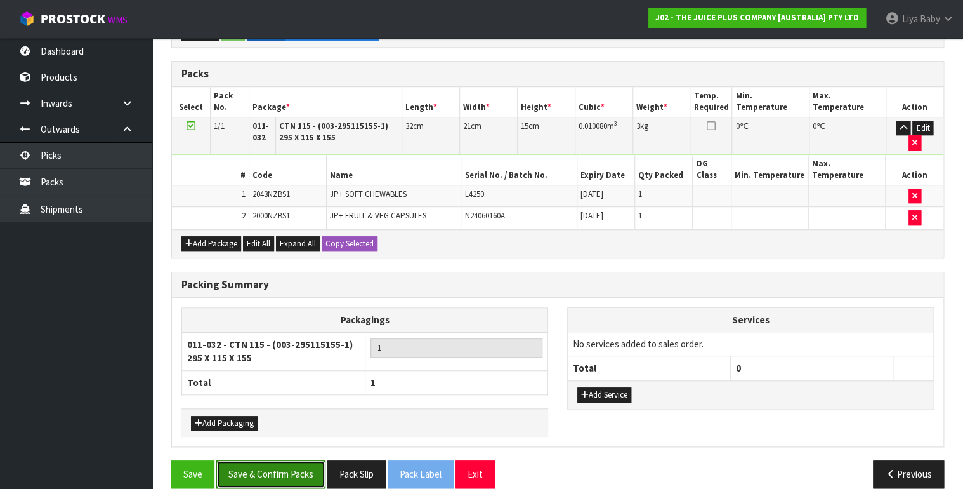
click at [252, 460] on button "Save & Confirm Packs" at bounding box center [270, 473] width 109 height 27
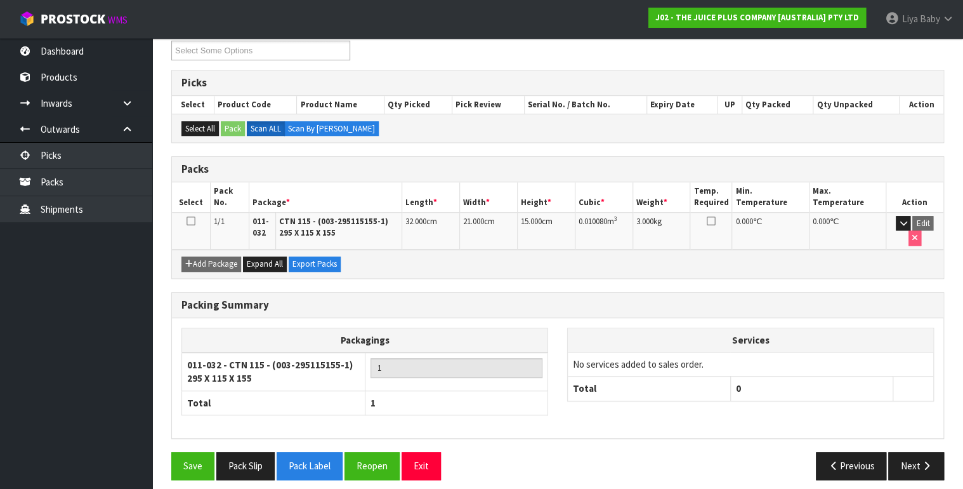
scroll to position [228, 0]
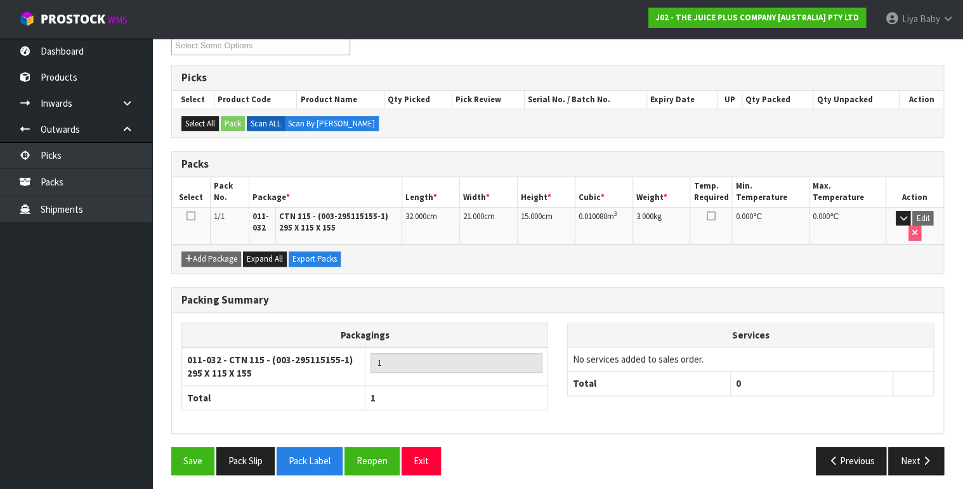
click at [190, 216] on icon at bounding box center [191, 216] width 9 height 1
click at [907, 447] on button "Next" at bounding box center [916, 460] width 56 height 27
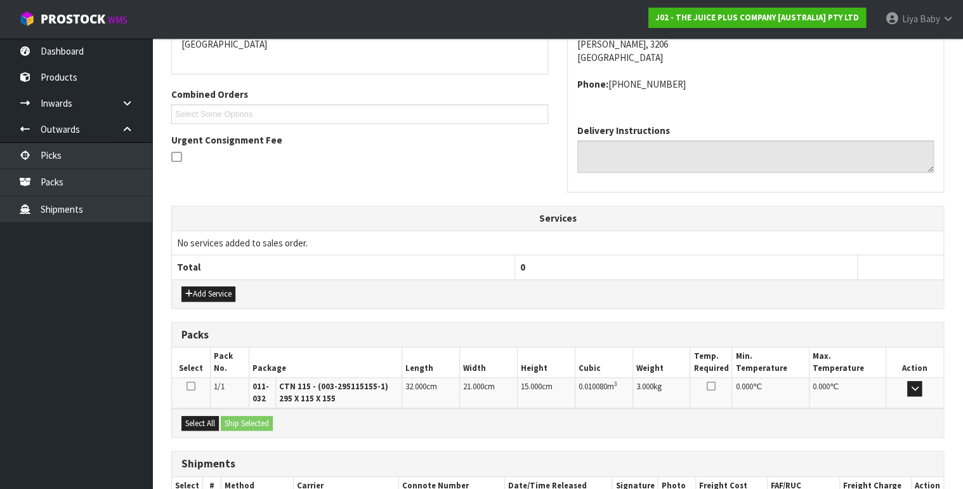
scroll to position [366, 0]
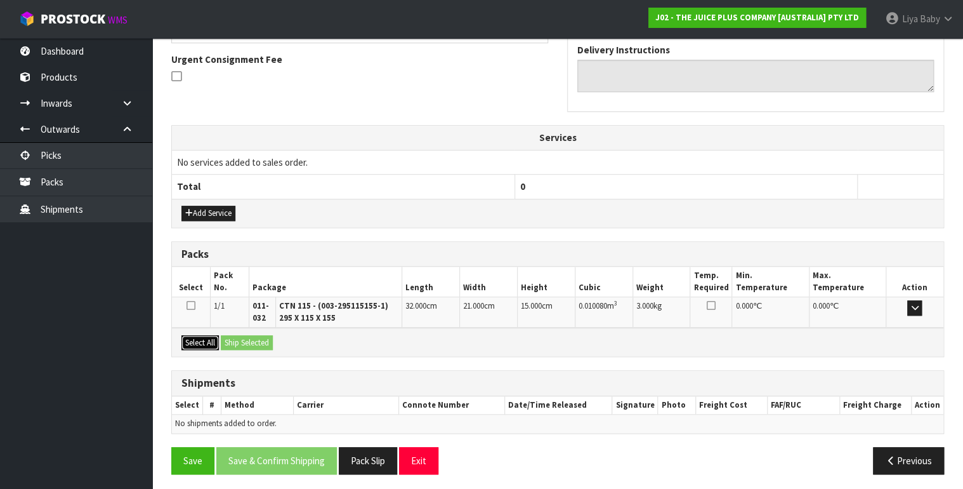
click at [200, 344] on button "Select All" at bounding box center [199, 342] width 37 height 15
click at [247, 338] on button "Ship Selected" at bounding box center [247, 342] width 52 height 15
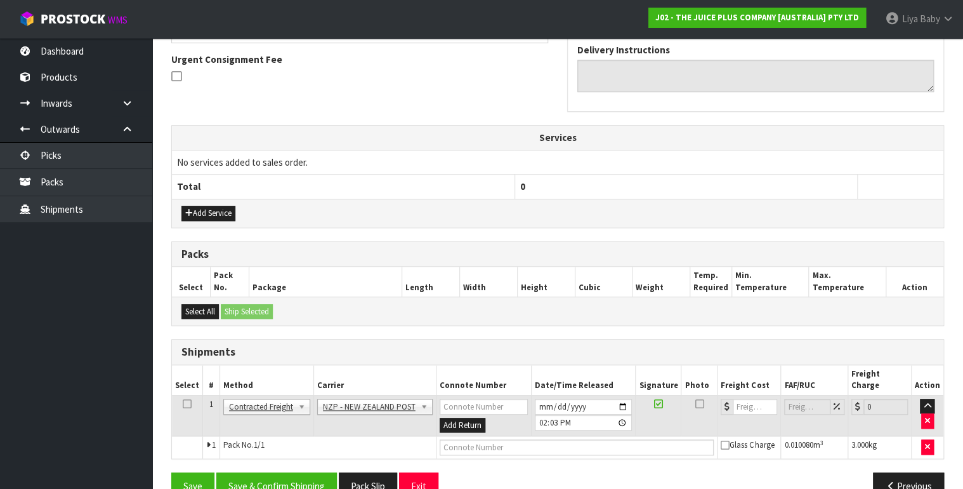
scroll to position [381, 0]
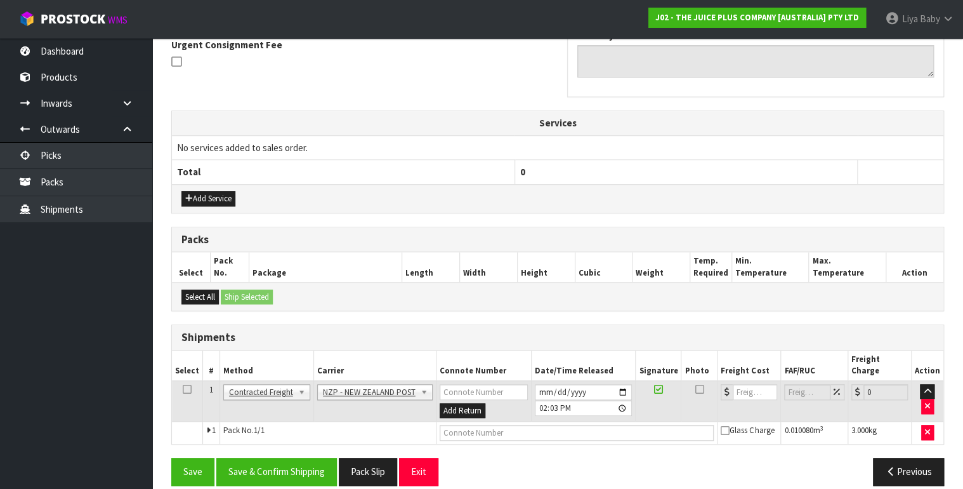
click at [184, 389] on icon at bounding box center [187, 389] width 9 height 1
click at [265, 457] on button "Save & Confirm Shipping" at bounding box center [276, 470] width 121 height 27
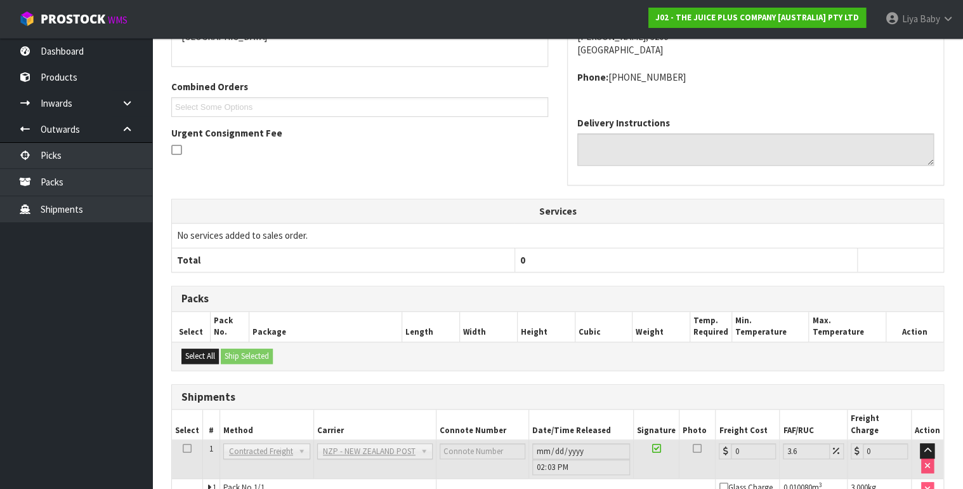
scroll to position [363, 0]
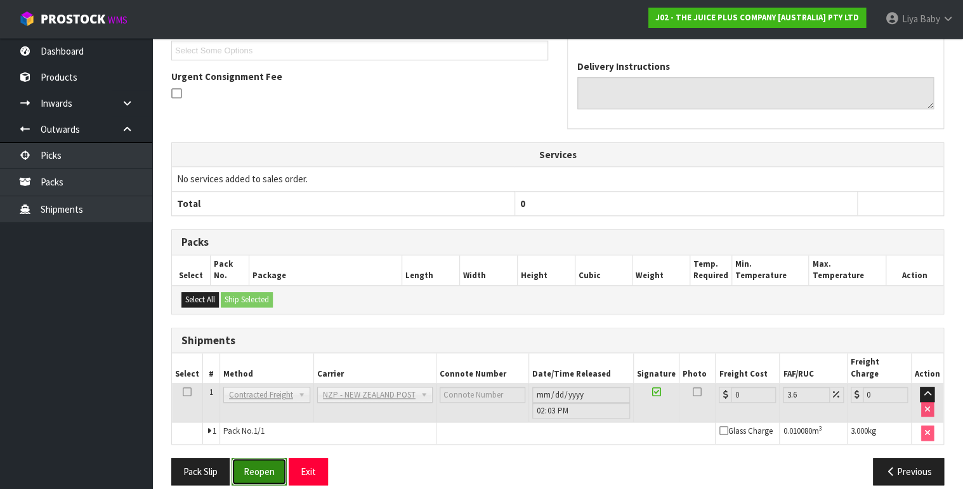
click at [263, 457] on button "Reopen" at bounding box center [259, 470] width 55 height 27
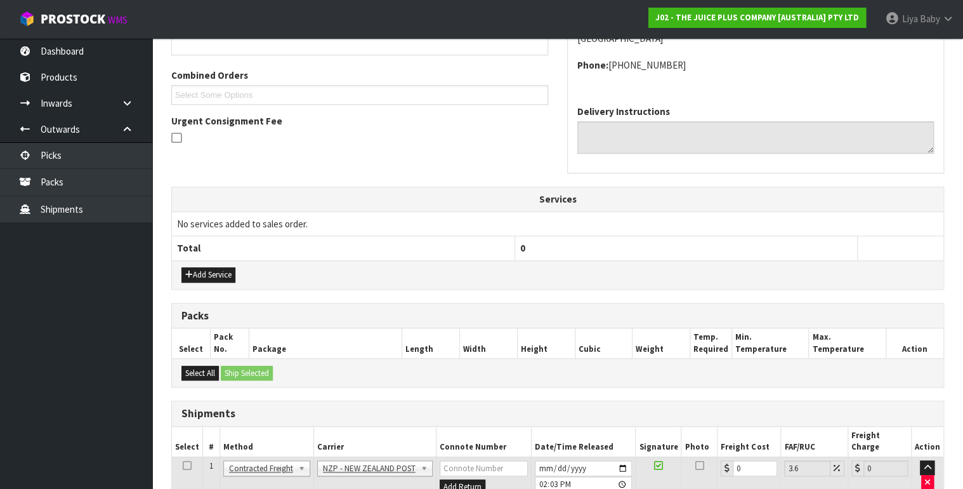
scroll to position [392, 0]
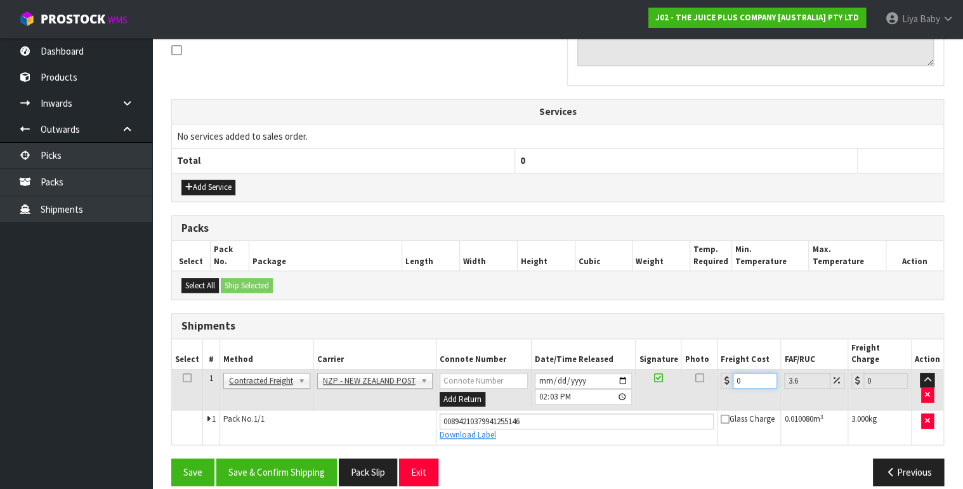
click at [749, 372] on input "0" at bounding box center [755, 380] width 44 height 16
click at [185, 377] on icon at bounding box center [187, 377] width 9 height 1
click at [300, 441] on div "From Address CONTRACT WAREHOUSING & LOGISTICS [STREET_ADDRESS] Combined Orders …" at bounding box center [557, 175] width 773 height 641
click at [296, 458] on button "Save & Confirm Shipping" at bounding box center [276, 471] width 121 height 27
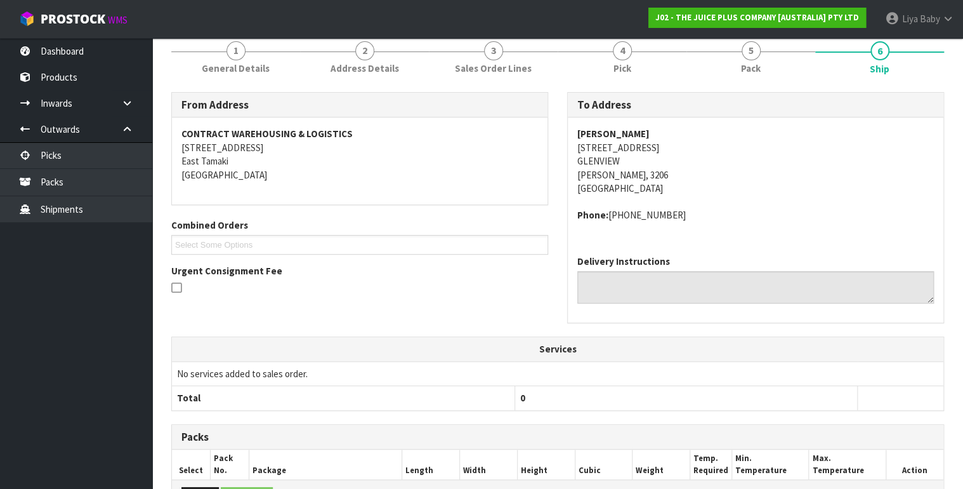
scroll to position [0, 0]
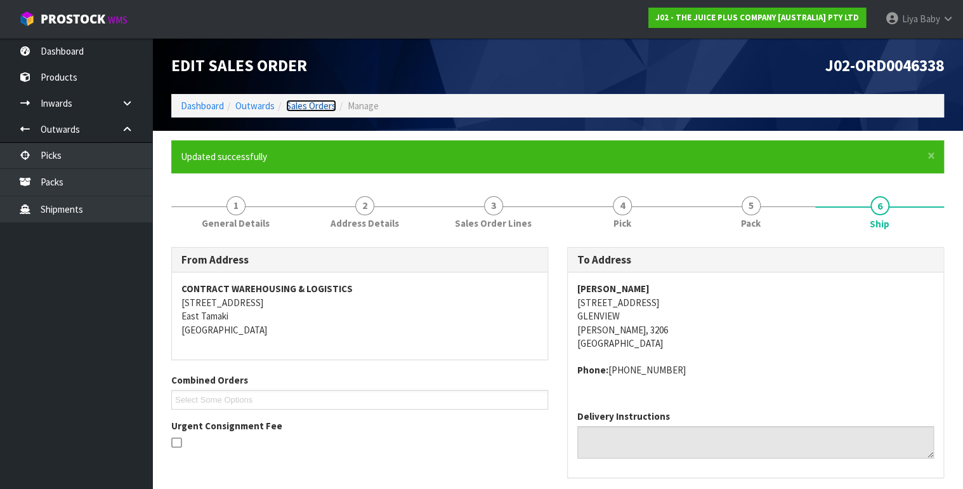
click at [303, 105] on link "Sales Orders" at bounding box center [311, 106] width 50 height 12
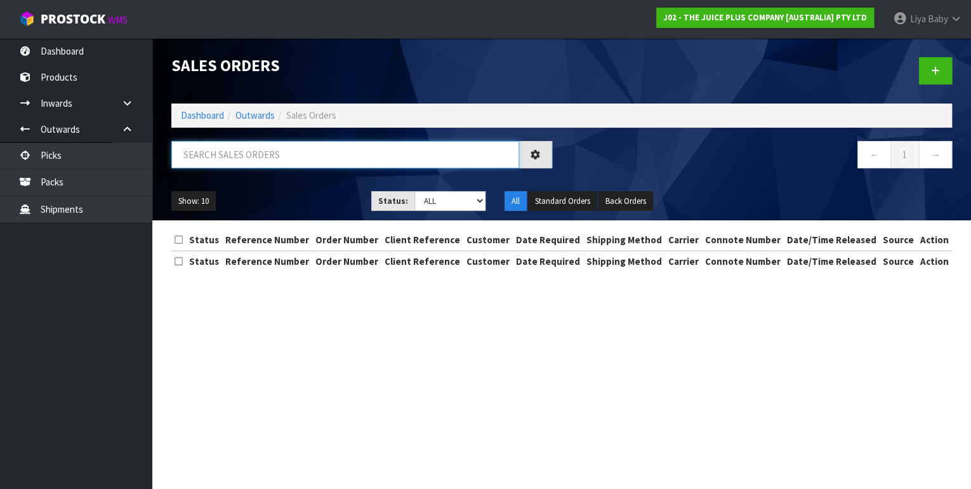
click at [266, 165] on input "text" at bounding box center [345, 154] width 348 height 27
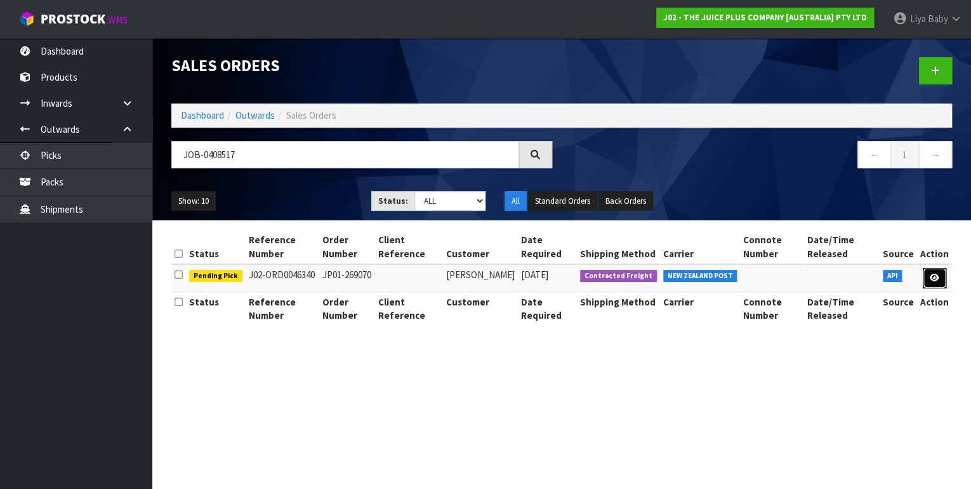
click at [936, 272] on link at bounding box center [933, 278] width 23 height 20
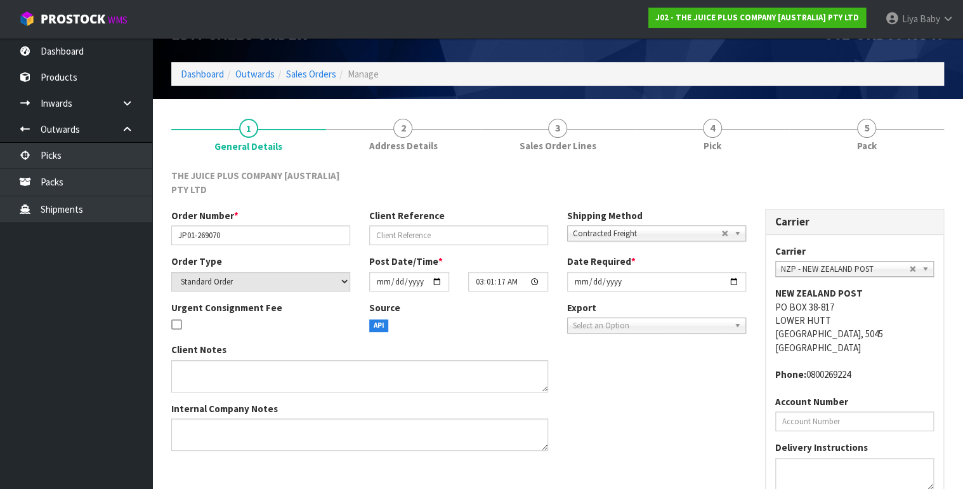
scroll to position [124, 0]
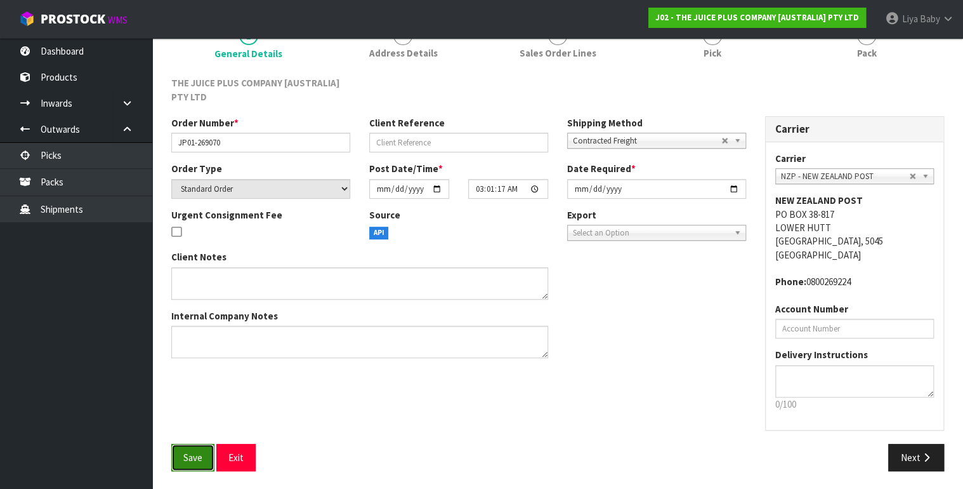
click at [181, 452] on button "Save" at bounding box center [192, 456] width 43 height 27
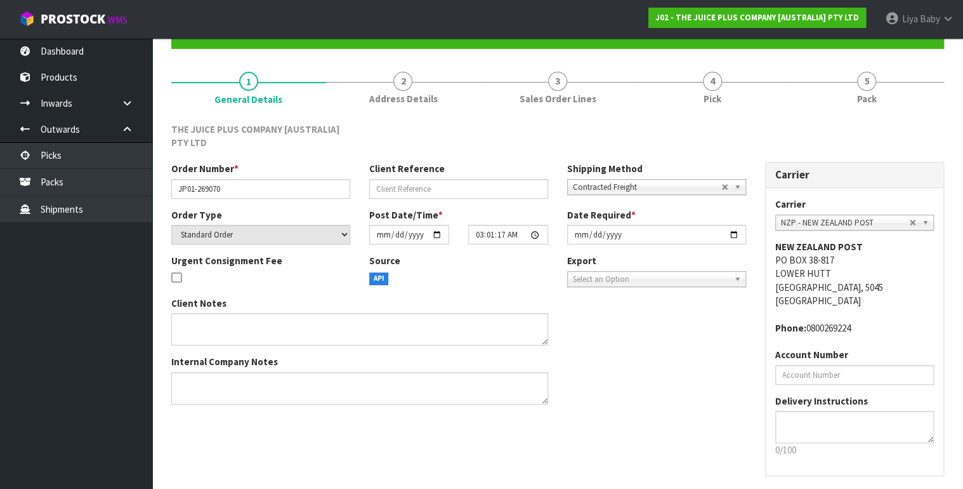
scroll to position [0, 0]
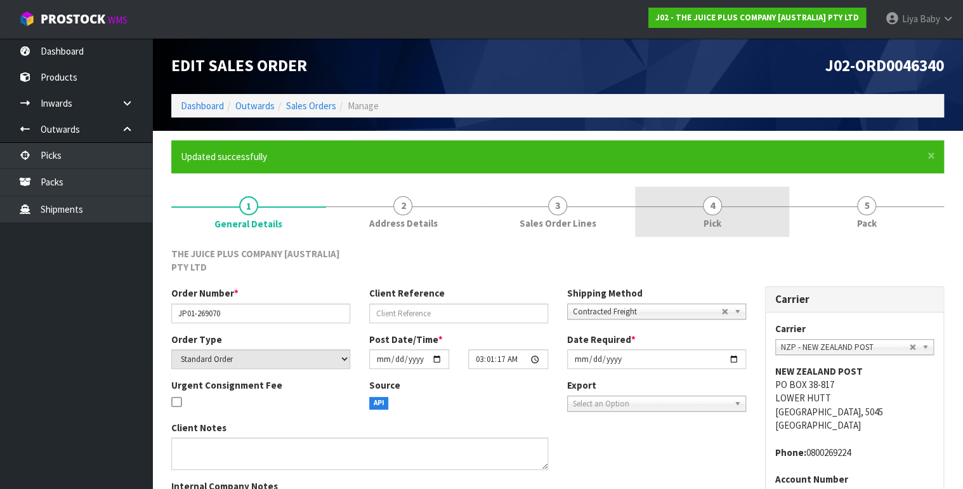
click at [677, 207] on link "4 Pick" at bounding box center [712, 212] width 155 height 50
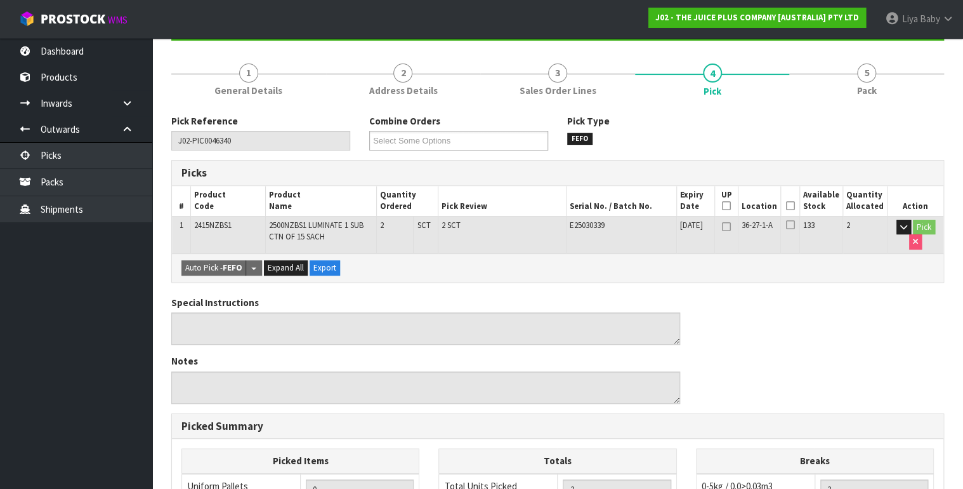
scroll to position [152, 0]
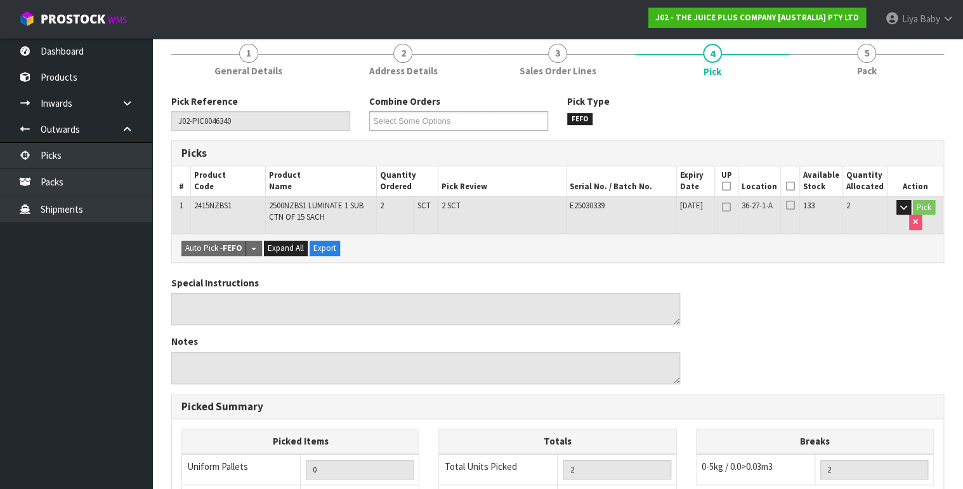
click at [793, 186] on icon at bounding box center [790, 186] width 9 height 1
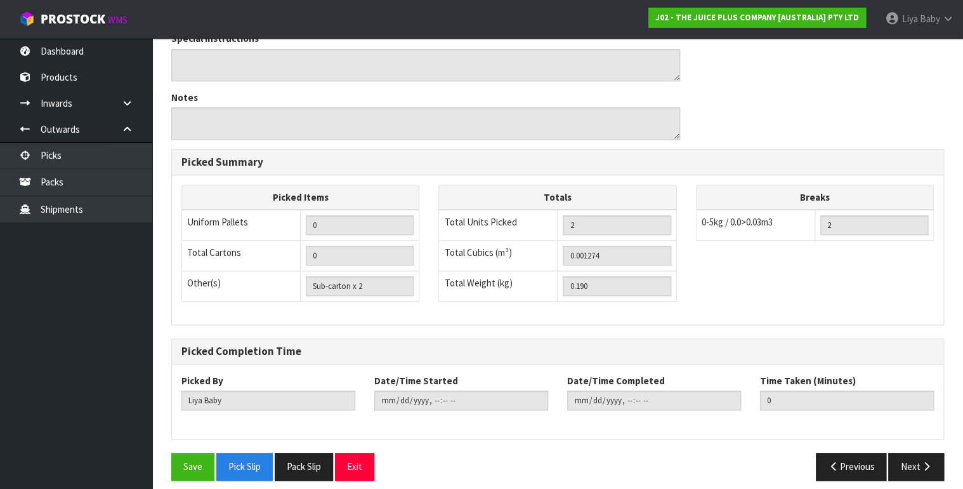
scroll to position [449, 0]
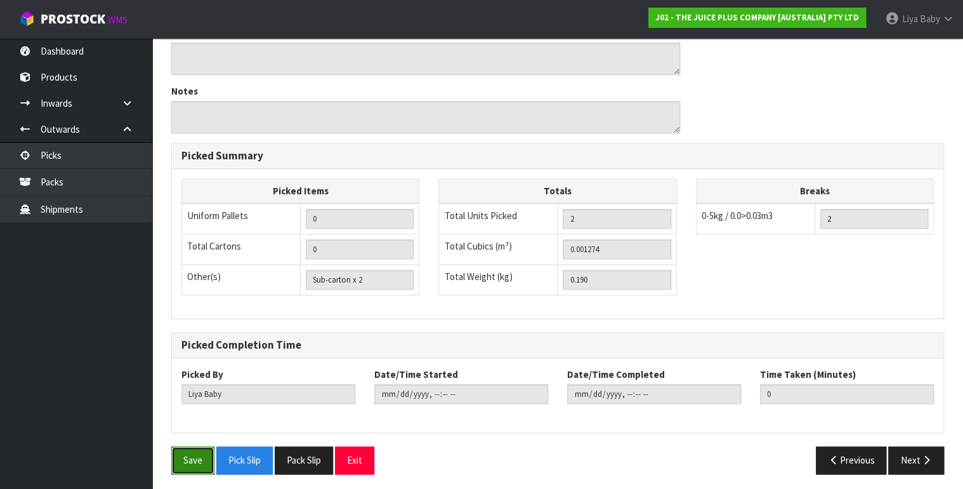
click at [198, 457] on button "Save" at bounding box center [192, 459] width 43 height 27
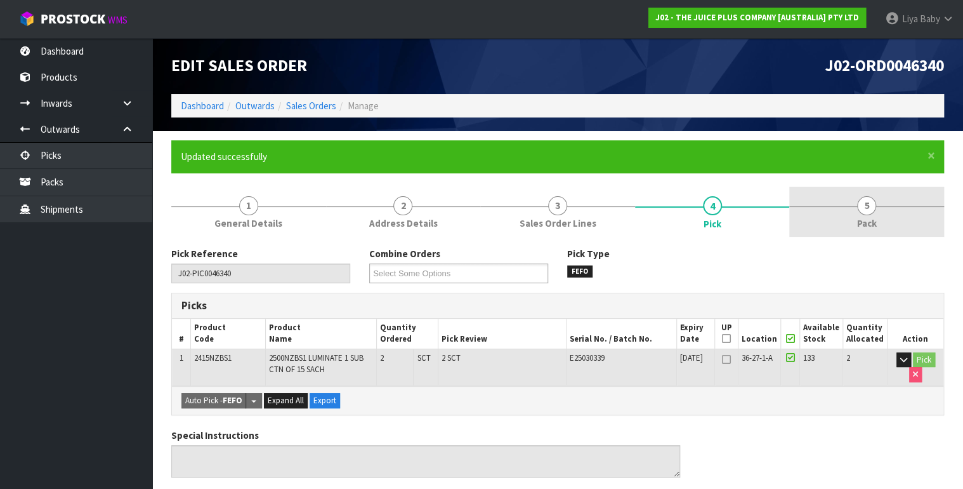
click at [858, 200] on span "5" at bounding box center [866, 205] width 19 height 19
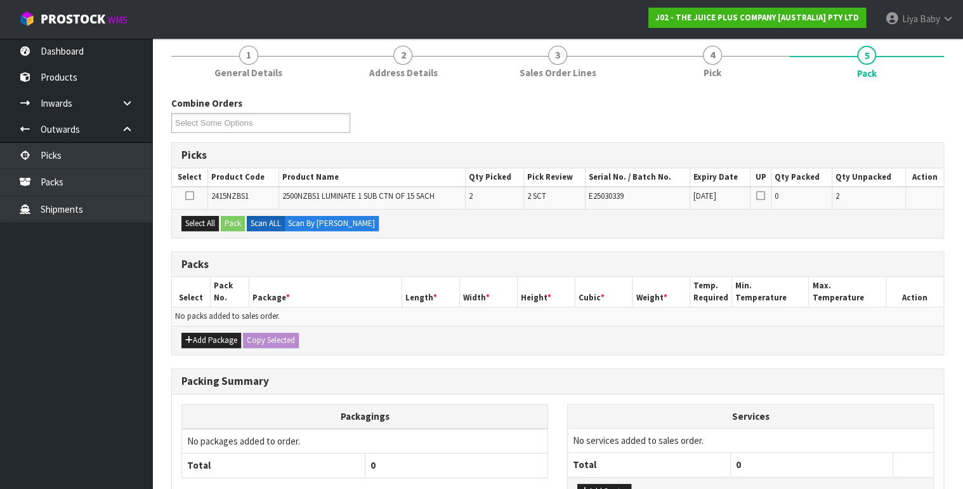
scroll to position [246, 0]
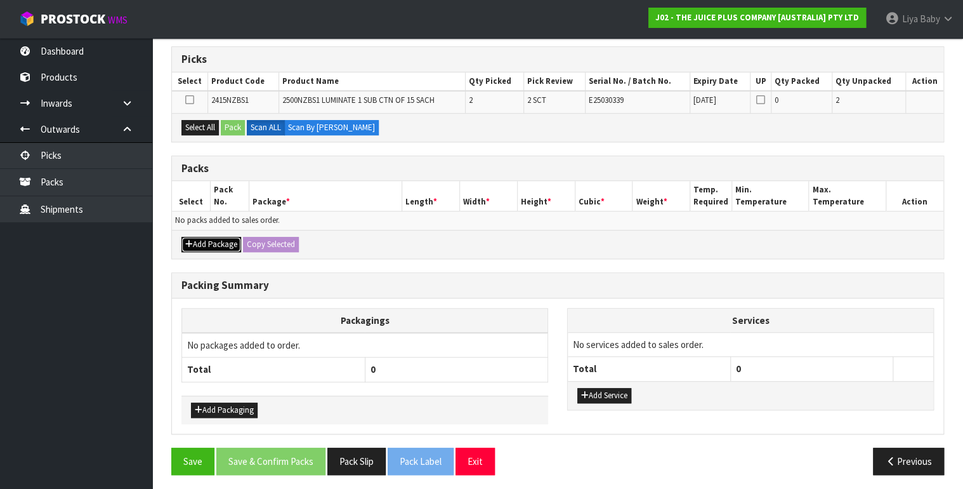
click at [219, 247] on button "Add Package" at bounding box center [211, 244] width 60 height 15
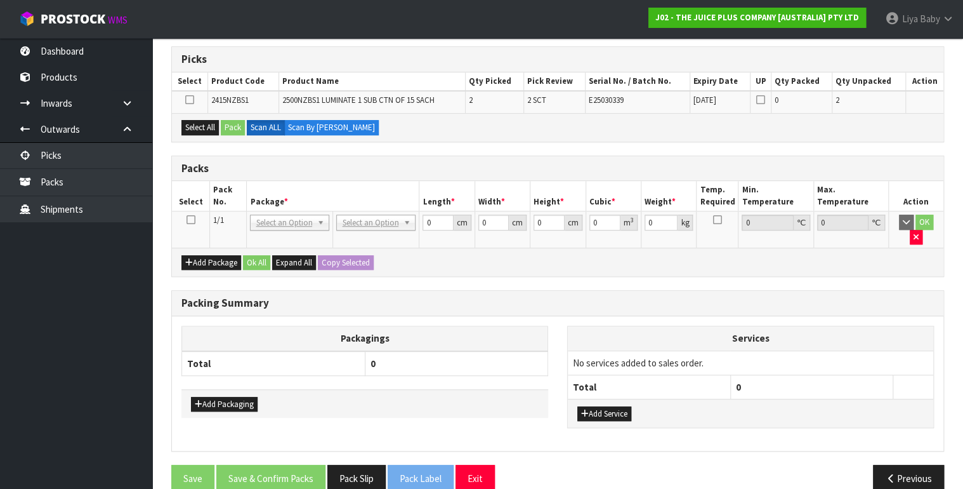
click at [188, 220] on icon at bounding box center [190, 220] width 9 height 1
click at [204, 127] on button "Select All" at bounding box center [199, 127] width 37 height 15
click at [237, 126] on button "Pack" at bounding box center [233, 127] width 24 height 15
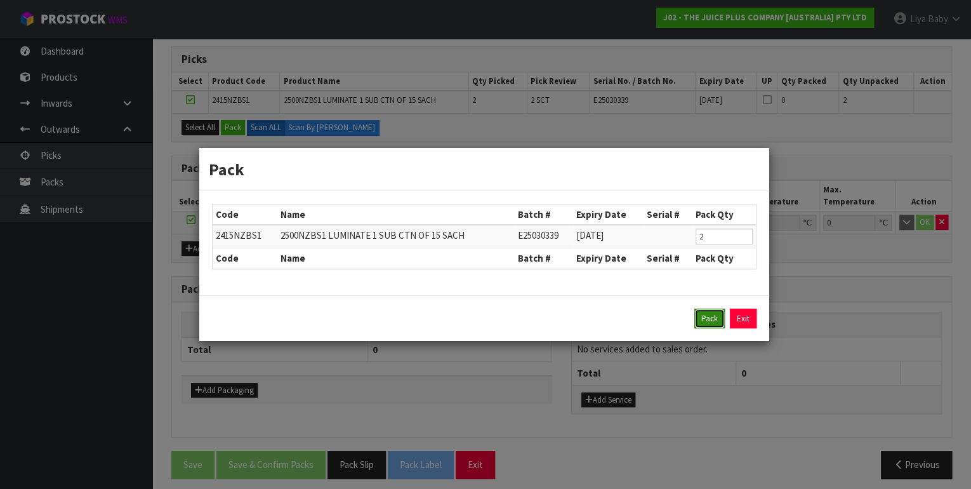
click at [707, 315] on button "Pack" at bounding box center [709, 318] width 30 height 20
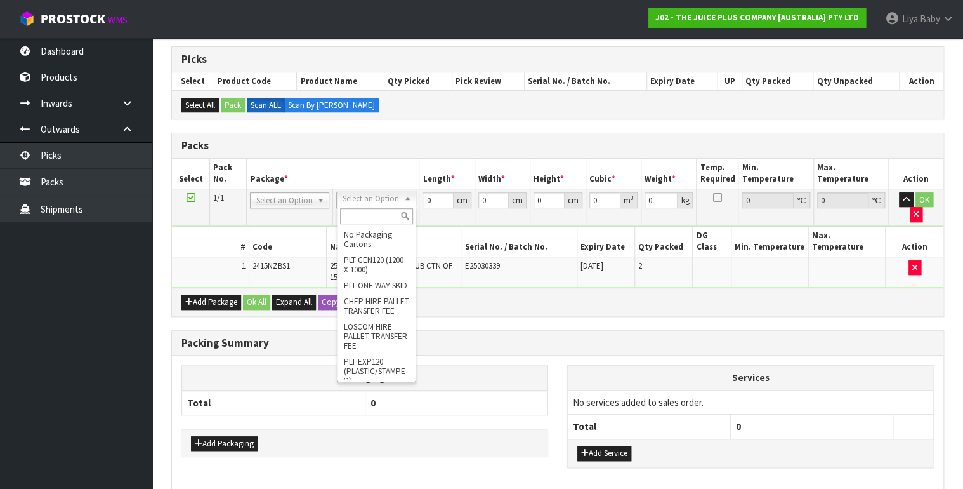
click at [362, 214] on input "text" at bounding box center [376, 216] width 73 height 16
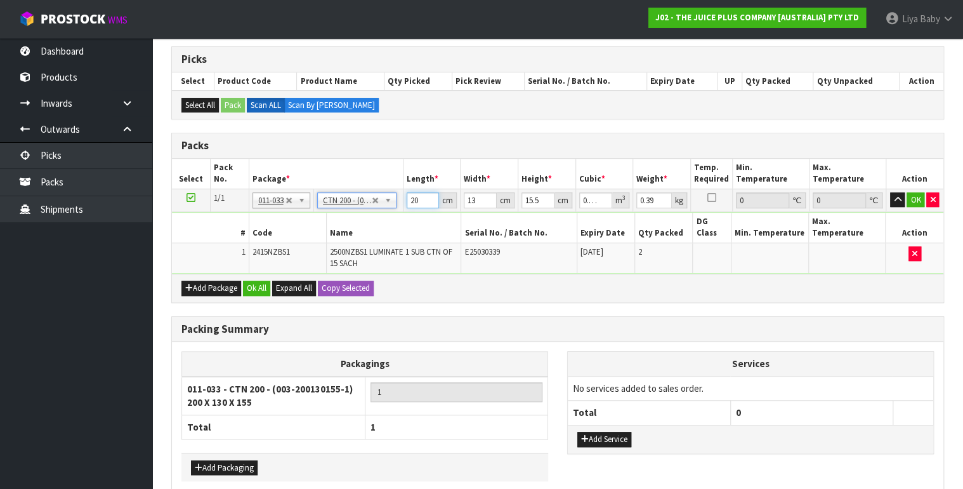
click at [422, 195] on input "20" at bounding box center [423, 200] width 33 height 16
click at [482, 197] on input "13" at bounding box center [480, 200] width 33 height 16
click at [541, 196] on input "15.5" at bounding box center [537, 200] width 33 height 16
click at [658, 199] on input "0.39" at bounding box center [654, 200] width 36 height 16
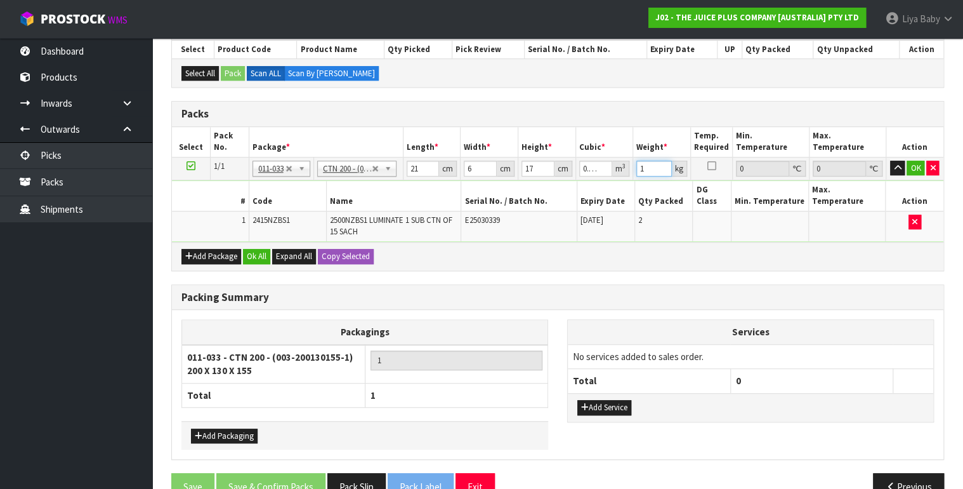
scroll to position [292, 0]
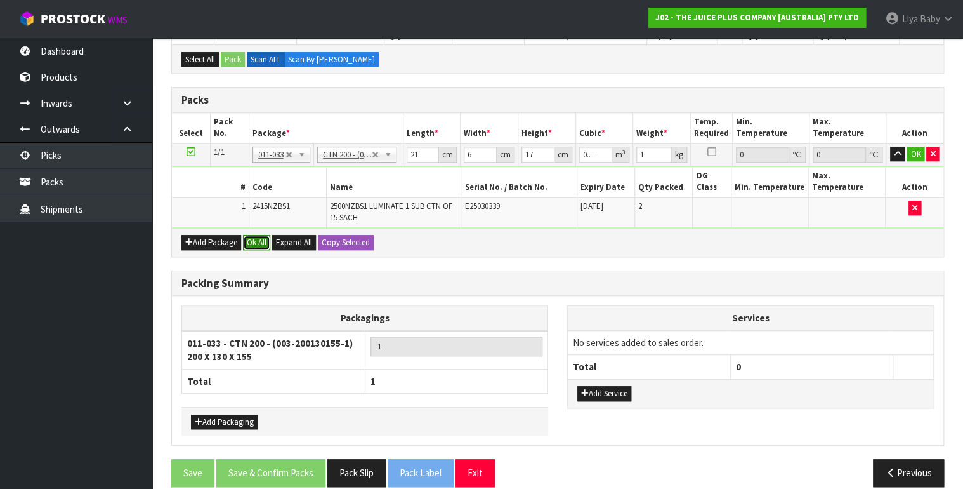
click at [255, 235] on button "Ok All" at bounding box center [256, 242] width 27 height 15
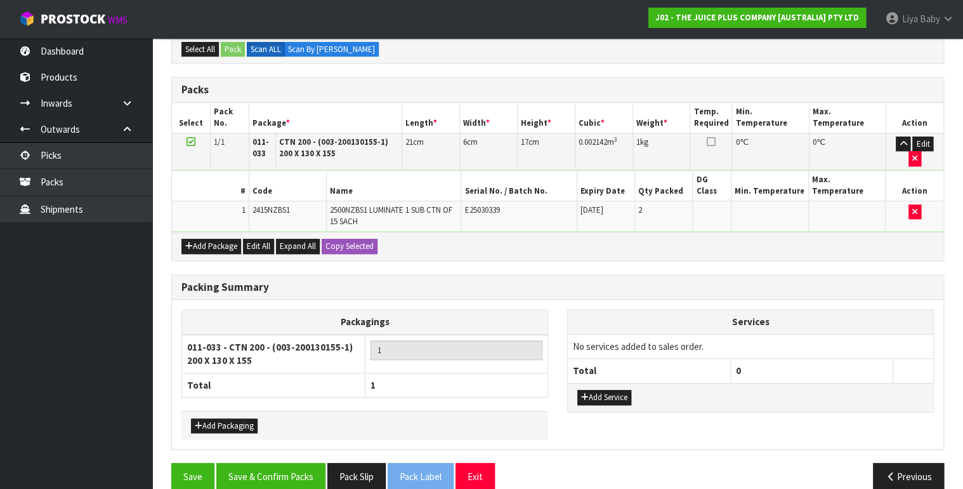
scroll to position [305, 0]
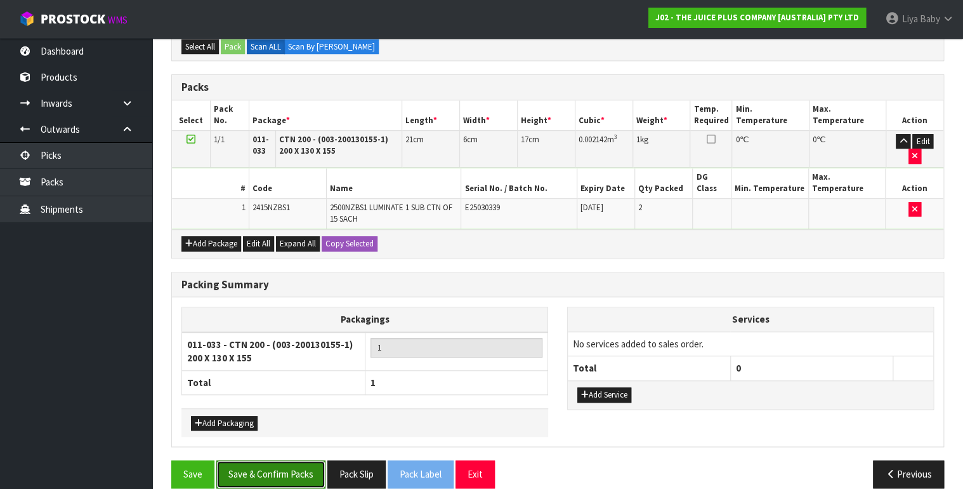
click at [287, 460] on button "Save & Confirm Packs" at bounding box center [270, 473] width 109 height 27
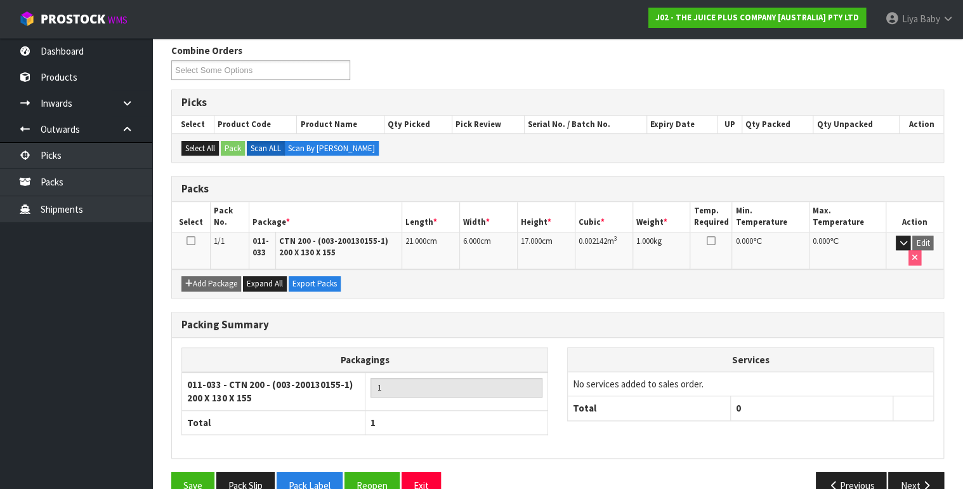
scroll to position [228, 0]
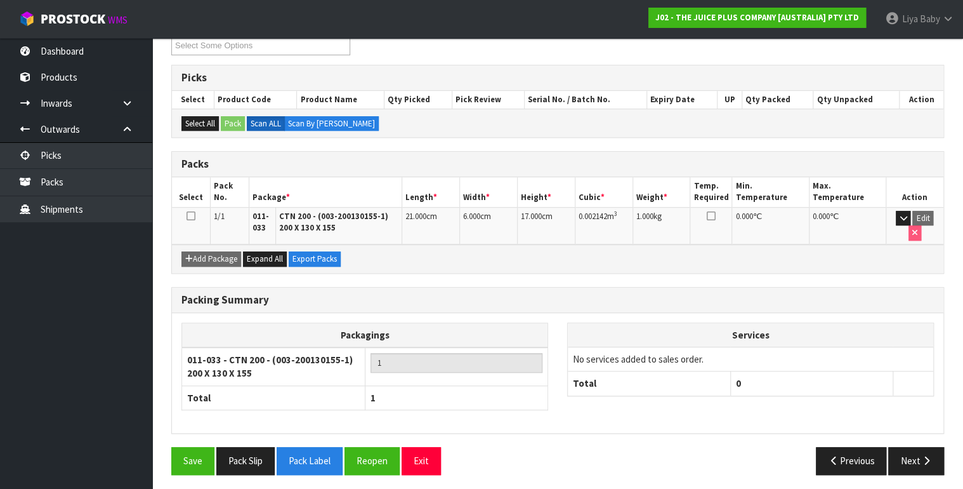
click at [193, 216] on icon at bounding box center [191, 216] width 9 height 1
click at [909, 460] on button "Next" at bounding box center [916, 460] width 56 height 27
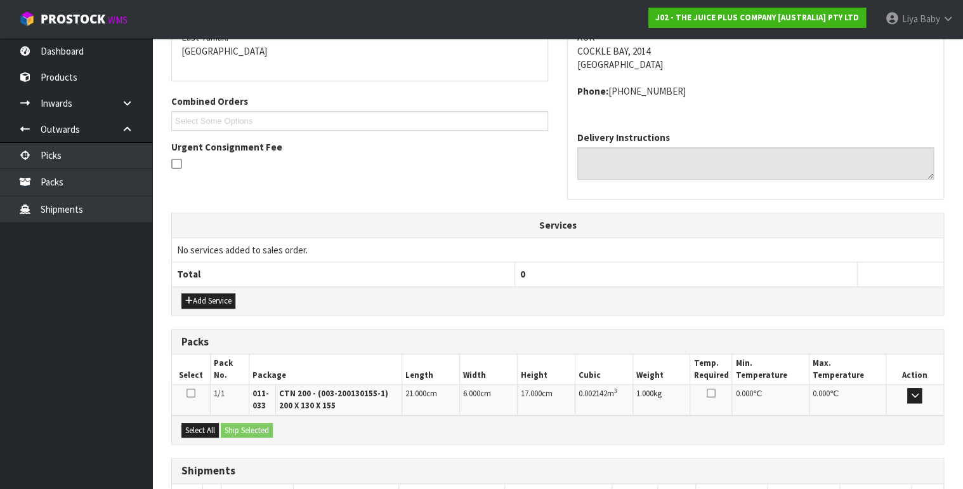
scroll to position [366, 0]
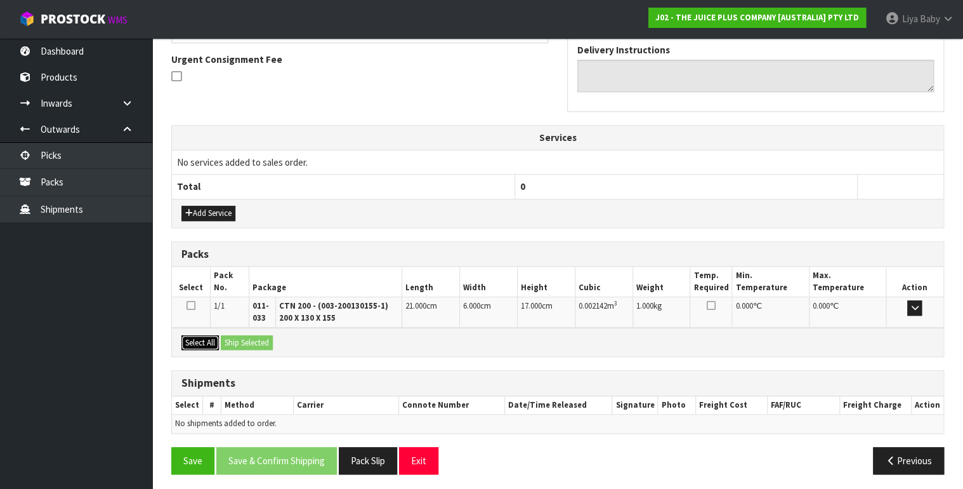
click at [202, 335] on button "Select All" at bounding box center [199, 342] width 37 height 15
click at [235, 338] on button "Ship Selected" at bounding box center [247, 342] width 52 height 15
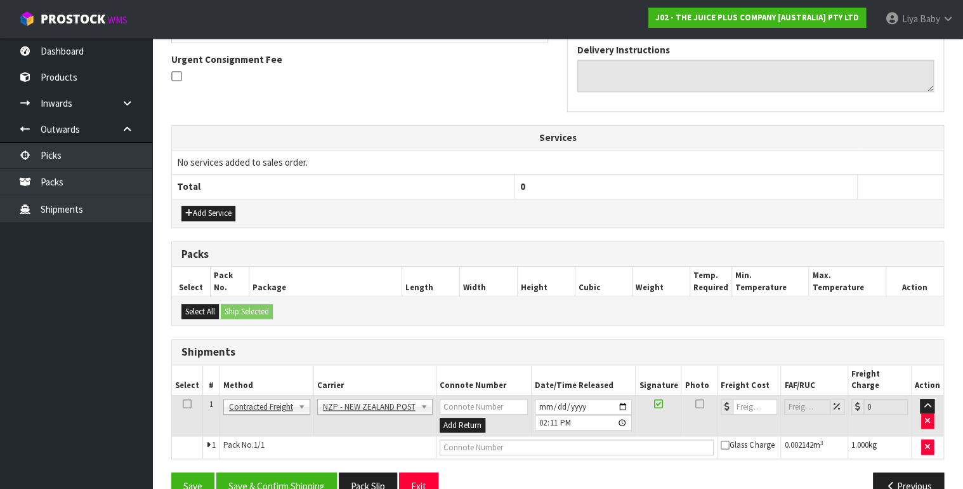
click at [185, 403] on icon at bounding box center [187, 403] width 9 height 1
click at [279, 472] on button "Save & Confirm Shipping" at bounding box center [276, 485] width 121 height 27
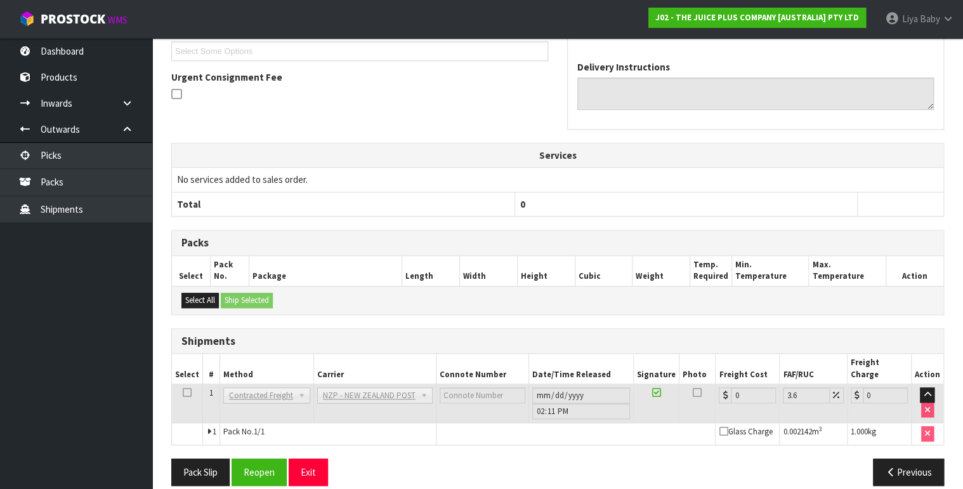
scroll to position [363, 0]
click at [254, 457] on button "Reopen" at bounding box center [259, 470] width 55 height 27
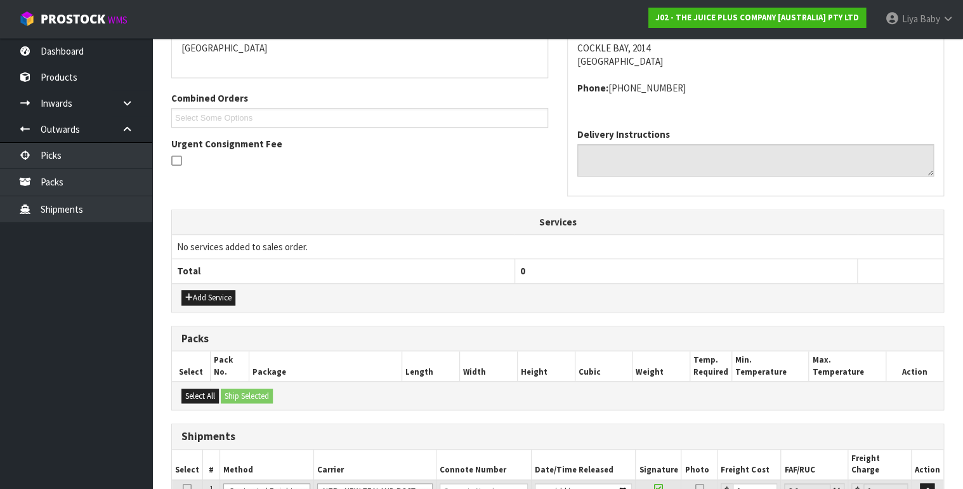
scroll to position [392, 0]
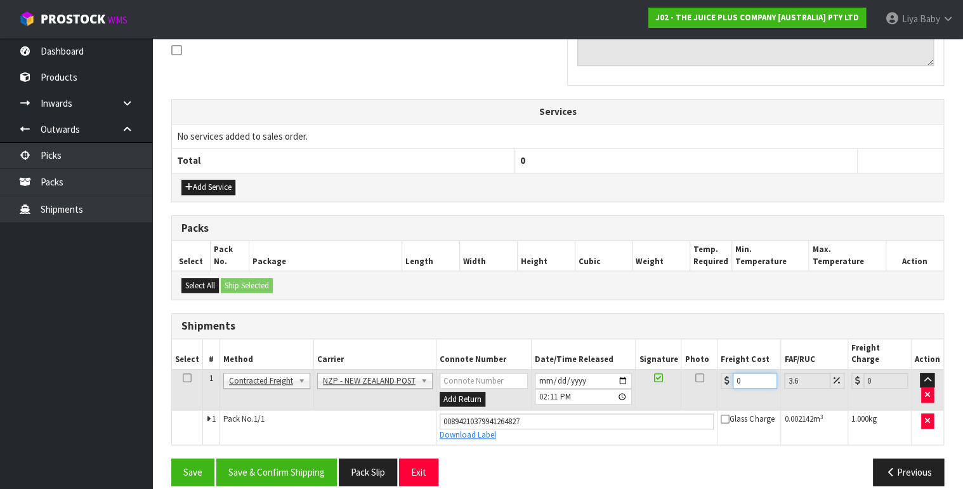
click at [747, 372] on input "0" at bounding box center [755, 380] width 44 height 16
click at [185, 377] on icon at bounding box center [187, 377] width 9 height 1
click at [263, 458] on button "Save & Confirm Shipping" at bounding box center [276, 471] width 121 height 27
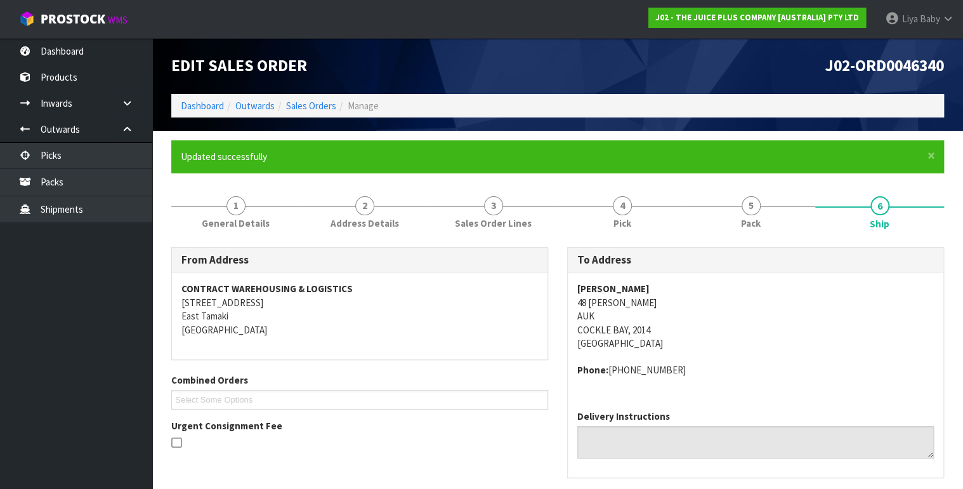
scroll to position [0, 0]
click at [329, 100] on link "Sales Orders" at bounding box center [311, 106] width 50 height 12
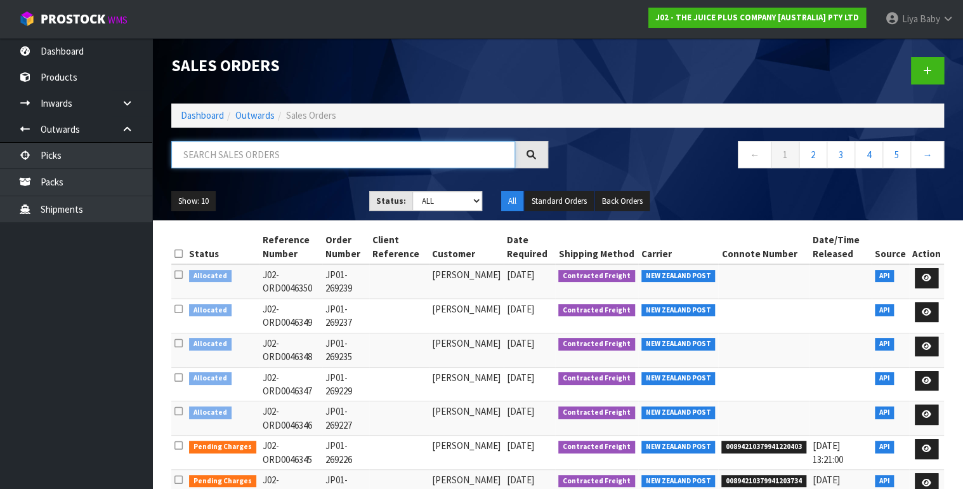
click at [300, 155] on input "text" at bounding box center [343, 154] width 344 height 27
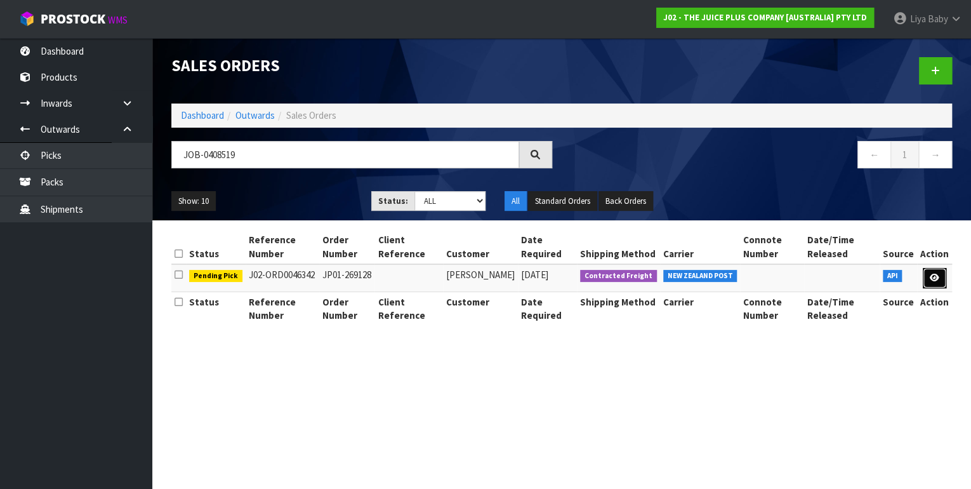
click at [933, 275] on icon at bounding box center [934, 277] width 10 height 8
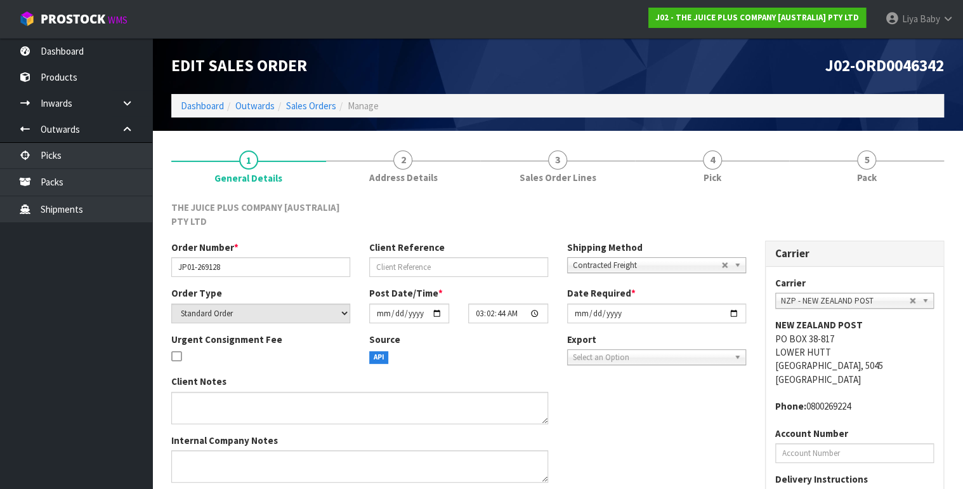
scroll to position [124, 0]
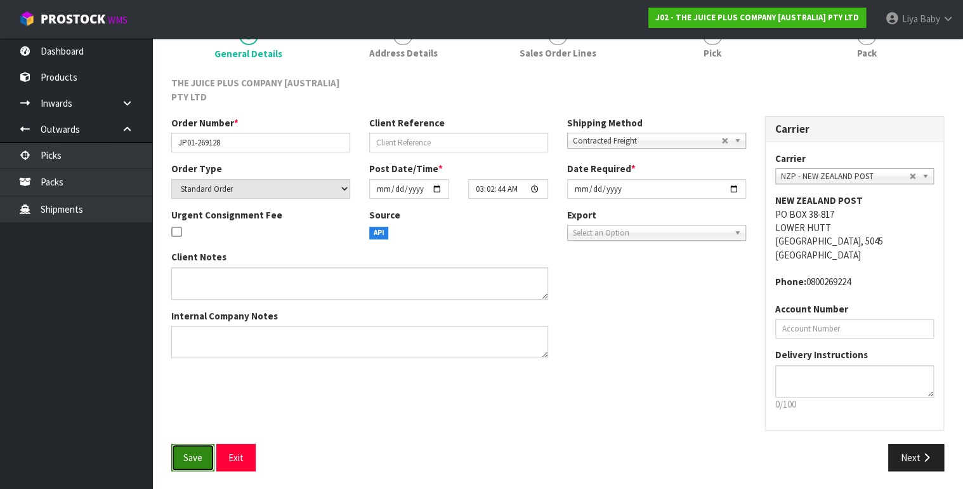
click at [188, 446] on button "Save" at bounding box center [192, 456] width 43 height 27
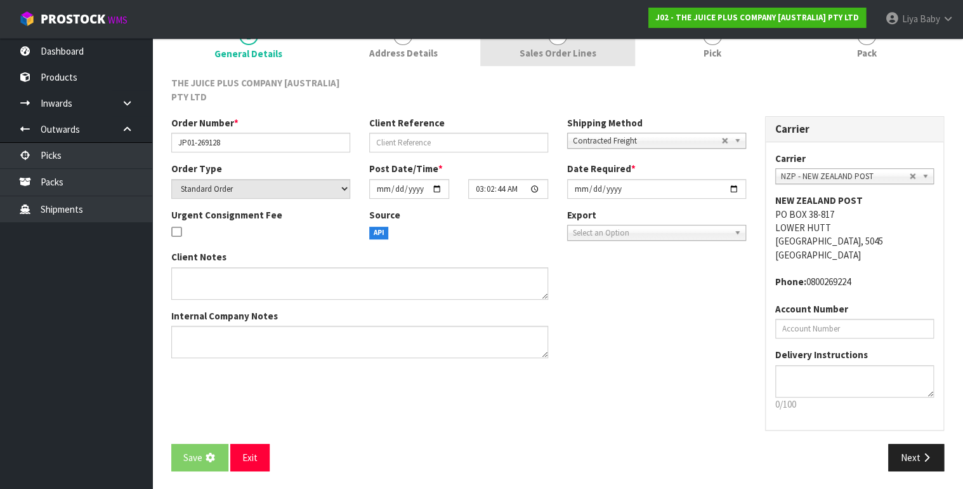
scroll to position [0, 0]
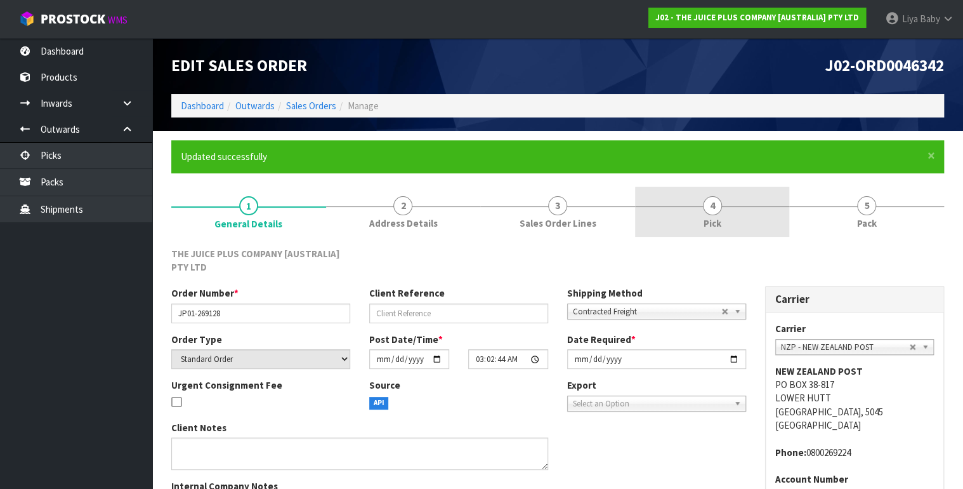
click at [704, 228] on span "Pick" at bounding box center [713, 222] width 18 height 13
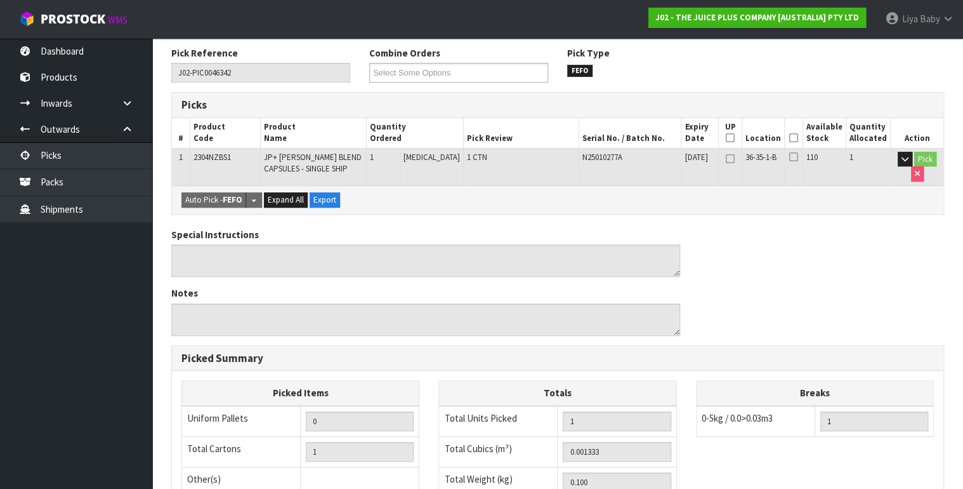
scroll to position [203, 0]
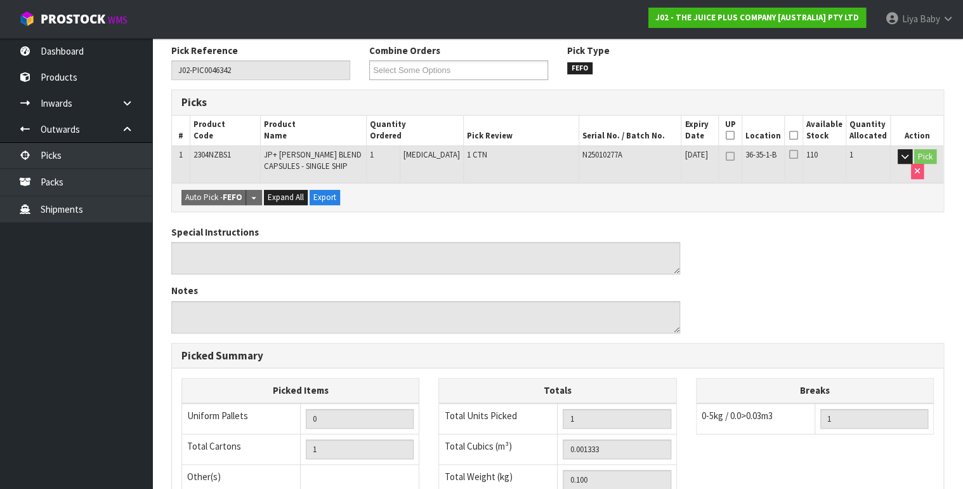
click at [798, 135] on icon at bounding box center [793, 135] width 9 height 1
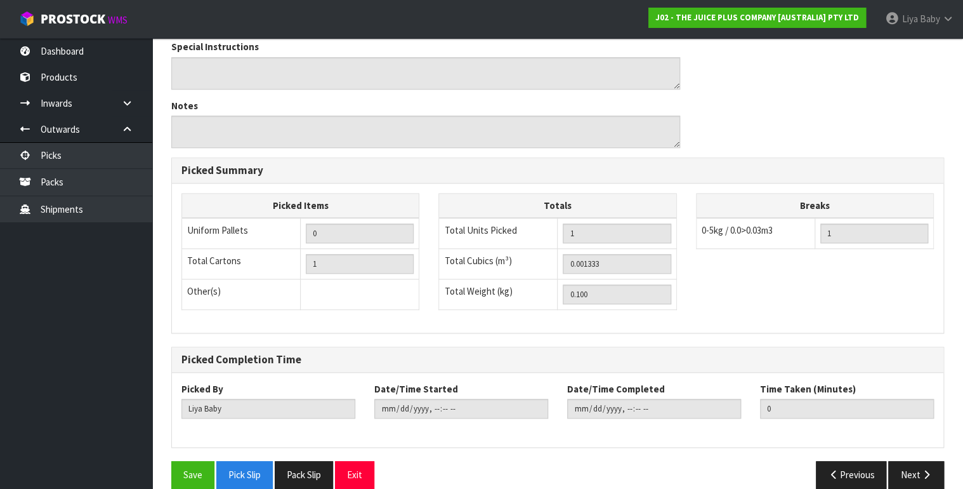
scroll to position [449, 0]
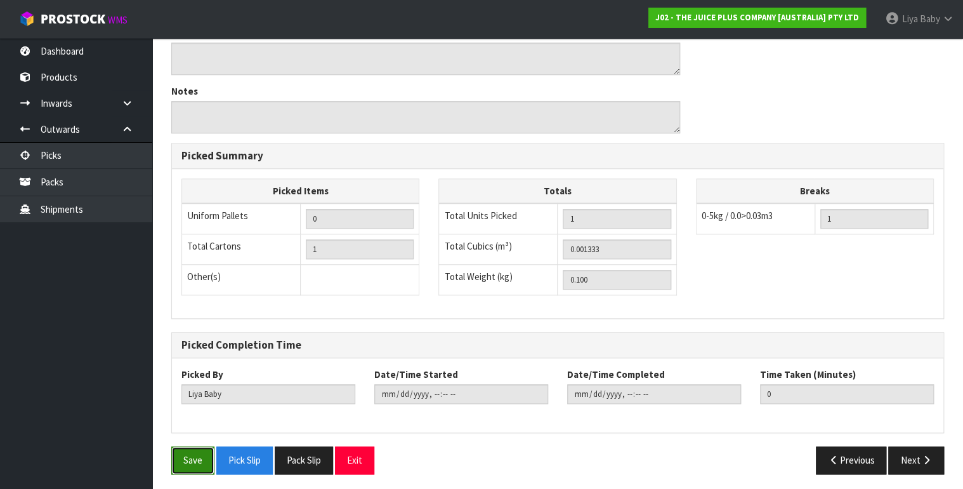
click at [185, 456] on button "Save" at bounding box center [192, 459] width 43 height 27
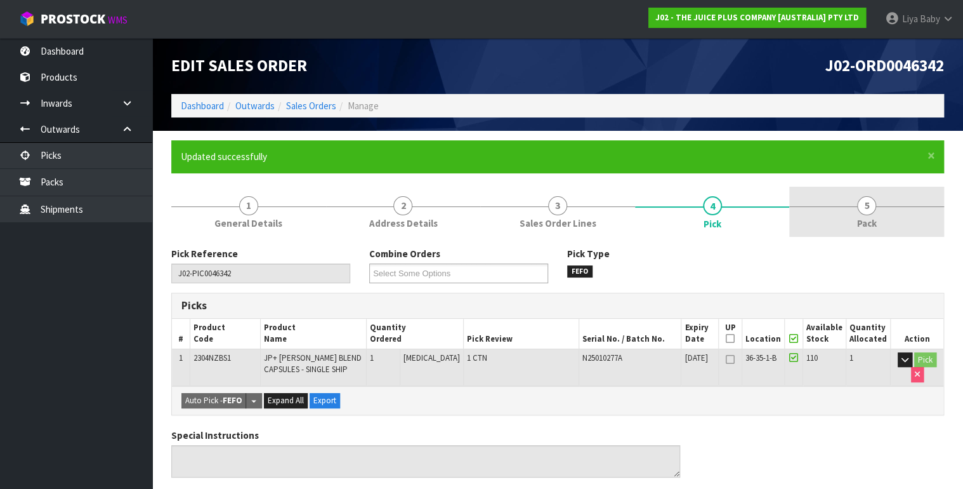
click at [865, 204] on span "5" at bounding box center [866, 205] width 19 height 19
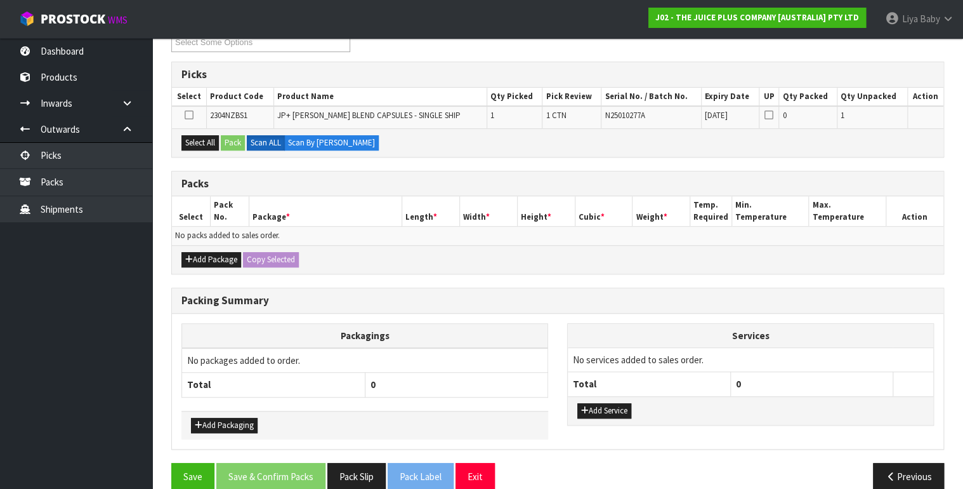
scroll to position [246, 0]
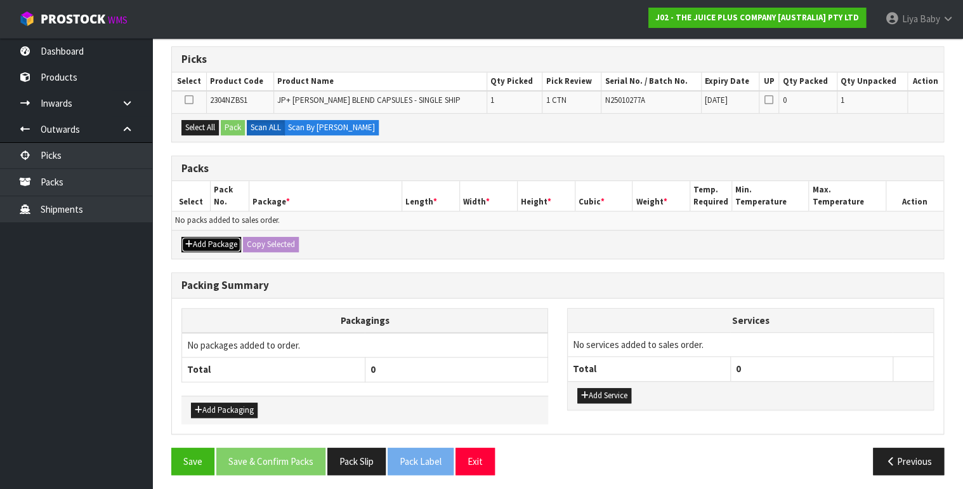
click at [213, 238] on button "Add Package" at bounding box center [211, 244] width 60 height 15
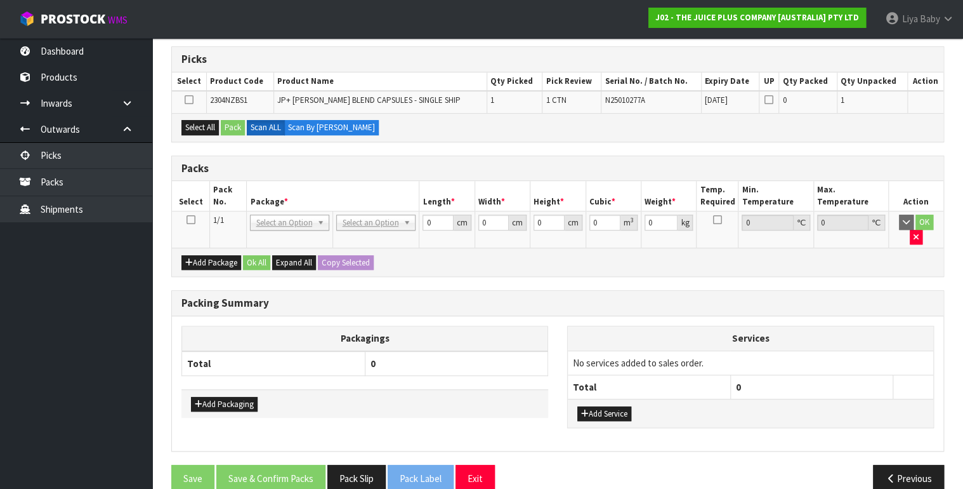
click at [193, 220] on icon at bounding box center [190, 220] width 9 height 1
click at [204, 124] on button "Select All" at bounding box center [199, 127] width 37 height 15
click at [238, 130] on button "Pack" at bounding box center [233, 127] width 24 height 15
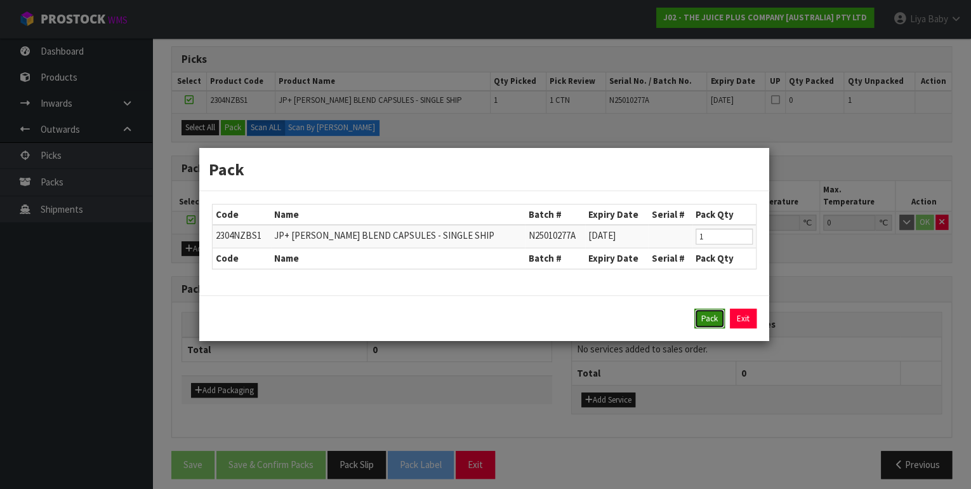
click at [705, 318] on button "Pack" at bounding box center [709, 318] width 30 height 20
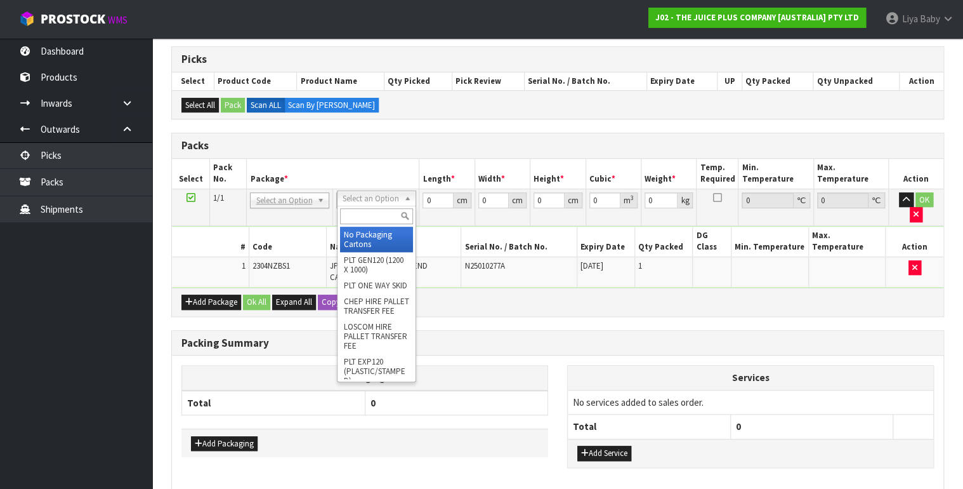
click at [371, 211] on input "text" at bounding box center [376, 216] width 73 height 16
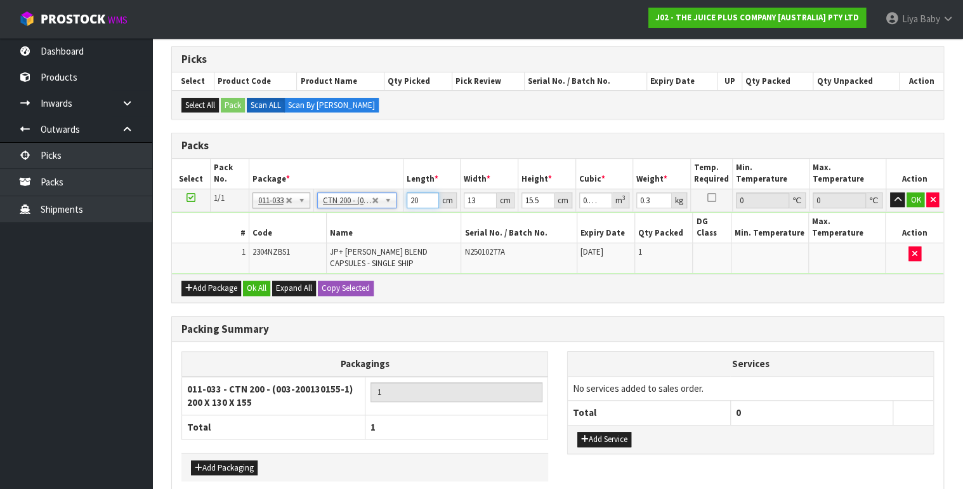
click at [421, 195] on input "20" at bounding box center [423, 200] width 33 height 16
click at [476, 200] on input "13" at bounding box center [480, 200] width 33 height 16
click at [541, 196] on input "15.5" at bounding box center [537, 200] width 33 height 16
click at [649, 196] on input "0.3" at bounding box center [654, 200] width 36 height 16
click at [650, 196] on input "0.3" at bounding box center [654, 200] width 36 height 16
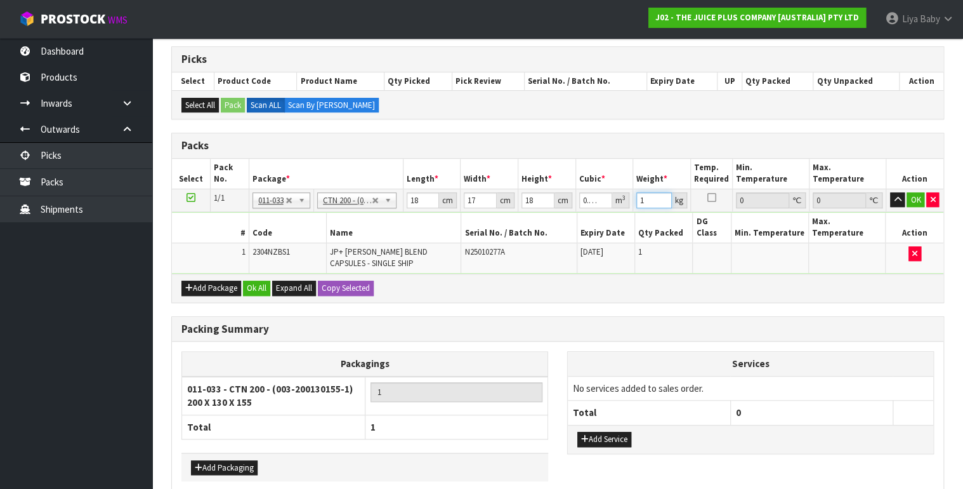
scroll to position [292, 0]
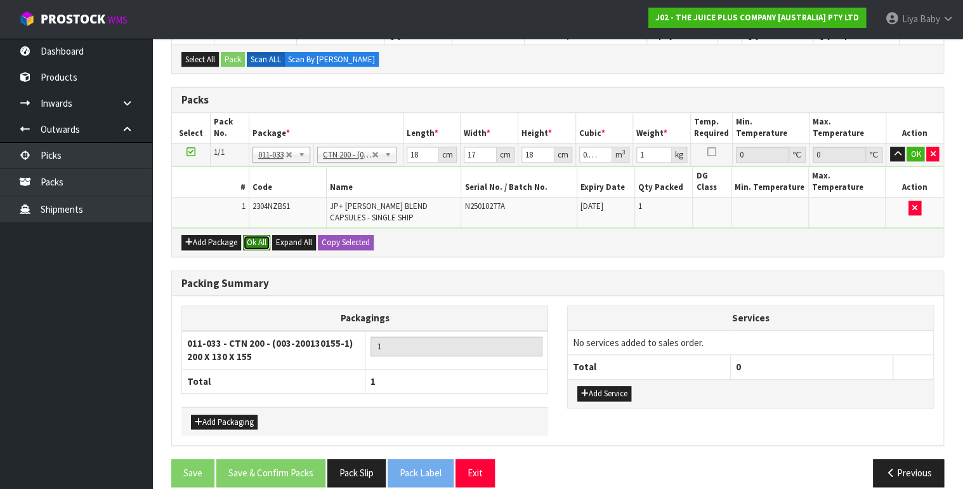
click at [258, 235] on button "Ok All" at bounding box center [256, 242] width 27 height 15
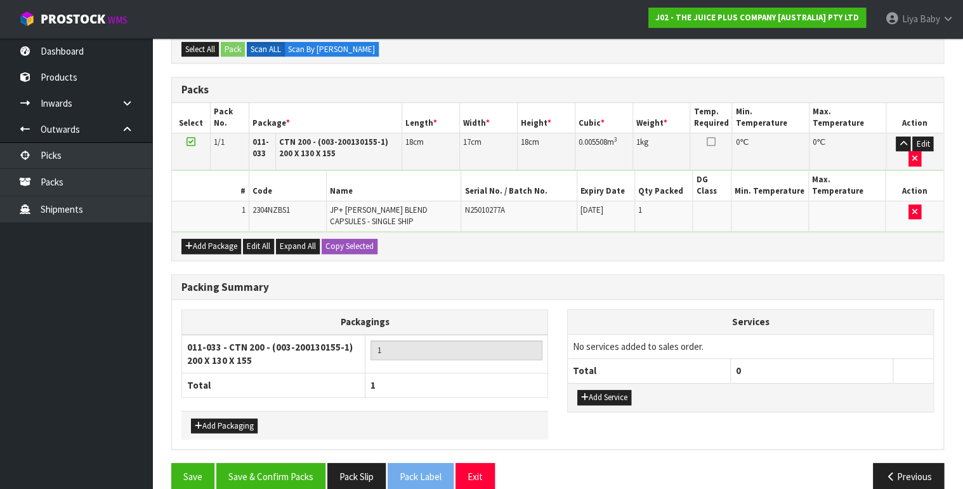
scroll to position [305, 0]
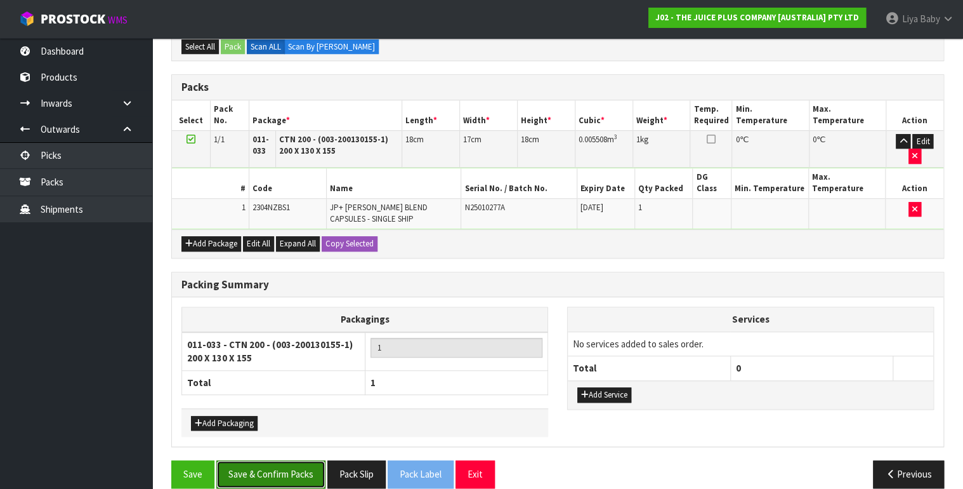
click at [288, 460] on button "Save & Confirm Packs" at bounding box center [270, 473] width 109 height 27
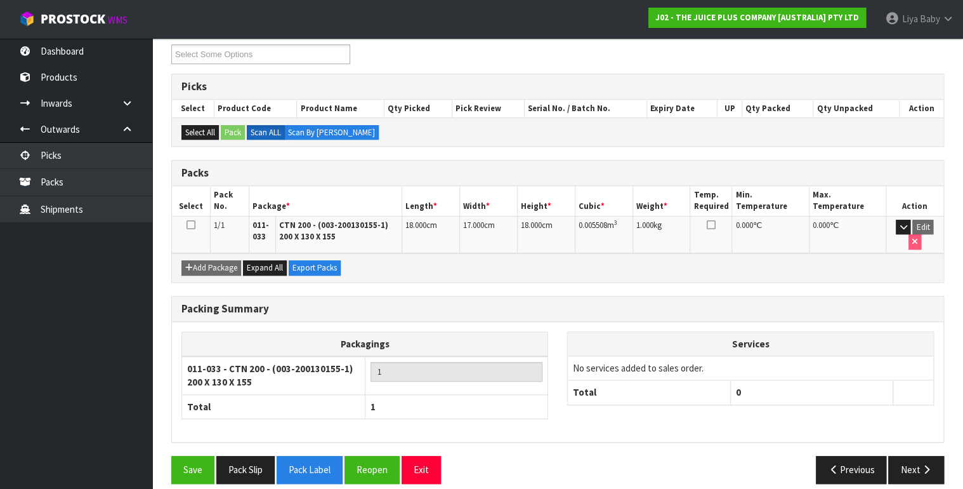
scroll to position [228, 0]
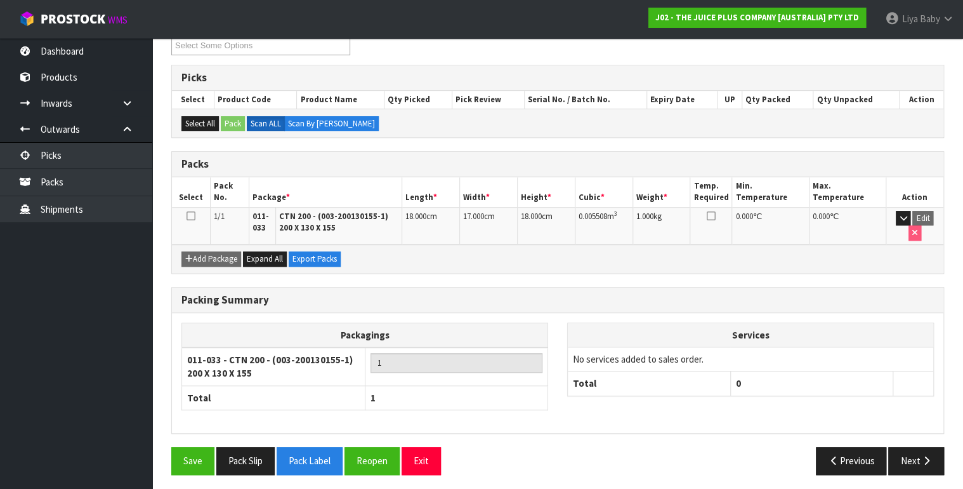
click at [193, 216] on icon at bounding box center [191, 216] width 9 height 1
click at [921, 457] on icon "button" at bounding box center [926, 461] width 12 height 10
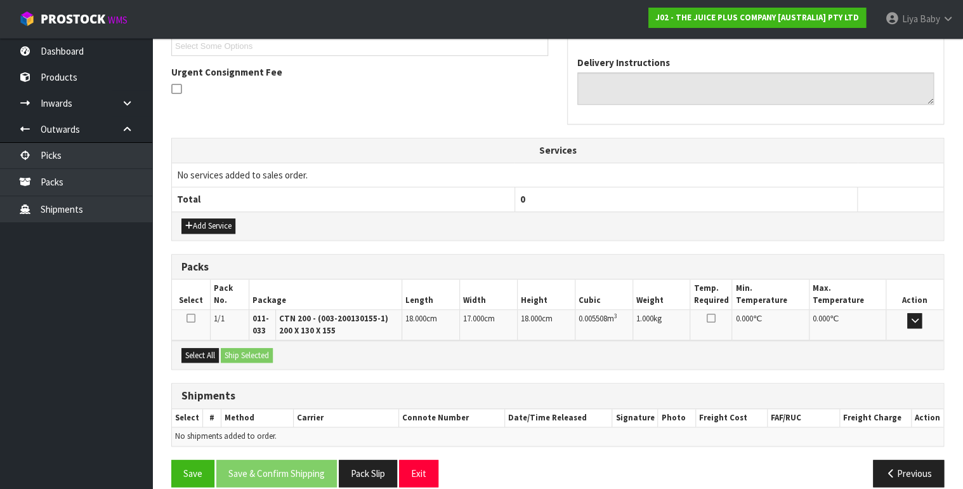
scroll to position [366, 0]
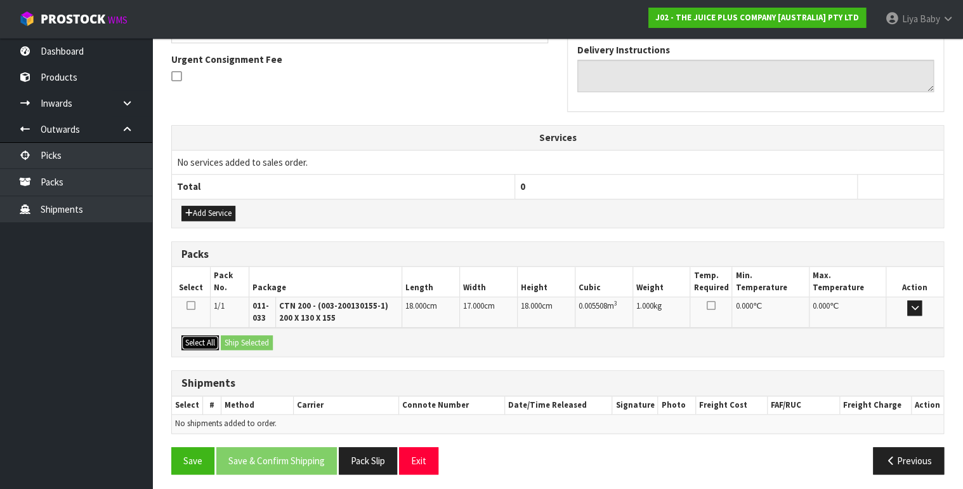
click at [196, 336] on button "Select All" at bounding box center [199, 342] width 37 height 15
click at [239, 338] on button "Ship Selected" at bounding box center [247, 342] width 52 height 15
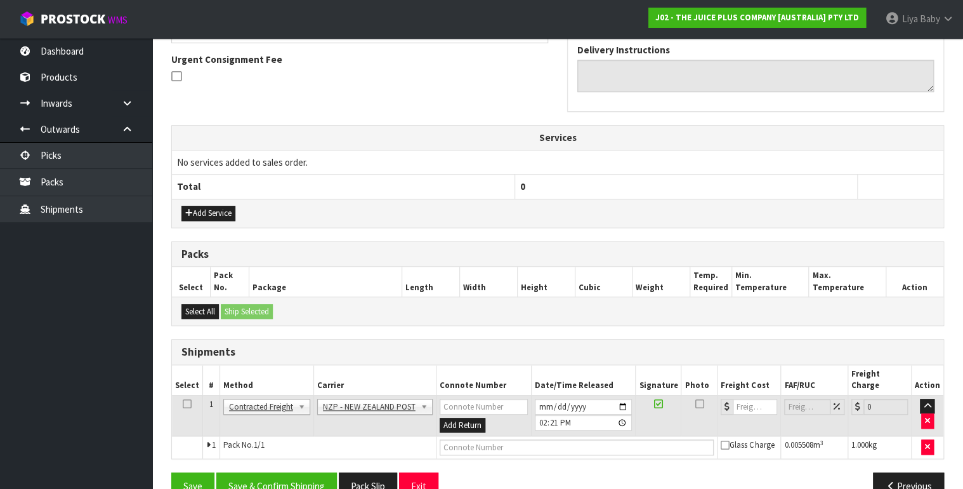
click at [185, 403] on icon at bounding box center [187, 403] width 9 height 1
click at [258, 475] on button "Save & Confirm Shipping" at bounding box center [276, 485] width 121 height 27
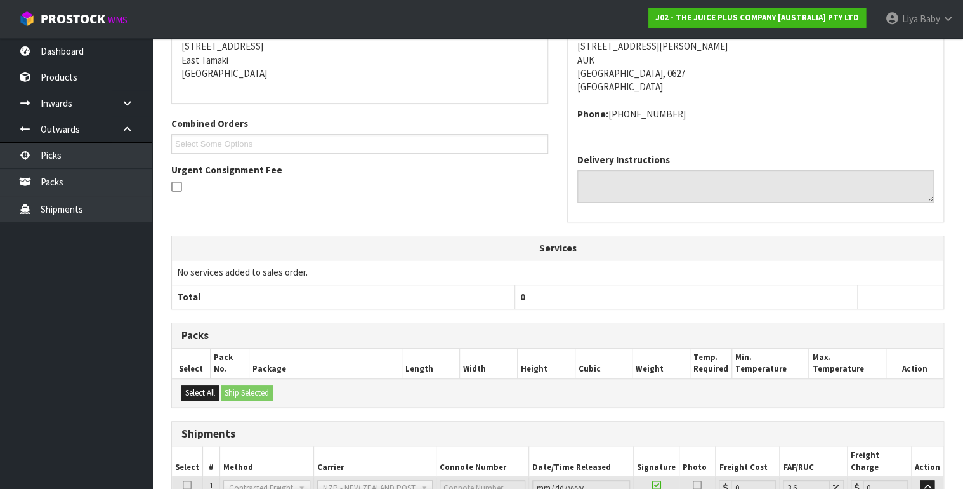
scroll to position [363, 0]
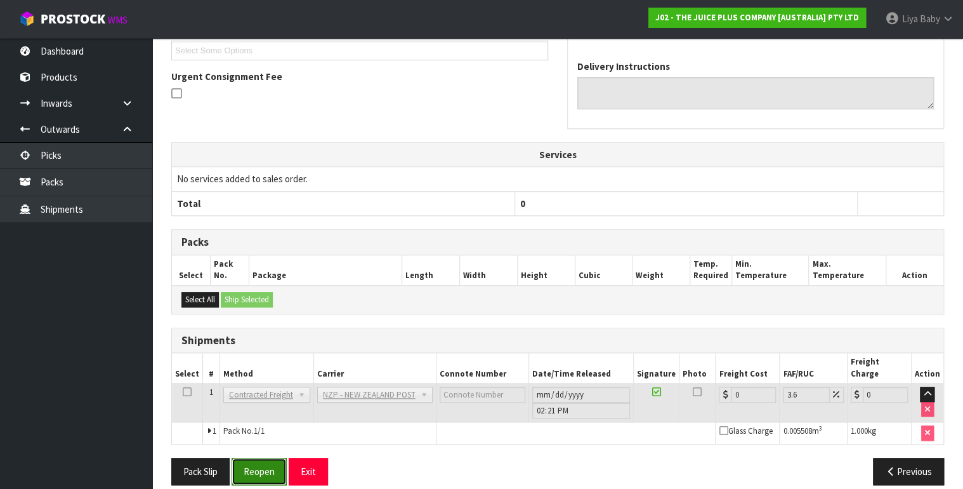
click at [262, 457] on button "Reopen" at bounding box center [259, 470] width 55 height 27
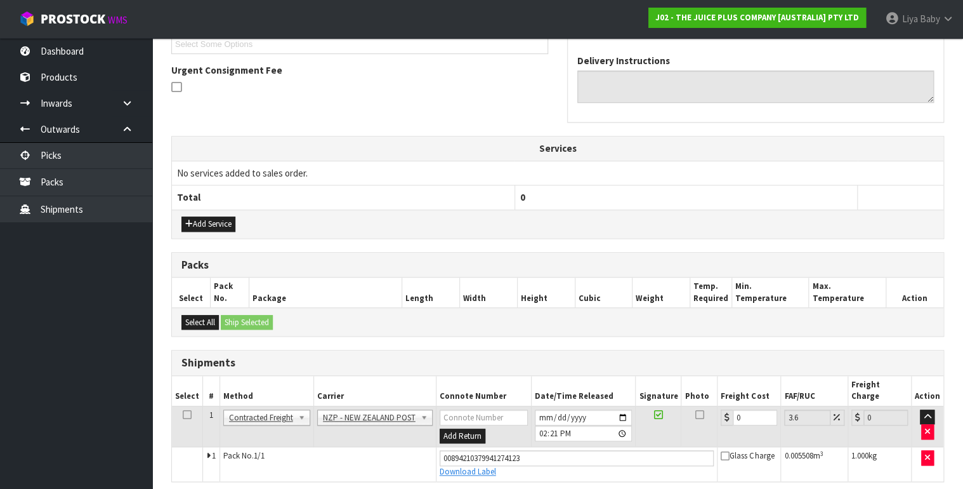
scroll to position [392, 0]
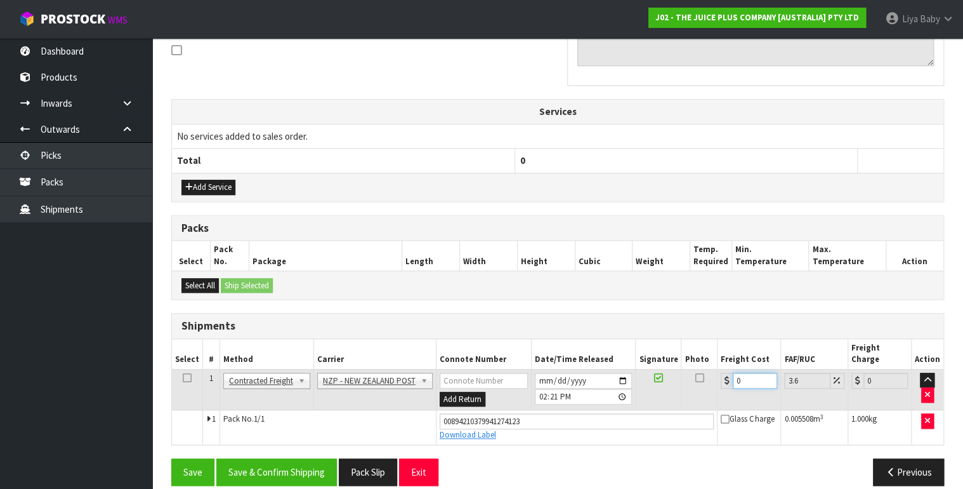
click at [745, 372] on input "0" at bounding box center [755, 380] width 44 height 16
click at [179, 369] on td at bounding box center [187, 389] width 31 height 41
click at [183, 377] on icon at bounding box center [187, 377] width 9 height 1
click at [253, 458] on button "Save & Confirm Shipping" at bounding box center [276, 471] width 121 height 27
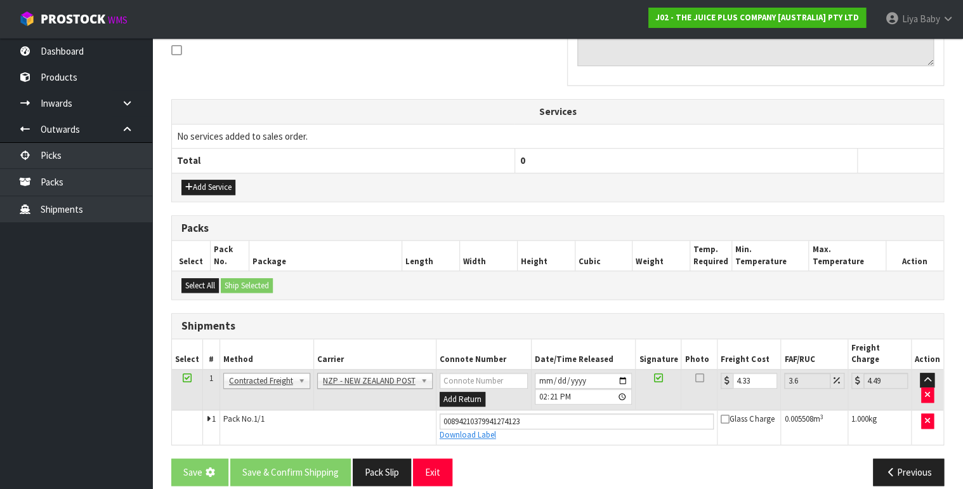
scroll to position [0, 0]
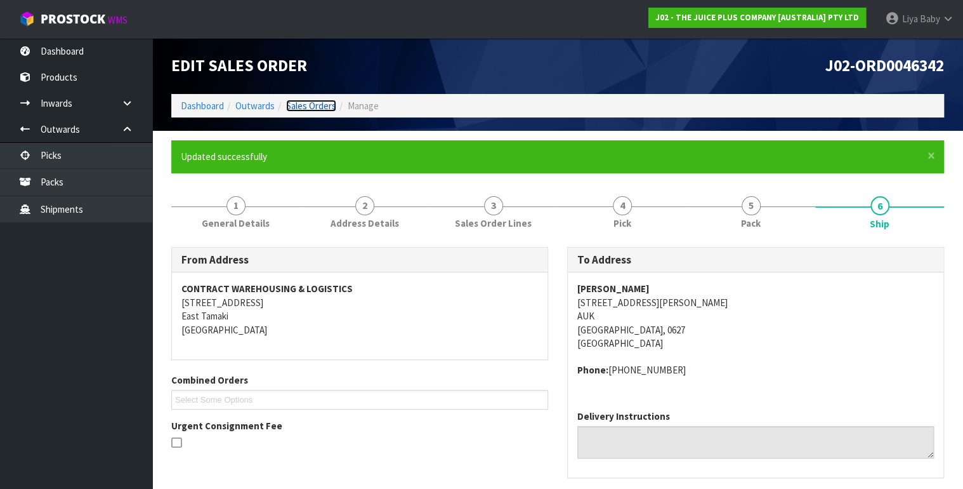
click at [310, 106] on link "Sales Orders" at bounding box center [311, 106] width 50 height 12
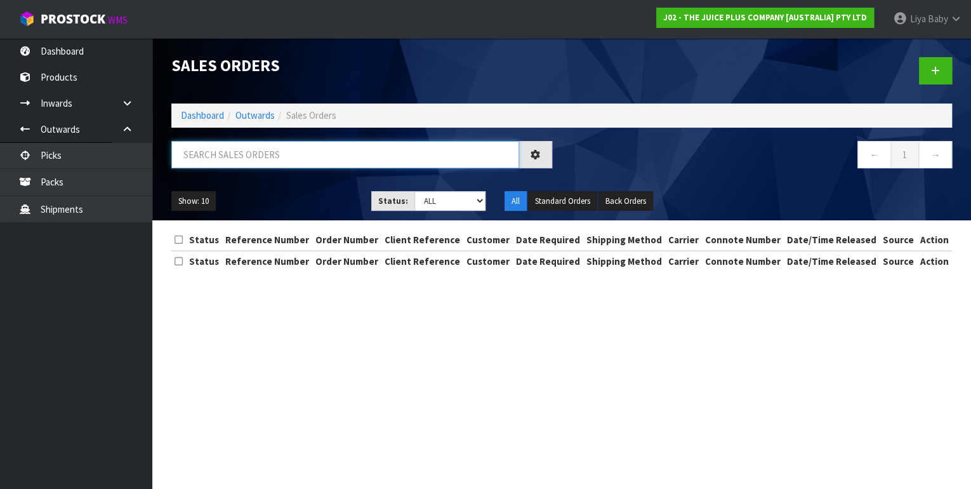
click at [253, 152] on input "text" at bounding box center [345, 154] width 348 height 27
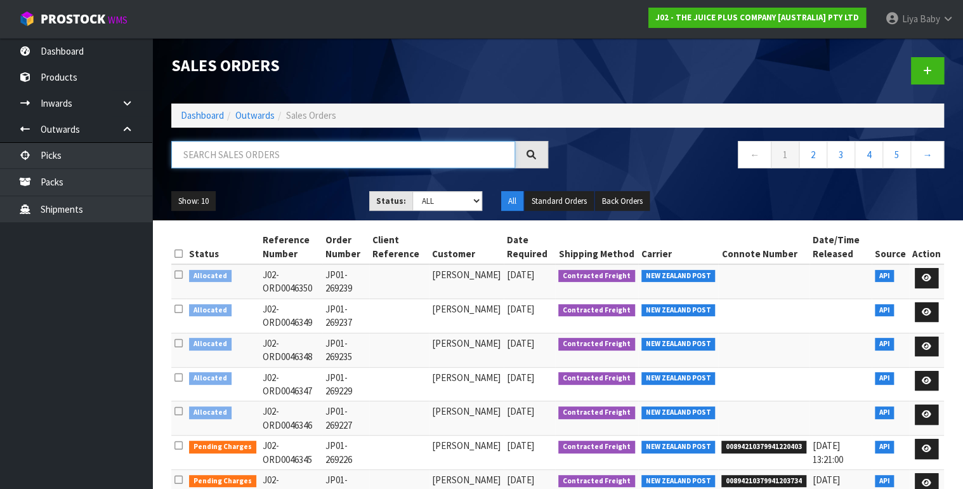
click at [201, 156] on input "text" at bounding box center [343, 154] width 344 height 27
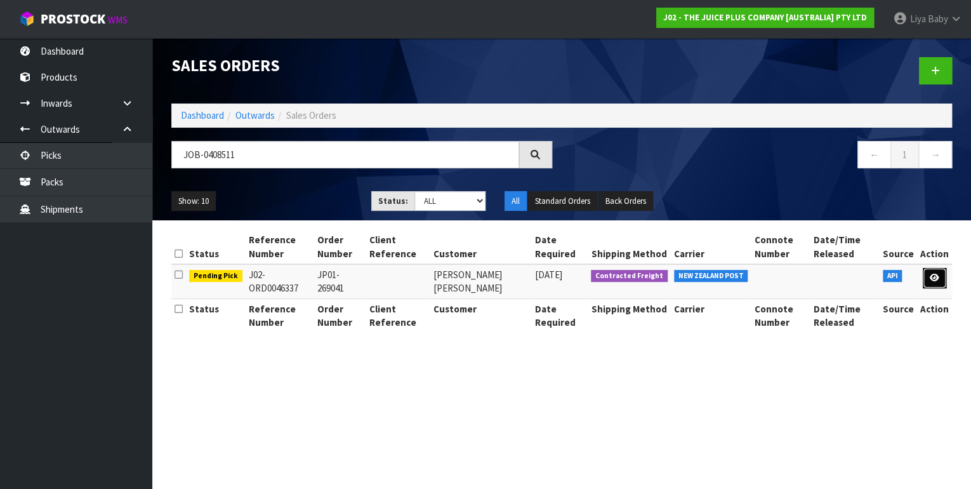
click at [930, 277] on icon at bounding box center [934, 277] width 10 height 8
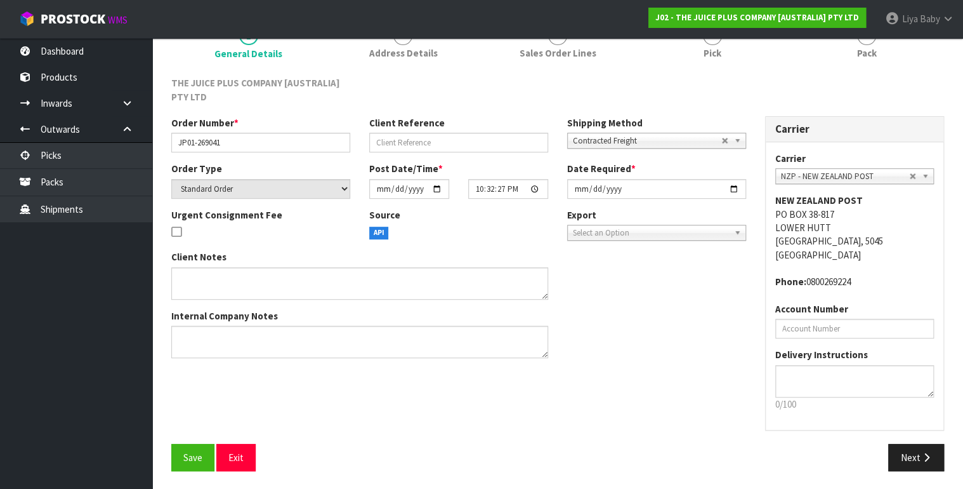
scroll to position [124, 0]
click at [192, 452] on span "Save" at bounding box center [192, 457] width 19 height 12
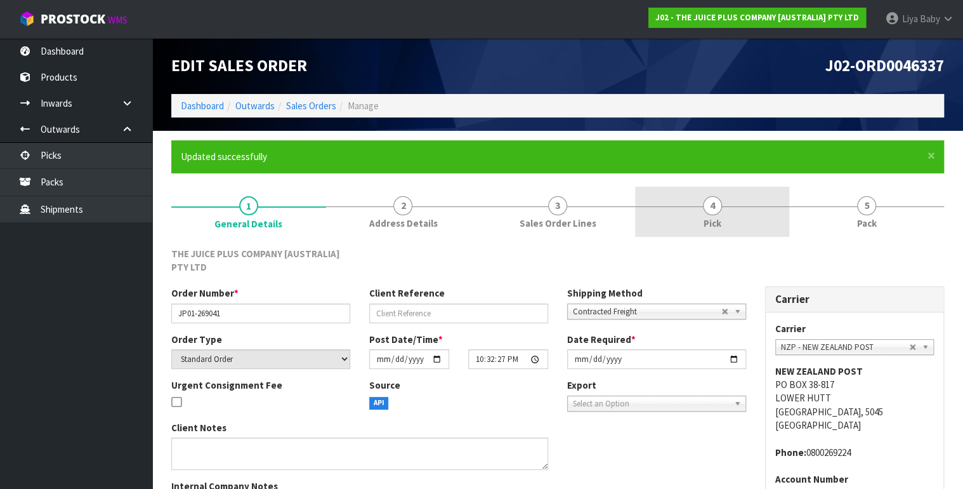
click at [712, 221] on span "Pick" at bounding box center [713, 222] width 18 height 13
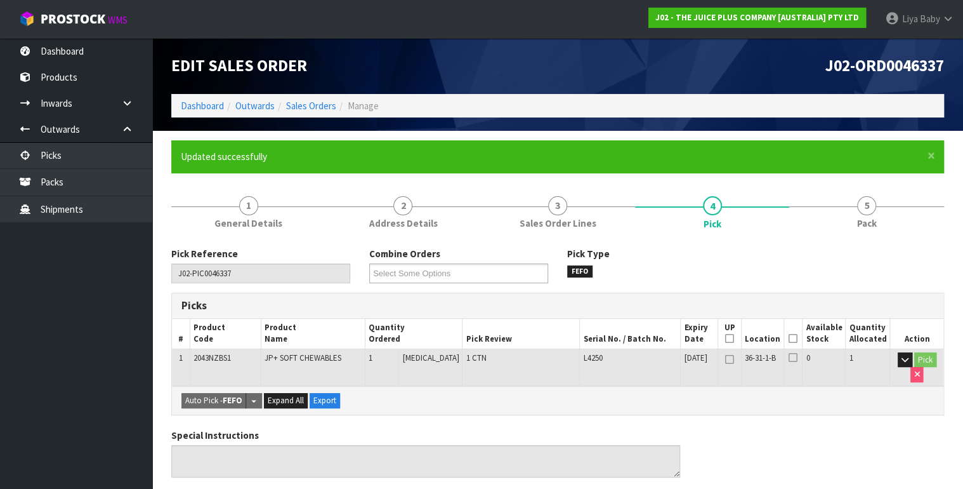
click at [797, 338] on icon at bounding box center [793, 338] width 9 height 1
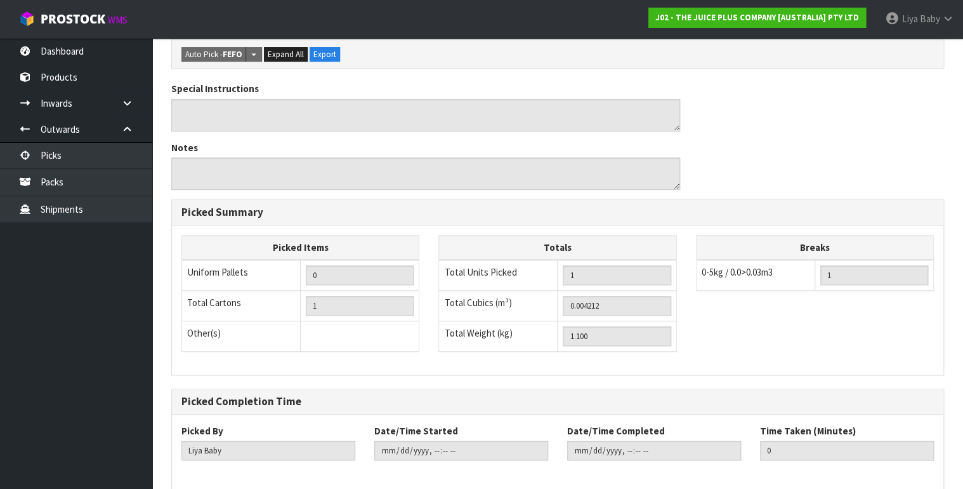
scroll to position [449, 0]
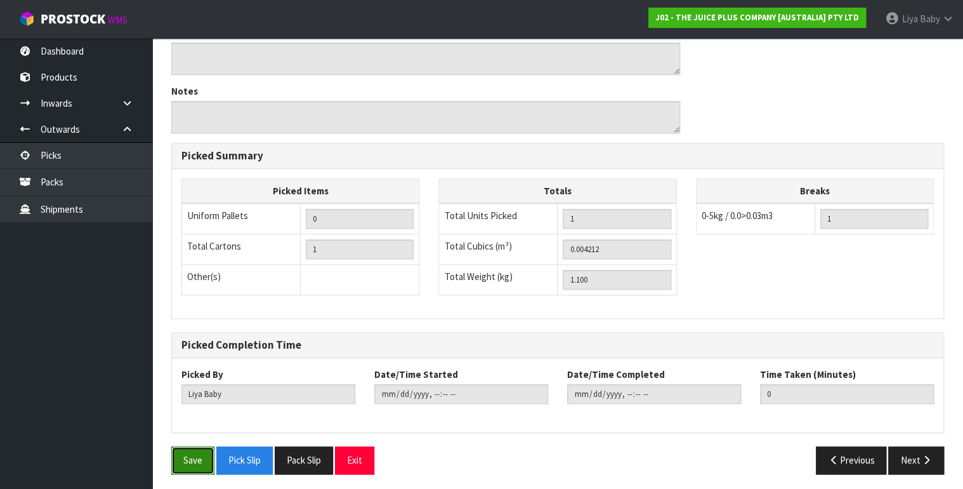
click at [180, 456] on button "Save" at bounding box center [192, 459] width 43 height 27
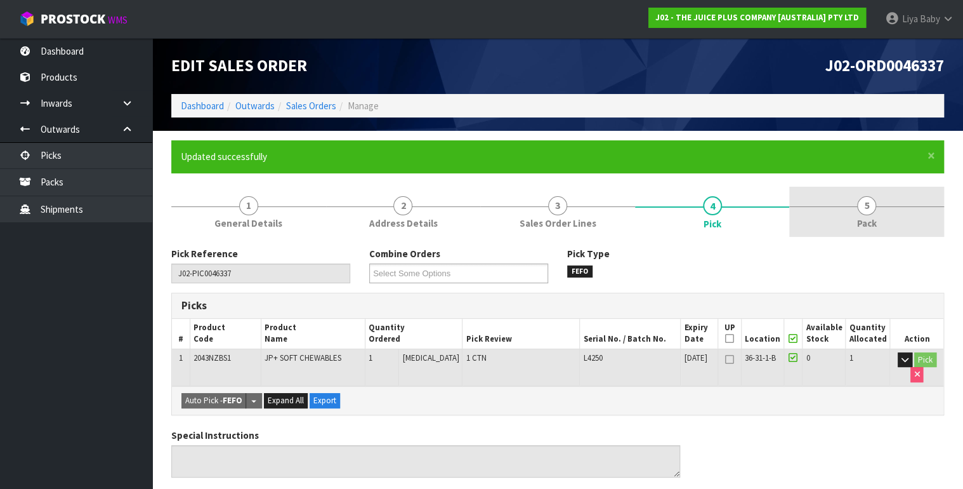
click at [852, 223] on link "5 Pack" at bounding box center [866, 212] width 155 height 50
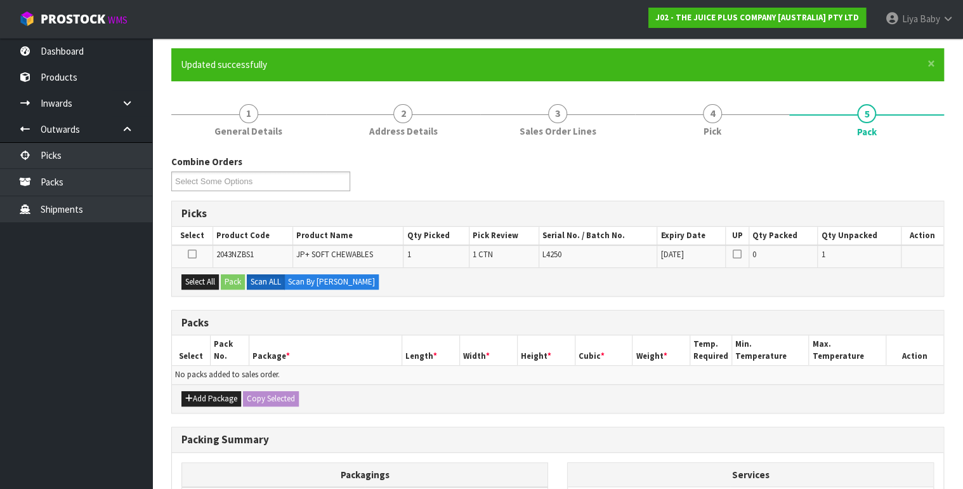
scroll to position [102, 0]
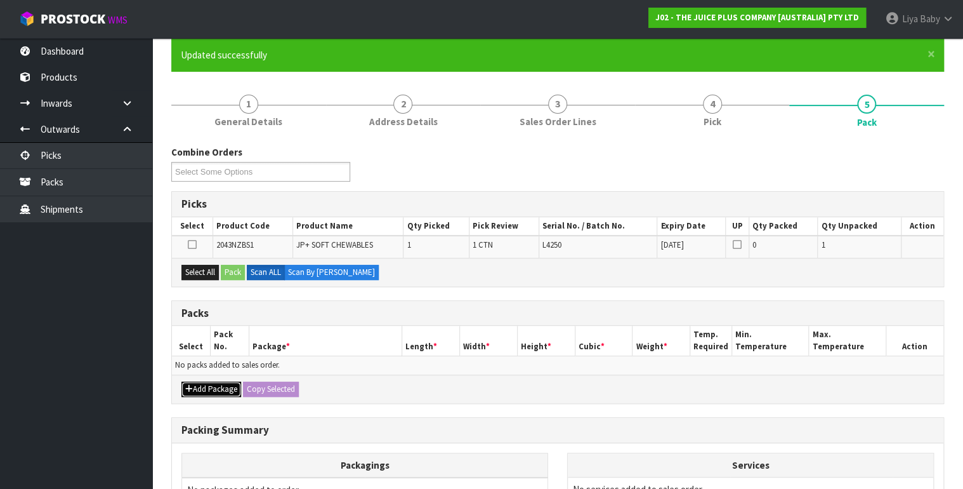
click at [199, 388] on button "Add Package" at bounding box center [211, 388] width 60 height 15
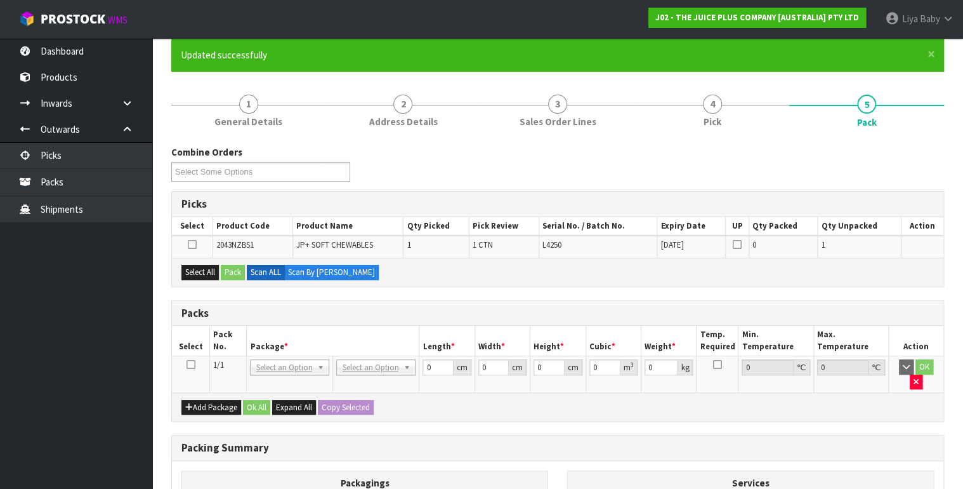
click at [178, 356] on td at bounding box center [190, 374] width 37 height 37
click at [185, 361] on td at bounding box center [190, 374] width 37 height 37
click at [186, 364] on icon at bounding box center [190, 364] width 9 height 1
click at [199, 269] on button "Select All" at bounding box center [199, 272] width 37 height 15
click at [230, 268] on button "Pack" at bounding box center [233, 272] width 24 height 15
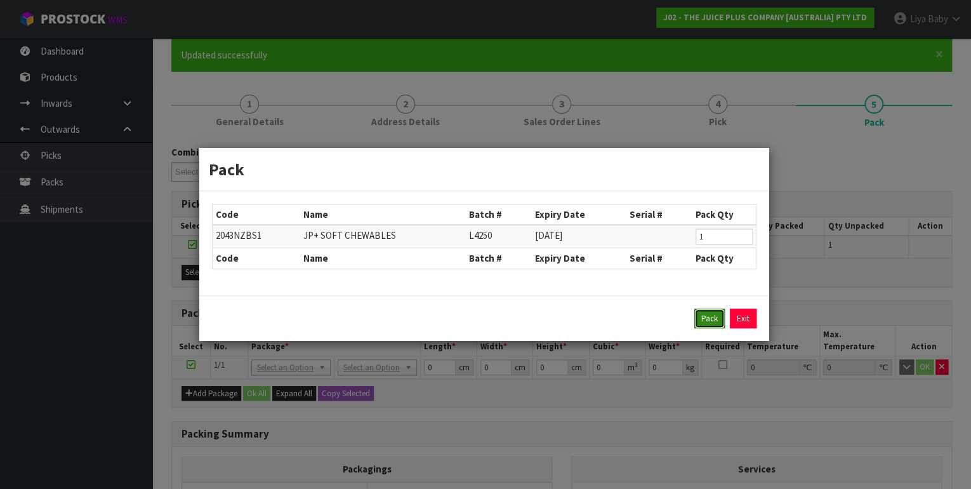
click at [702, 317] on button "Pack" at bounding box center [709, 318] width 30 height 20
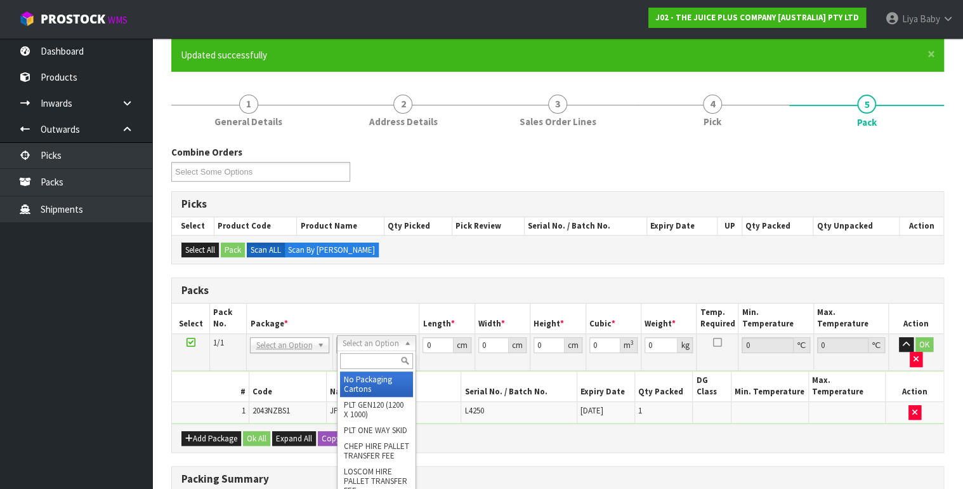
click at [371, 355] on input "text" at bounding box center [376, 361] width 73 height 16
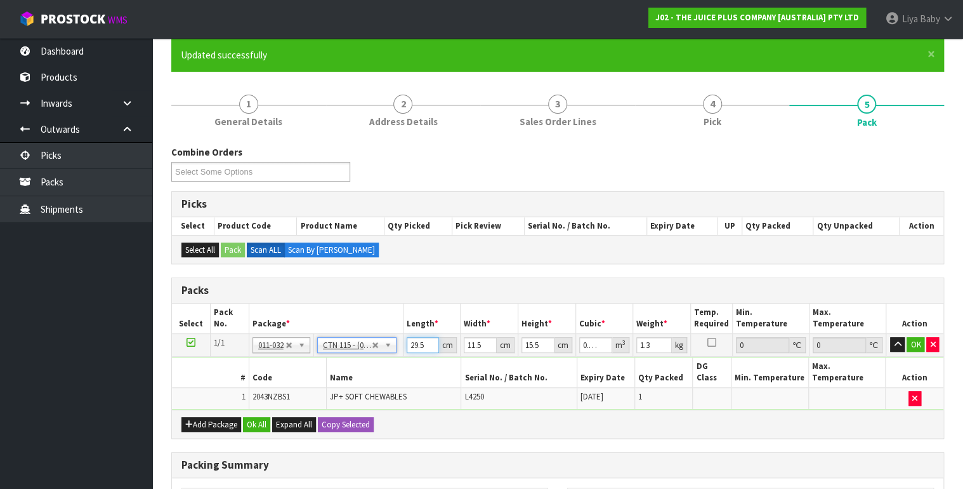
click at [424, 343] on input "29.5" at bounding box center [423, 345] width 33 height 16
click at [482, 339] on input "11.5" at bounding box center [480, 345] width 33 height 16
click at [541, 347] on input "15.5" at bounding box center [537, 345] width 33 height 16
click at [653, 339] on input "1.3" at bounding box center [654, 345] width 36 height 16
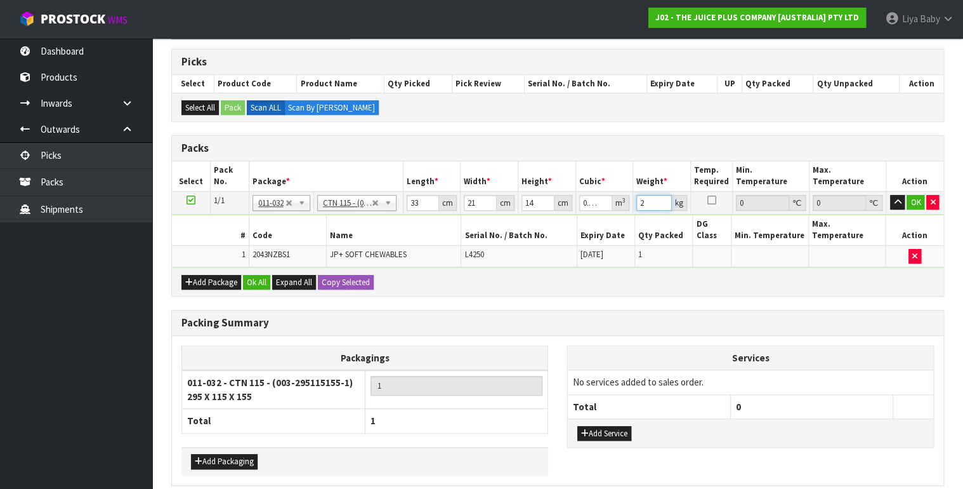
scroll to position [283, 0]
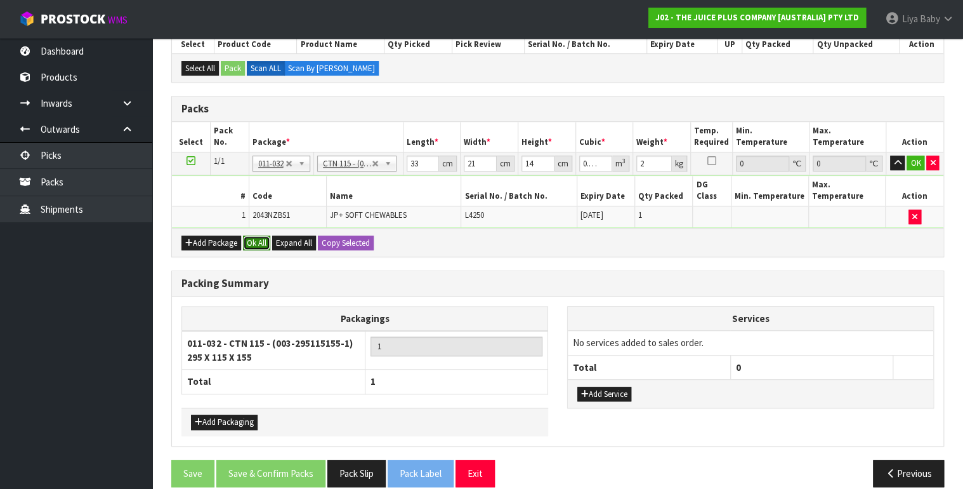
click at [251, 235] on button "Ok All" at bounding box center [256, 242] width 27 height 15
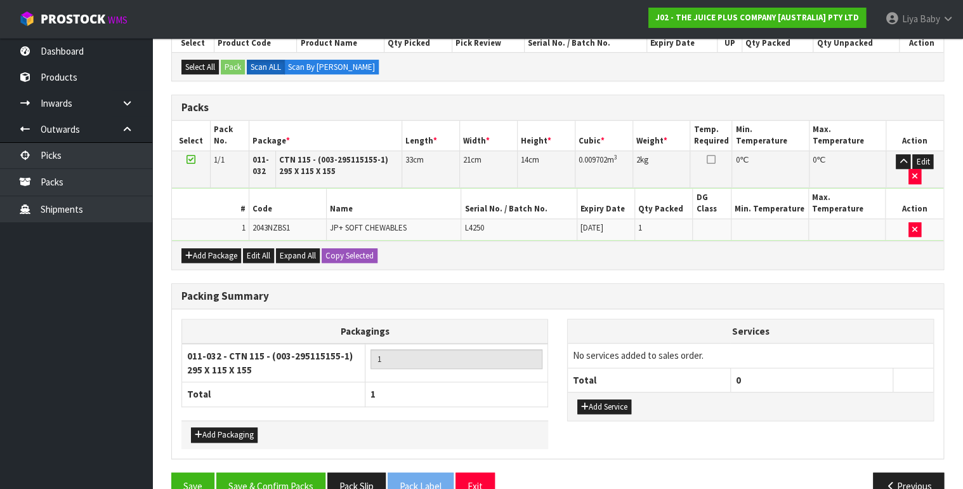
scroll to position [296, 0]
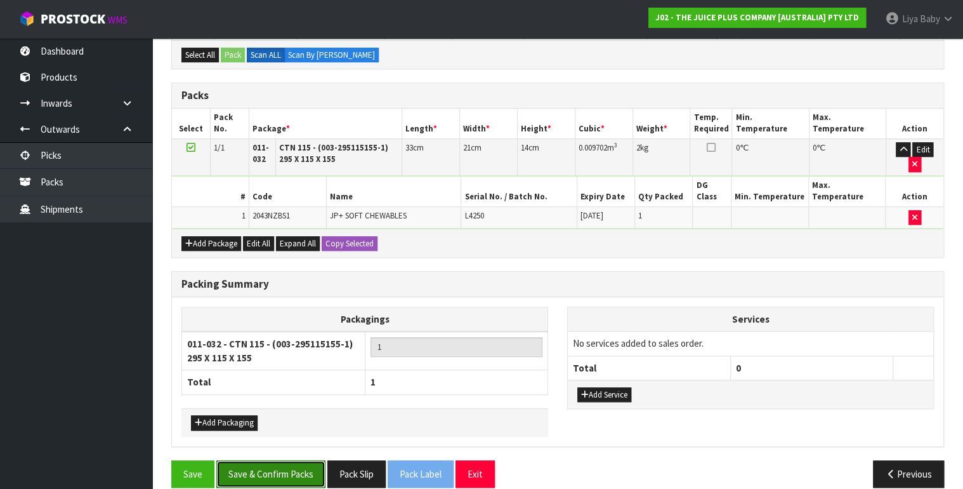
click at [259, 460] on button "Save & Confirm Packs" at bounding box center [270, 473] width 109 height 27
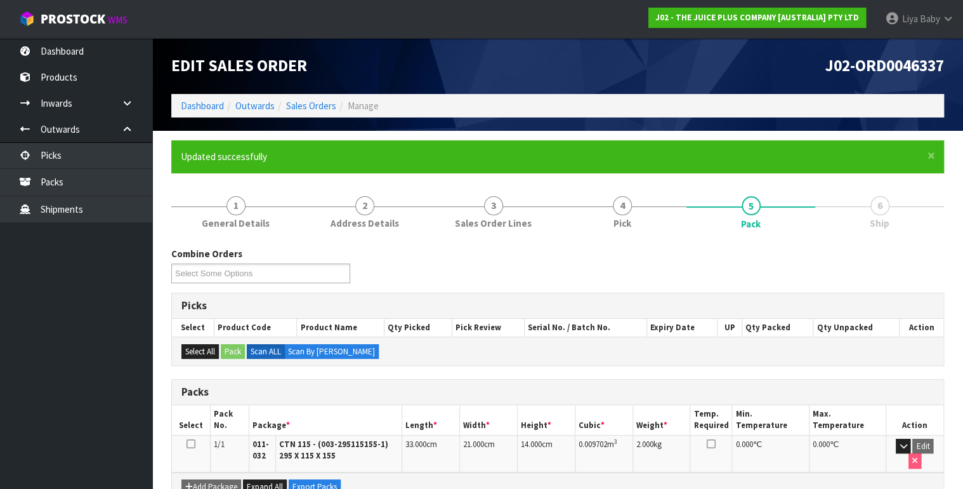
scroll to position [228, 0]
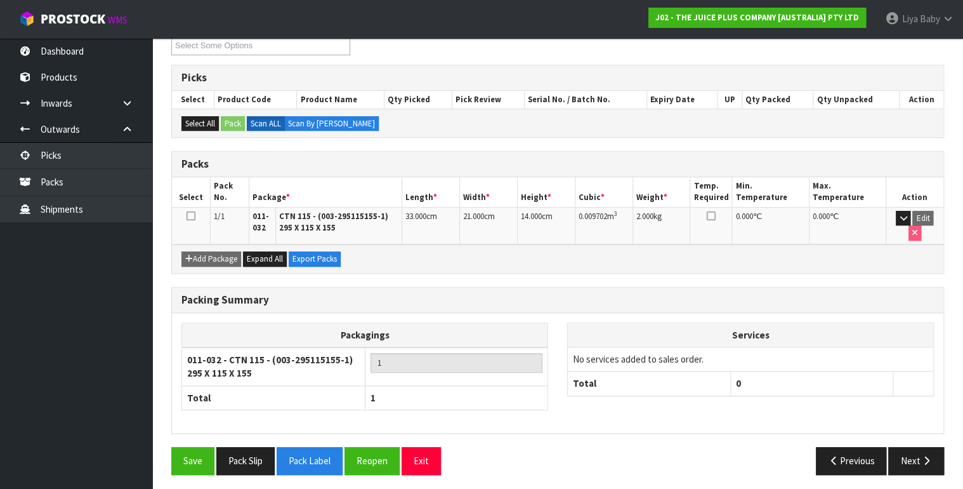
click at [190, 216] on icon at bounding box center [191, 216] width 9 height 1
click at [910, 454] on button "Next" at bounding box center [916, 460] width 56 height 27
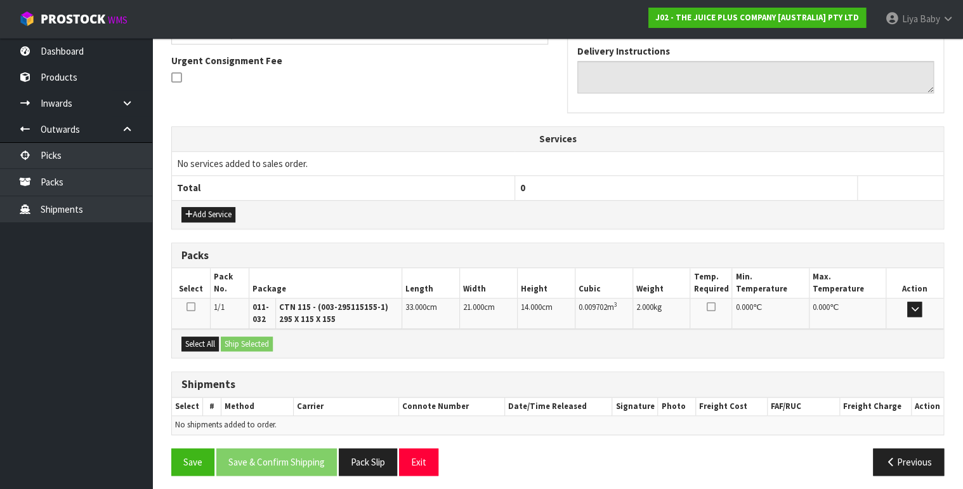
scroll to position [366, 0]
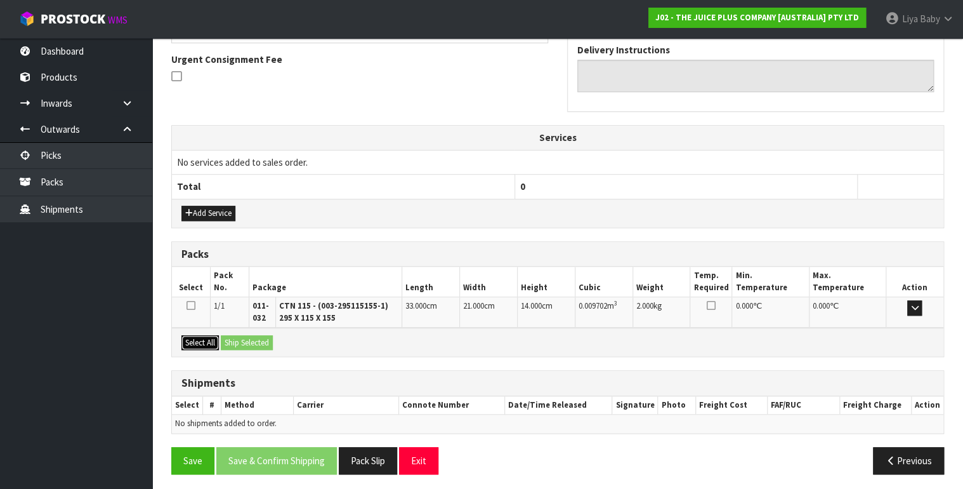
click at [193, 338] on button "Select All" at bounding box center [199, 342] width 37 height 15
click at [260, 338] on button "Ship Selected" at bounding box center [247, 342] width 52 height 15
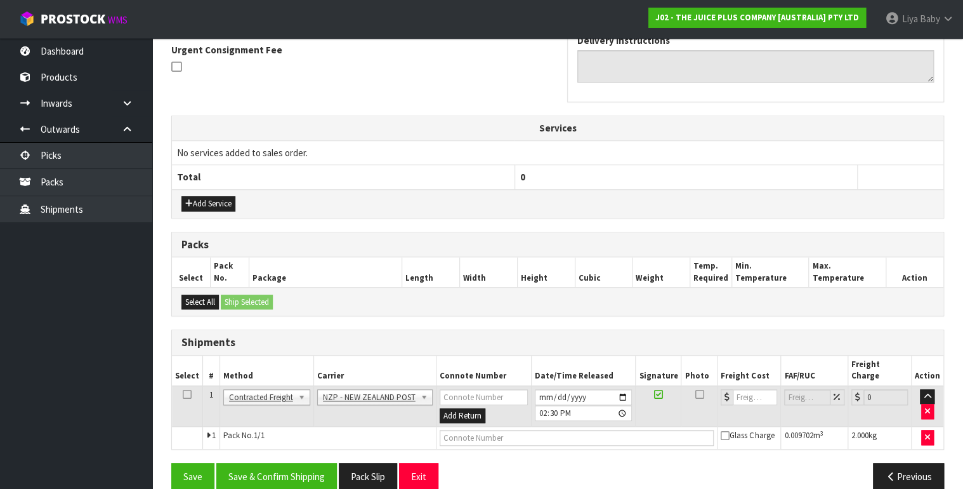
scroll to position [381, 0]
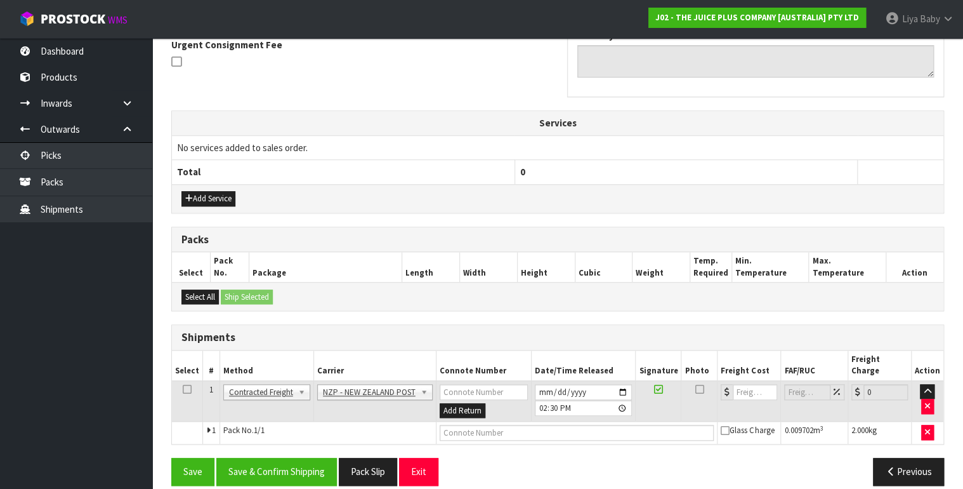
click at [189, 389] on icon at bounding box center [187, 389] width 9 height 1
click at [252, 459] on button "Save & Confirm Shipping" at bounding box center [276, 470] width 121 height 27
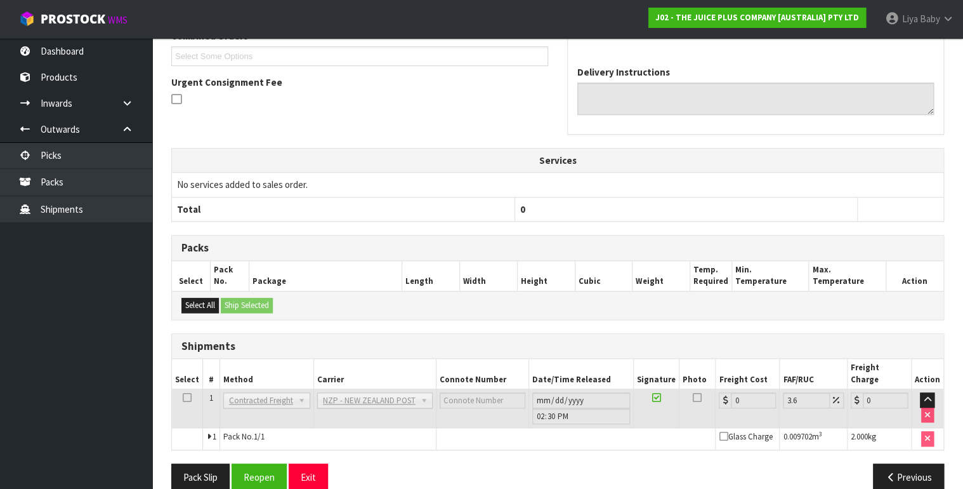
scroll to position [363, 0]
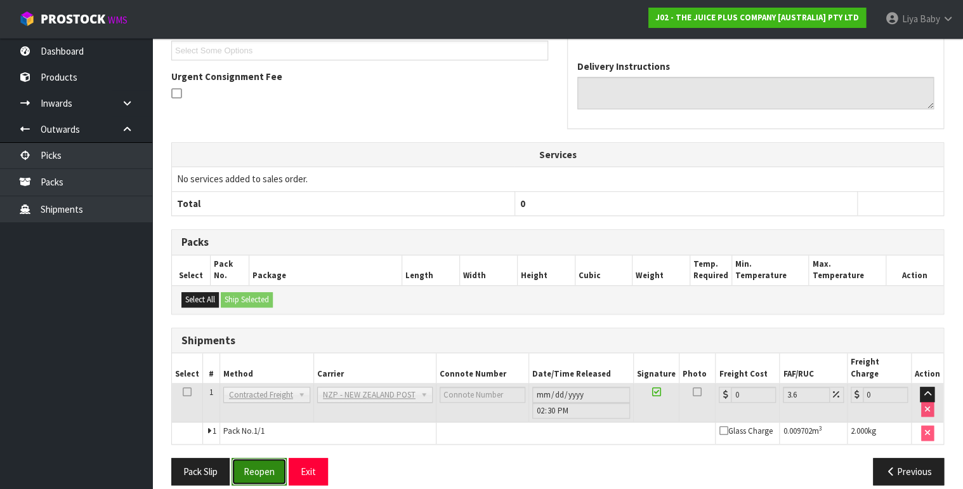
click at [249, 457] on button "Reopen" at bounding box center [259, 470] width 55 height 27
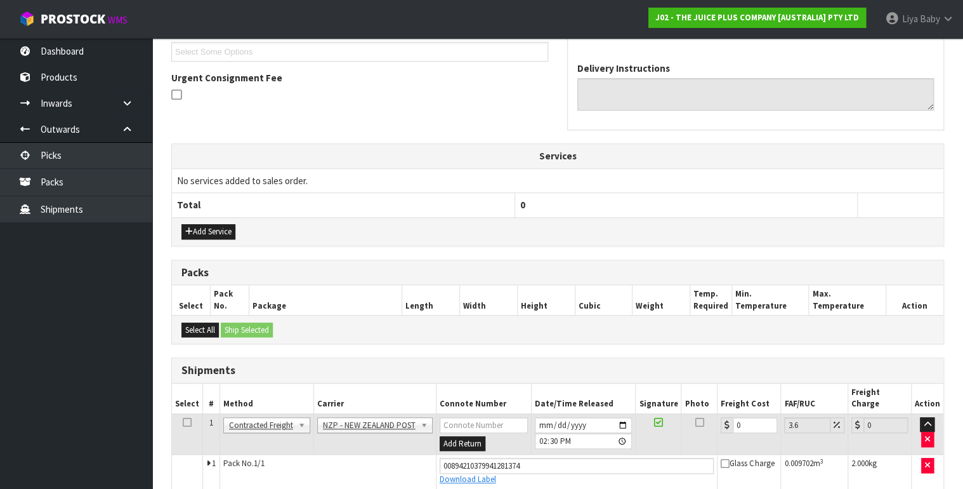
scroll to position [392, 0]
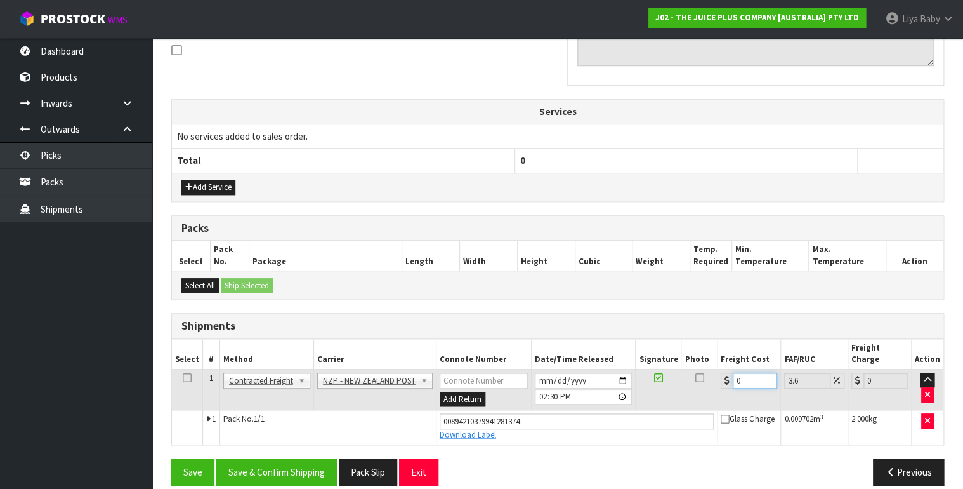
click at [750, 372] on input "0" at bounding box center [755, 380] width 44 height 16
click at [189, 377] on icon at bounding box center [187, 377] width 9 height 1
click at [277, 461] on button "Save & Confirm Shipping" at bounding box center [276, 471] width 121 height 27
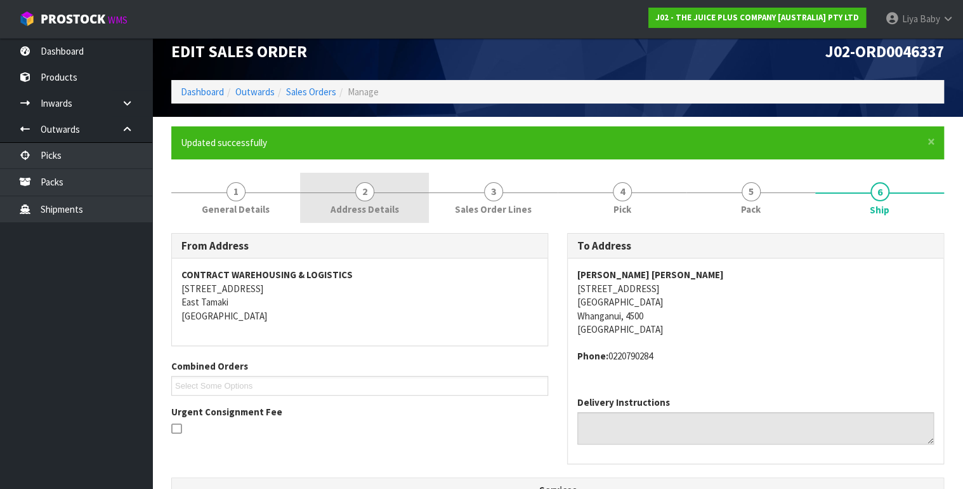
scroll to position [0, 0]
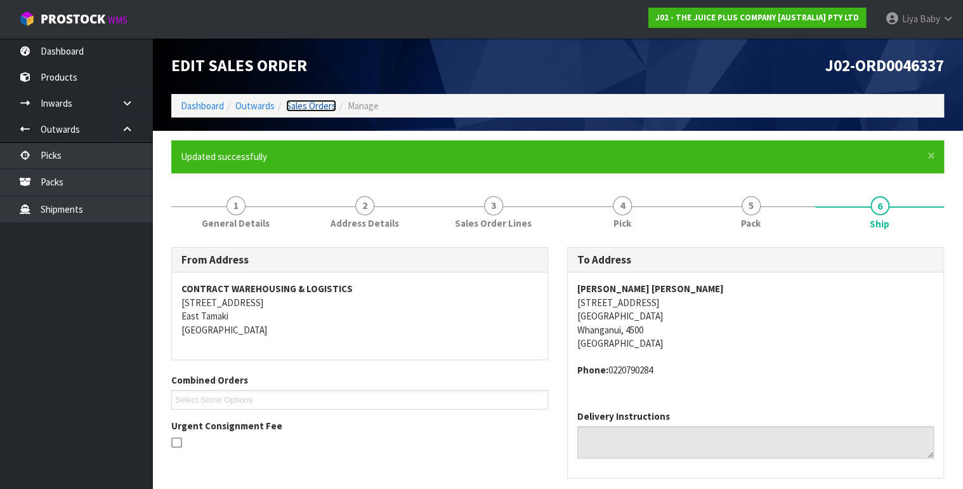
click at [312, 107] on link "Sales Orders" at bounding box center [311, 106] width 50 height 12
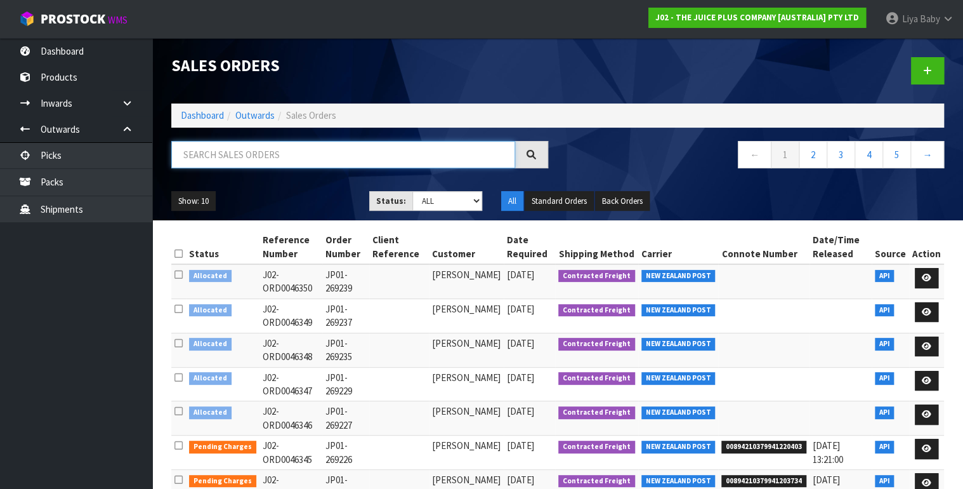
drag, startPoint x: 313, startPoint y: 107, endPoint x: 282, endPoint y: 152, distance: 54.9
click at [282, 152] on input "text" at bounding box center [343, 154] width 344 height 27
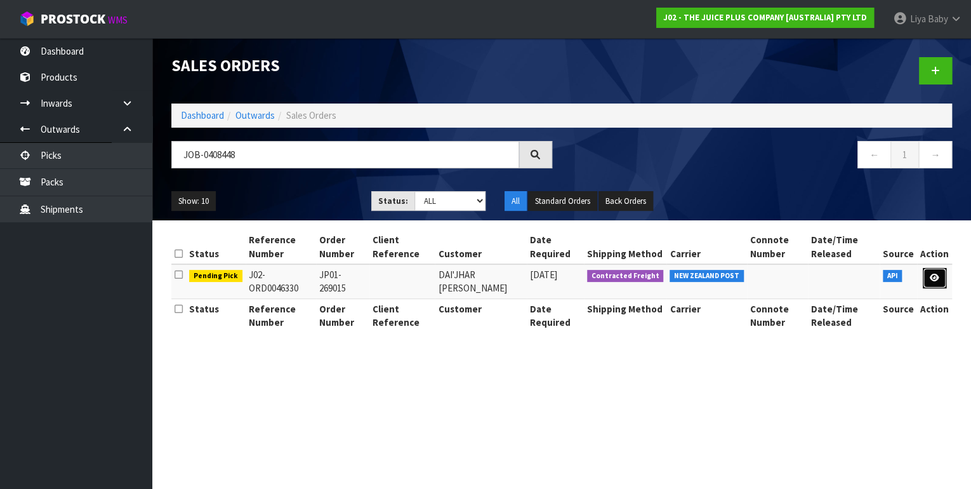
click at [931, 279] on icon at bounding box center [934, 277] width 10 height 8
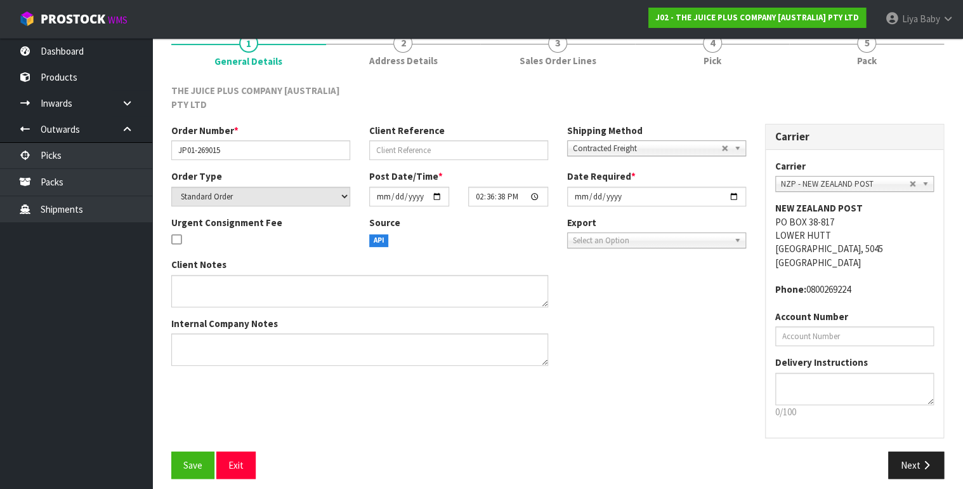
scroll to position [124, 0]
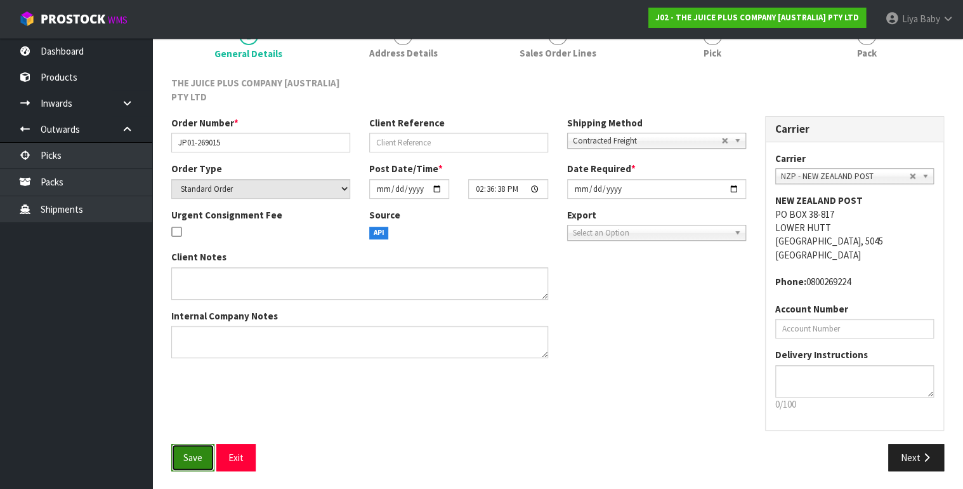
click at [187, 455] on span "Save" at bounding box center [192, 457] width 19 height 12
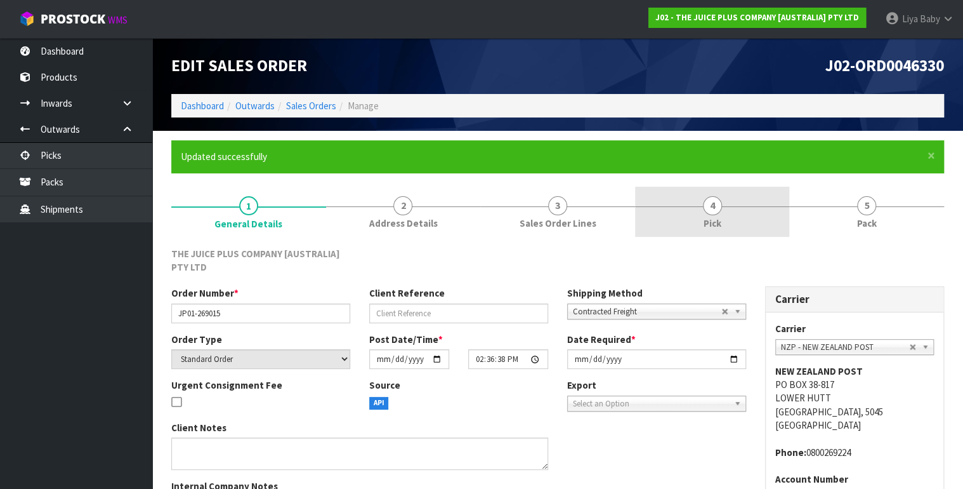
click at [701, 209] on link "4 Pick" at bounding box center [712, 212] width 155 height 50
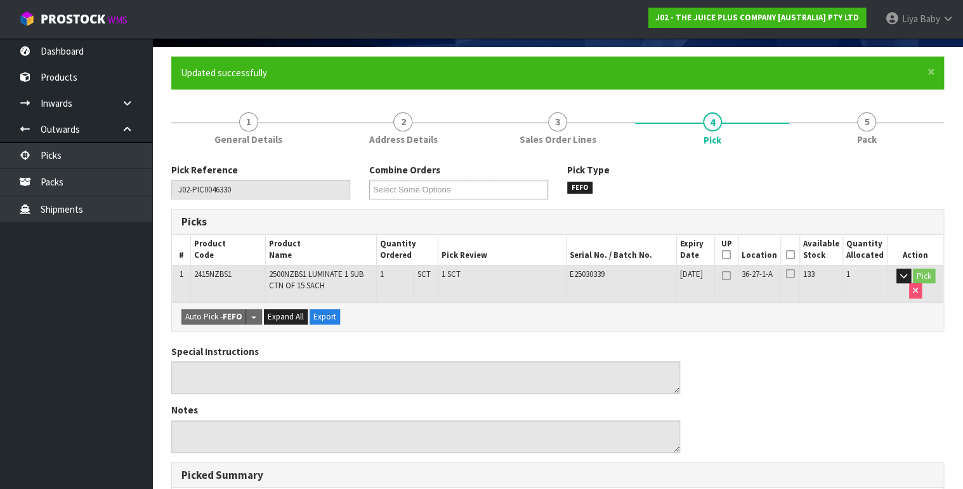
scroll to position [102, 0]
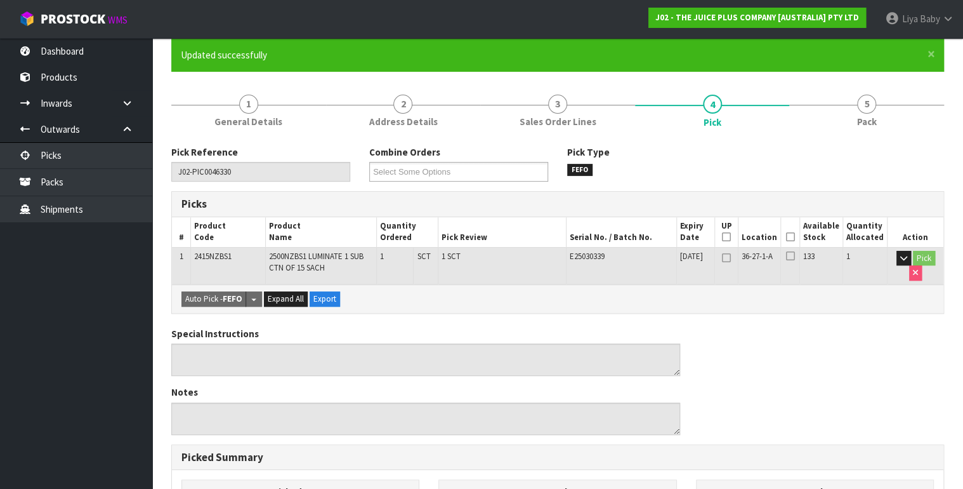
click at [800, 237] on th "Picked" at bounding box center [790, 232] width 19 height 30
click at [795, 237] on icon at bounding box center [790, 237] width 9 height 1
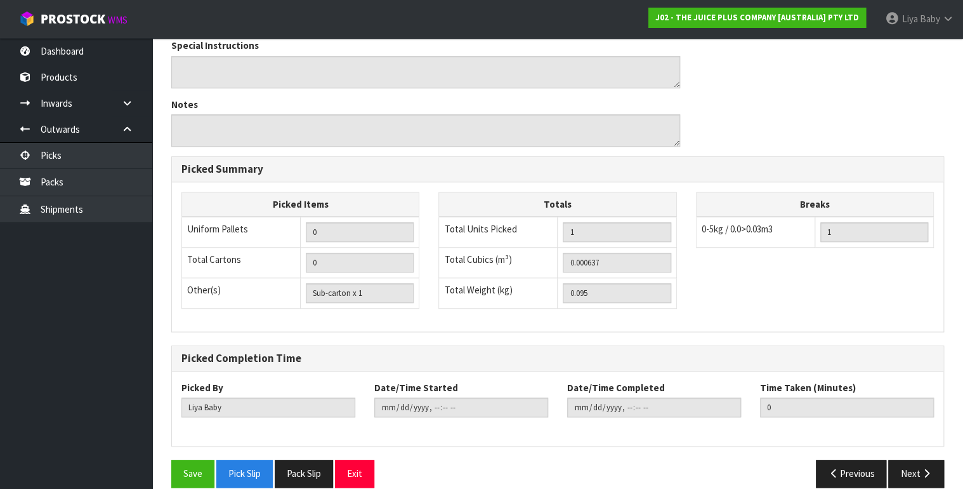
scroll to position [449, 0]
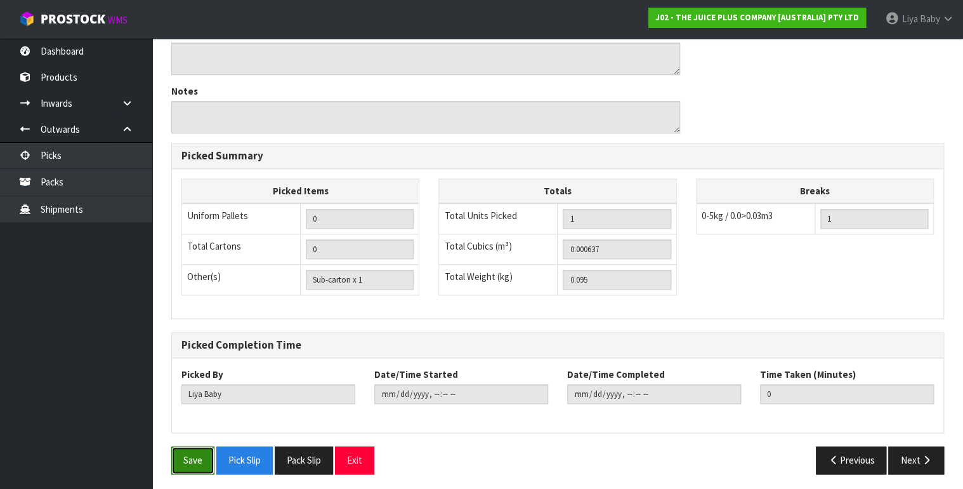
click at [200, 460] on button "Save" at bounding box center [192, 459] width 43 height 27
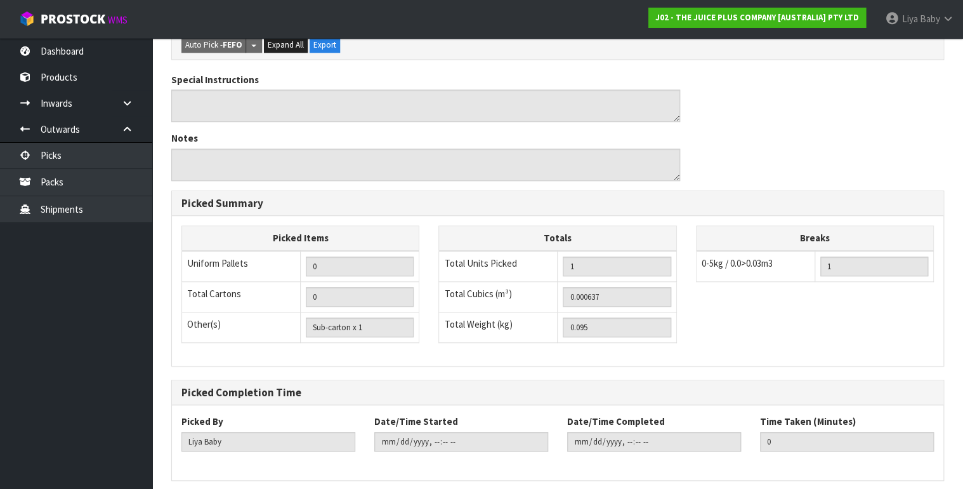
scroll to position [403, 0]
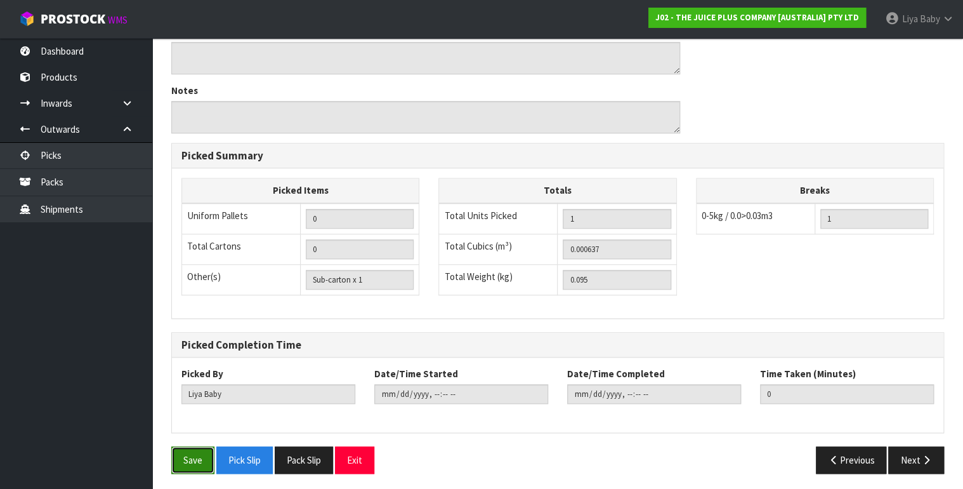
click at [196, 456] on button "Save" at bounding box center [192, 459] width 43 height 27
click at [903, 452] on button "Next" at bounding box center [916, 459] width 56 height 27
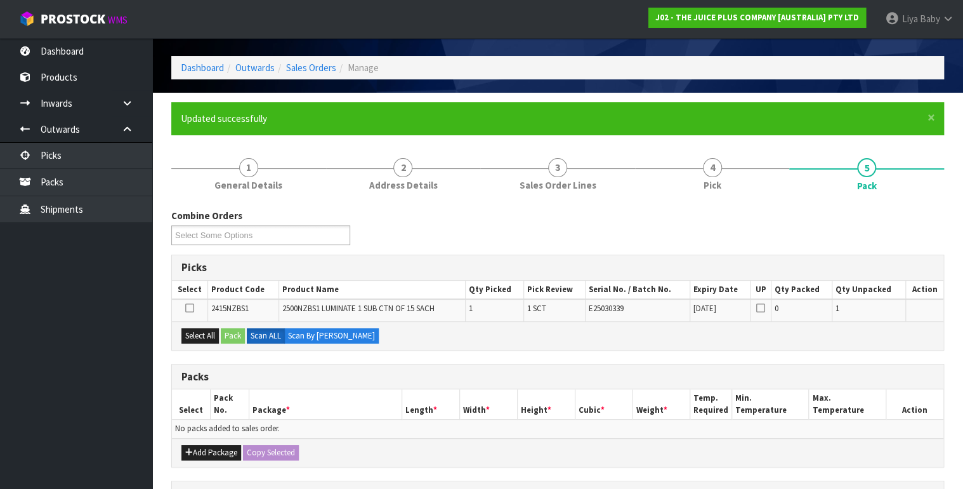
scroll to position [152, 0]
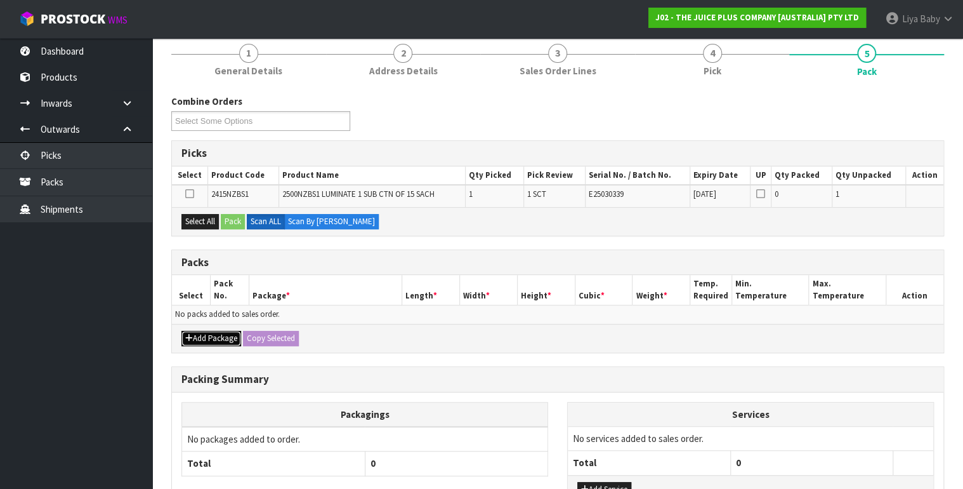
click at [195, 331] on button "Add Package" at bounding box center [211, 338] width 60 height 15
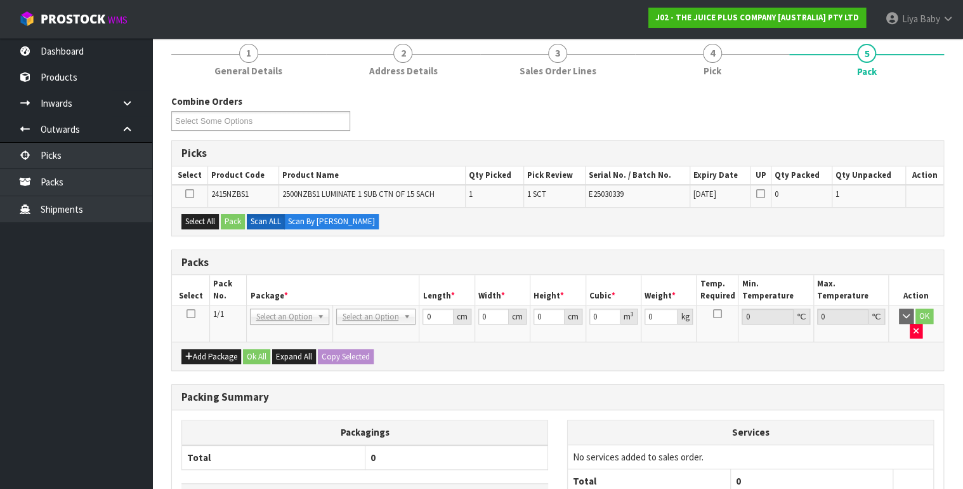
click at [190, 313] on icon at bounding box center [190, 313] width 9 height 1
click at [202, 215] on button "Select All" at bounding box center [199, 221] width 37 height 15
click at [228, 216] on button "Pack" at bounding box center [233, 221] width 24 height 15
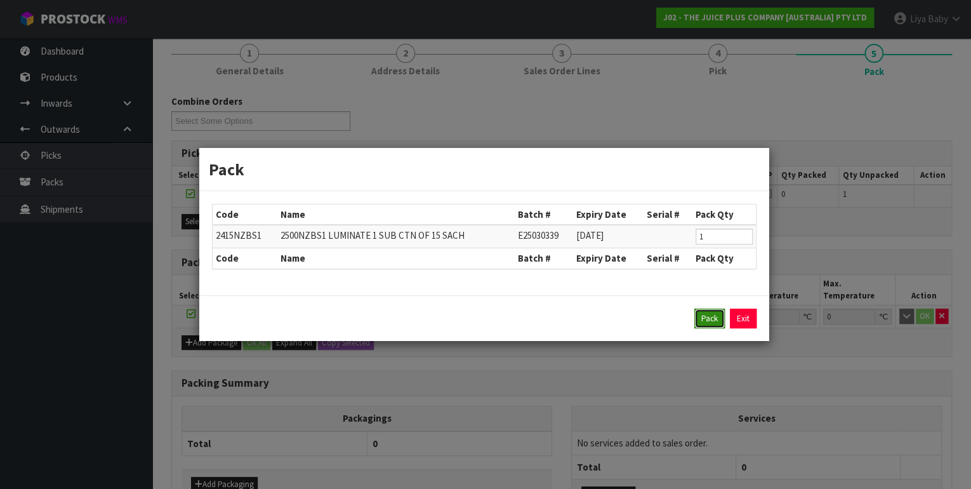
click at [713, 313] on button "Pack" at bounding box center [709, 318] width 30 height 20
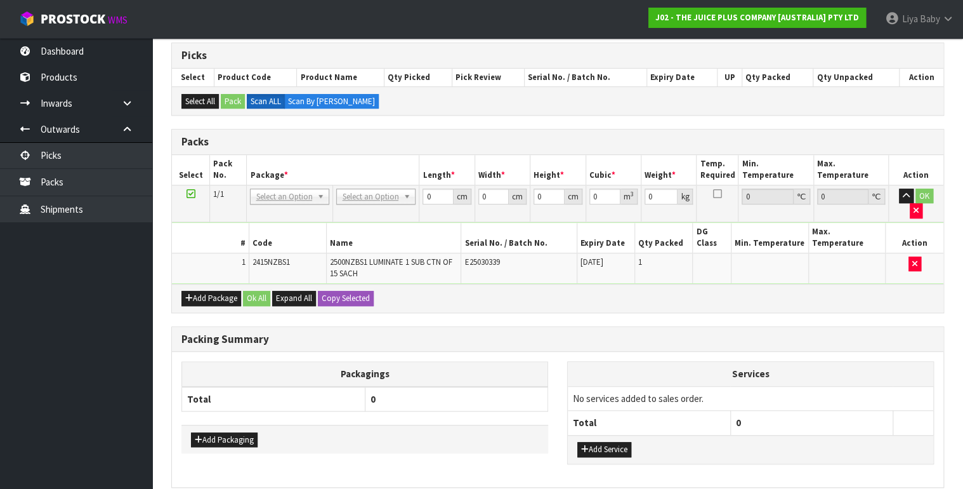
scroll to position [254, 0]
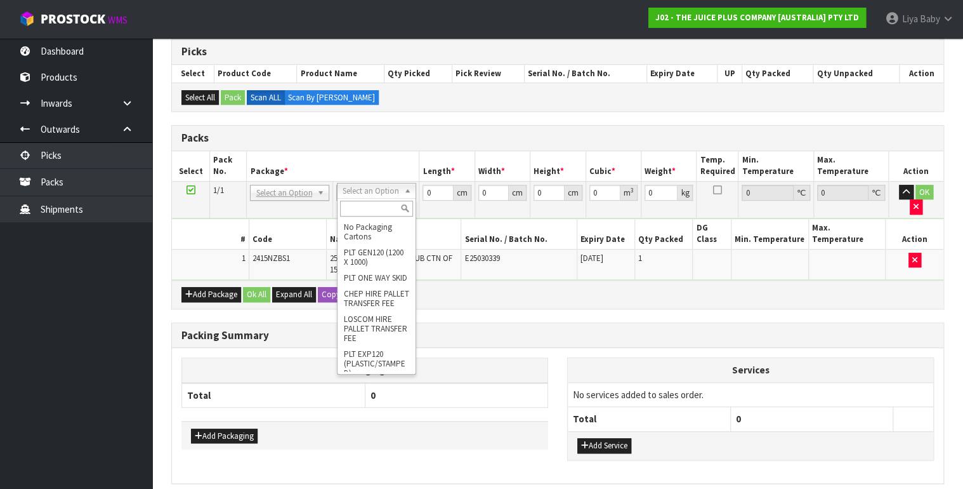
click at [365, 208] on input "text" at bounding box center [376, 208] width 73 height 16
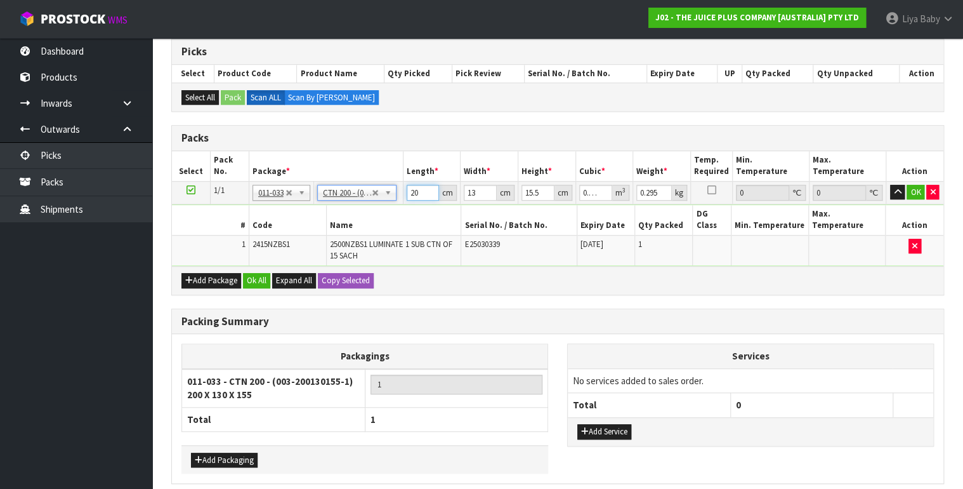
click at [421, 190] on input "20" at bounding box center [423, 193] width 33 height 16
click at [475, 193] on input "13" at bounding box center [480, 193] width 33 height 16
click at [541, 190] on input "15.5" at bounding box center [537, 193] width 33 height 16
click at [658, 188] on input "0.295" at bounding box center [654, 193] width 36 height 16
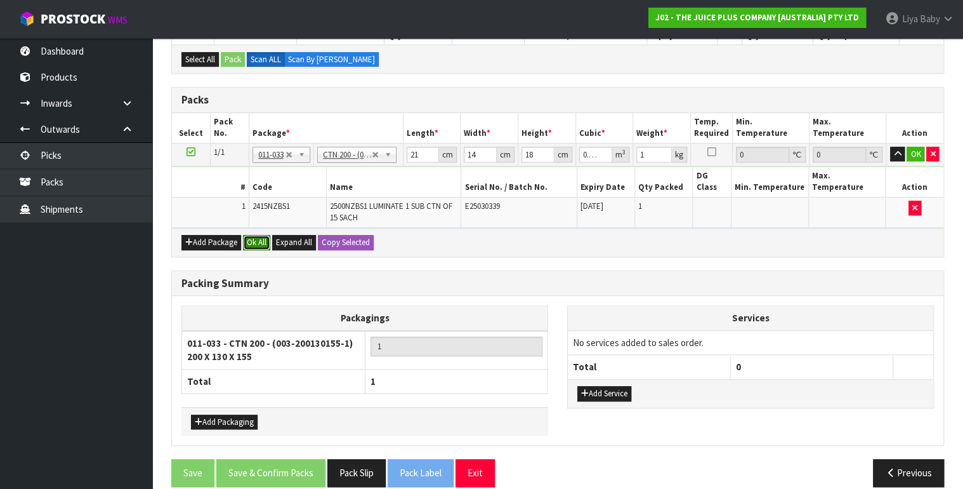
click at [260, 235] on button "Ok All" at bounding box center [256, 242] width 27 height 15
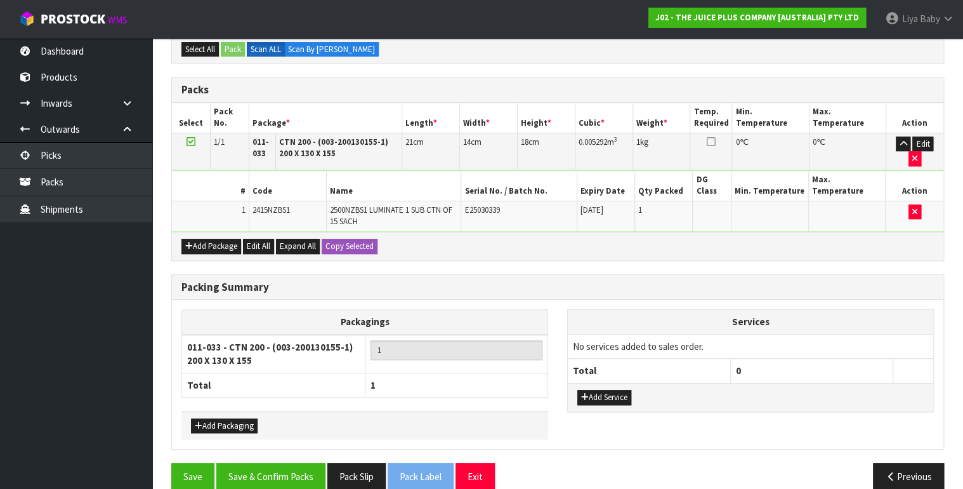
scroll to position [305, 0]
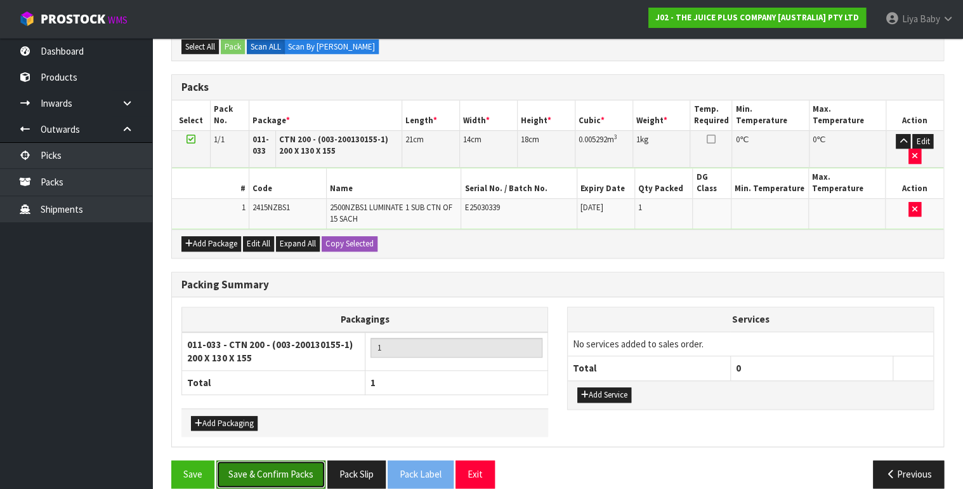
click at [277, 460] on button "Save & Confirm Packs" at bounding box center [270, 473] width 109 height 27
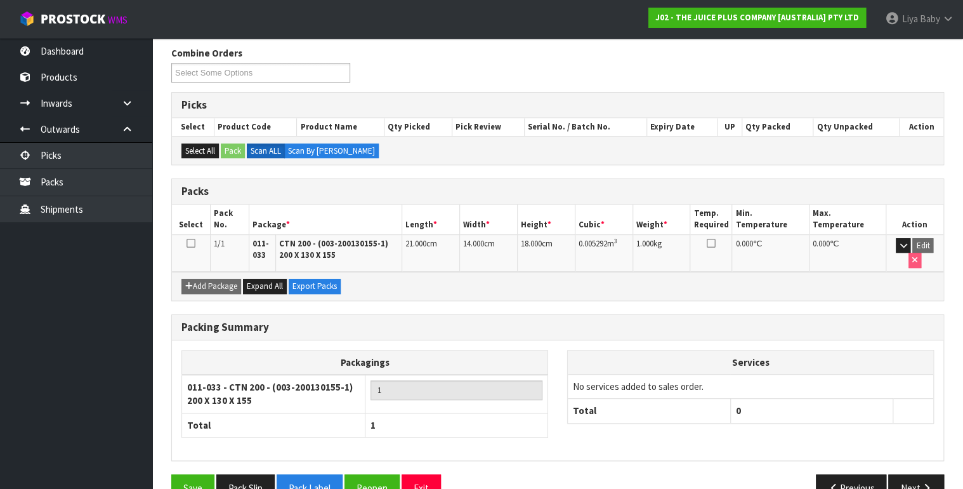
scroll to position [203, 0]
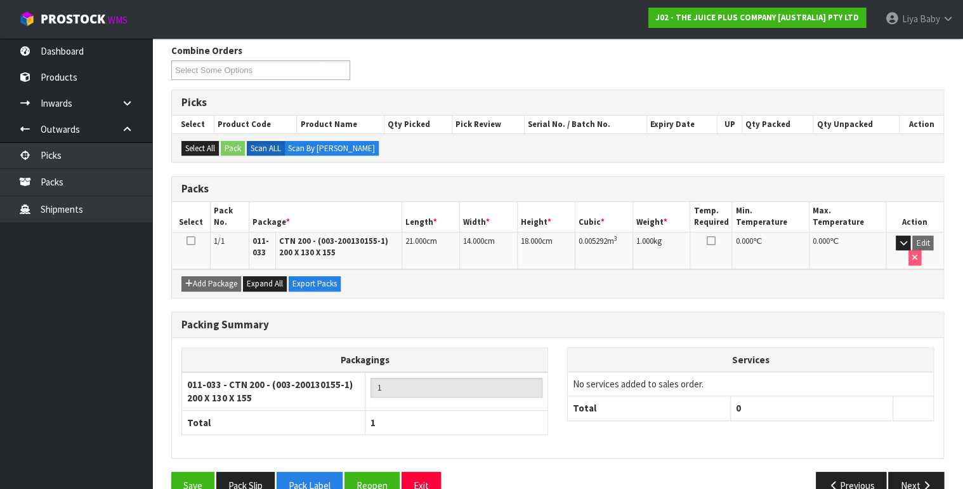
drag, startPoint x: 190, startPoint y: 242, endPoint x: 203, endPoint y: 246, distance: 13.9
click at [190, 241] on icon at bounding box center [191, 240] width 9 height 1
click at [910, 471] on button "Next" at bounding box center [916, 484] width 56 height 27
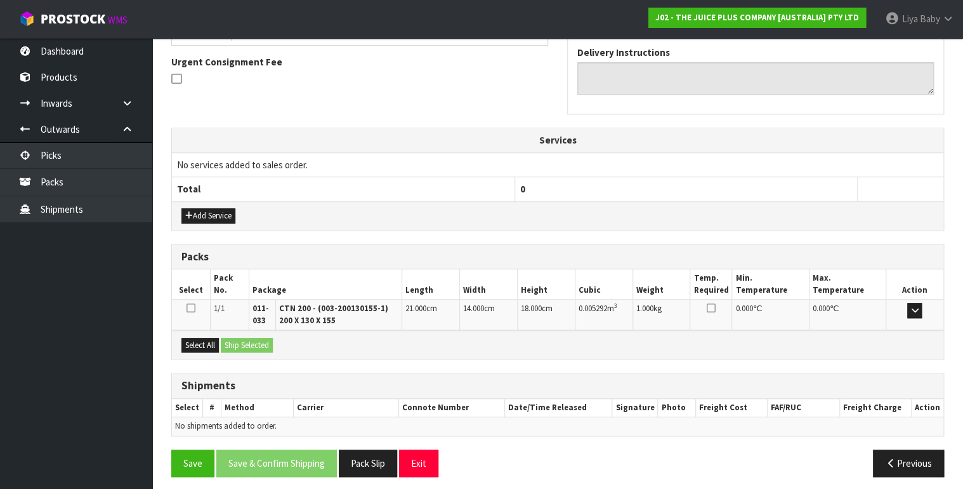
scroll to position [366, 0]
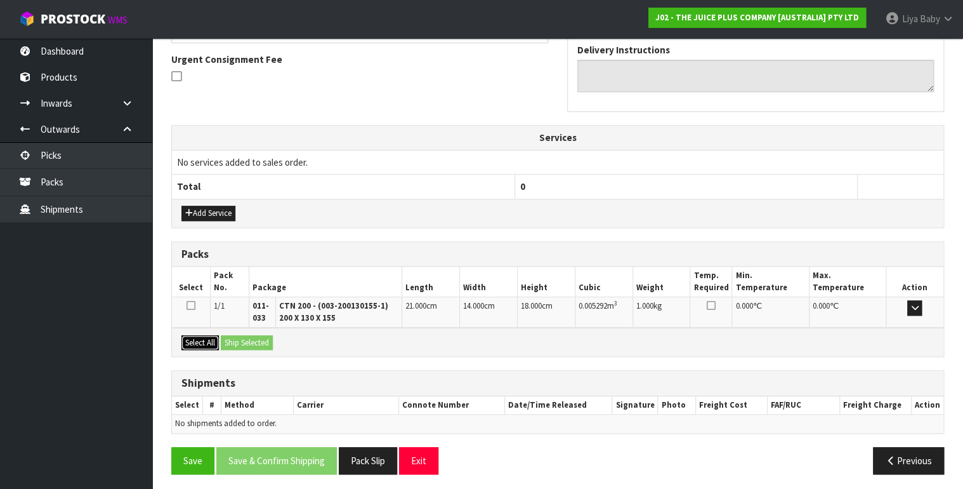
click at [206, 336] on button "Select All" at bounding box center [199, 342] width 37 height 15
click at [242, 338] on button "Ship Selected" at bounding box center [247, 342] width 52 height 15
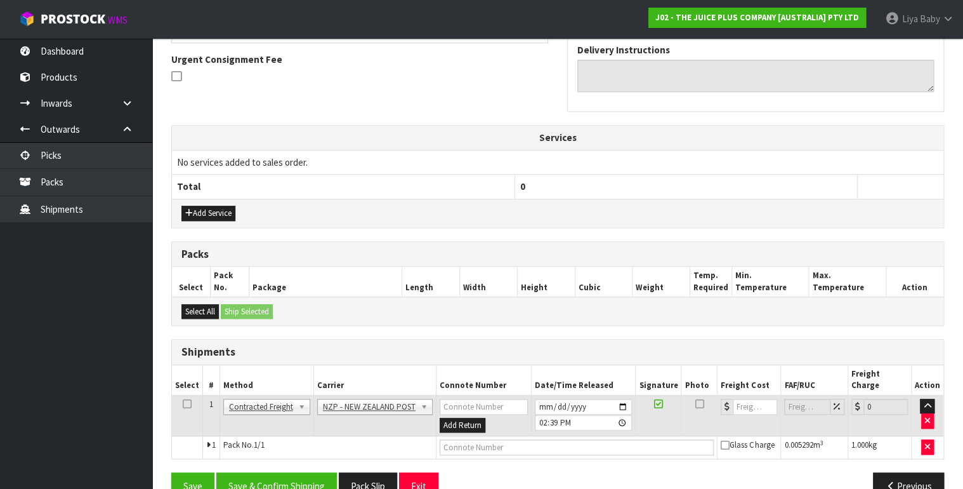
click at [187, 403] on icon at bounding box center [187, 403] width 9 height 1
click at [239, 472] on button "Save & Confirm Shipping" at bounding box center [276, 485] width 121 height 27
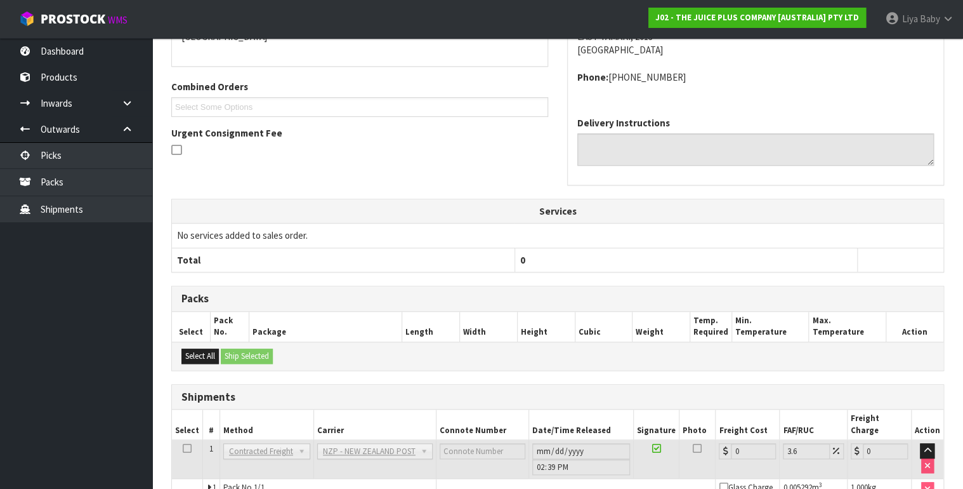
scroll to position [363, 0]
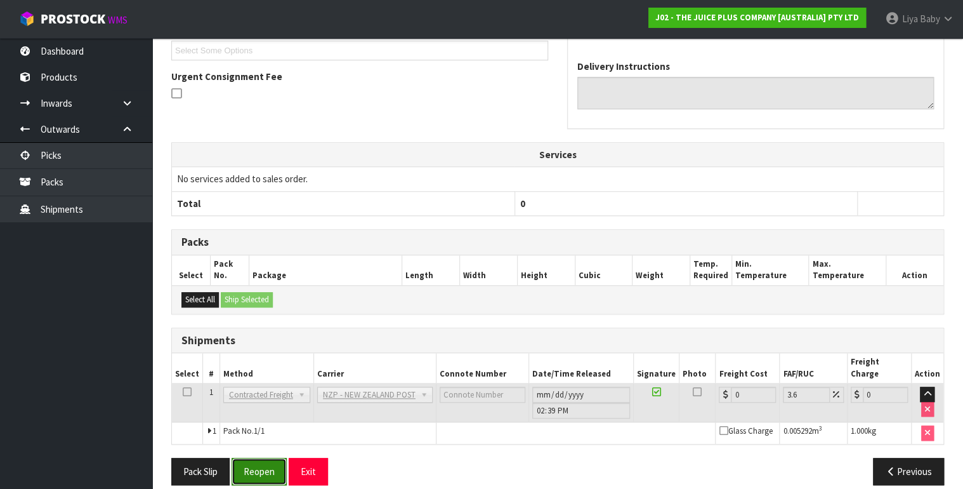
click at [268, 462] on button "Reopen" at bounding box center [259, 470] width 55 height 27
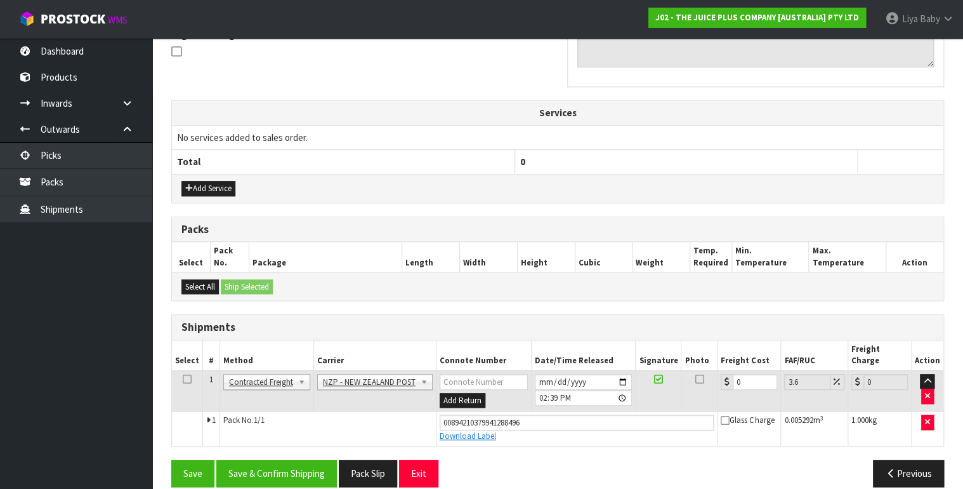
scroll to position [392, 0]
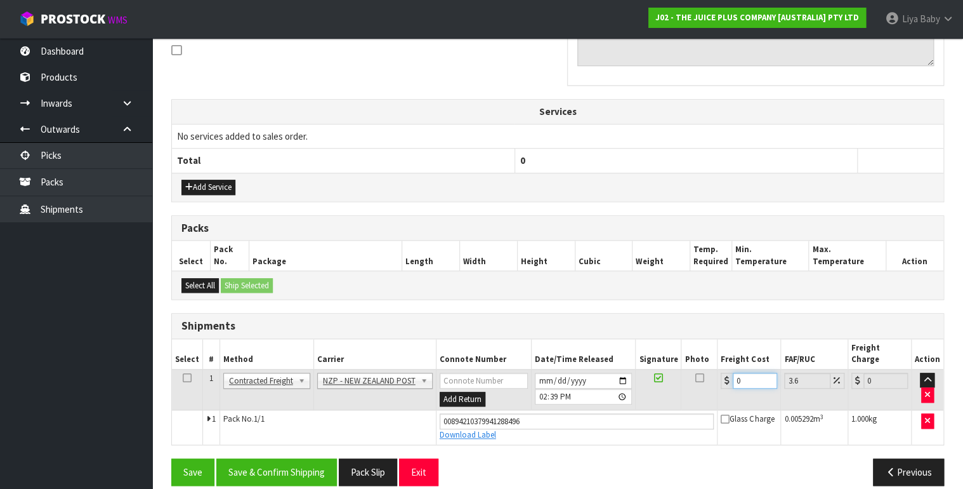
click at [750, 372] on input "0" at bounding box center [755, 380] width 44 height 16
click at [192, 353] on th "Select" at bounding box center [187, 354] width 31 height 30
click at [187, 377] on icon at bounding box center [187, 377] width 9 height 1
click at [252, 458] on button "Save & Confirm Shipping" at bounding box center [276, 471] width 121 height 27
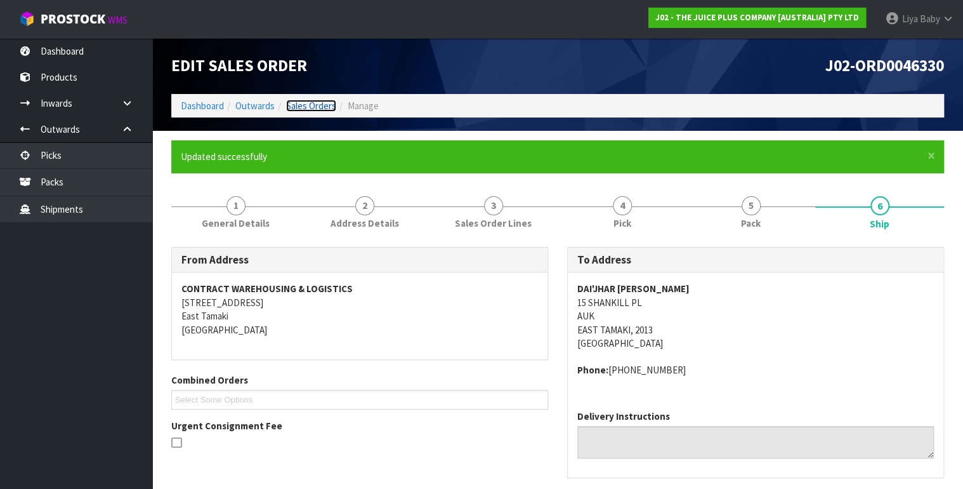
click at [312, 100] on link "Sales Orders" at bounding box center [311, 106] width 50 height 12
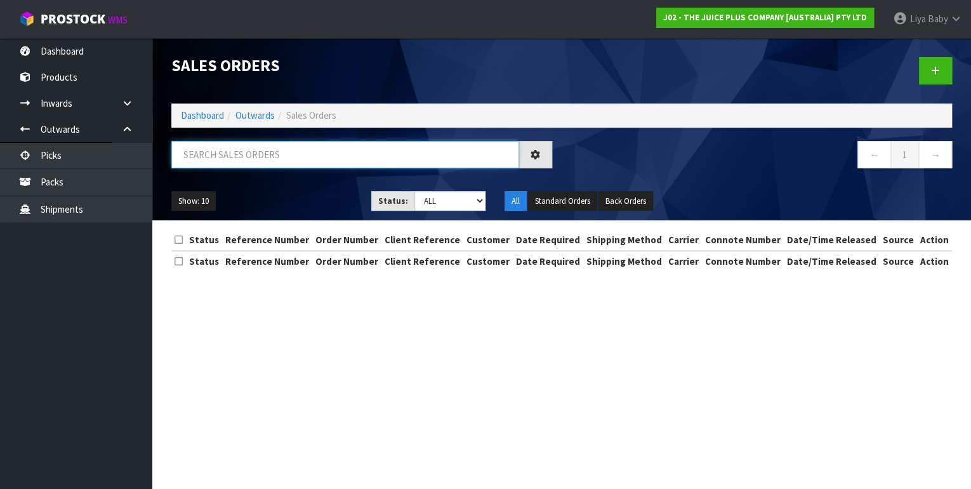
click at [252, 148] on input "text" at bounding box center [345, 154] width 348 height 27
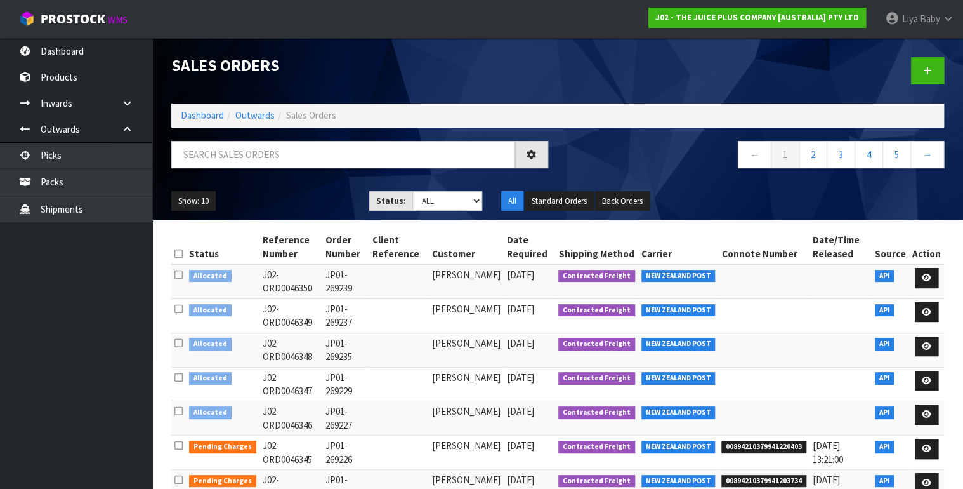
click at [639, 168] on nav "← 1 2 3 4 5 →" at bounding box center [755, 156] width 377 height 31
click at [306, 164] on input "text" at bounding box center [343, 154] width 344 height 27
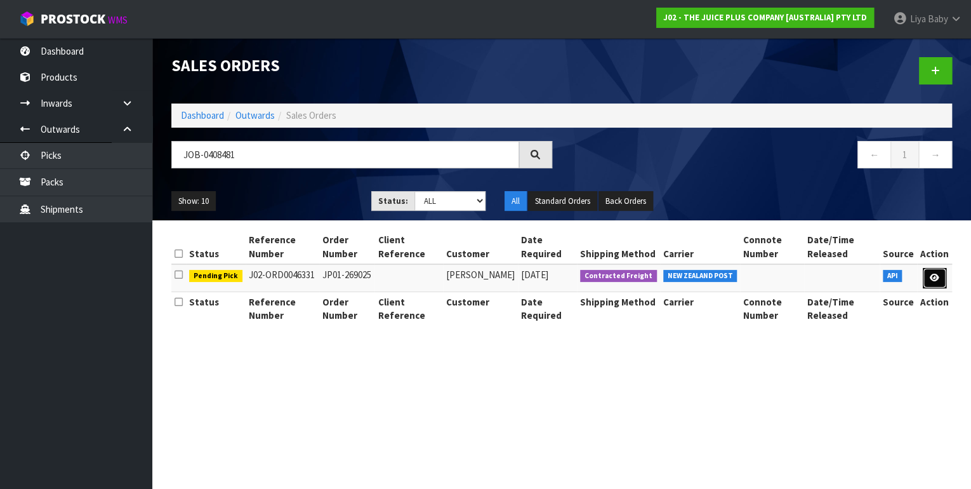
click at [926, 274] on link at bounding box center [933, 278] width 23 height 20
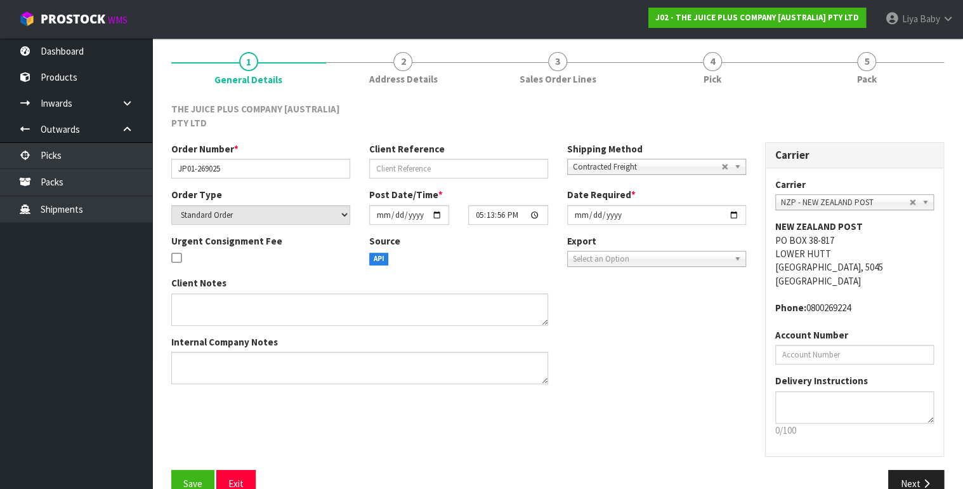
scroll to position [124, 0]
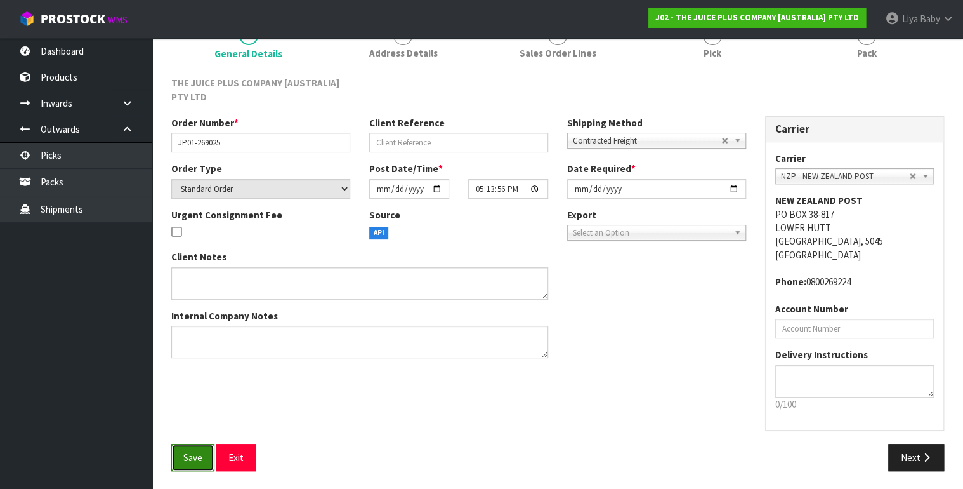
click at [178, 461] on button "Save" at bounding box center [192, 456] width 43 height 27
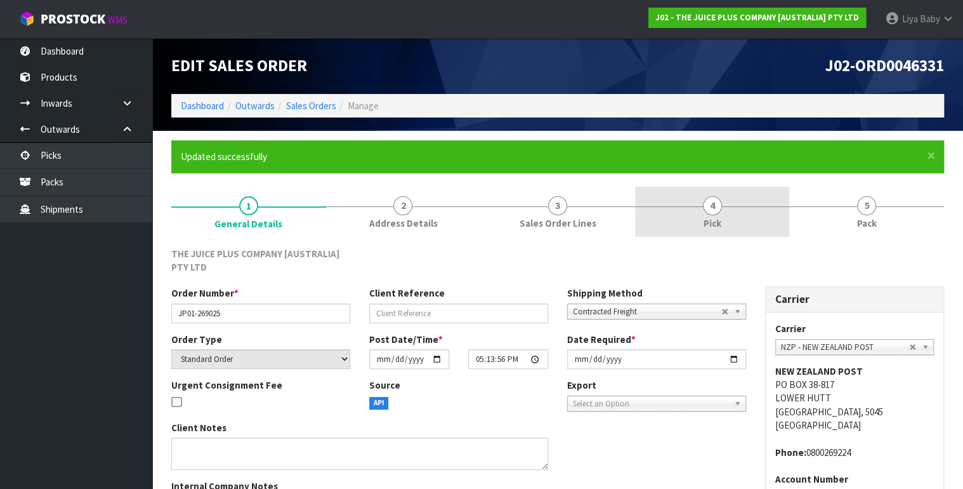
click at [722, 206] on div at bounding box center [712, 206] width 155 height 1
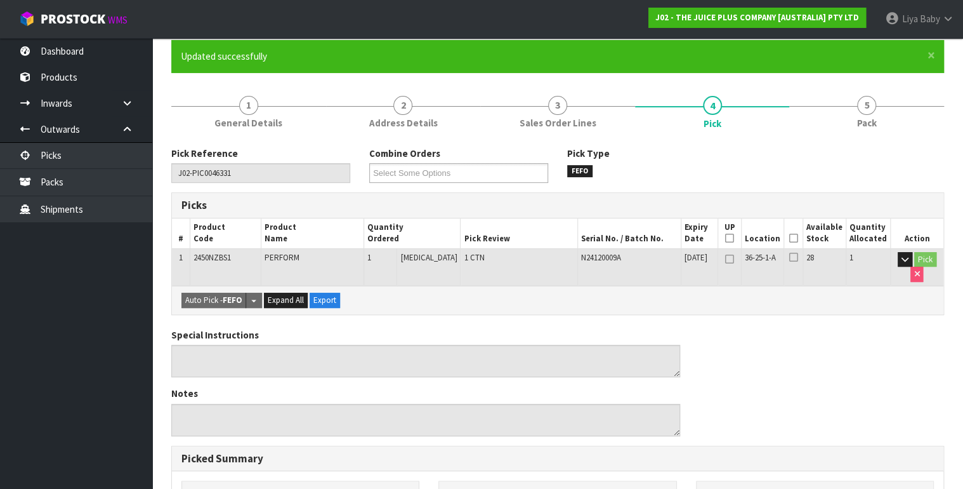
scroll to position [102, 0]
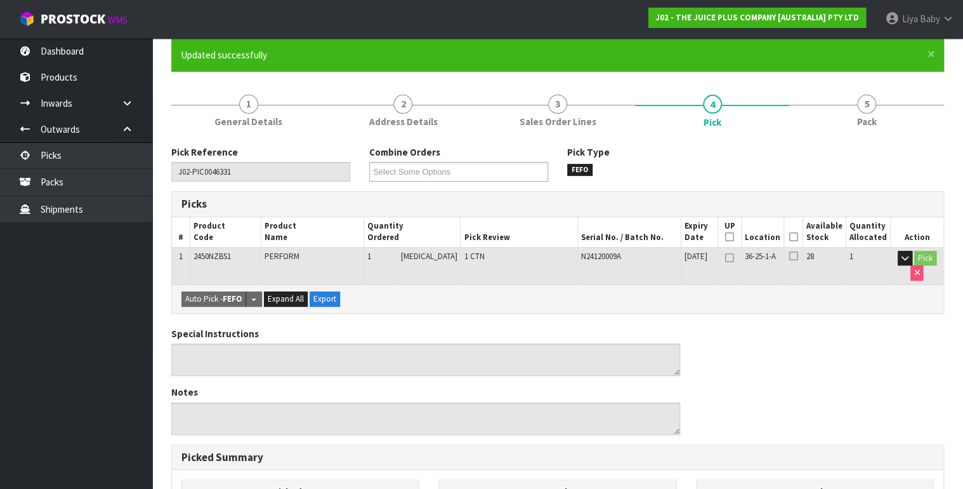
click at [796, 237] on icon at bounding box center [793, 237] width 9 height 1
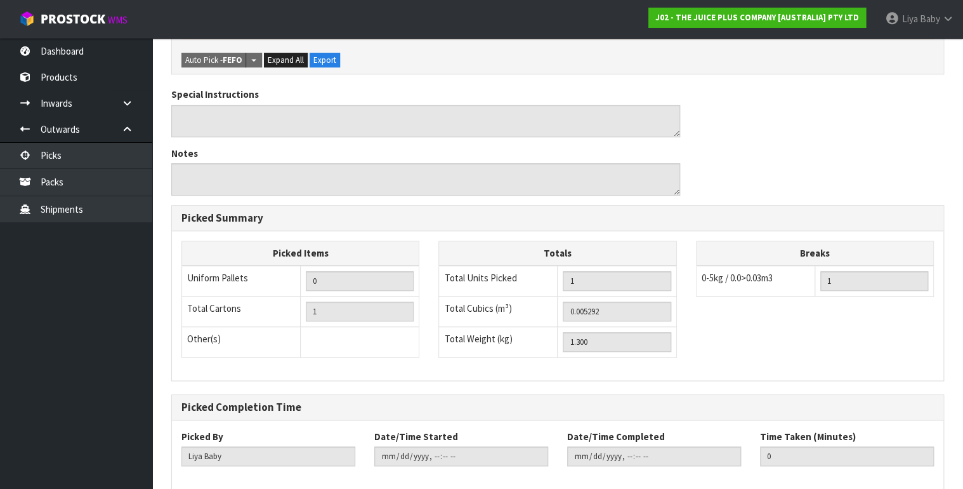
scroll to position [449, 0]
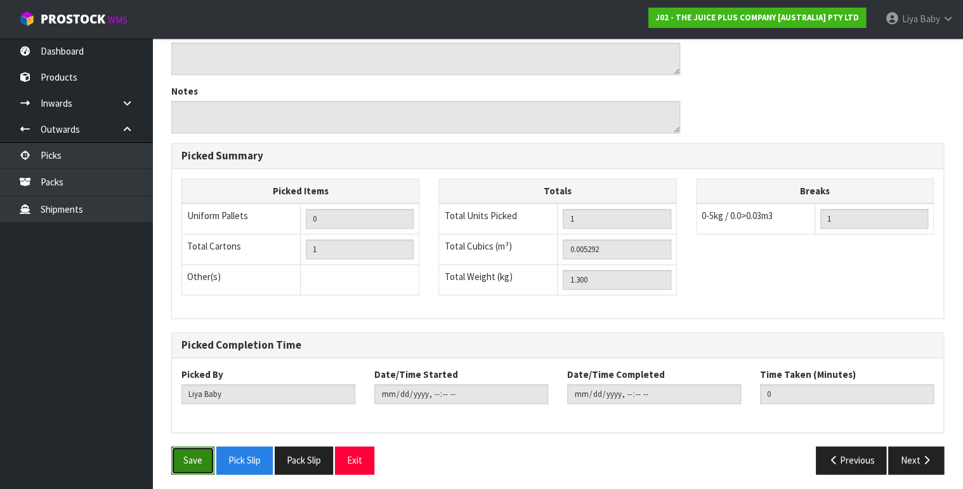
click at [199, 452] on button "Save" at bounding box center [192, 459] width 43 height 27
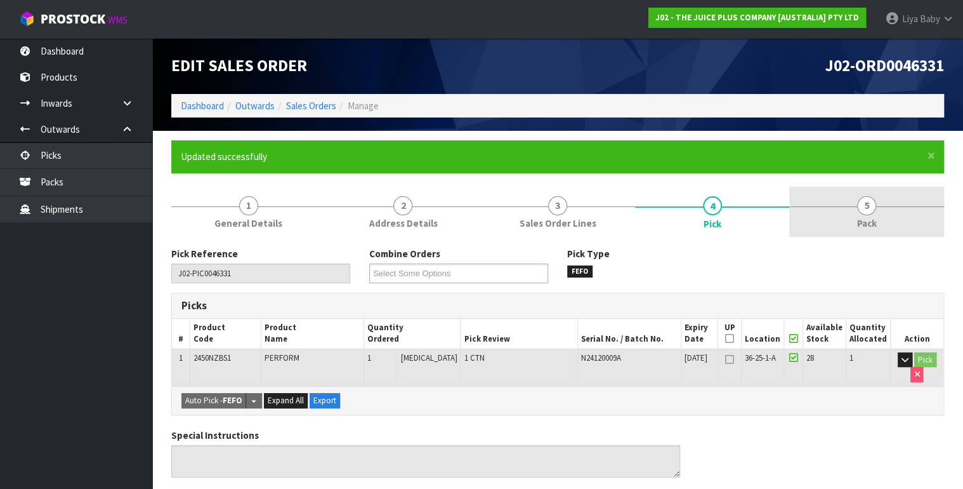
click at [824, 222] on link "5 Pack" at bounding box center [866, 212] width 155 height 50
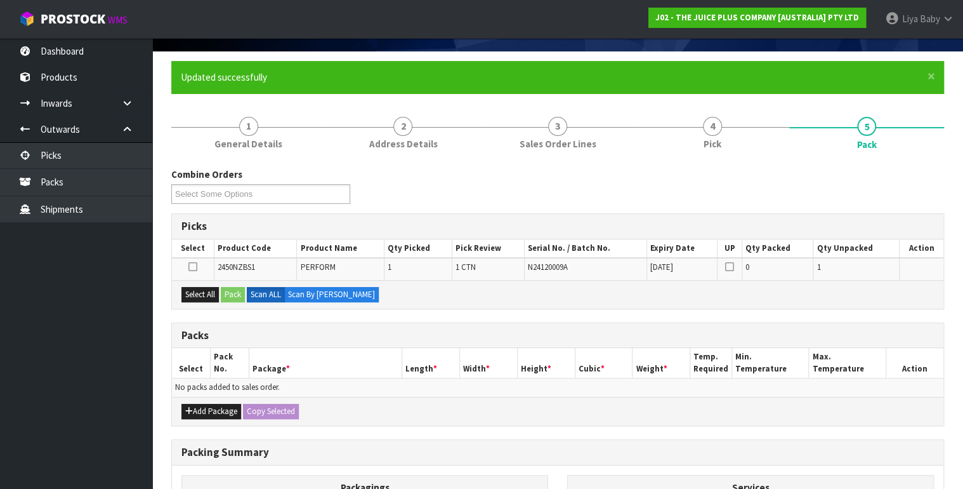
scroll to position [203, 0]
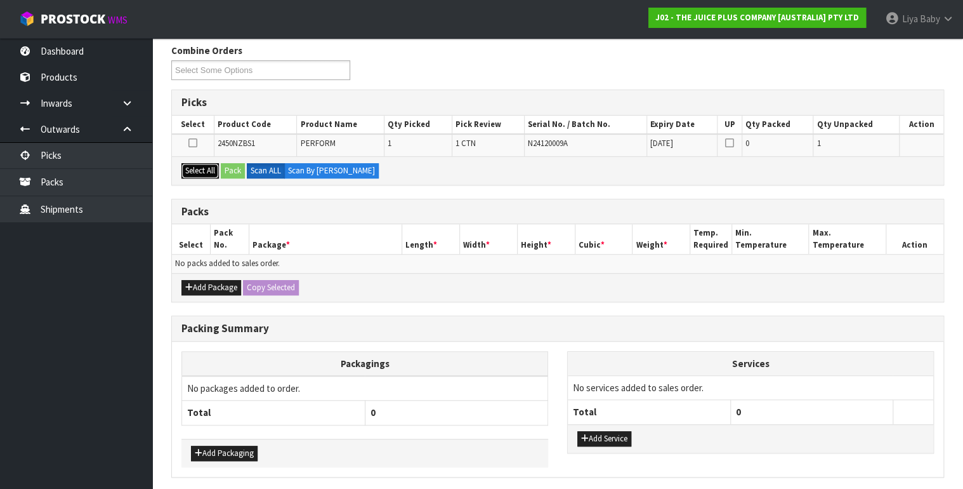
click at [200, 171] on button "Select All" at bounding box center [199, 170] width 37 height 15
click at [230, 171] on button "Pack" at bounding box center [233, 170] width 24 height 15
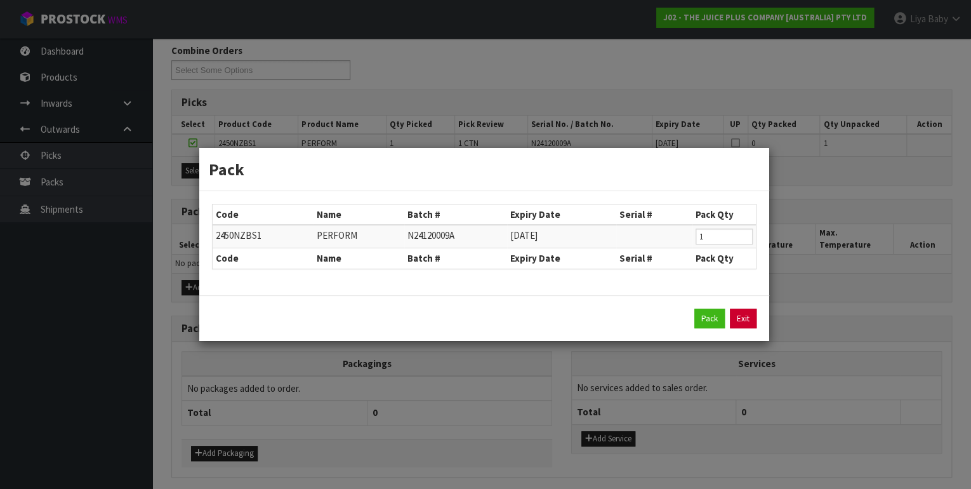
click at [754, 312] on link "Exit" at bounding box center [743, 318] width 27 height 20
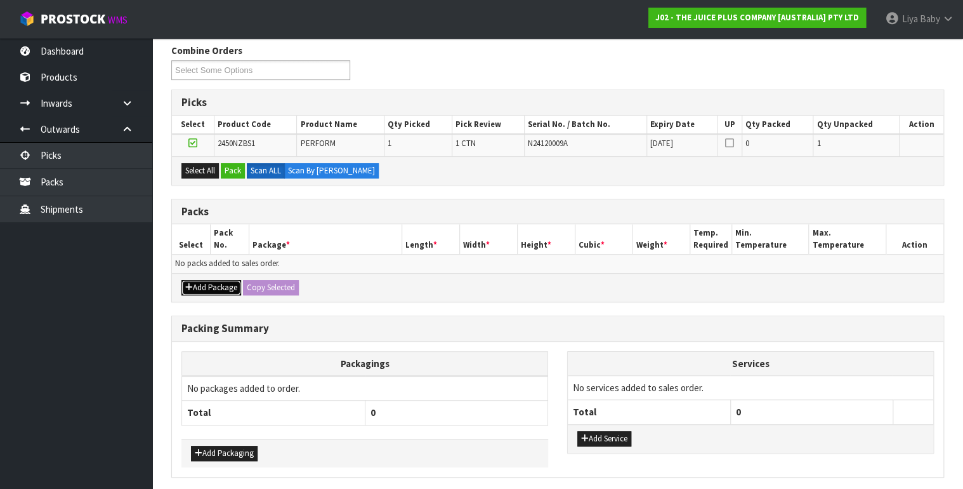
click at [203, 287] on button "Add Package" at bounding box center [211, 287] width 60 height 15
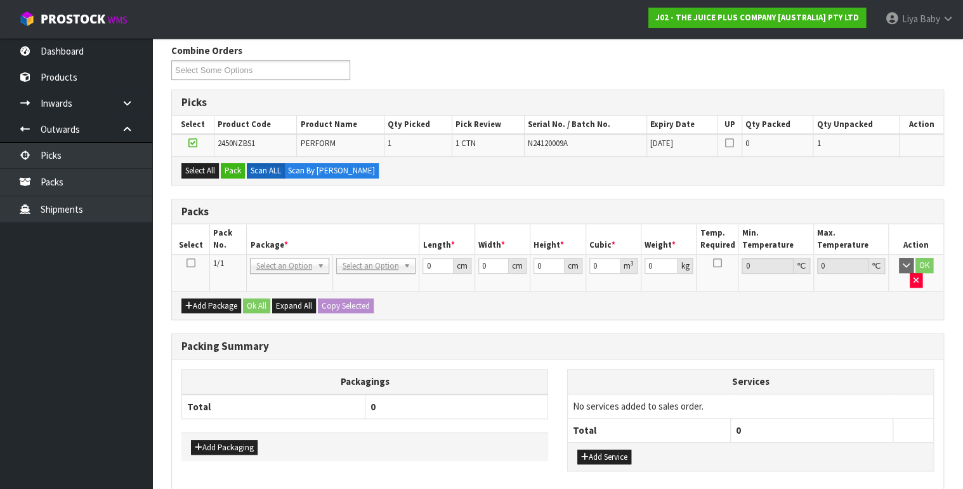
click at [195, 259] on td at bounding box center [190, 272] width 37 height 37
click at [188, 263] on icon at bounding box center [190, 263] width 9 height 1
click at [236, 175] on button "Pack" at bounding box center [233, 170] width 24 height 15
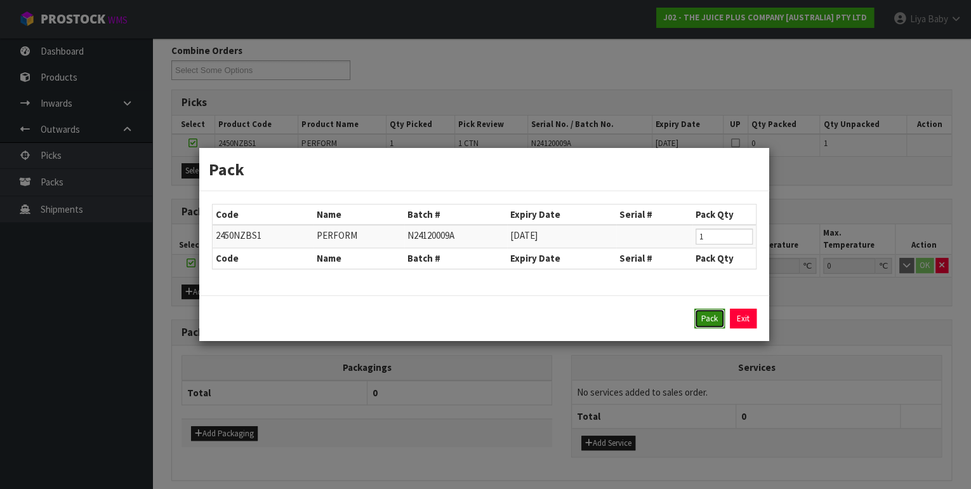
click at [708, 319] on button "Pack" at bounding box center [709, 318] width 30 height 20
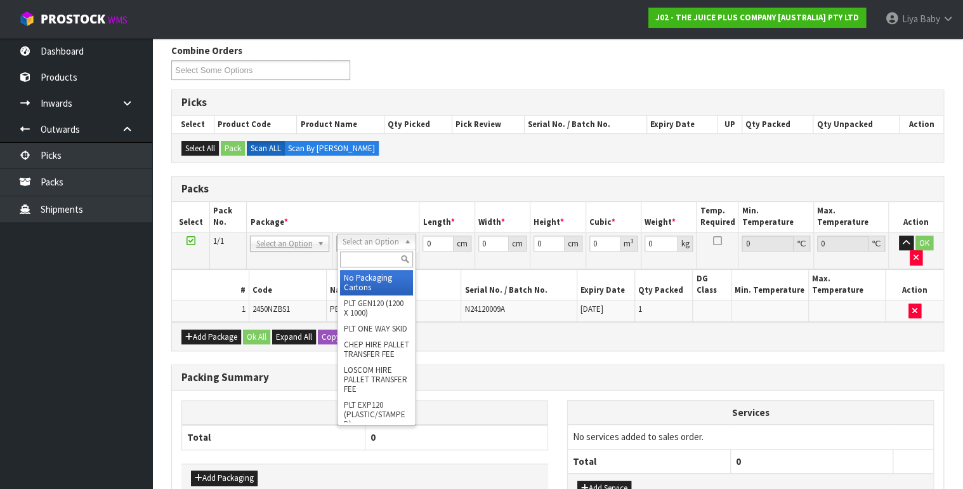
click at [349, 258] on input "text" at bounding box center [376, 259] width 73 height 16
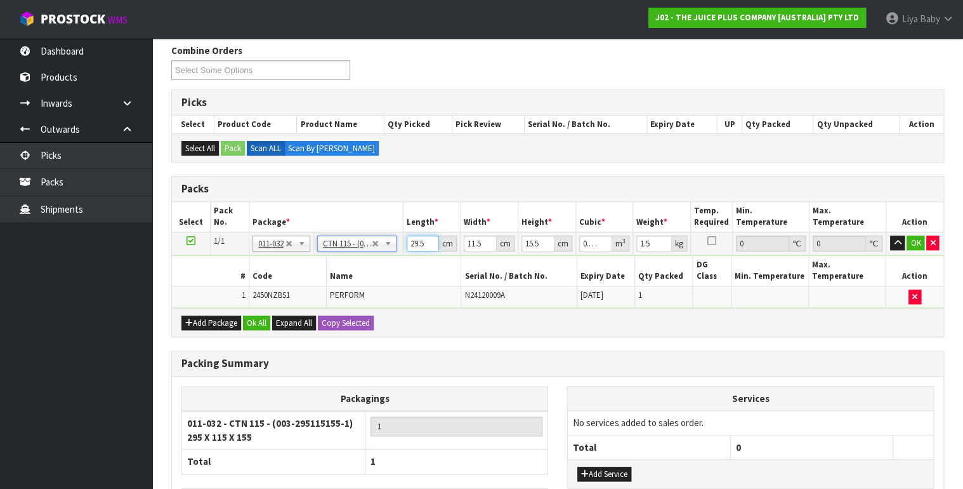
click at [424, 241] on input "29.5" at bounding box center [423, 243] width 33 height 16
click at [483, 239] on input "11.5" at bounding box center [480, 243] width 33 height 16
click at [541, 243] on input "15.5" at bounding box center [537, 243] width 33 height 16
click at [653, 242] on input "1.5" at bounding box center [654, 243] width 36 height 16
click at [266, 315] on button "Ok All" at bounding box center [256, 322] width 27 height 15
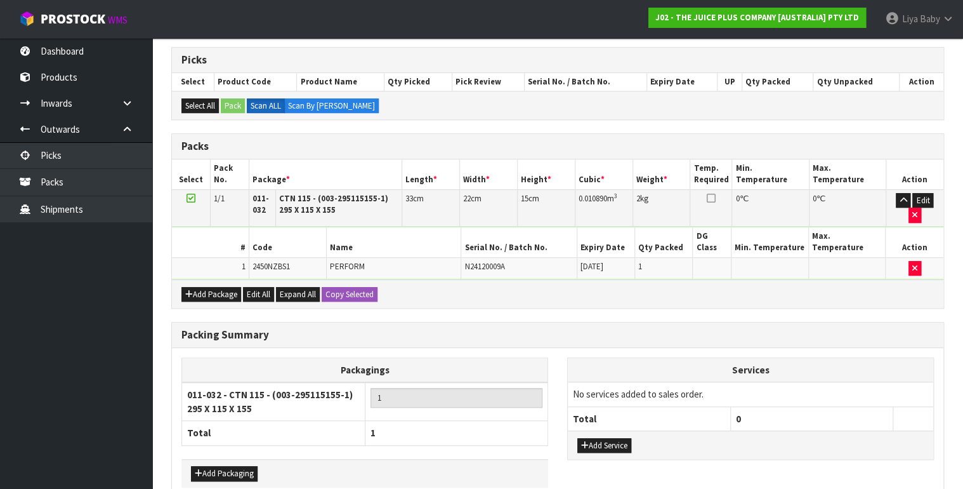
scroll to position [296, 0]
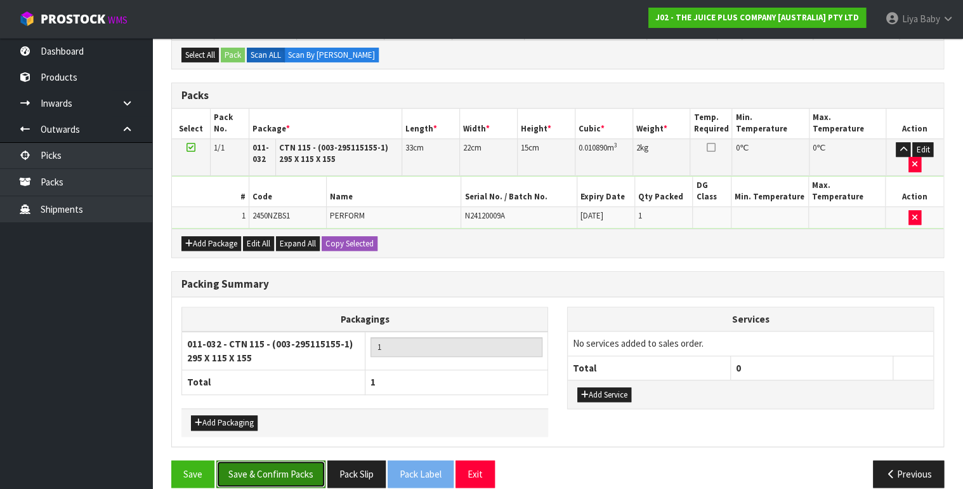
click at [262, 461] on button "Save & Confirm Packs" at bounding box center [270, 473] width 109 height 27
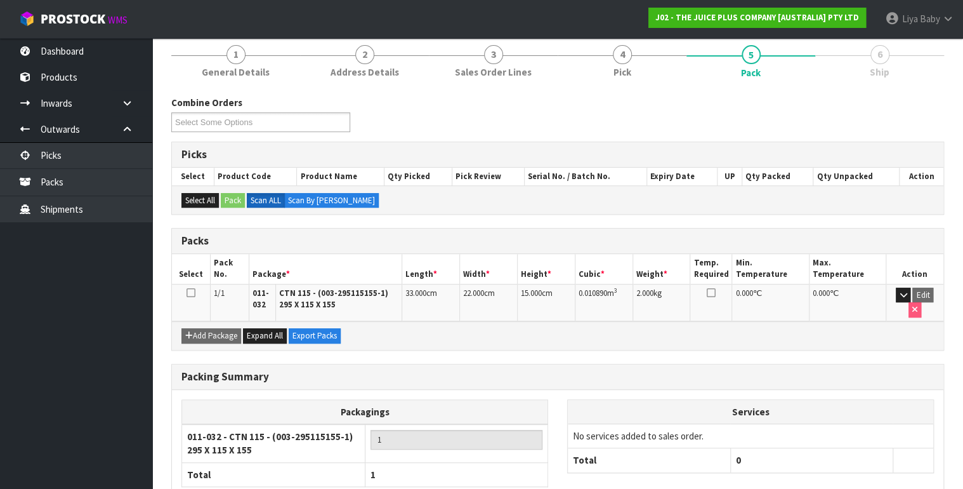
scroll to position [152, 0]
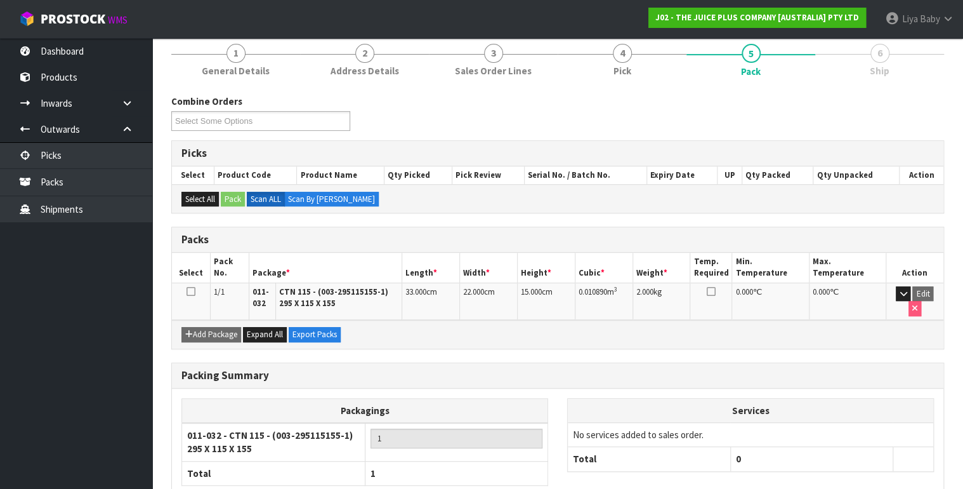
click at [195, 296] on td at bounding box center [191, 300] width 39 height 37
click at [190, 292] on icon at bounding box center [191, 291] width 9 height 1
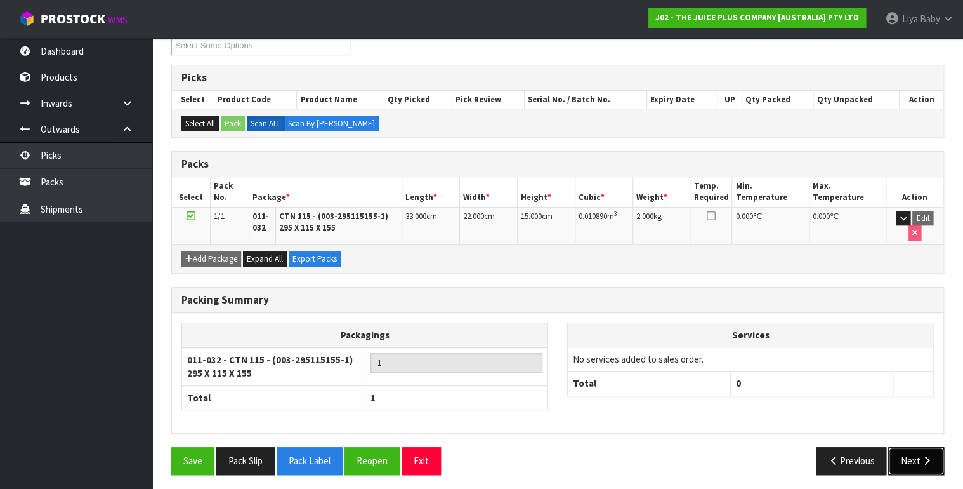
click at [907, 455] on button "Next" at bounding box center [916, 460] width 56 height 27
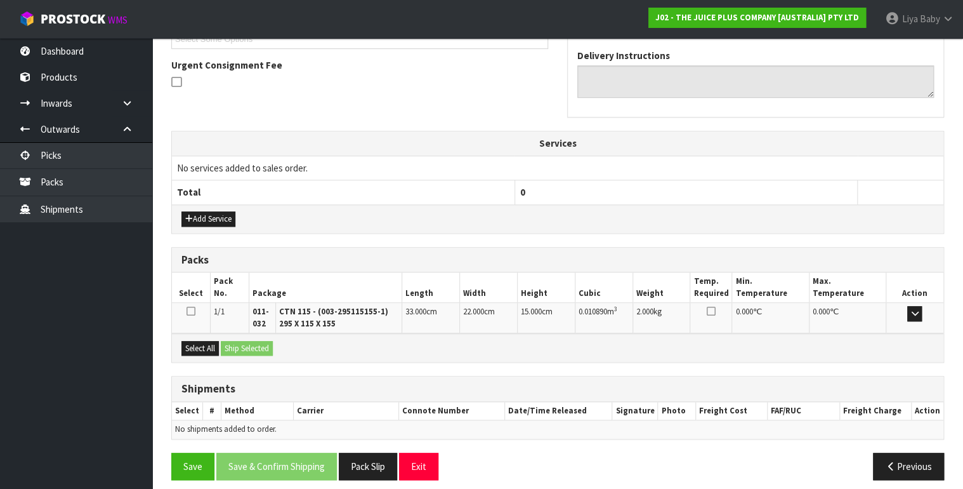
scroll to position [366, 0]
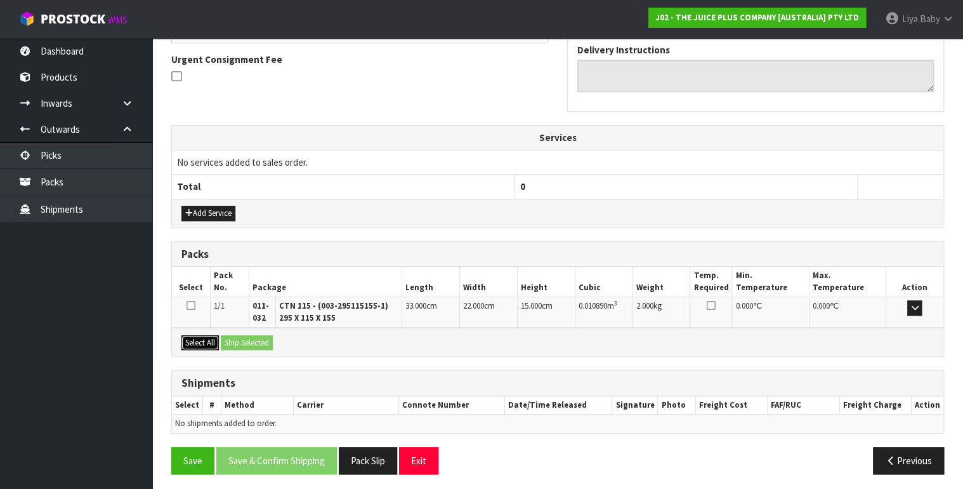
click at [195, 339] on button "Select All" at bounding box center [199, 342] width 37 height 15
click at [242, 339] on button "Ship Selected" at bounding box center [247, 342] width 52 height 15
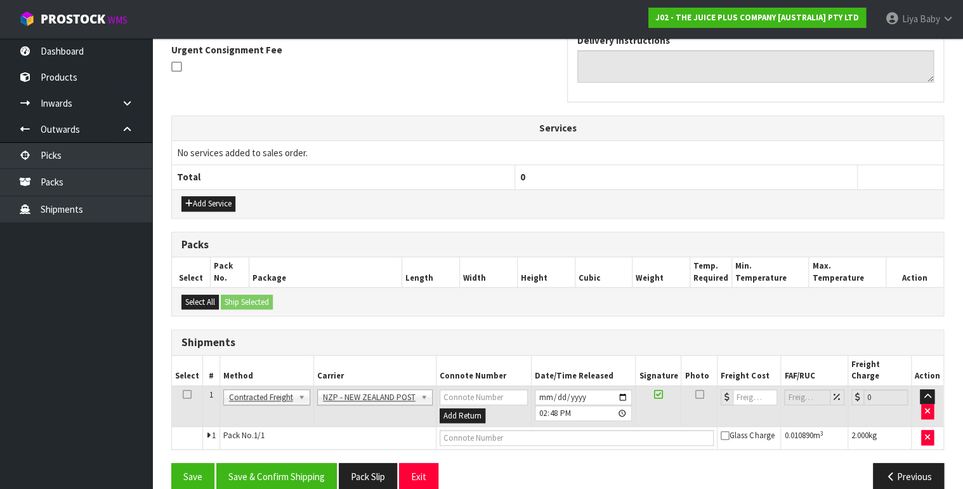
scroll to position [381, 0]
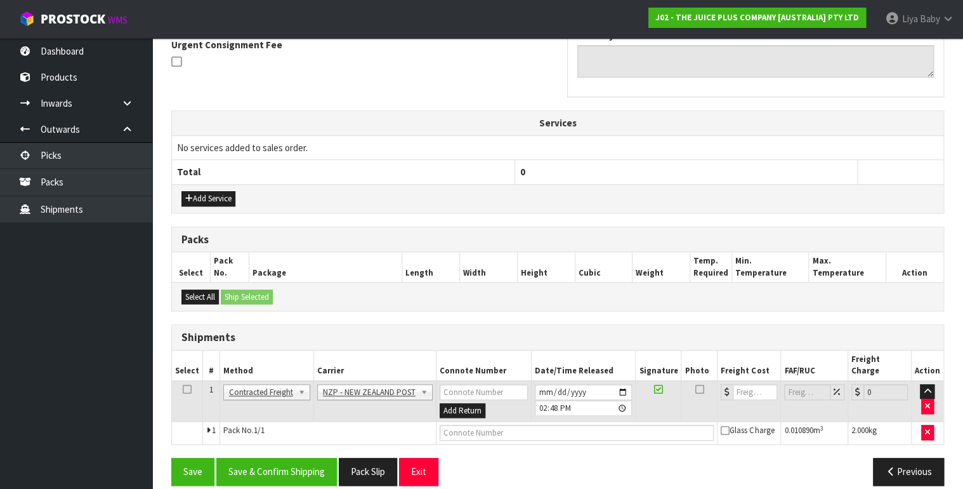
click at [185, 389] on icon at bounding box center [187, 389] width 9 height 1
click at [244, 457] on button "Save & Confirm Shipping" at bounding box center [276, 470] width 121 height 27
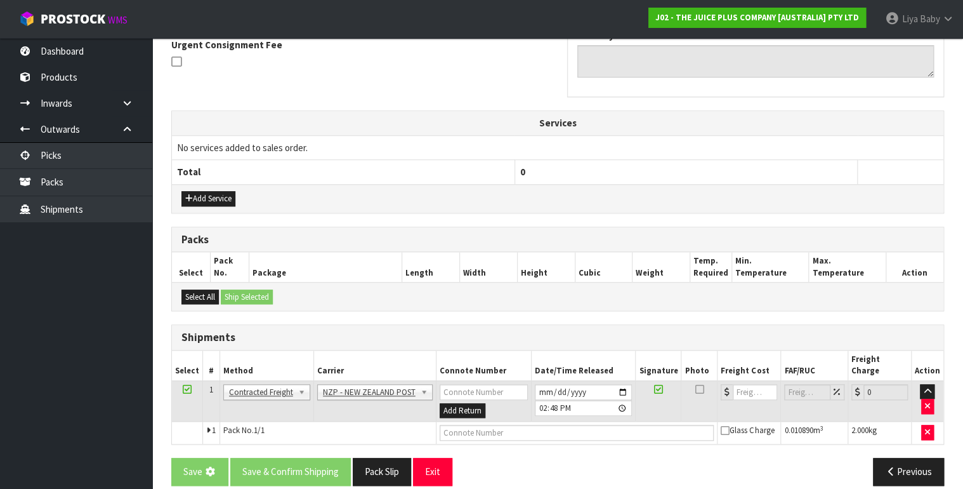
scroll to position [0, 0]
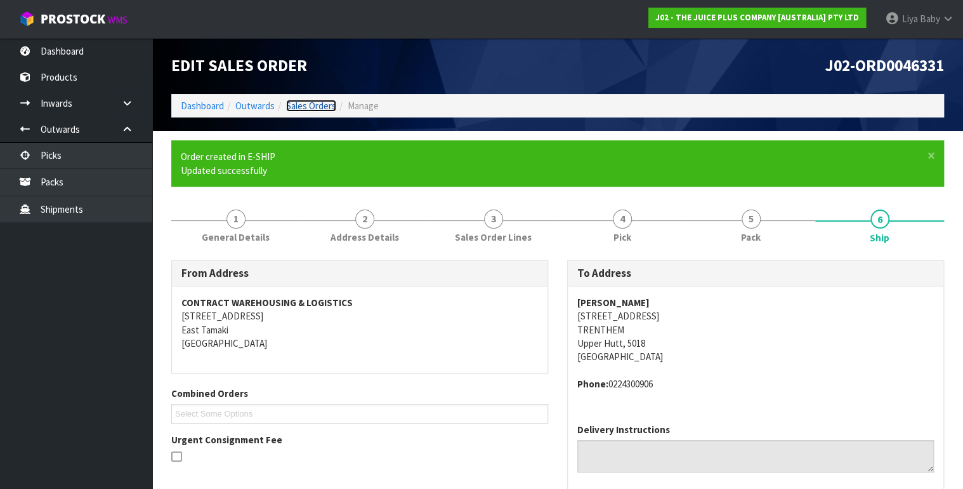
click at [301, 107] on link "Sales Orders" at bounding box center [311, 106] width 50 height 12
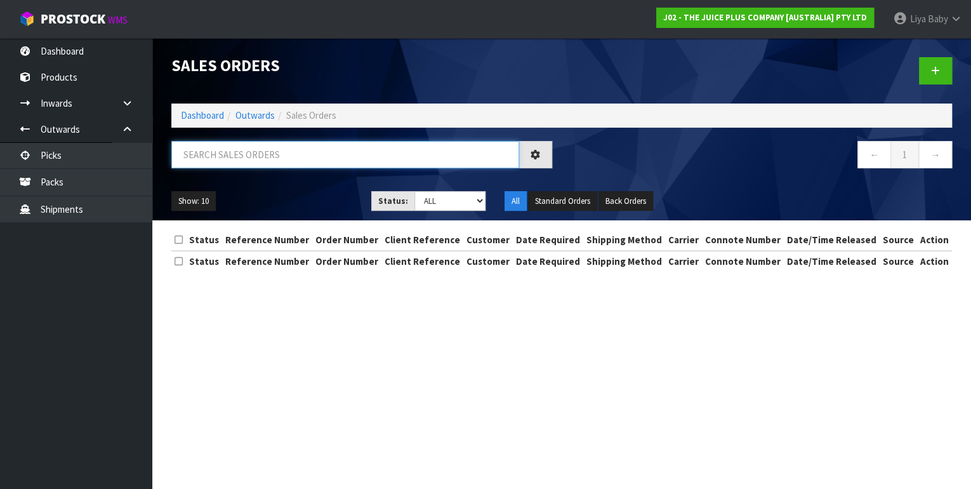
click at [271, 161] on input "text" at bounding box center [345, 154] width 348 height 27
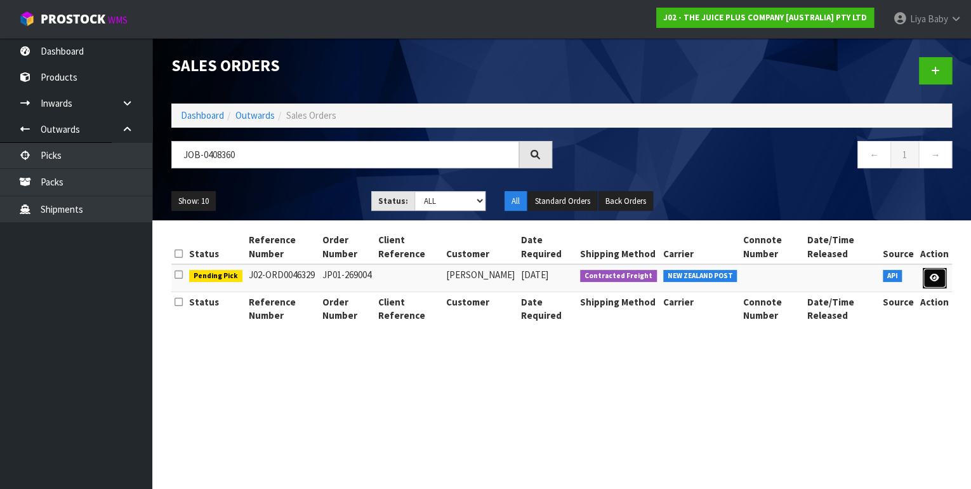
click at [932, 278] on icon at bounding box center [934, 277] width 10 height 8
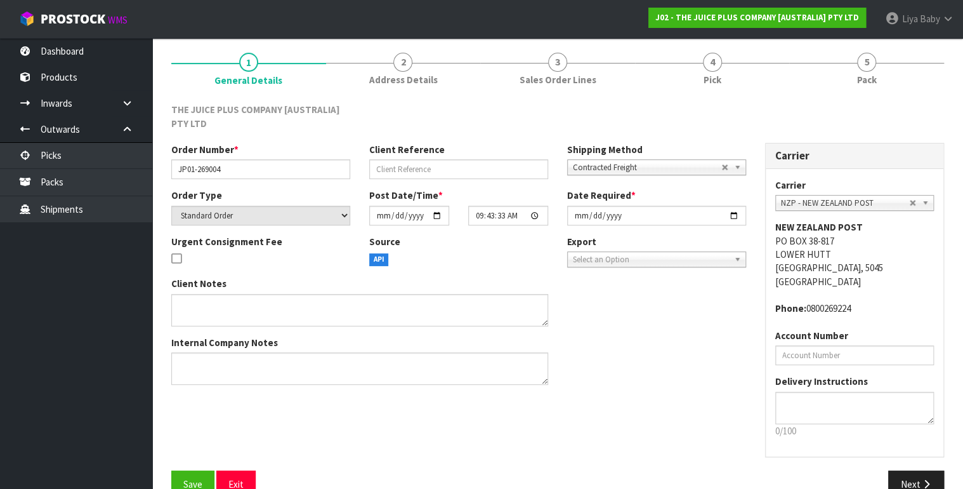
scroll to position [124, 0]
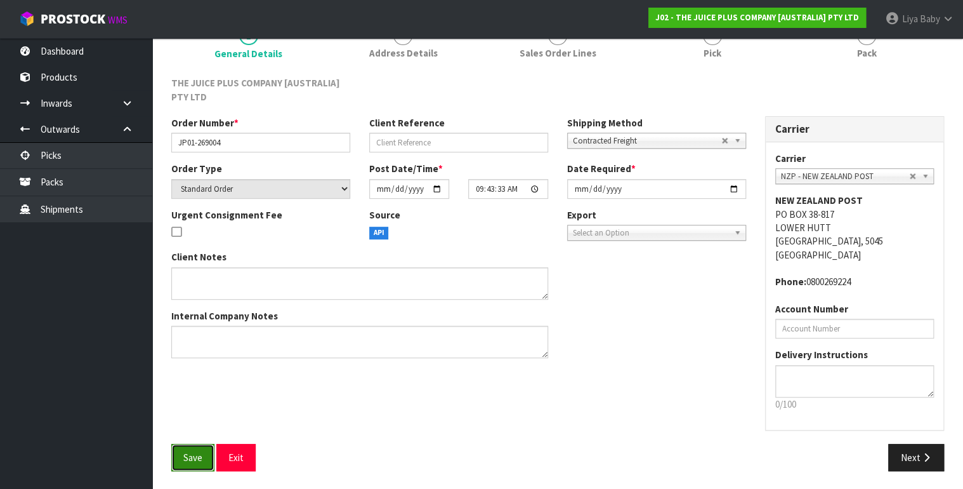
click at [185, 455] on span "Save" at bounding box center [192, 457] width 19 height 12
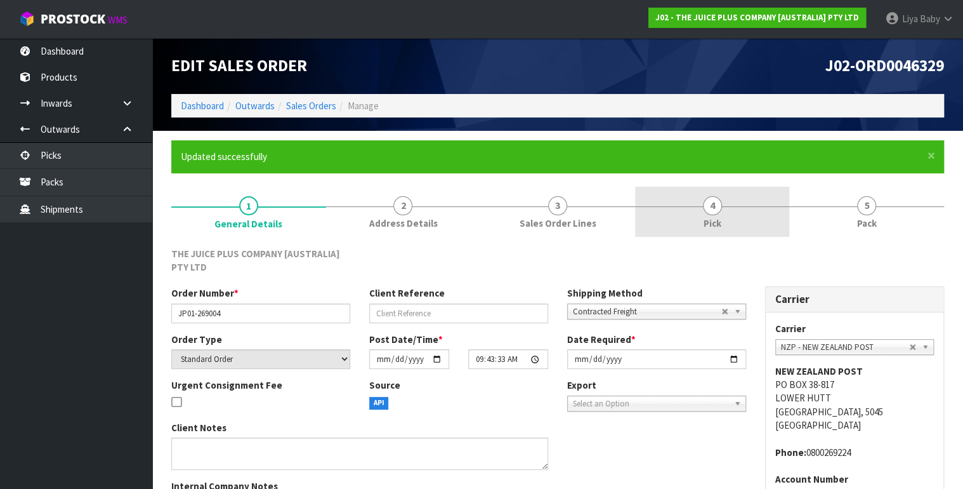
click at [678, 216] on link "4 Pick" at bounding box center [712, 212] width 155 height 50
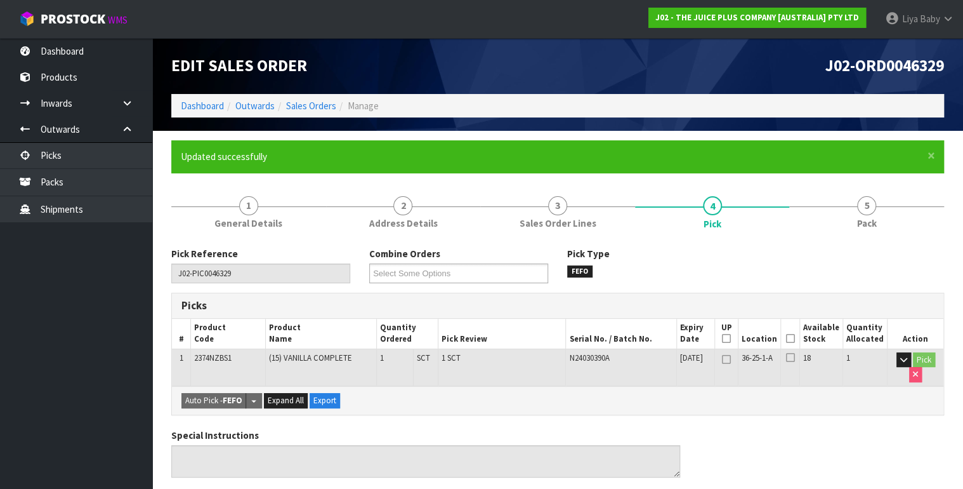
click at [795, 339] on icon at bounding box center [790, 338] width 9 height 1
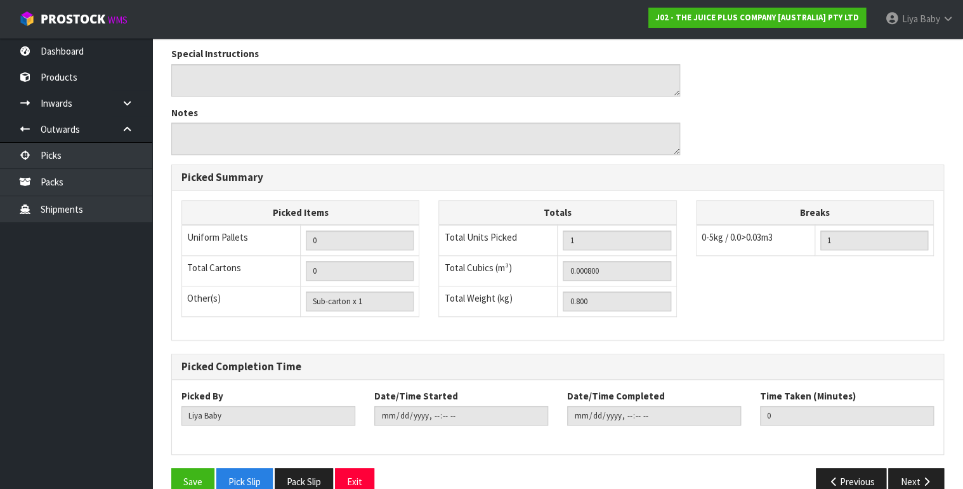
scroll to position [449, 0]
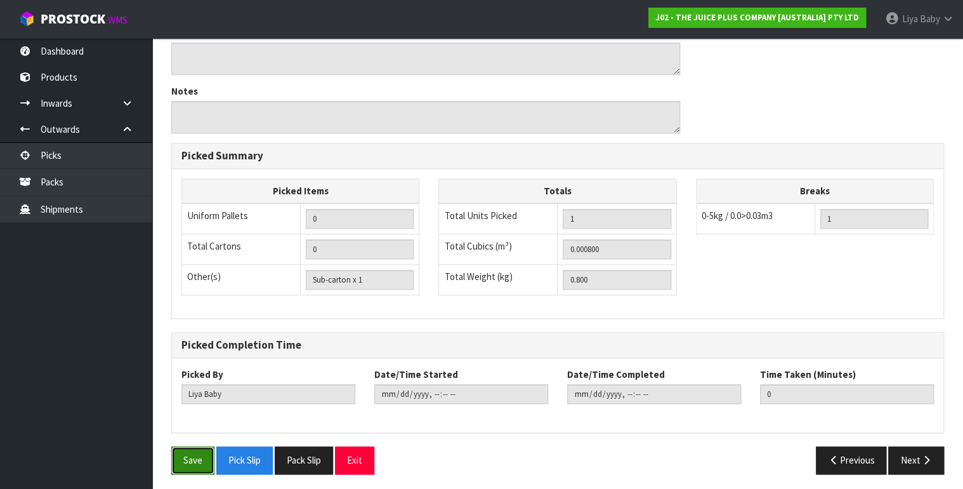
click at [188, 452] on button "Save" at bounding box center [192, 459] width 43 height 27
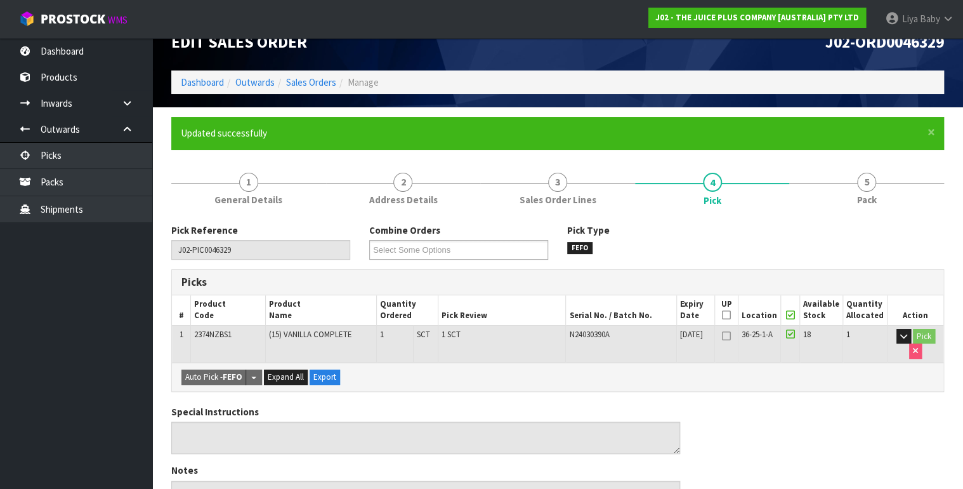
scroll to position [0, 0]
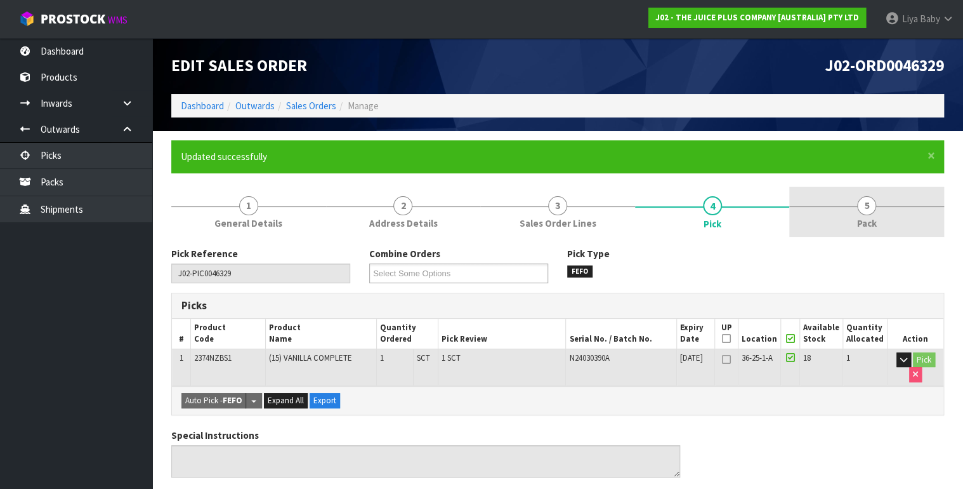
click at [864, 221] on span "Pack" at bounding box center [867, 222] width 20 height 13
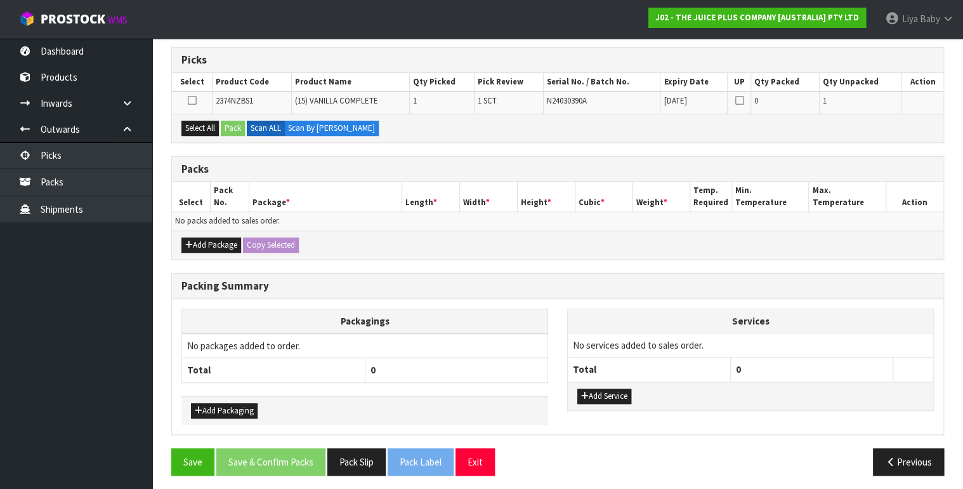
scroll to position [246, 0]
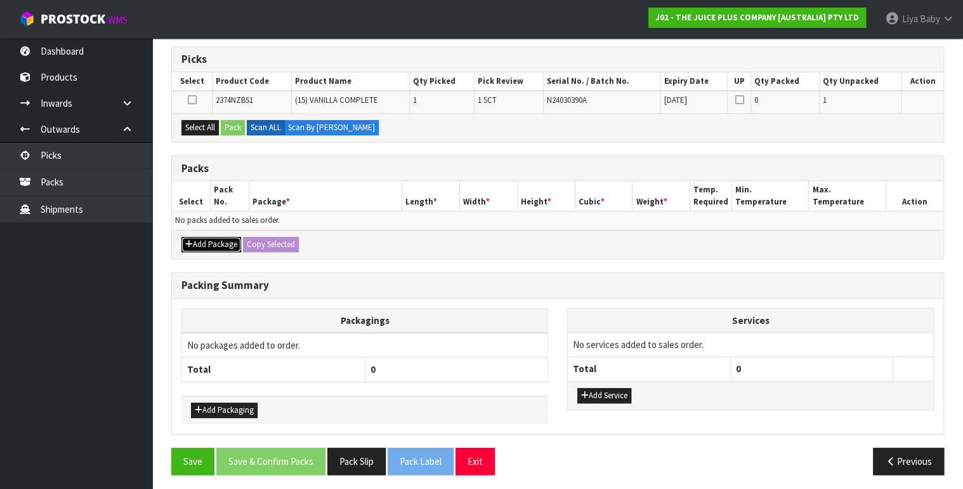
click at [225, 237] on button "Add Package" at bounding box center [211, 244] width 60 height 15
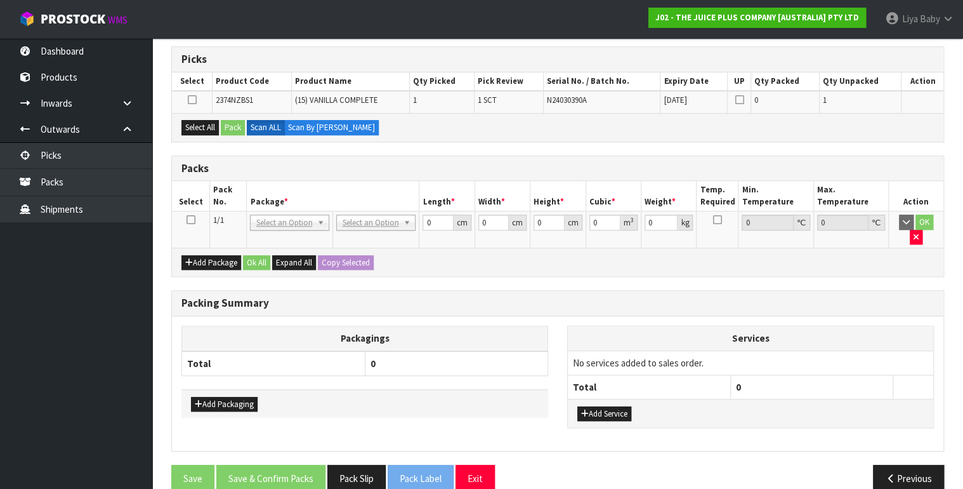
click at [193, 220] on icon at bounding box center [190, 220] width 9 height 1
click at [205, 125] on button "Select All" at bounding box center [199, 127] width 37 height 15
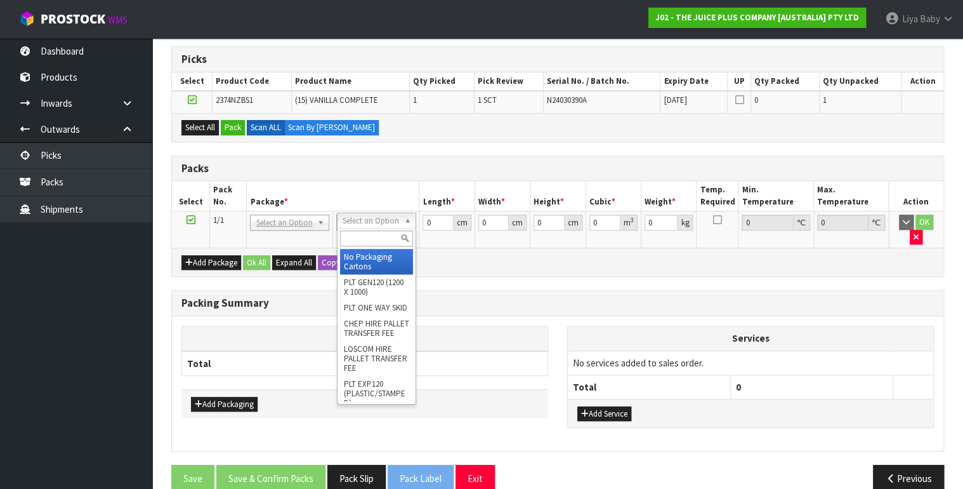
click at [379, 228] on div at bounding box center [377, 238] width 78 height 21
click at [373, 237] on input "text" at bounding box center [376, 238] width 73 height 16
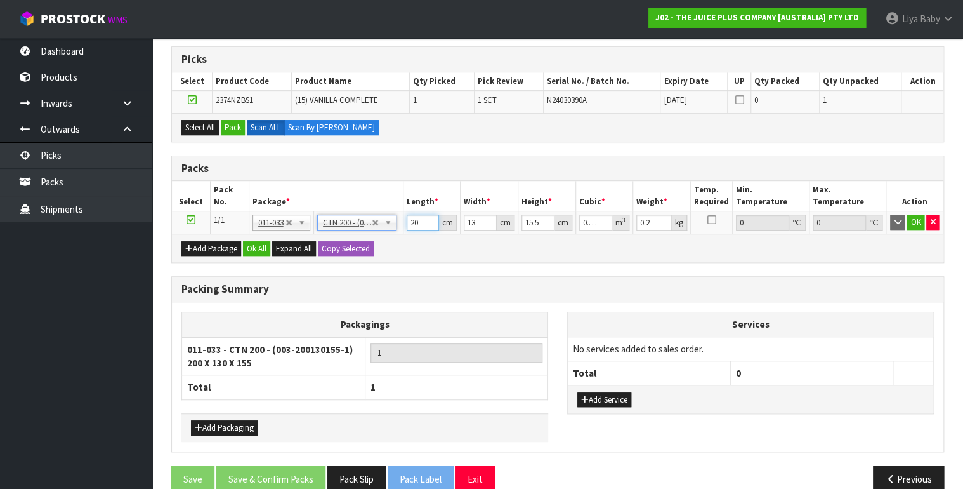
click at [425, 220] on input "20" at bounding box center [423, 222] width 33 height 16
click at [478, 220] on input "13" at bounding box center [480, 222] width 33 height 16
click at [538, 220] on input "15.5" at bounding box center [537, 222] width 33 height 16
click at [652, 216] on input "0.2" at bounding box center [654, 222] width 36 height 16
click at [259, 242] on button "Ok All" at bounding box center [256, 248] width 27 height 15
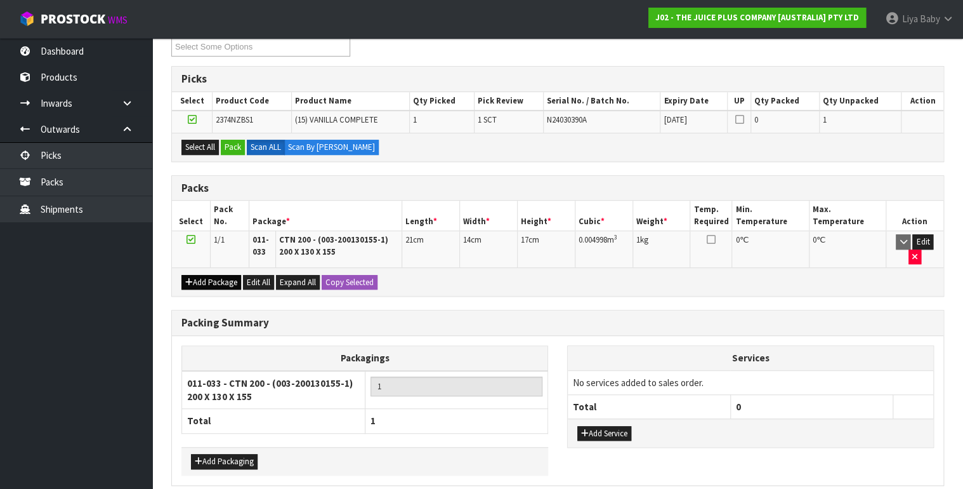
scroll to position [176, 0]
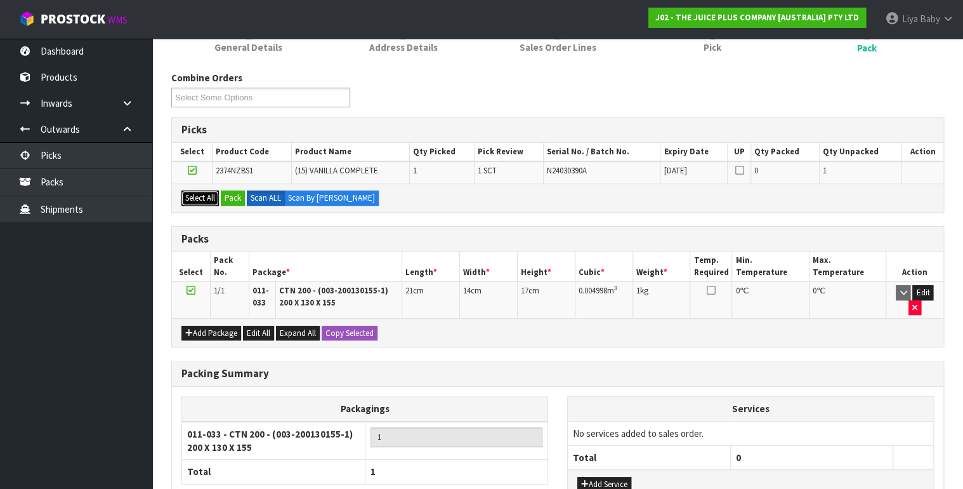
click at [203, 195] on button "Select All" at bounding box center [199, 197] width 37 height 15
click at [232, 192] on button "Pack" at bounding box center [233, 197] width 24 height 15
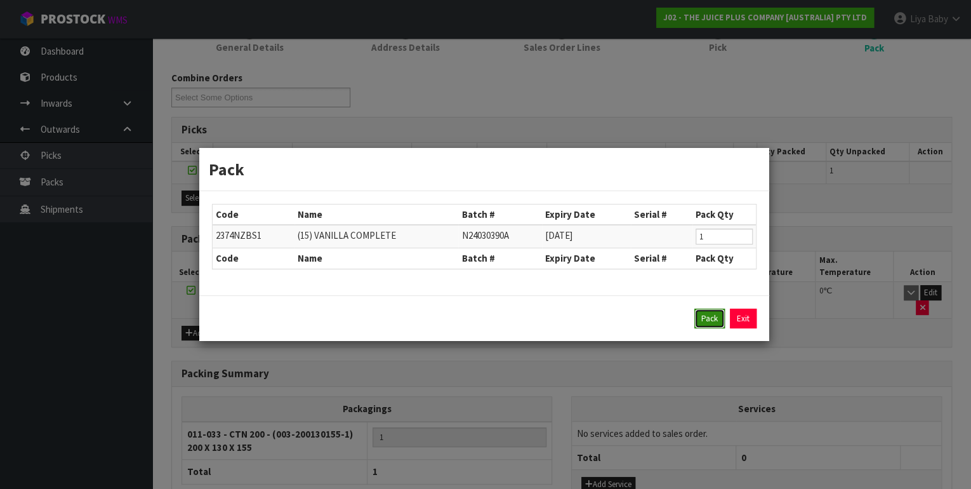
click at [701, 314] on button "Pack" at bounding box center [709, 318] width 30 height 20
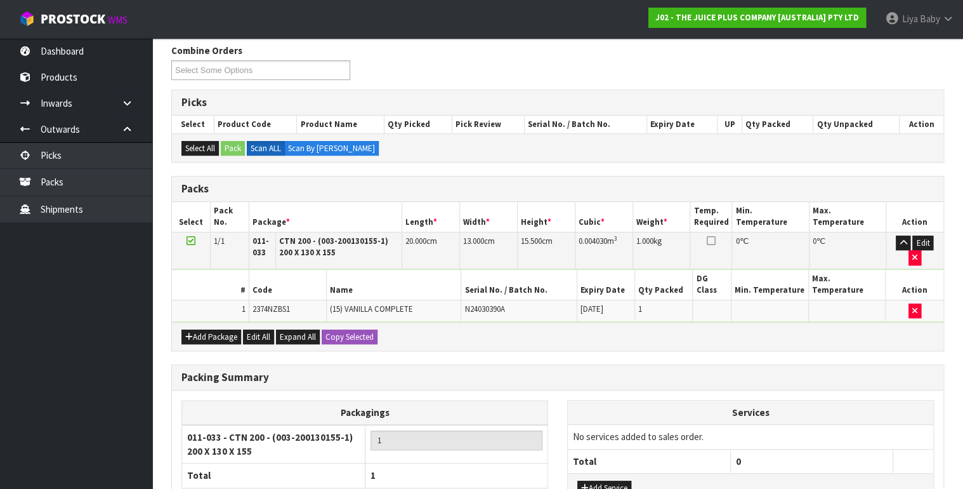
scroll to position [195, 0]
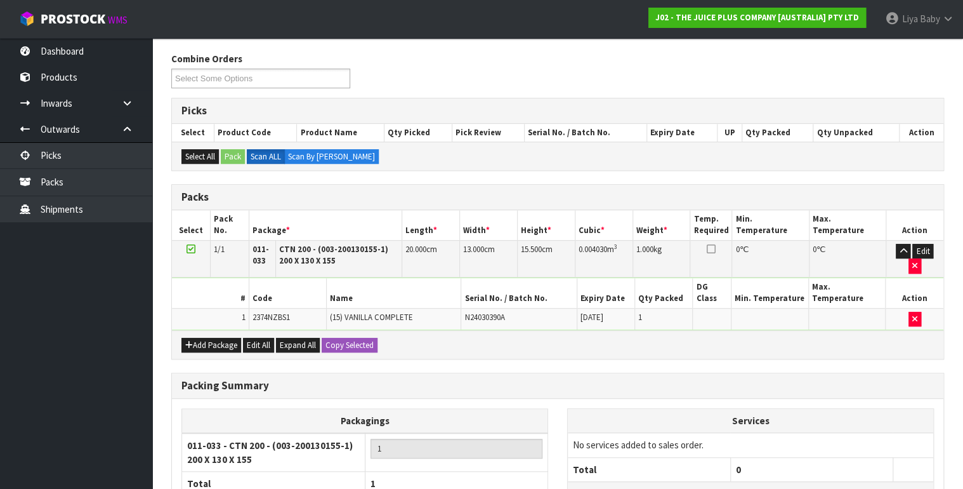
click at [939, 250] on td "Edit" at bounding box center [915, 258] width 58 height 37
click at [929, 250] on button "Edit" at bounding box center [922, 251] width 21 height 15
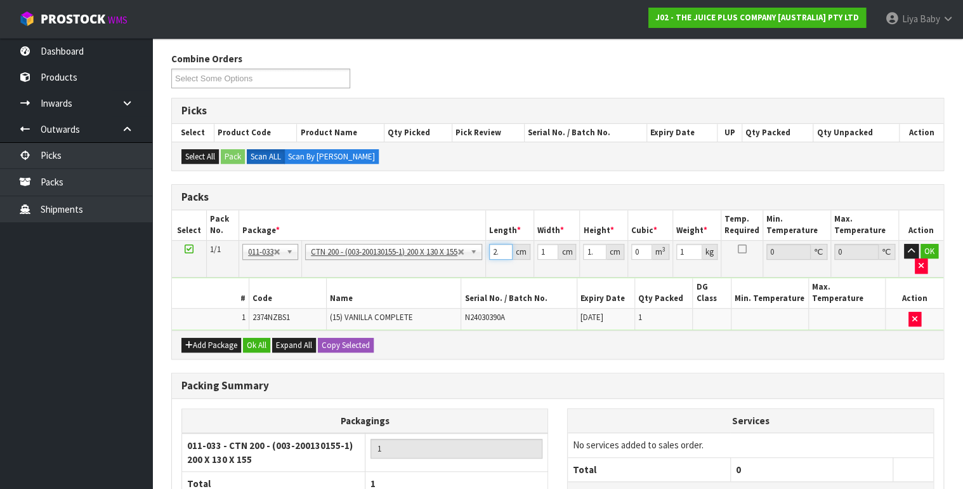
scroll to position [0, 3]
click at [503, 246] on input "20.001" at bounding box center [500, 252] width 23 height 16
click at [502, 249] on input "20.001" at bounding box center [500, 252] width 23 height 16
click at [504, 248] on input "20.002" at bounding box center [500, 252] width 23 height 16
click at [542, 246] on input "13" at bounding box center [547, 252] width 21 height 16
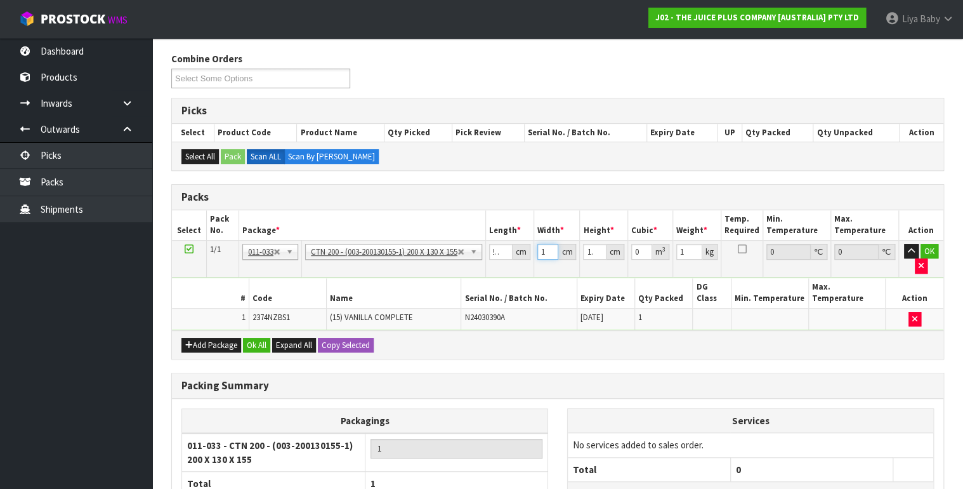
scroll to position [0, 0]
click at [501, 249] on input "21" at bounding box center [500, 252] width 23 height 16
drag, startPoint x: 499, startPoint y: 250, endPoint x: 506, endPoint y: 249, distance: 6.5
click at [506, 249] on input "21" at bounding box center [500, 252] width 23 height 16
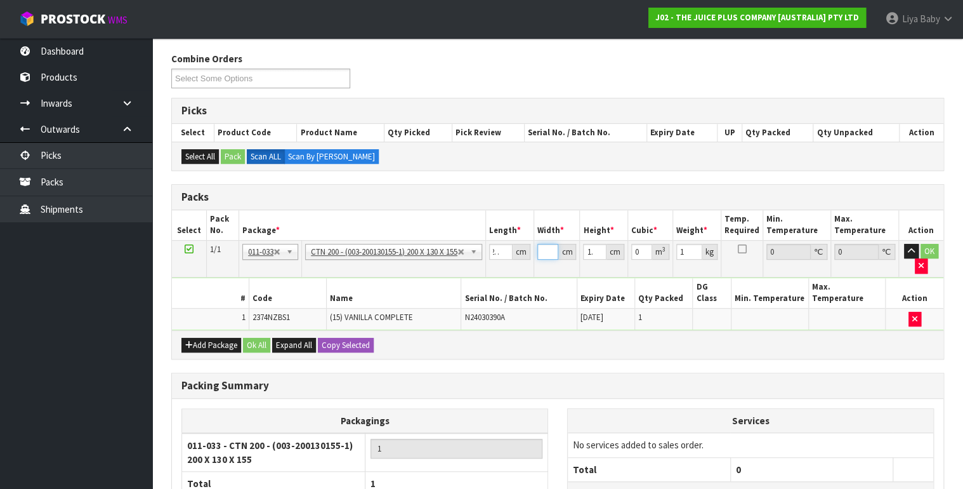
click at [545, 249] on input "number" at bounding box center [547, 252] width 21 height 16
click at [590, 246] on input "15.5" at bounding box center [594, 252] width 23 height 16
drag, startPoint x: 593, startPoint y: 247, endPoint x: 601, endPoint y: 247, distance: 8.2
click at [601, 247] on input "15.5" at bounding box center [594, 252] width 23 height 16
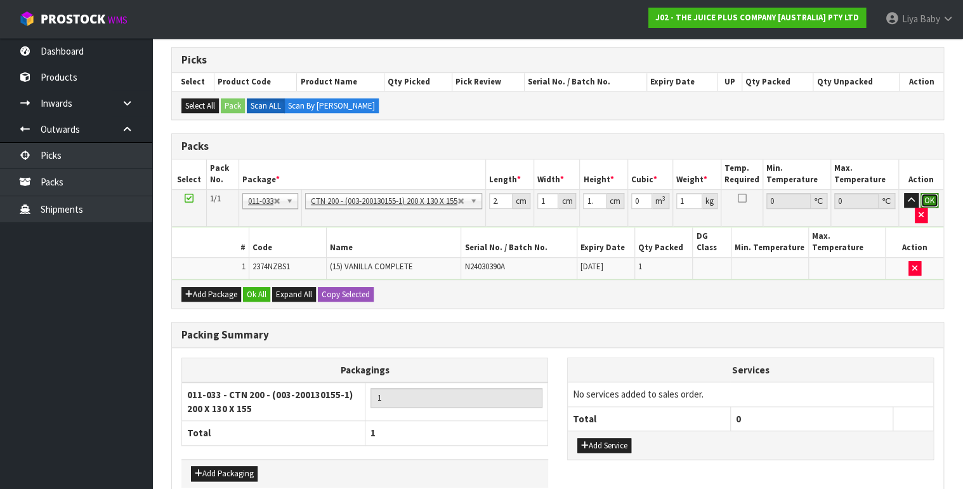
click at [932, 199] on button "OK" at bounding box center [930, 200] width 18 height 15
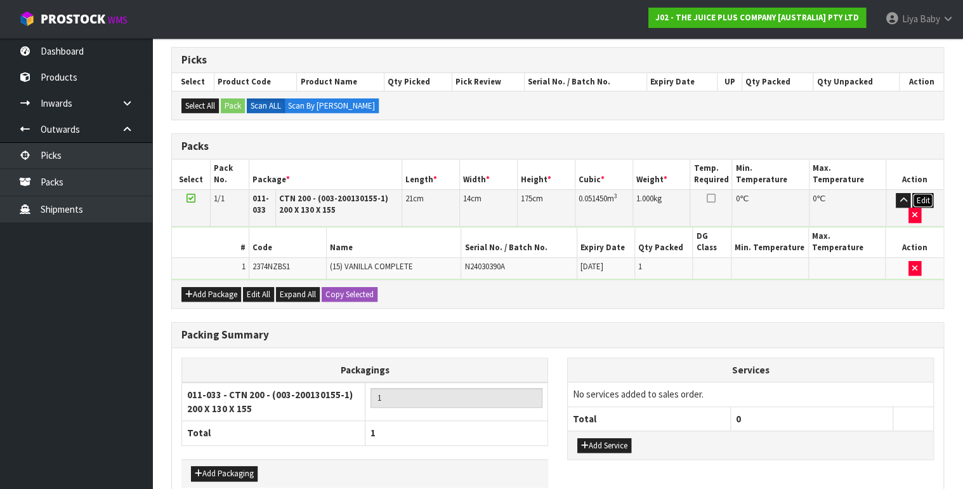
click at [919, 198] on button "Edit" at bounding box center [922, 200] width 21 height 15
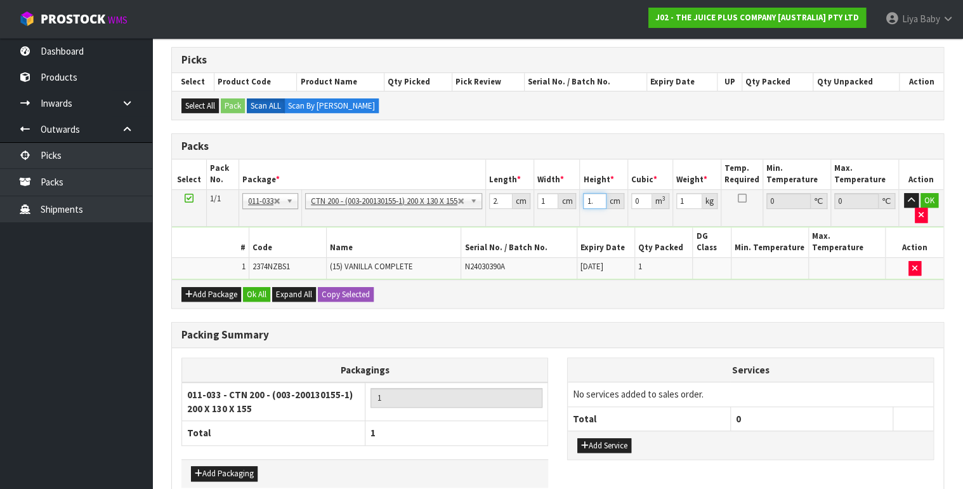
click at [596, 196] on input "175" at bounding box center [594, 201] width 23 height 16
drag, startPoint x: 594, startPoint y: 197, endPoint x: 606, endPoint y: 197, distance: 12.1
click at [606, 197] on input "175" at bounding box center [594, 201] width 23 height 16
drag, startPoint x: 591, startPoint y: 199, endPoint x: 598, endPoint y: 196, distance: 7.7
click at [598, 196] on input "1" at bounding box center [594, 201] width 23 height 16
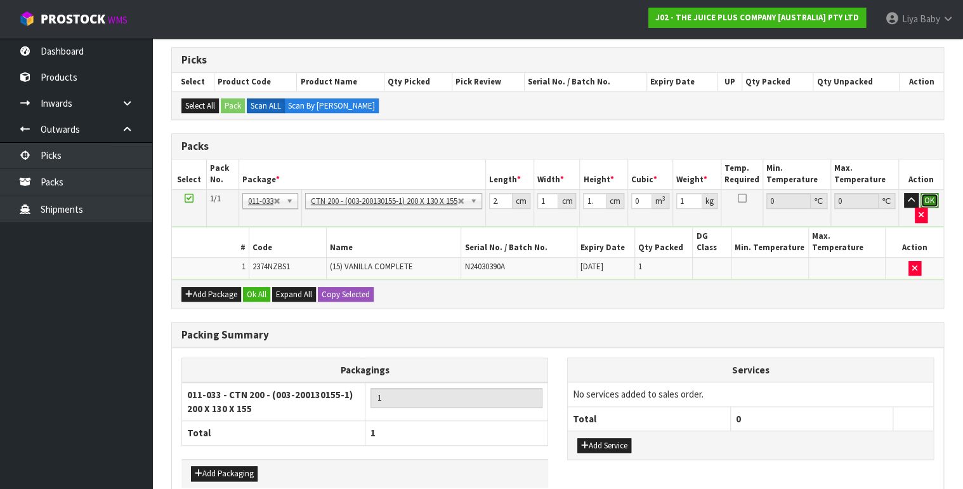
click at [926, 193] on button "OK" at bounding box center [930, 200] width 18 height 15
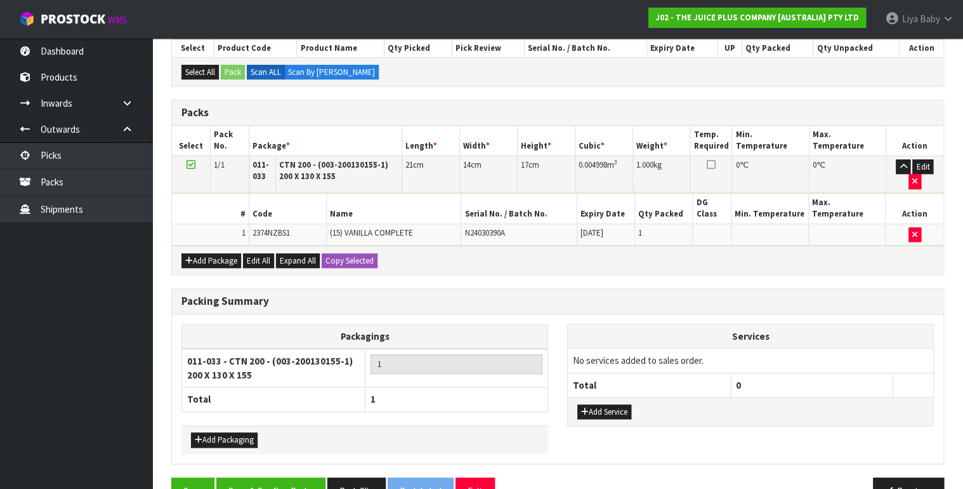
scroll to position [296, 0]
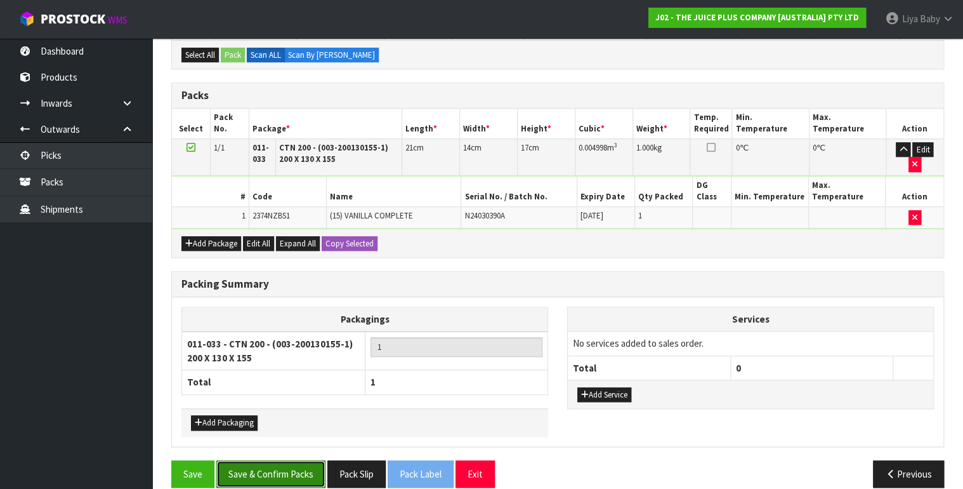
click at [254, 460] on button "Save & Confirm Packs" at bounding box center [270, 473] width 109 height 27
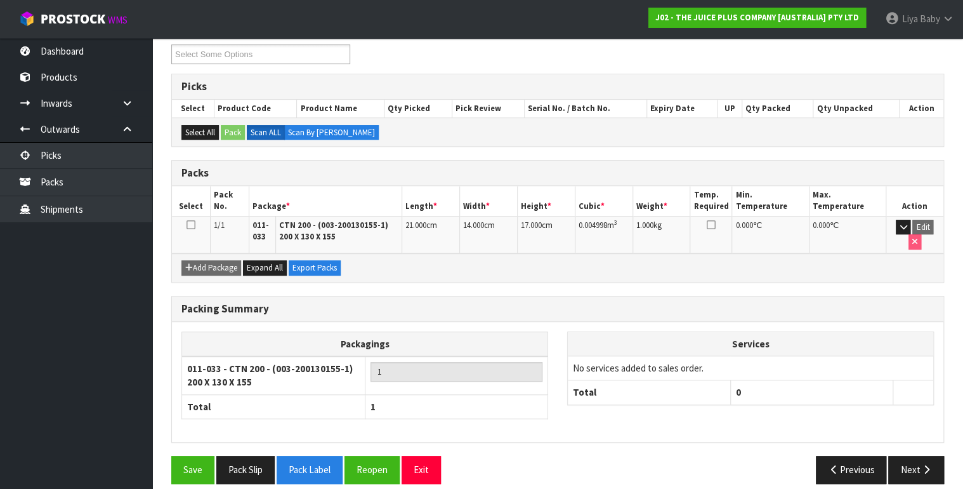
scroll to position [228, 0]
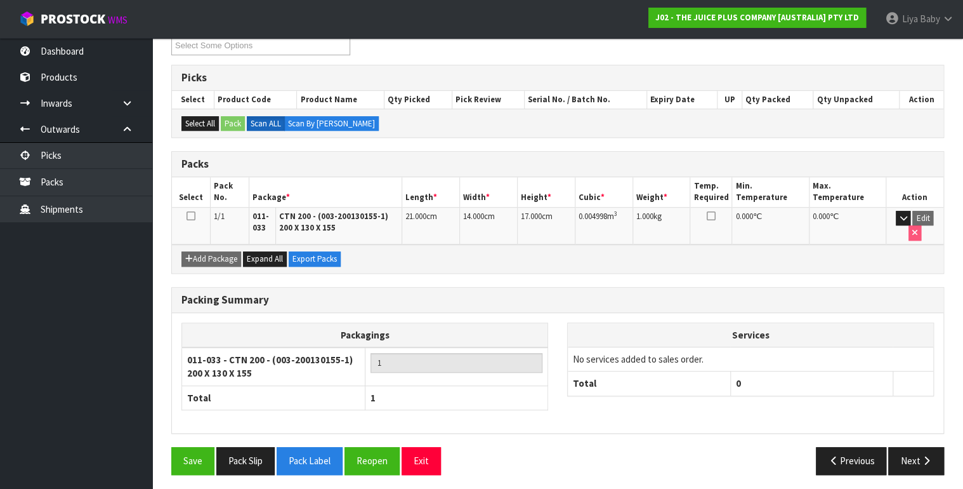
click at [188, 216] on icon at bounding box center [191, 216] width 9 height 1
click at [921, 456] on icon "button" at bounding box center [926, 461] width 12 height 10
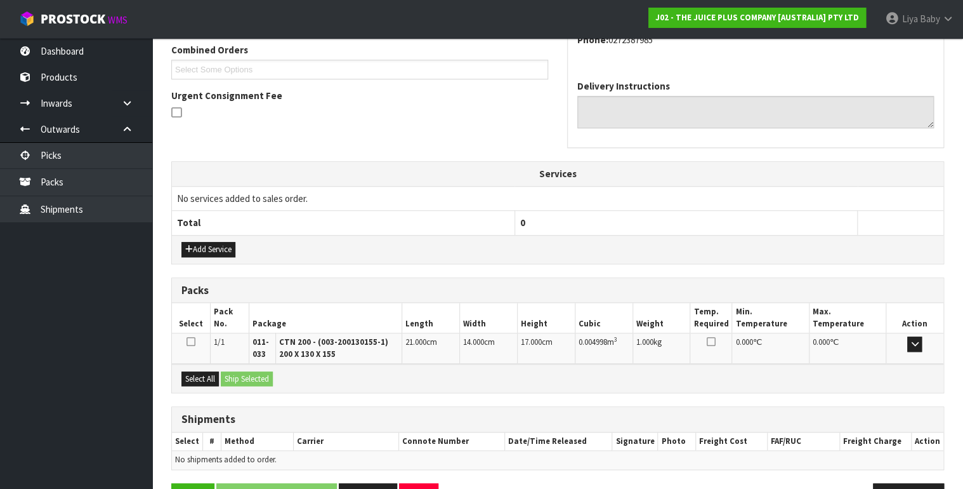
scroll to position [366, 0]
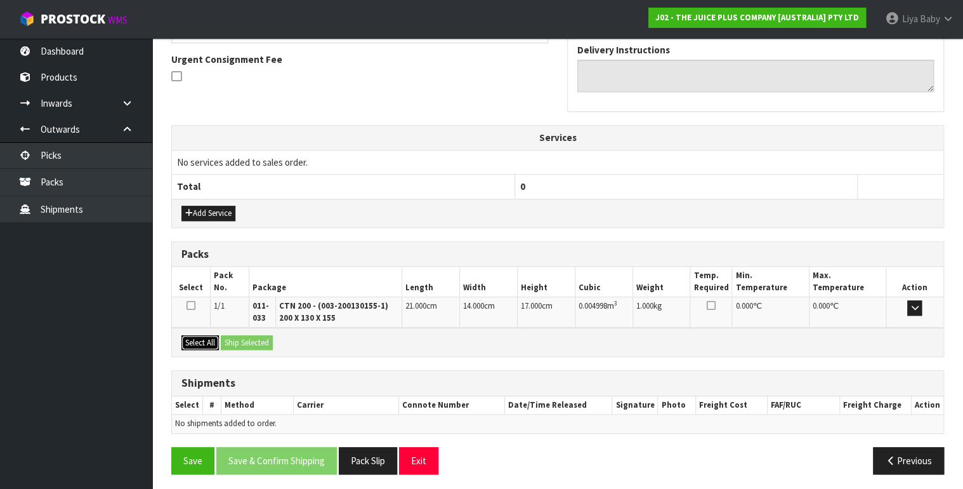
click at [186, 337] on button "Select All" at bounding box center [199, 342] width 37 height 15
click at [252, 335] on button "Ship Selected" at bounding box center [247, 342] width 52 height 15
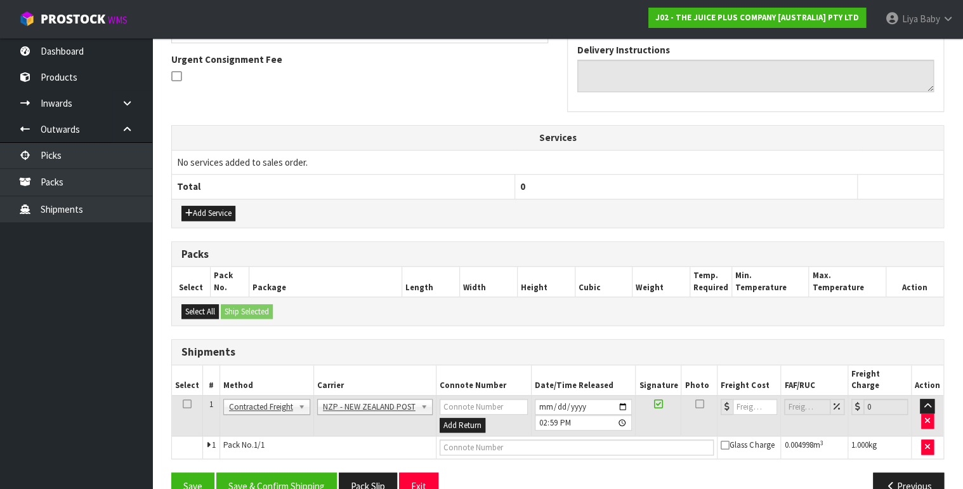
click at [185, 403] on icon at bounding box center [187, 403] width 9 height 1
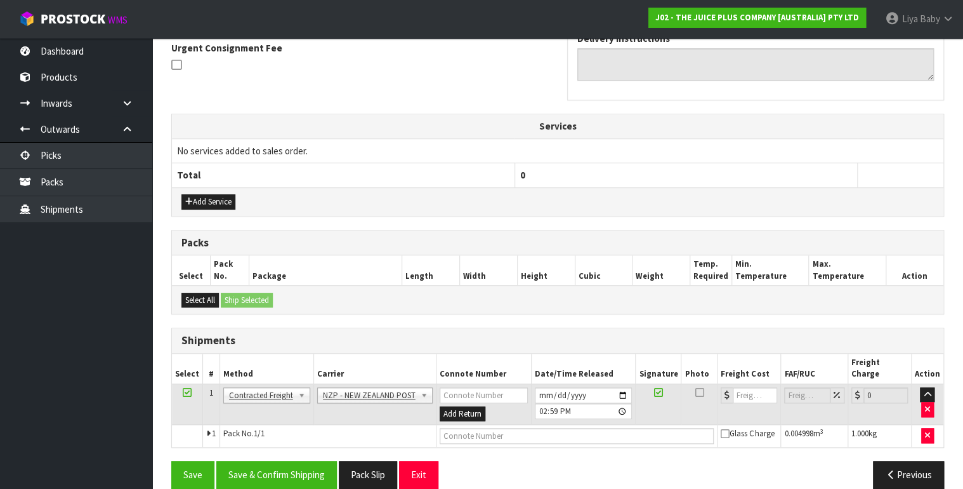
scroll to position [381, 0]
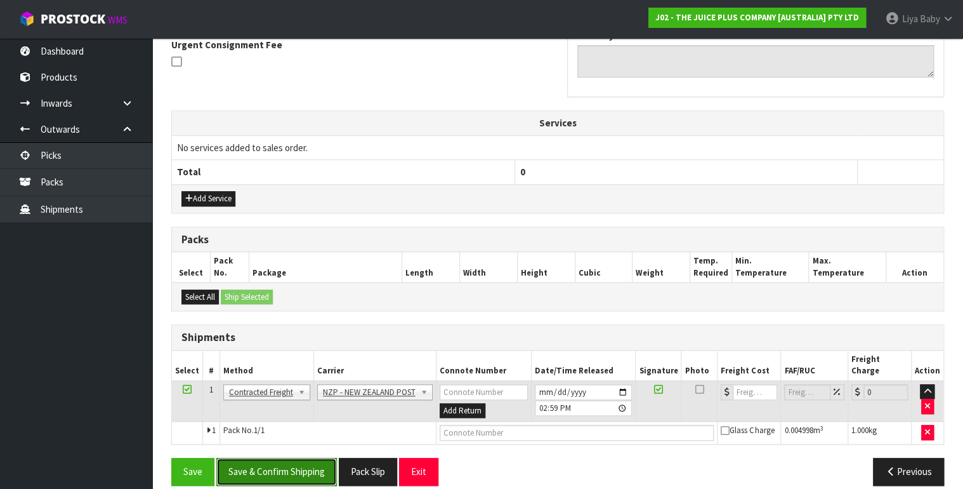
click at [312, 457] on button "Save & Confirm Shipping" at bounding box center [276, 470] width 121 height 27
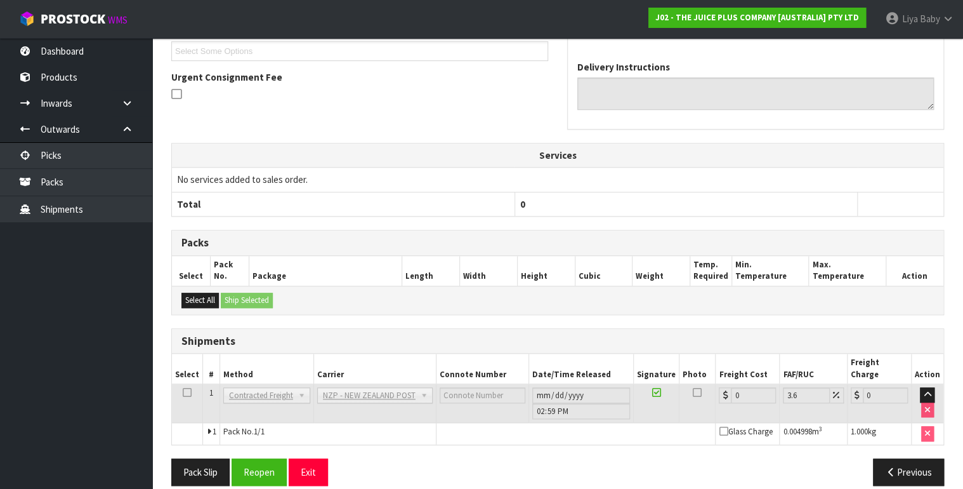
scroll to position [363, 0]
click at [256, 457] on button "Reopen" at bounding box center [259, 470] width 55 height 27
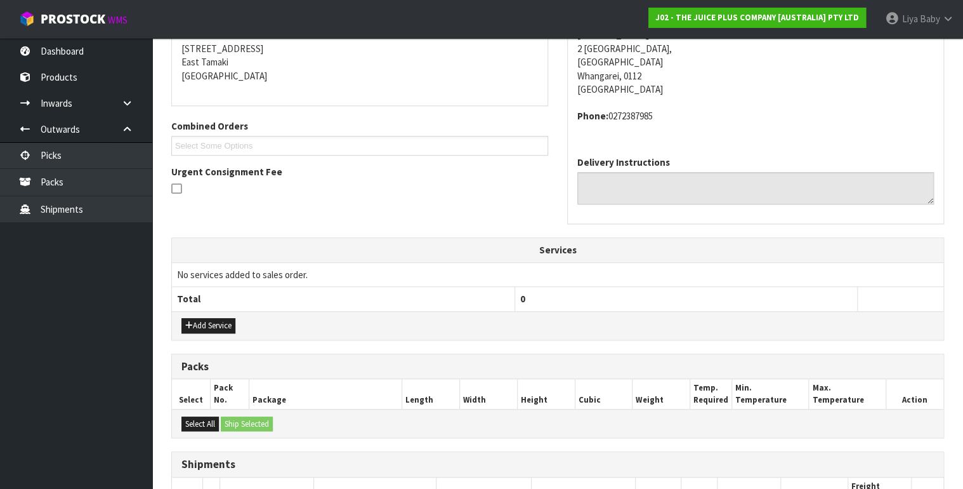
scroll to position [392, 0]
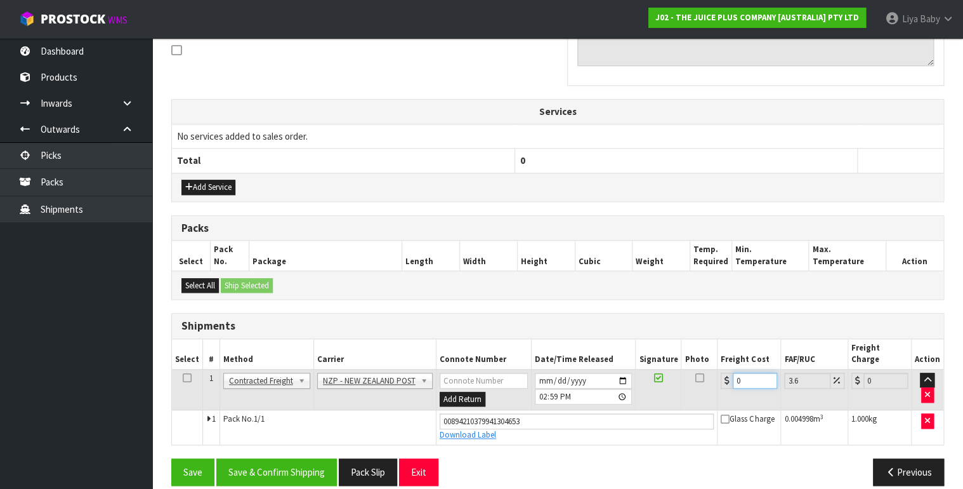
click at [740, 372] on input "0" at bounding box center [755, 380] width 44 height 16
click at [183, 377] on icon at bounding box center [187, 377] width 9 height 1
click at [272, 458] on button "Save & Confirm Shipping" at bounding box center [276, 471] width 121 height 27
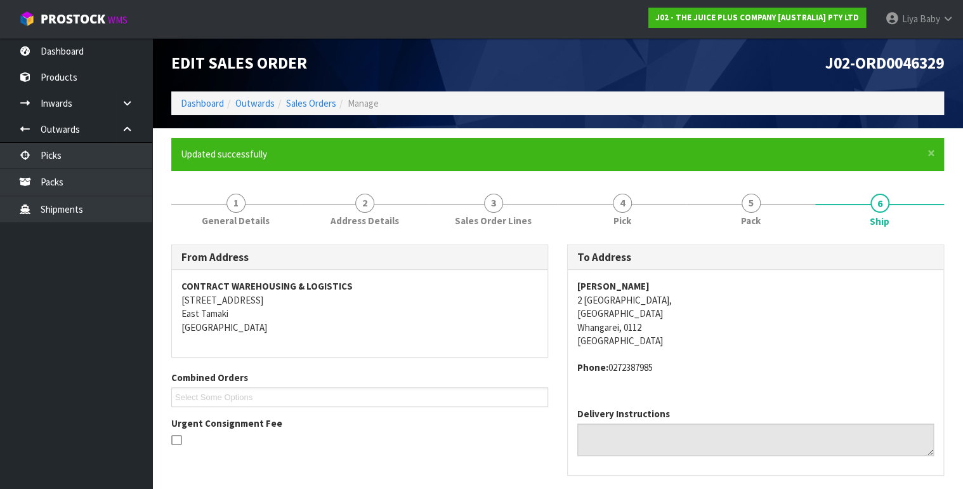
scroll to position [0, 0]
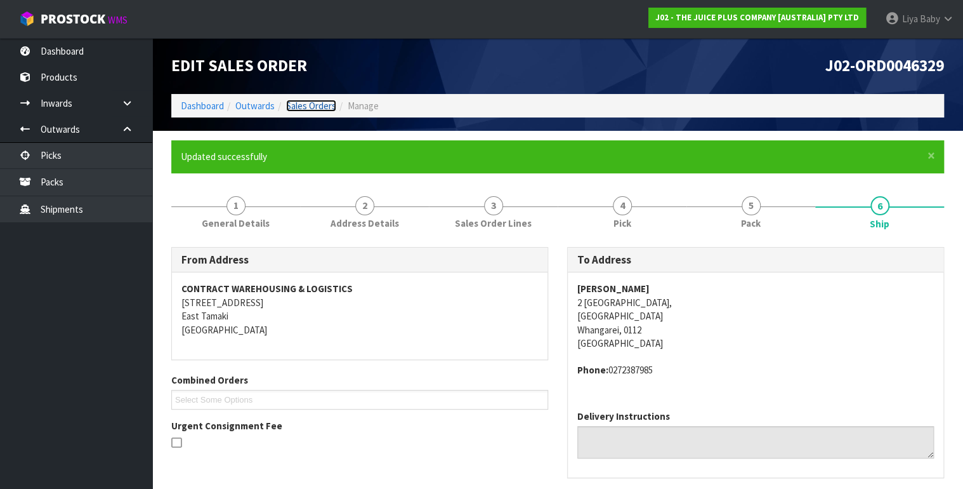
click at [319, 104] on link "Sales Orders" at bounding box center [311, 106] width 50 height 12
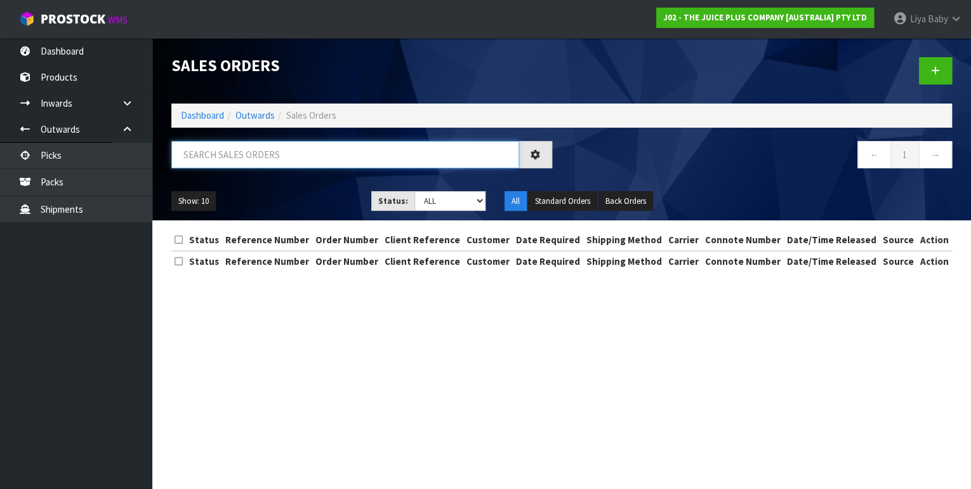
click at [269, 156] on input "text" at bounding box center [345, 154] width 348 height 27
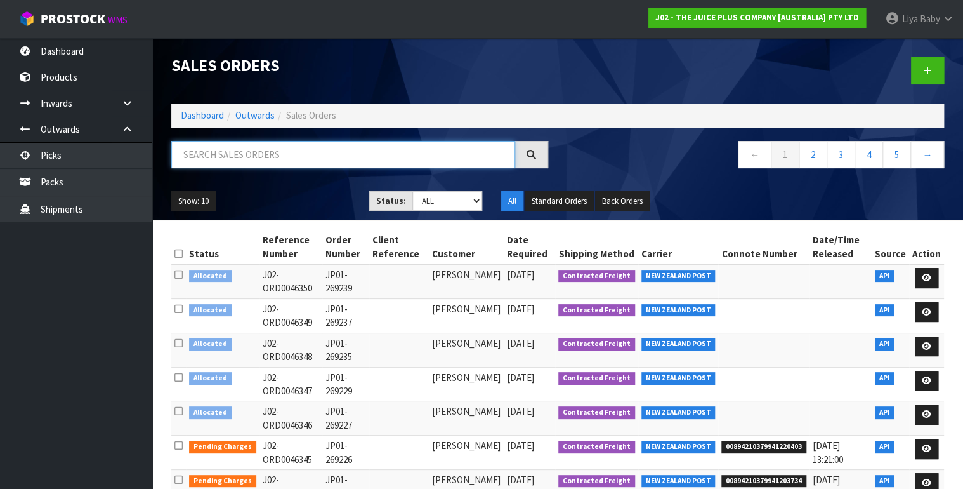
click at [266, 153] on input "text" at bounding box center [343, 154] width 344 height 27
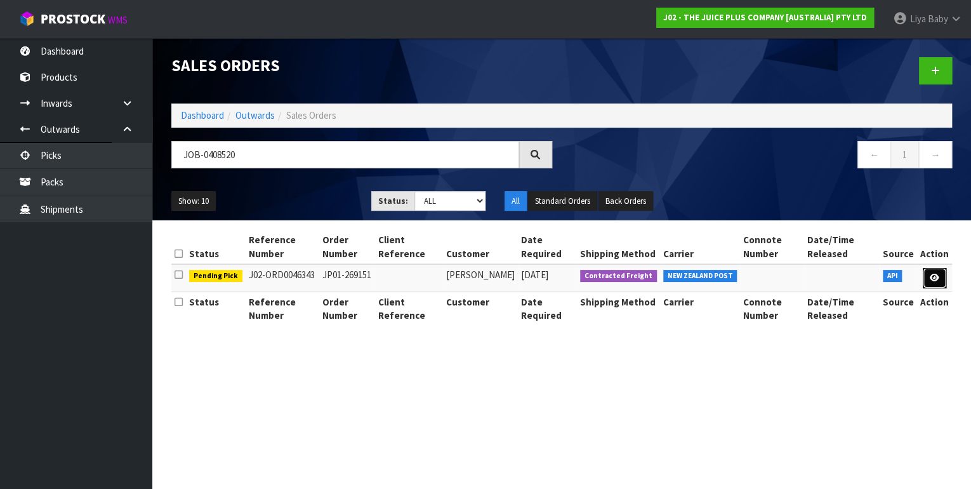
click at [938, 278] on icon at bounding box center [934, 277] width 10 height 8
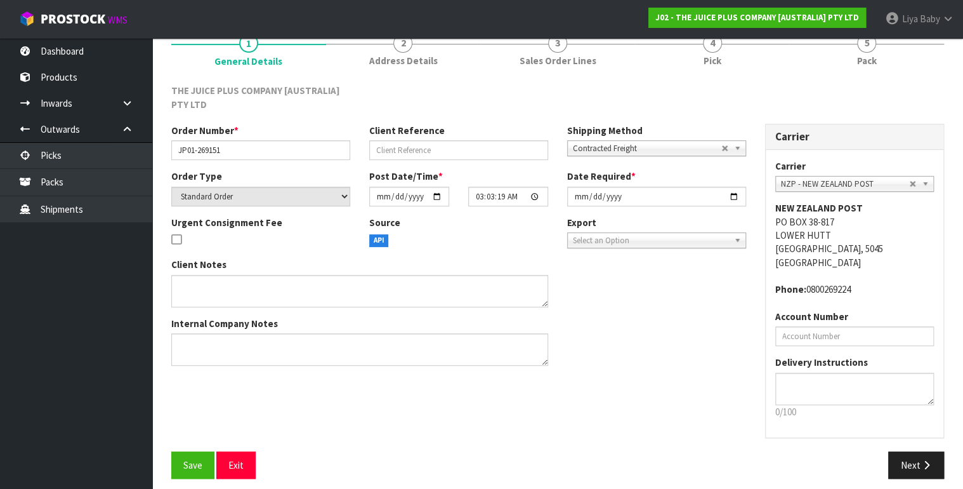
scroll to position [124, 0]
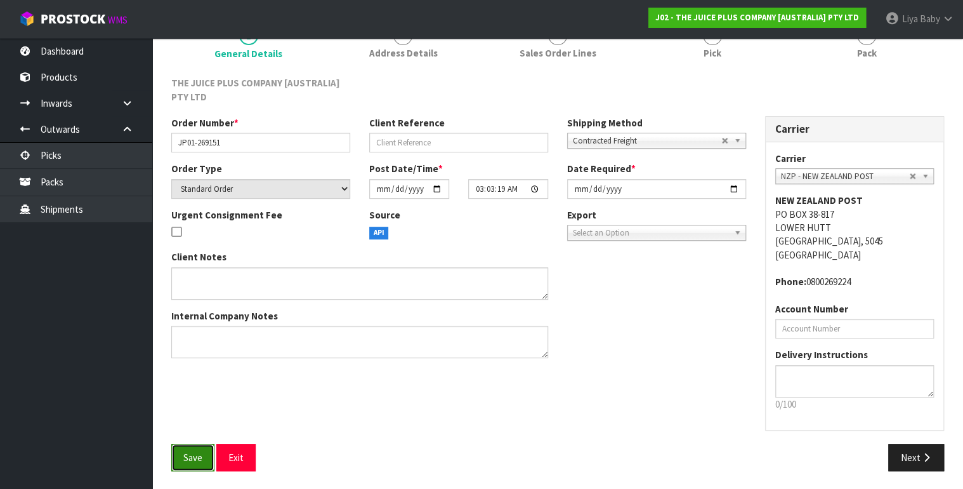
click at [195, 459] on span "Save" at bounding box center [192, 457] width 19 height 12
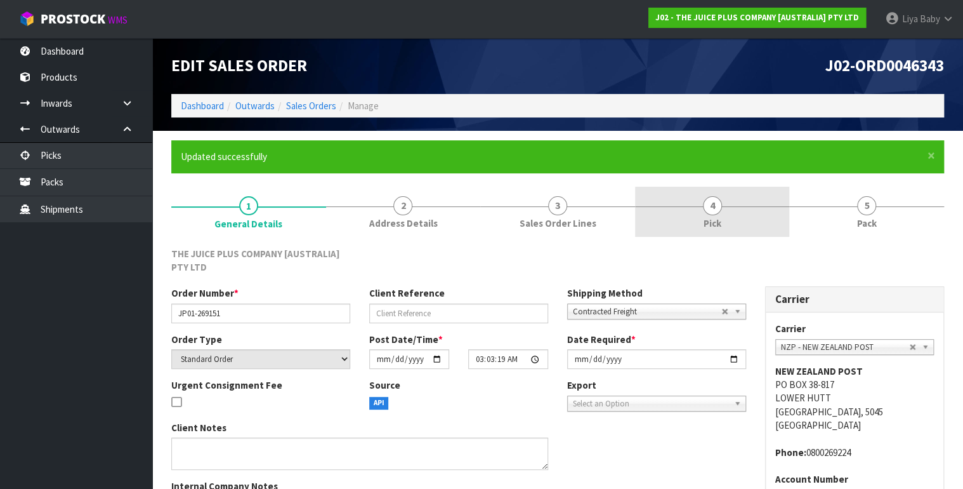
click at [709, 221] on span "Pick" at bounding box center [713, 222] width 18 height 13
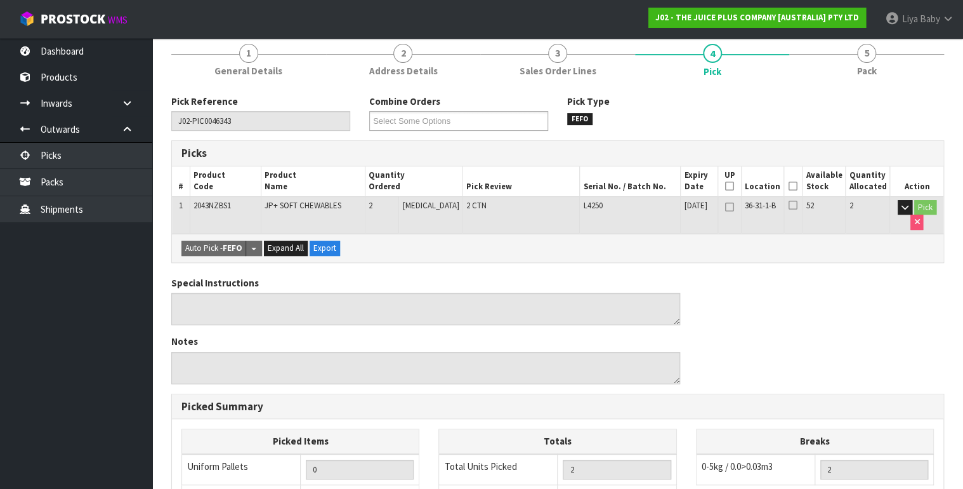
scroll to position [152, 0]
click at [797, 187] on icon at bounding box center [793, 186] width 9 height 1
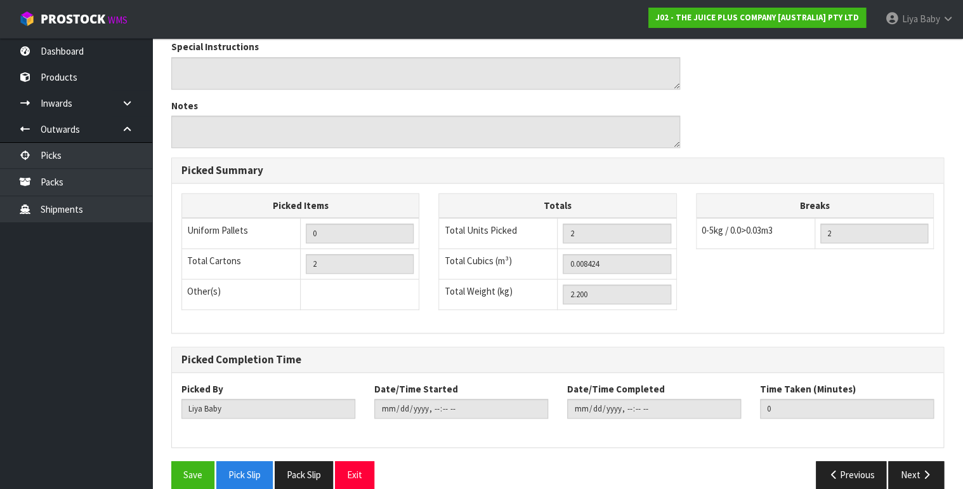
scroll to position [449, 0]
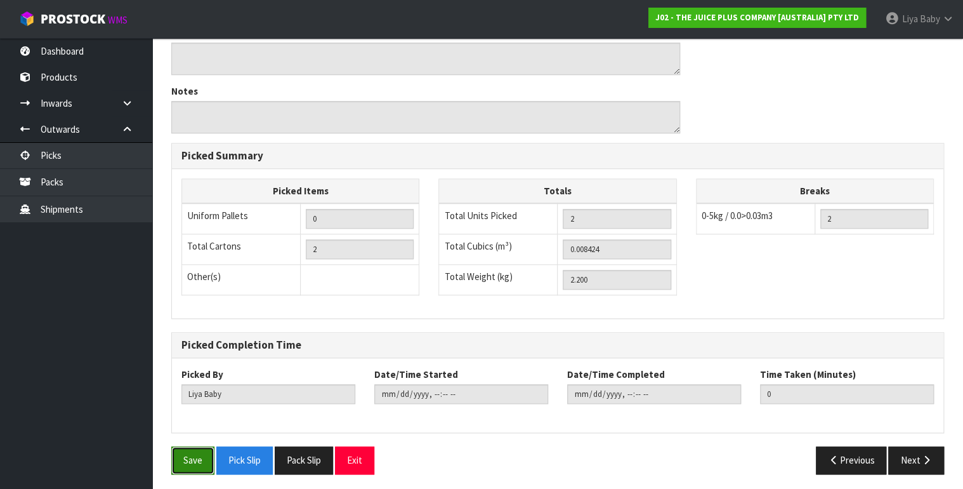
click at [200, 450] on button "Save" at bounding box center [192, 459] width 43 height 27
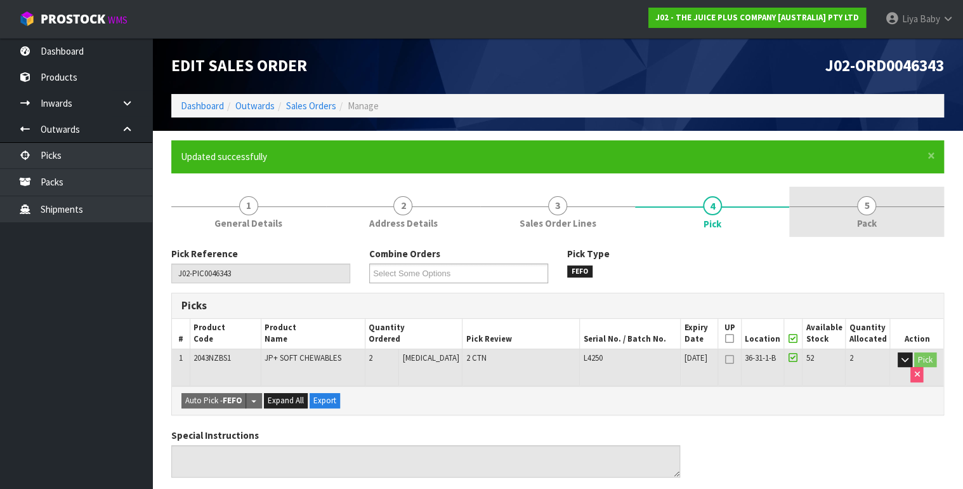
click at [828, 210] on link "5 Pack" at bounding box center [866, 212] width 155 height 50
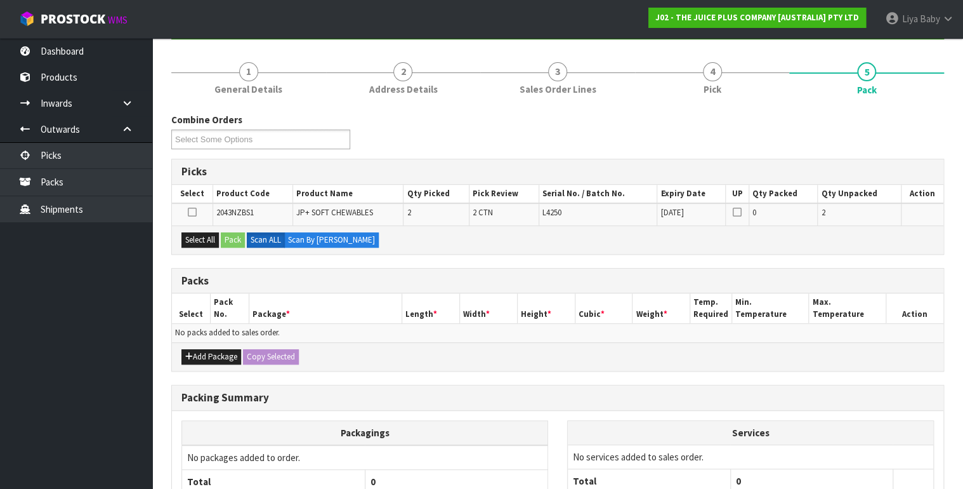
scroll to position [152, 0]
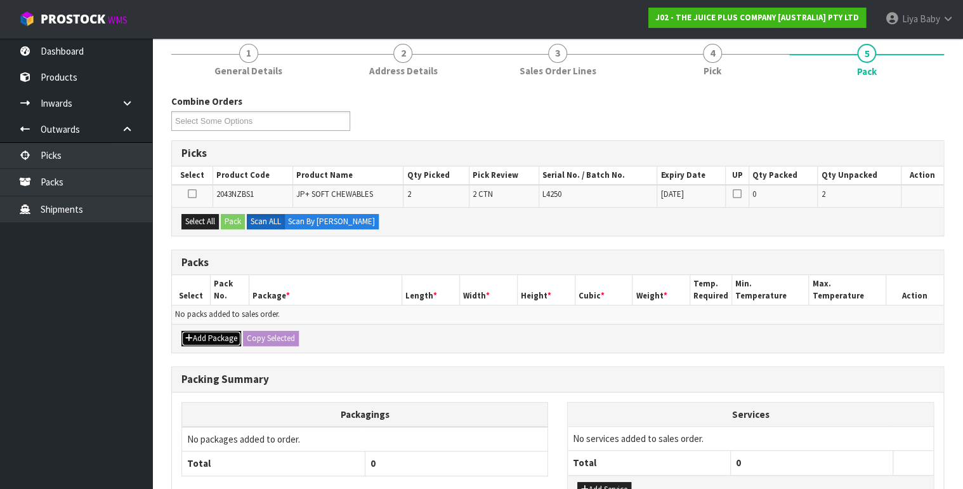
click at [207, 331] on button "Add Package" at bounding box center [211, 338] width 60 height 15
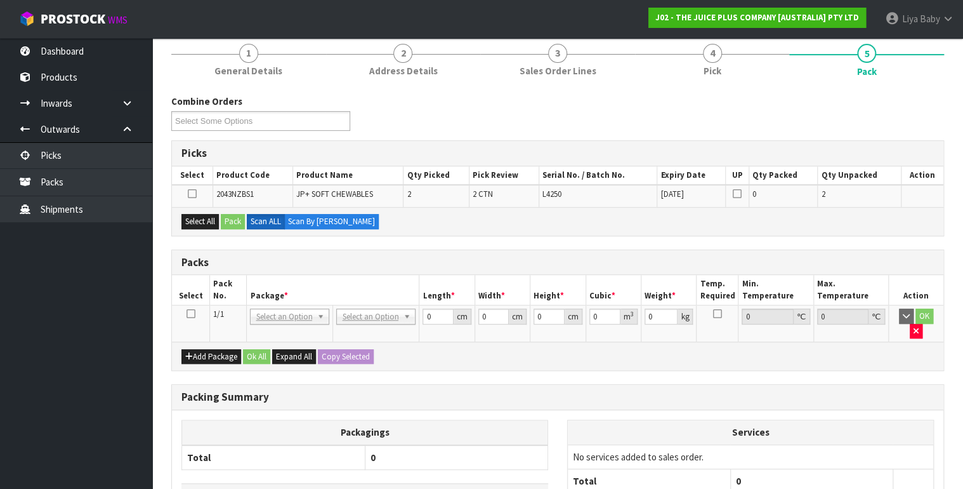
click at [191, 314] on icon at bounding box center [190, 313] width 9 height 1
click at [198, 219] on button "Select All" at bounding box center [199, 221] width 37 height 15
click at [233, 216] on button "Pack" at bounding box center [233, 221] width 24 height 15
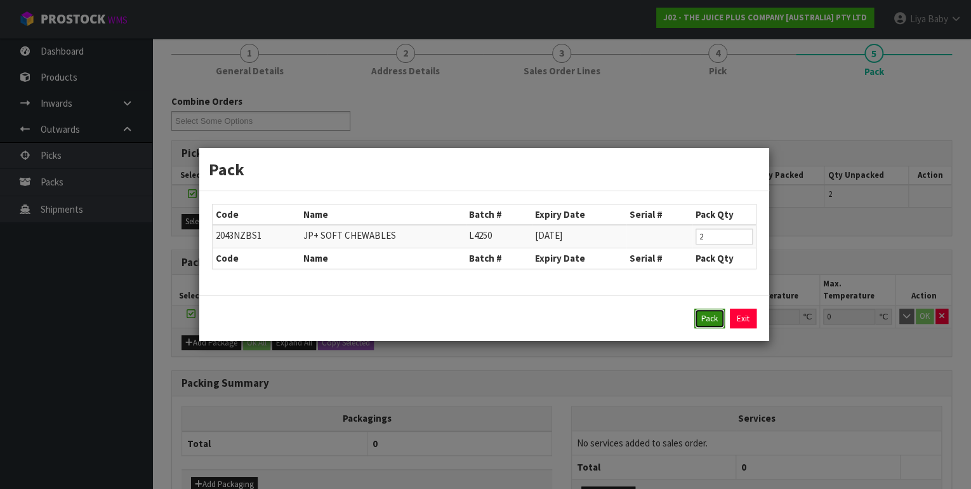
click at [700, 312] on button "Pack" at bounding box center [709, 318] width 30 height 20
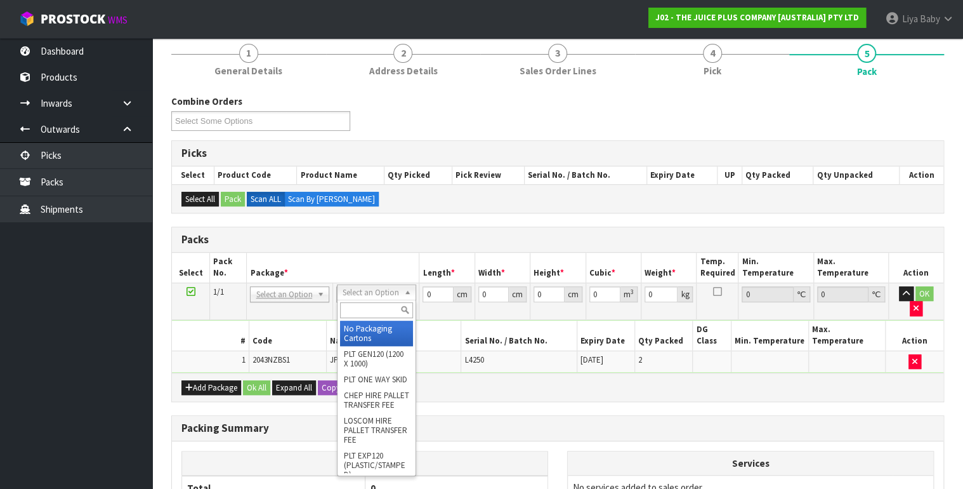
click at [355, 317] on input "text" at bounding box center [376, 310] width 73 height 16
click at [362, 304] on input "text" at bounding box center [376, 310] width 73 height 16
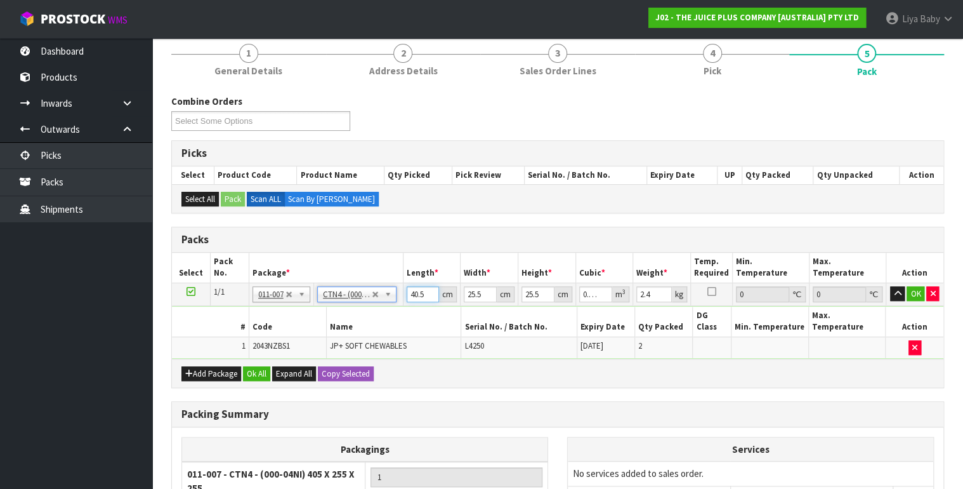
click at [419, 290] on input "40.5" at bounding box center [423, 294] width 33 height 16
click at [424, 291] on input "40.5" at bounding box center [423, 294] width 33 height 16
click at [483, 291] on input "25.5" at bounding box center [480, 294] width 33 height 16
click at [539, 290] on input "25.5" at bounding box center [537, 294] width 33 height 16
click at [653, 292] on input "2.4" at bounding box center [654, 294] width 36 height 16
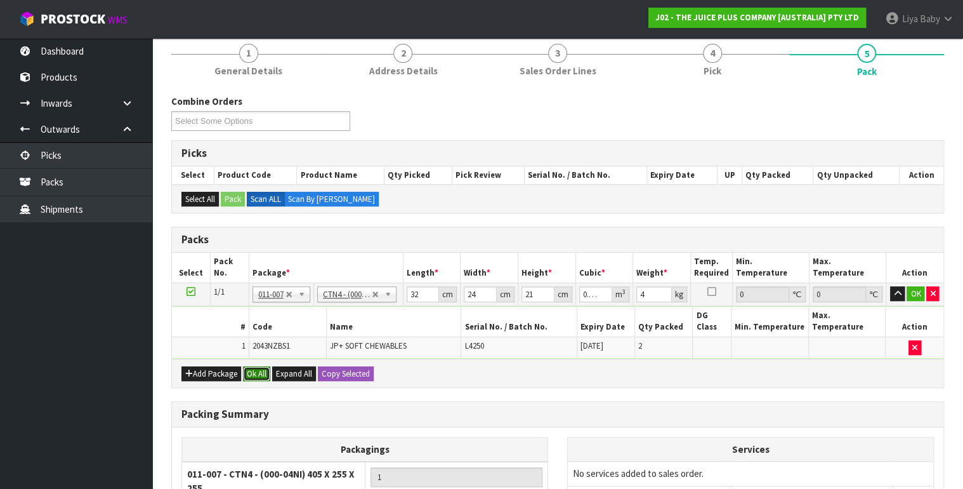
click at [262, 366] on button "Ok All" at bounding box center [256, 373] width 27 height 15
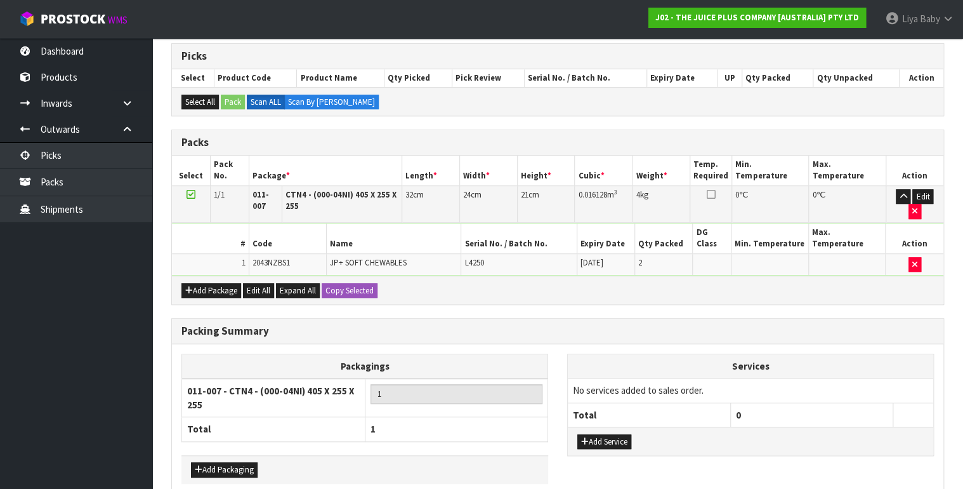
scroll to position [296, 0]
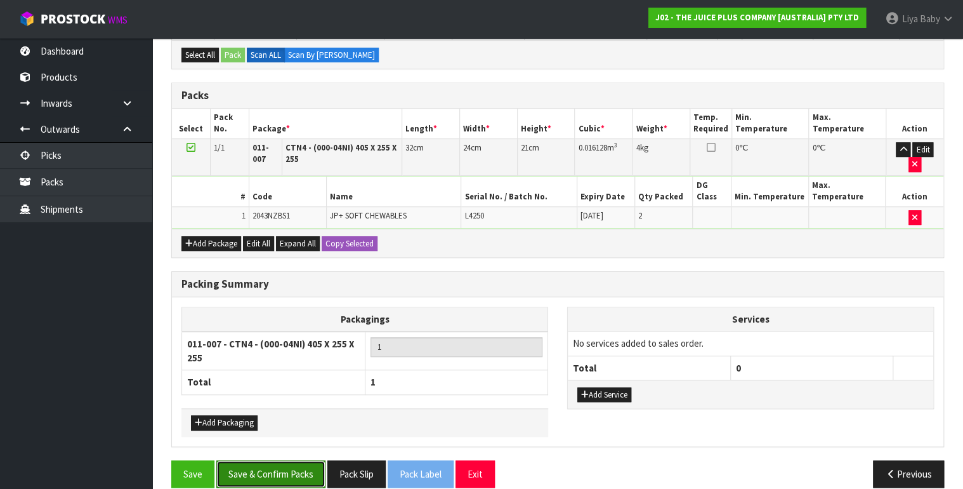
click at [279, 460] on button "Save & Confirm Packs" at bounding box center [270, 473] width 109 height 27
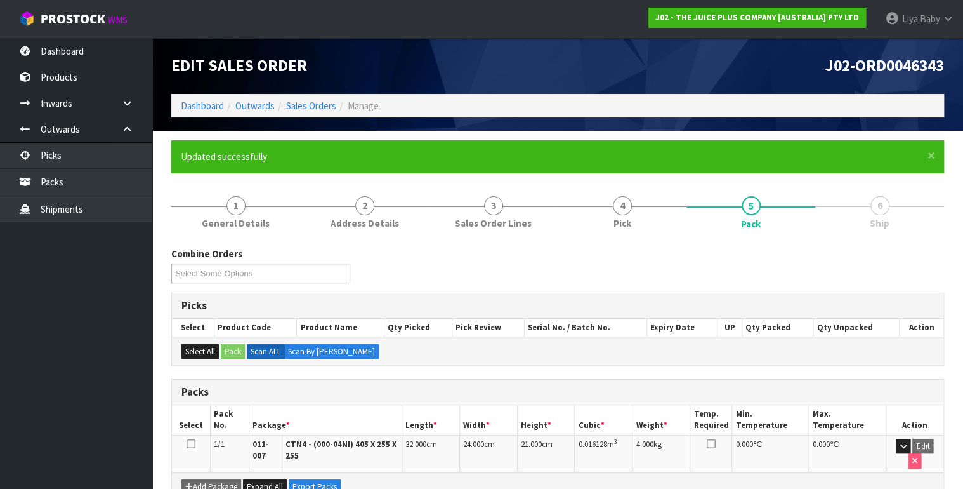
scroll to position [203, 0]
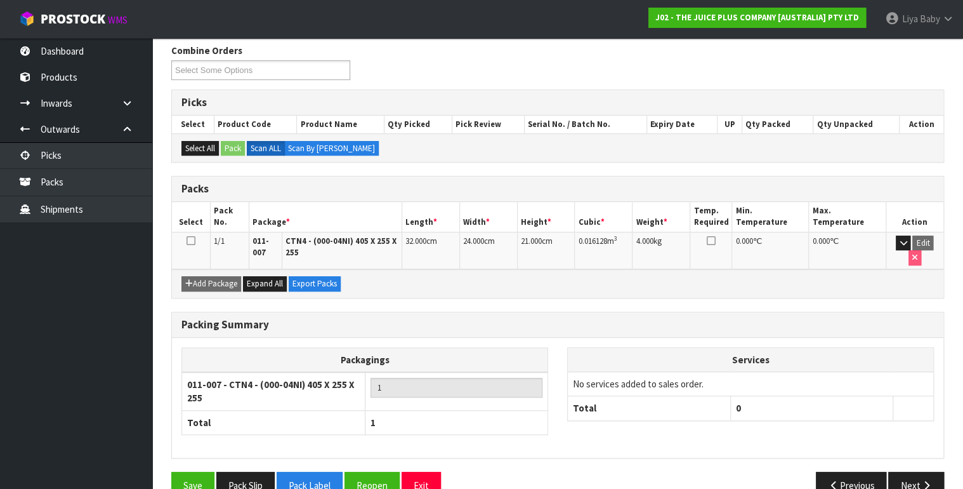
click at [187, 240] on icon at bounding box center [191, 240] width 9 height 1
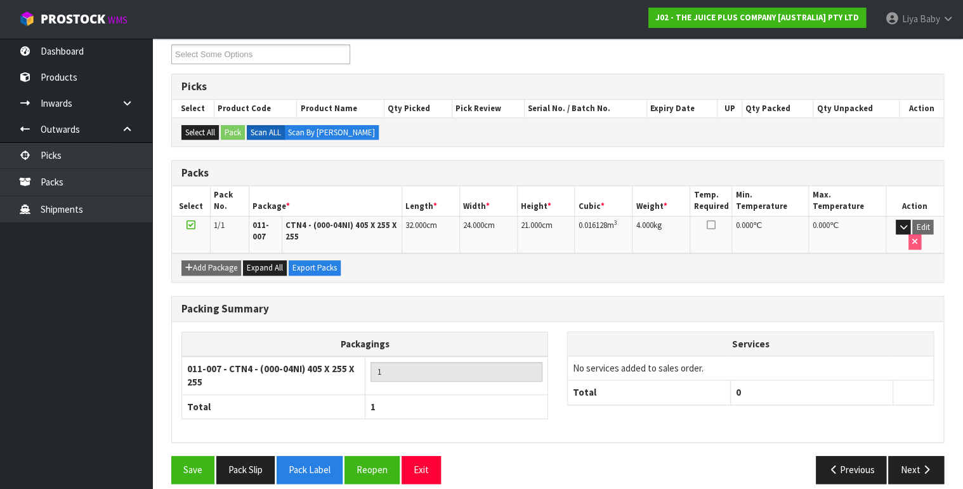
scroll to position [228, 0]
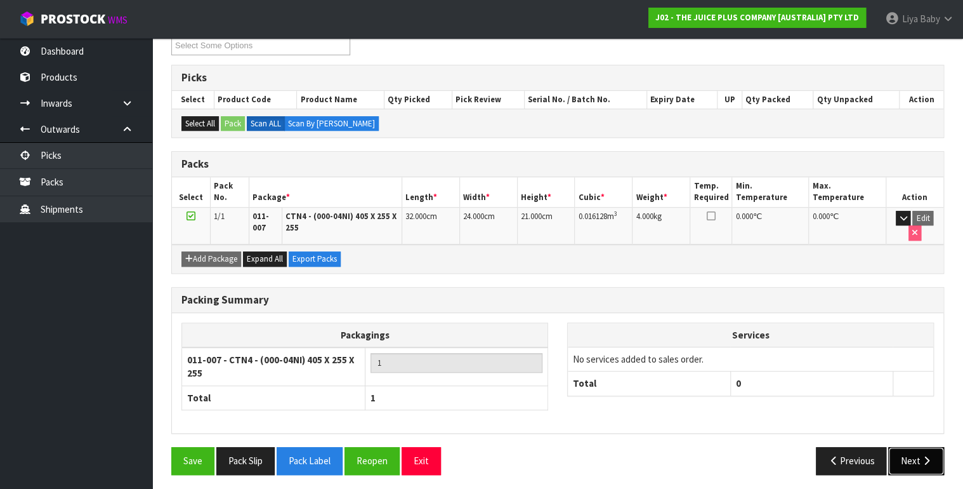
click at [891, 452] on button "Next" at bounding box center [916, 460] width 56 height 27
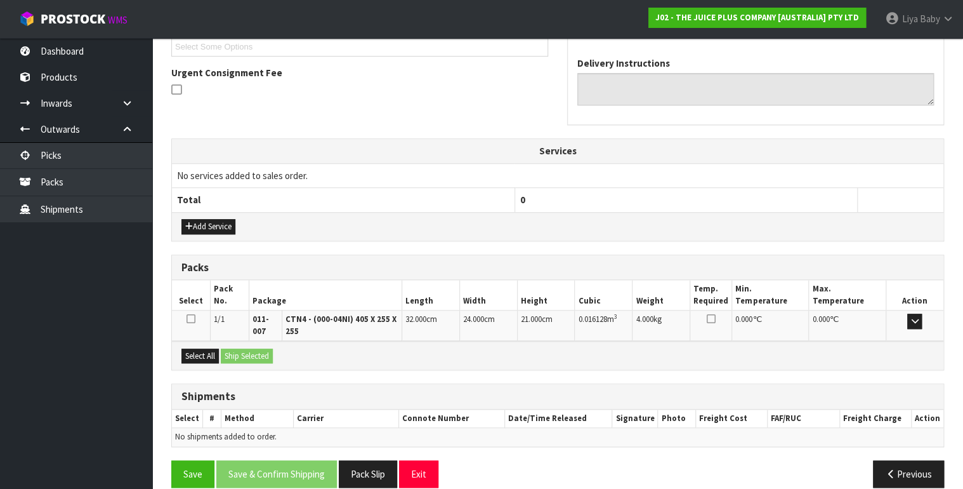
scroll to position [366, 0]
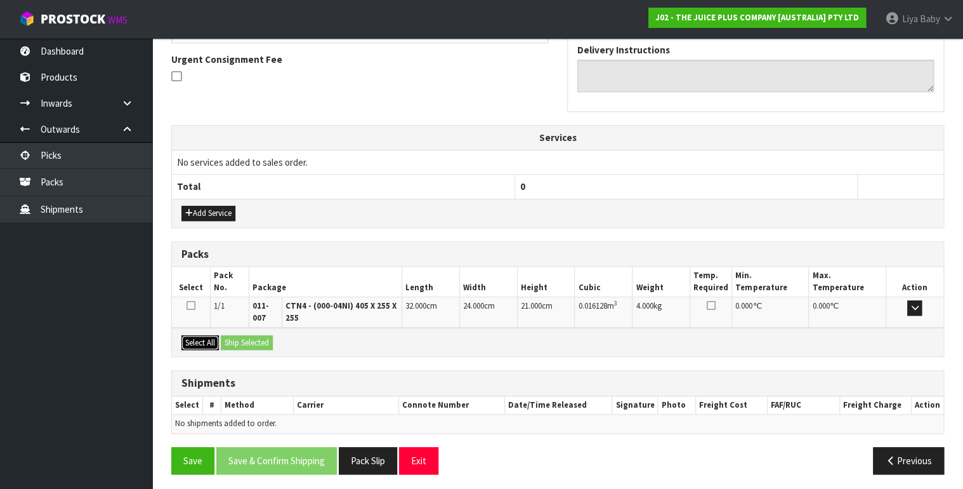
click at [200, 335] on button "Select All" at bounding box center [199, 342] width 37 height 15
click at [261, 335] on button "Ship Selected" at bounding box center [247, 342] width 52 height 15
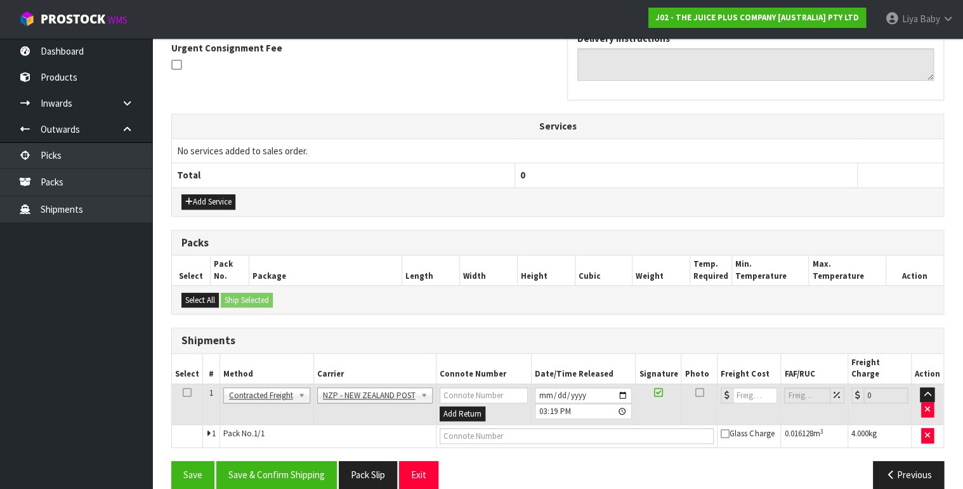
scroll to position [381, 0]
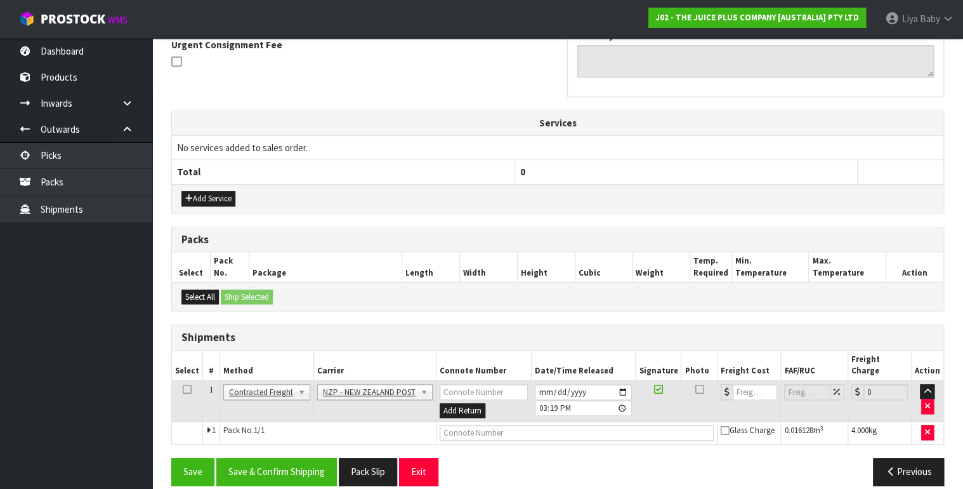
click at [185, 389] on icon at bounding box center [187, 389] width 9 height 1
click at [283, 457] on button "Save & Confirm Shipping" at bounding box center [276, 470] width 121 height 27
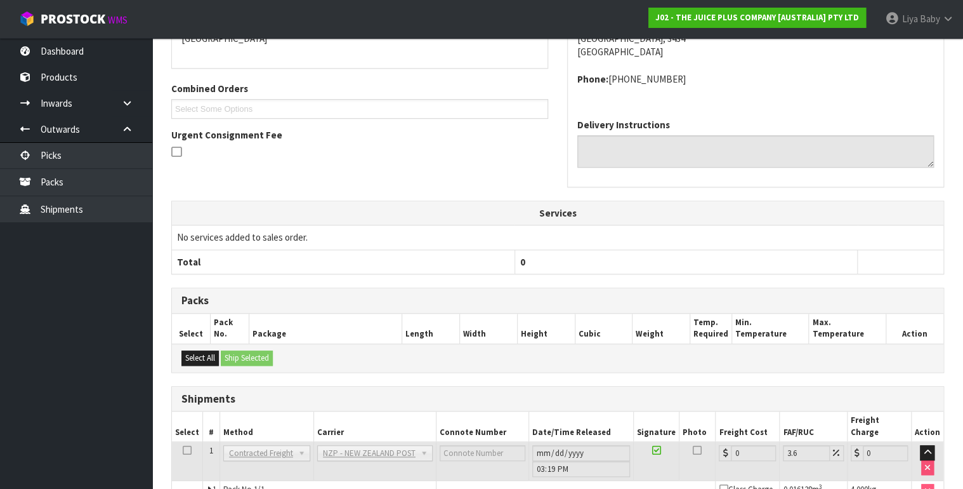
scroll to position [363, 0]
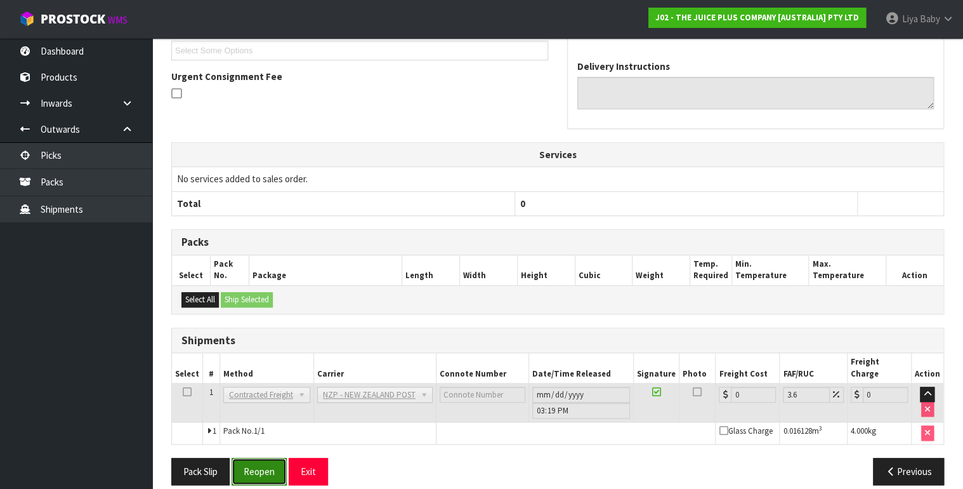
click at [264, 458] on button "Reopen" at bounding box center [259, 470] width 55 height 27
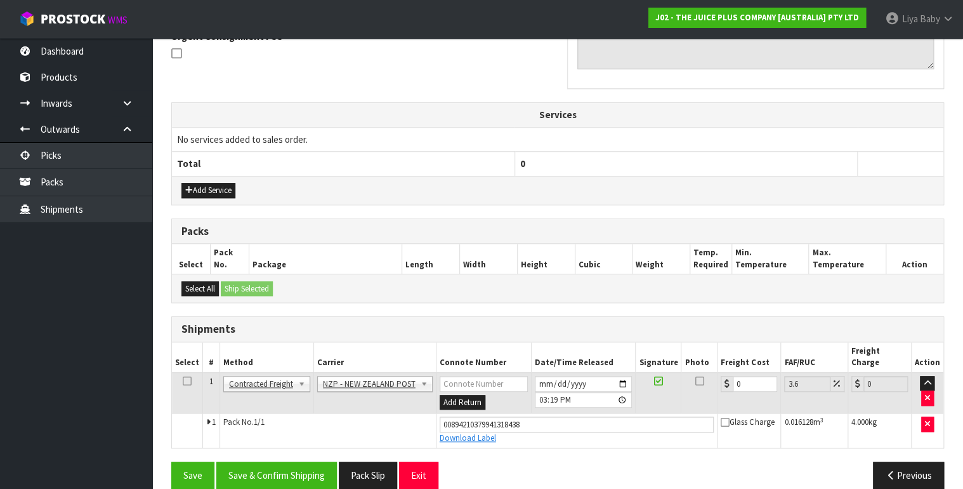
scroll to position [392, 0]
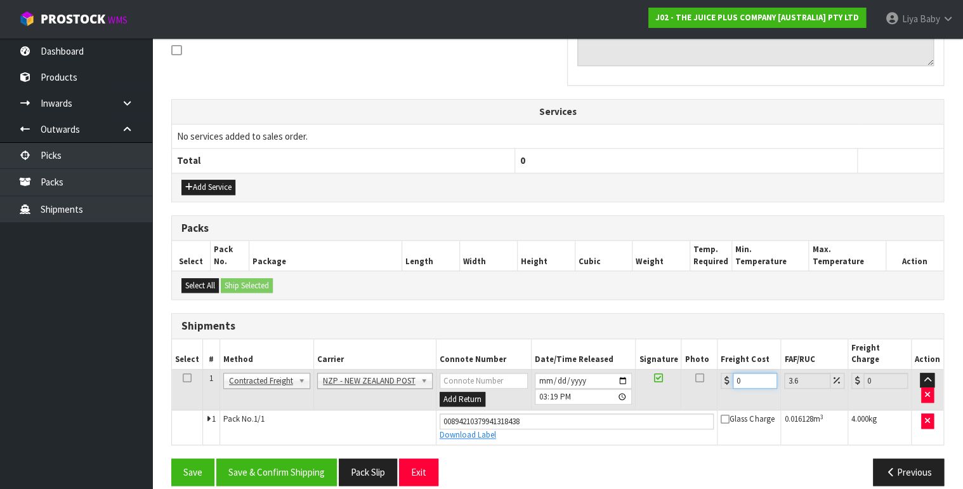
click at [742, 372] on input "0" at bounding box center [755, 380] width 44 height 16
click at [184, 377] on icon at bounding box center [187, 377] width 9 height 1
click at [284, 458] on button "Save & Confirm Shipping" at bounding box center [276, 471] width 121 height 27
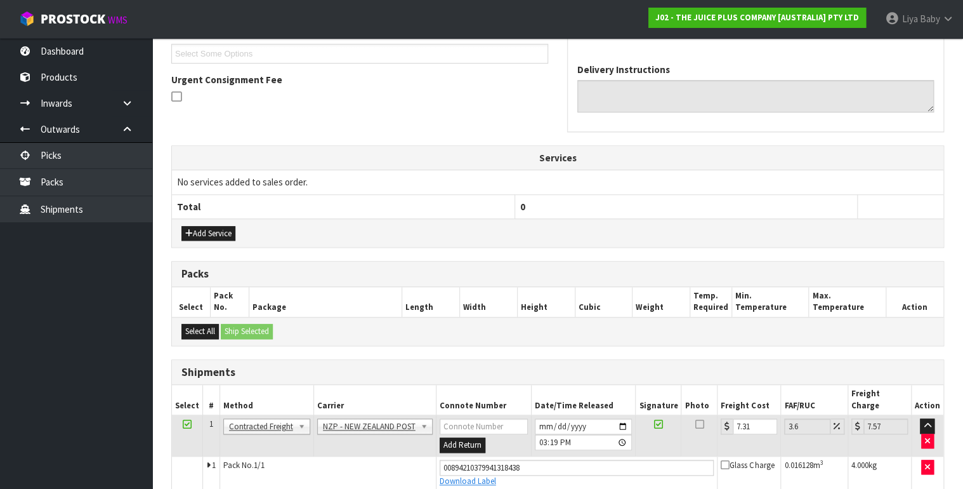
scroll to position [0, 0]
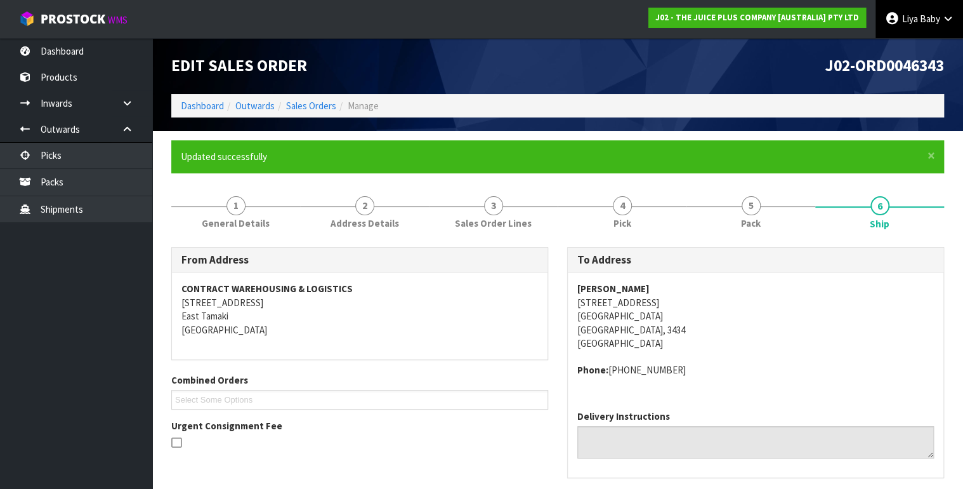
click at [947, 16] on icon at bounding box center [947, 19] width 12 height 10
click at [927, 44] on link "Logout" at bounding box center [912, 50] width 100 height 17
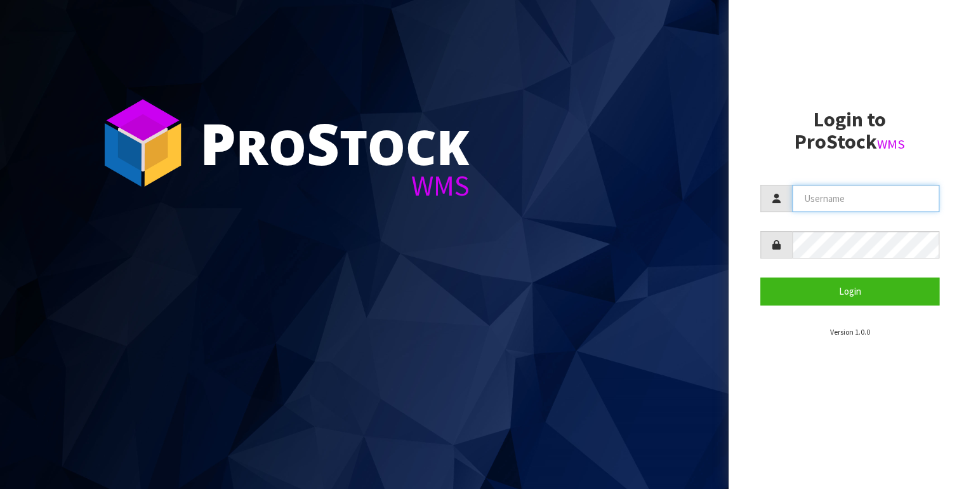
click at [818, 202] on input "text" at bounding box center [866, 198] width 148 height 27
click at [881, 198] on input "despatch@cwl.co.nz" at bounding box center [866, 198] width 148 height 27
drag, startPoint x: 903, startPoint y: 198, endPoint x: 771, endPoint y: 213, distance: 132.8
click at [771, 213] on form "despatch@cwl.co.nz Login" at bounding box center [850, 245] width 180 height 120
type input "Mausali@cwl.co.nz"
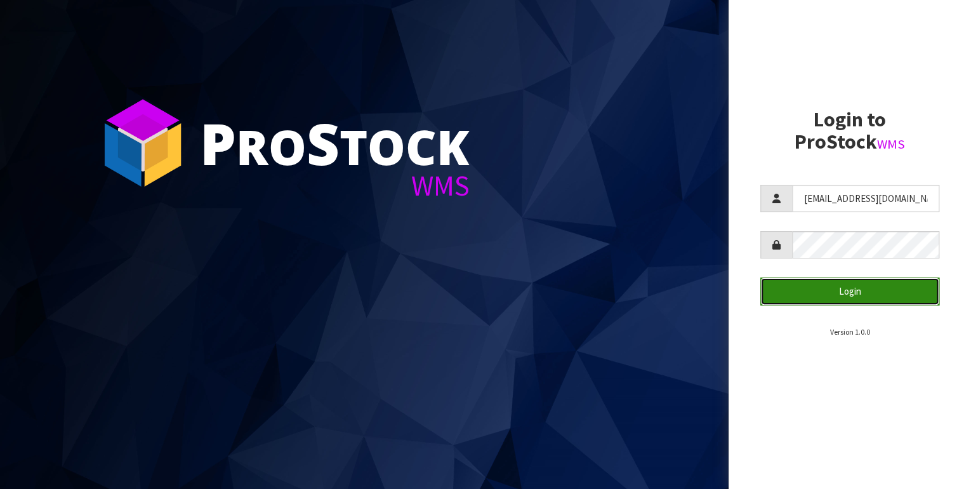
click at [851, 294] on button "Login" at bounding box center [850, 290] width 180 height 27
